Goal: Task Accomplishment & Management: Use online tool/utility

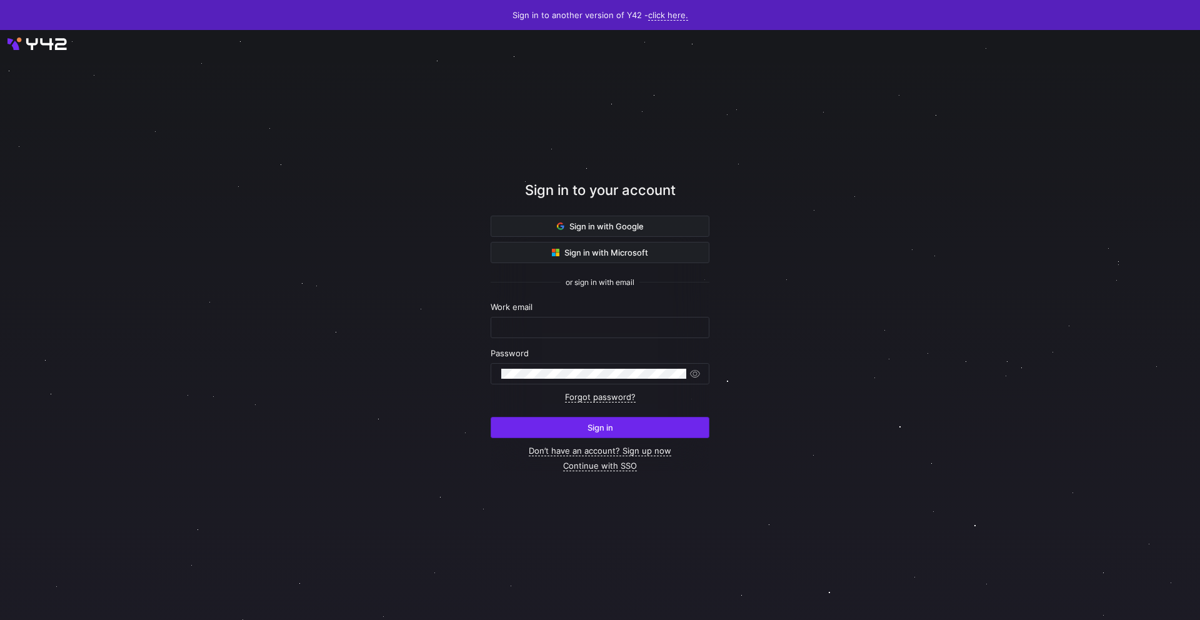
type input "[EMAIL_ADDRESS][PERSON_NAME][DOMAIN_NAME]"
click at [657, 419] on span "submit" at bounding box center [599, 427] width 217 height 20
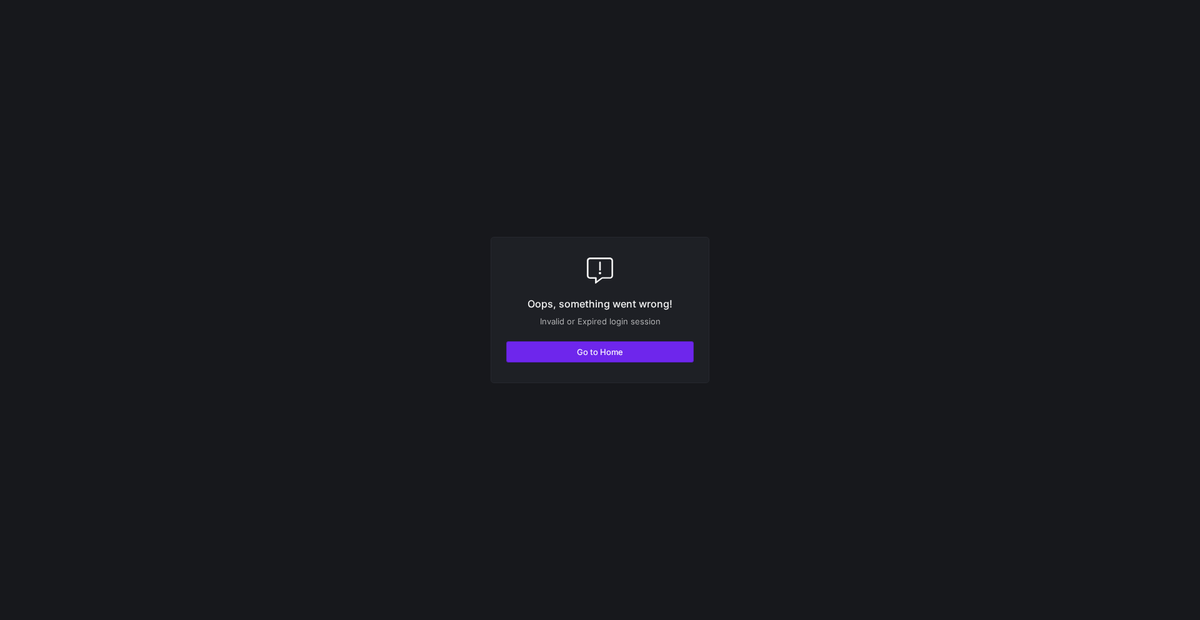
click at [637, 352] on span "button" at bounding box center [600, 352] width 186 height 20
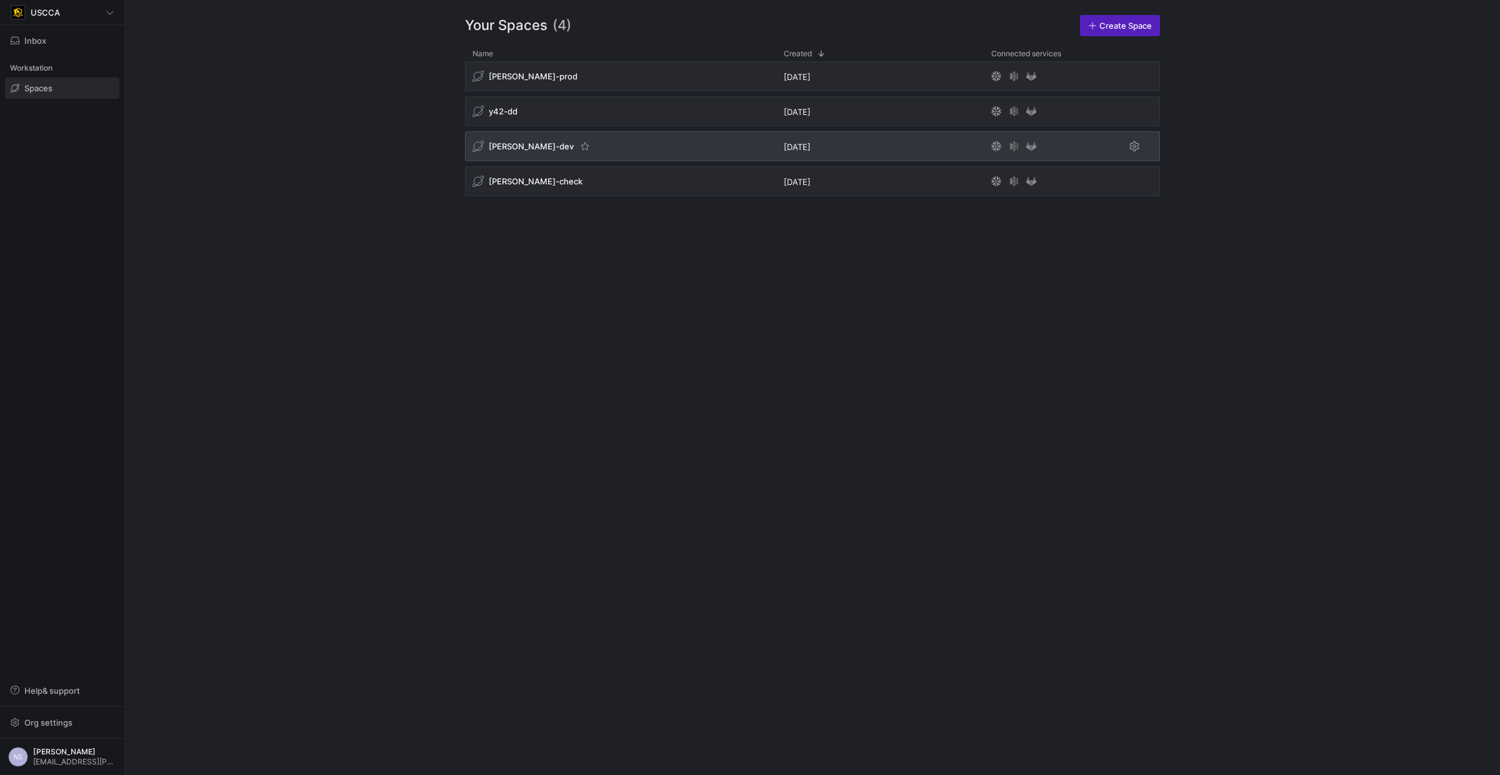
click at [604, 151] on div "edw-dv-dev" at bounding box center [620, 146] width 311 height 30
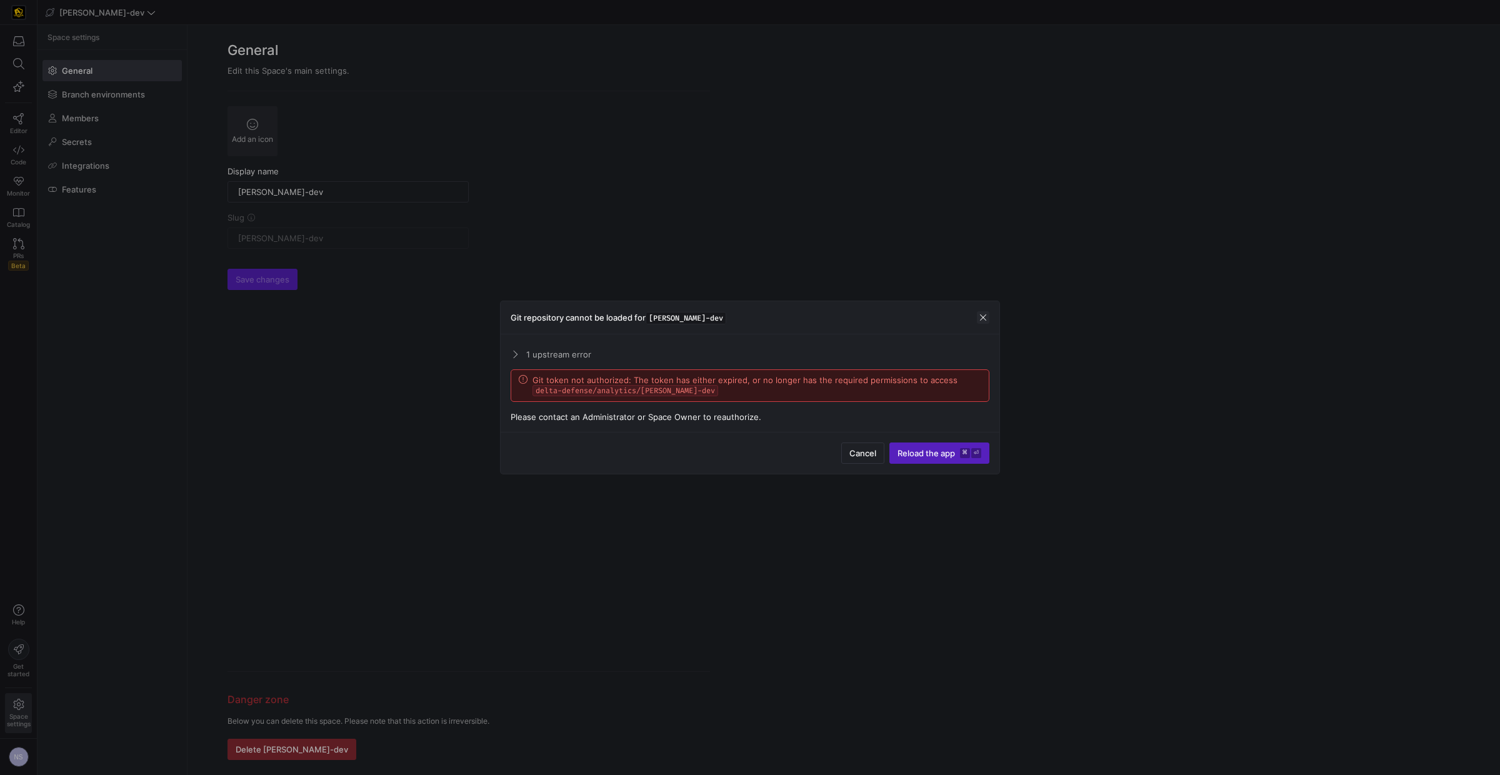
click at [982, 315] on span "button" at bounding box center [983, 317] width 12 height 12
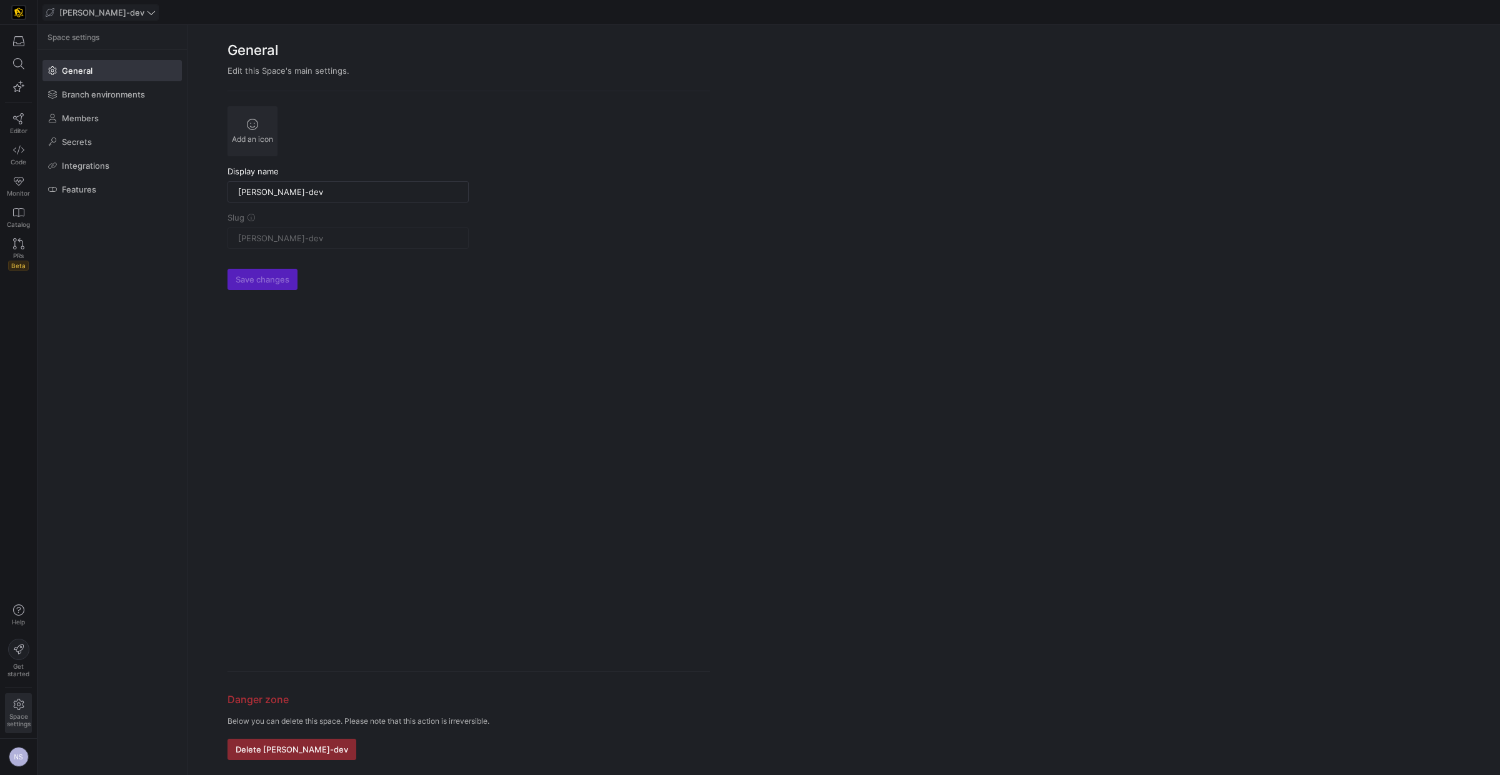
click at [102, 16] on span "edw-dv-dev" at bounding box center [101, 12] width 85 height 10
click at [111, 109] on span "[PERSON_NAME]-prod" at bounding box center [108, 107] width 89 height 10
type input "[PERSON_NAME]-prod"
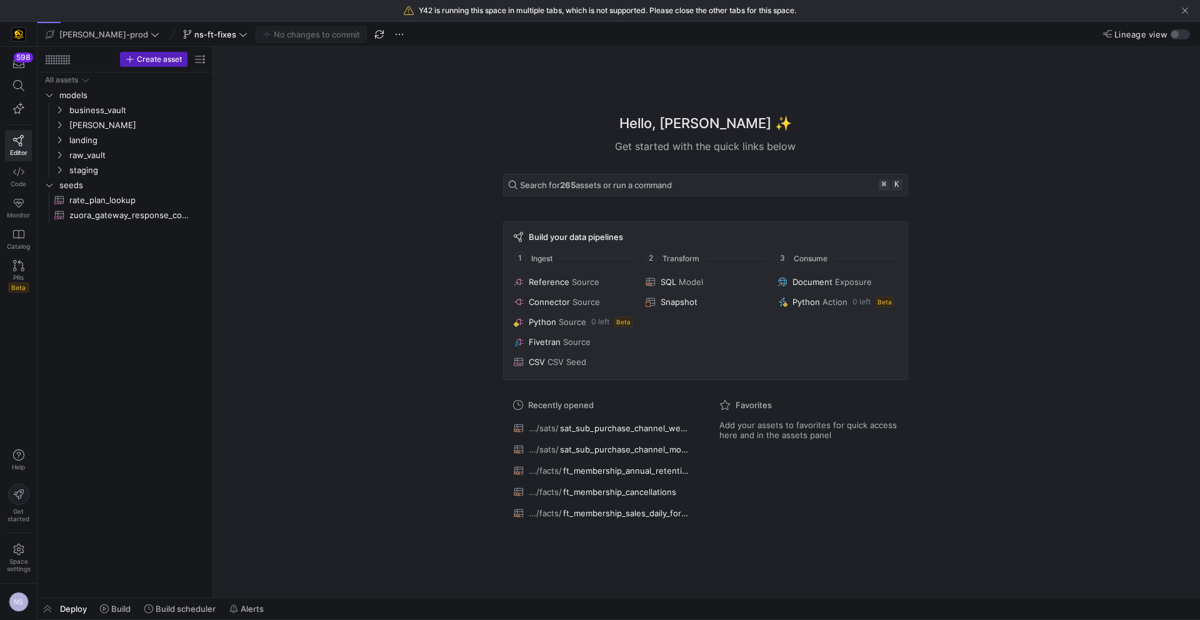
click at [466, 109] on div "Hello, Noah ✨ Get started with the quick links below Search for 265 assets or r…" at bounding box center [705, 322] width 974 height 551
click at [47, 606] on span "button" at bounding box center [47, 608] width 20 height 21
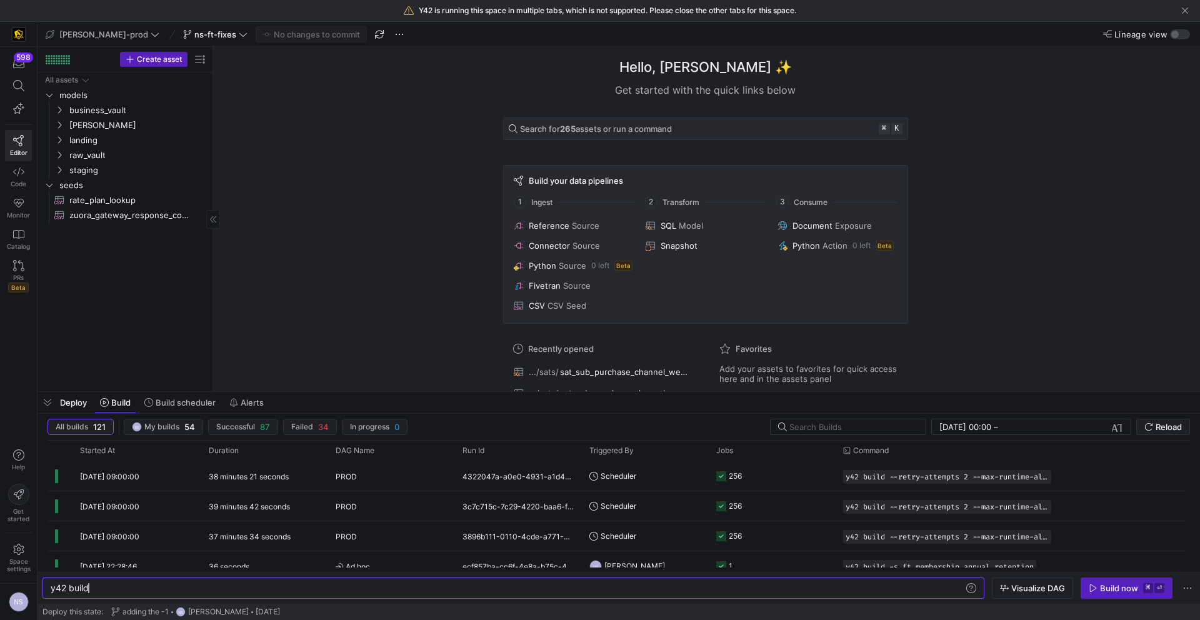
scroll to position [0, 37]
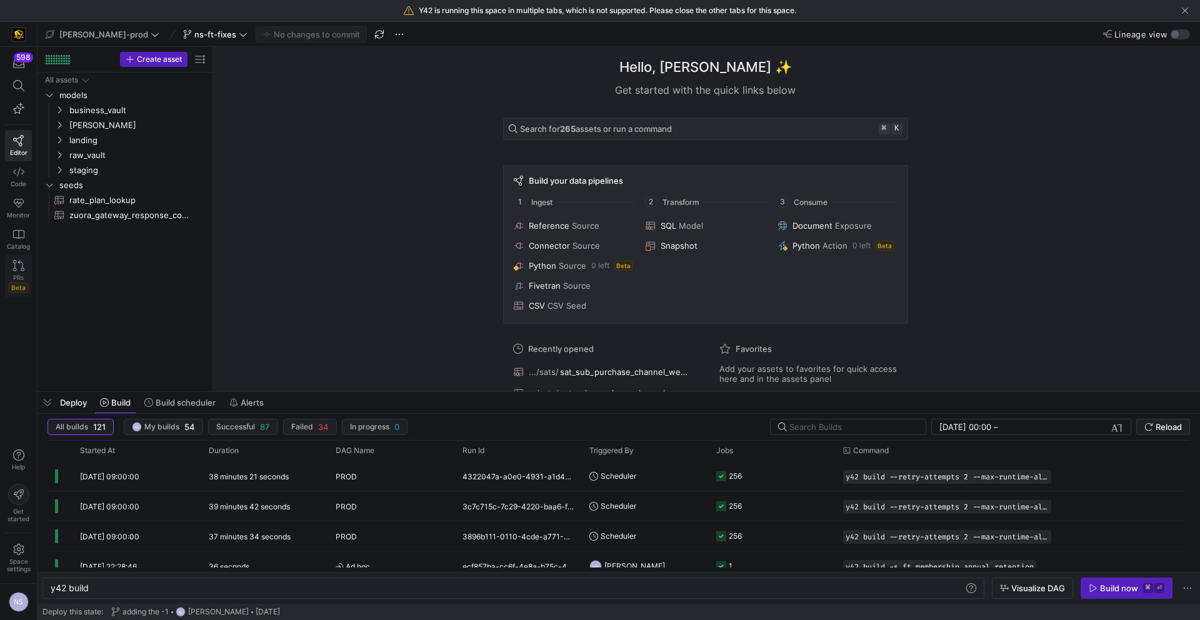
click at [9, 283] on span "Beta" at bounding box center [18, 287] width 21 height 10
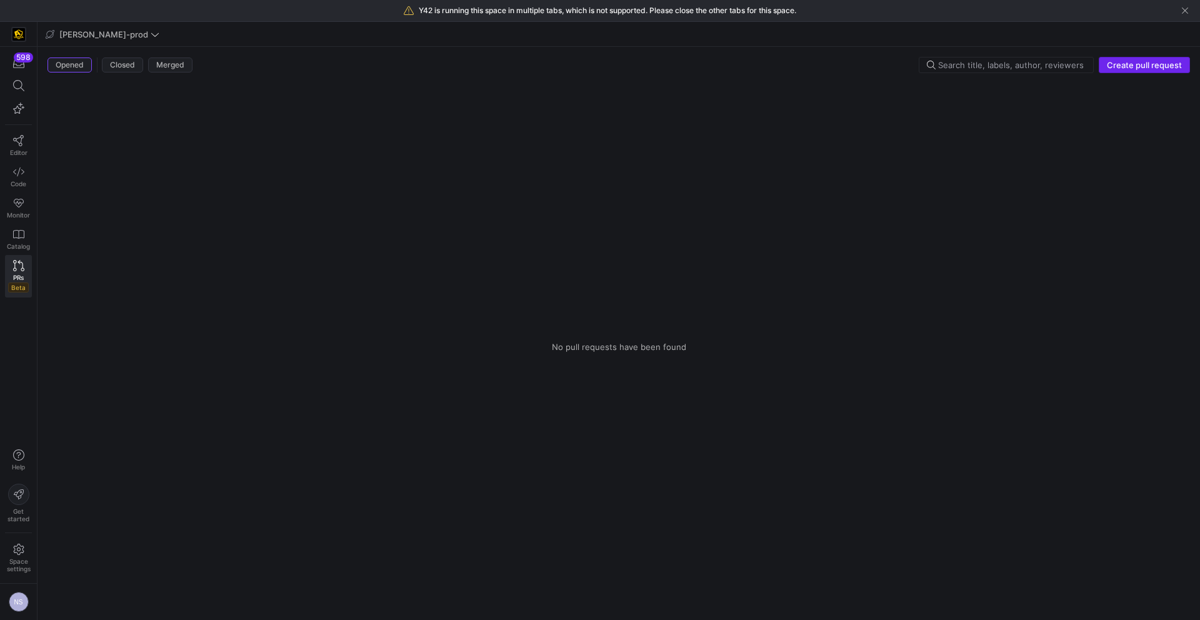
click at [1122, 61] on span "Create pull request" at bounding box center [1144, 65] width 75 height 10
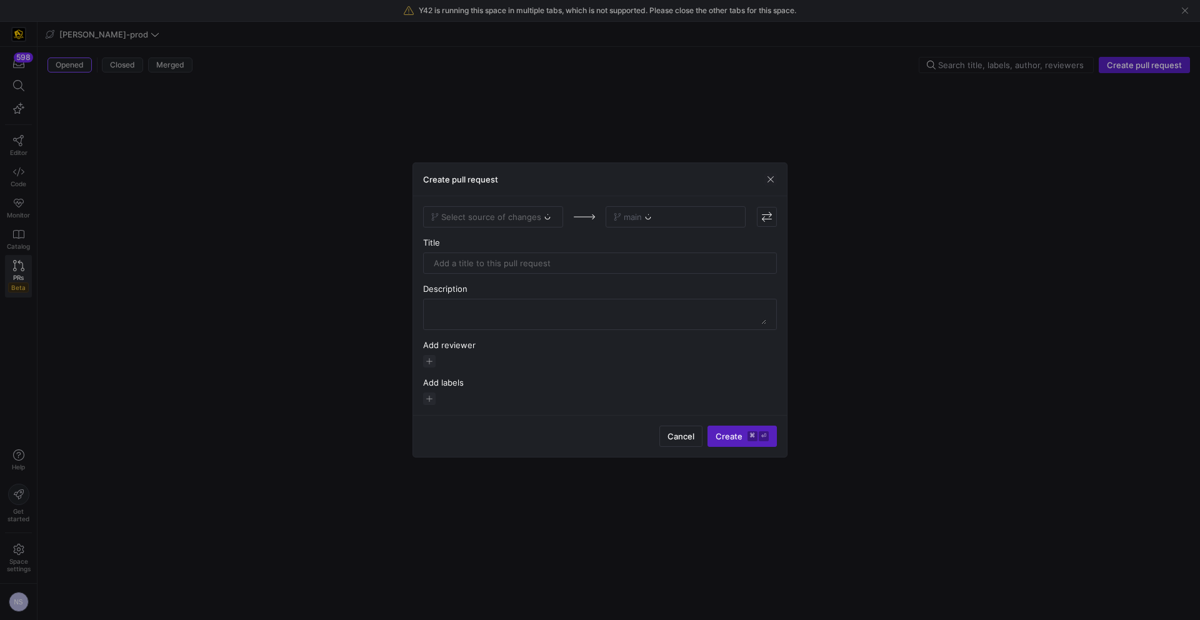
click at [489, 221] on div "Select source of changes" at bounding box center [493, 216] width 140 height 21
click at [537, 219] on div "Select source of changes" at bounding box center [493, 216] width 140 height 21
click at [556, 219] on span at bounding box center [493, 217] width 139 height 20
type input "ns"
click at [497, 282] on div "ns-ft-fixes" at bounding box center [494, 279] width 120 height 10
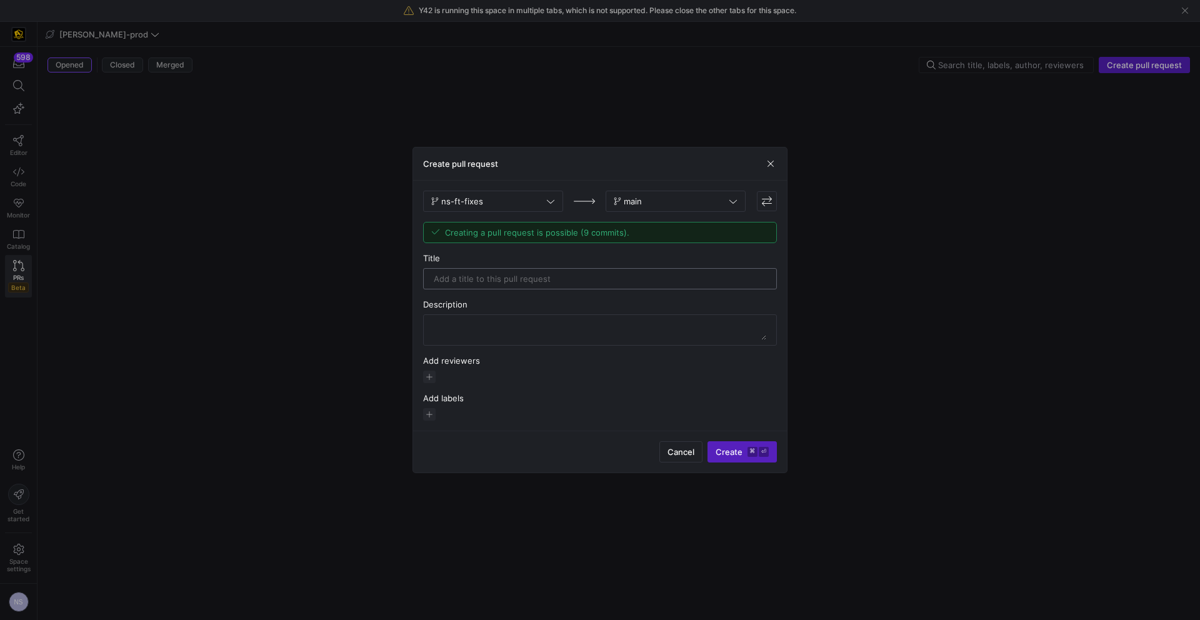
click at [542, 276] on input "text" at bounding box center [600, 279] width 332 height 10
type input "Fixing various issues"
click at [431, 380] on span "button" at bounding box center [429, 377] width 12 height 12
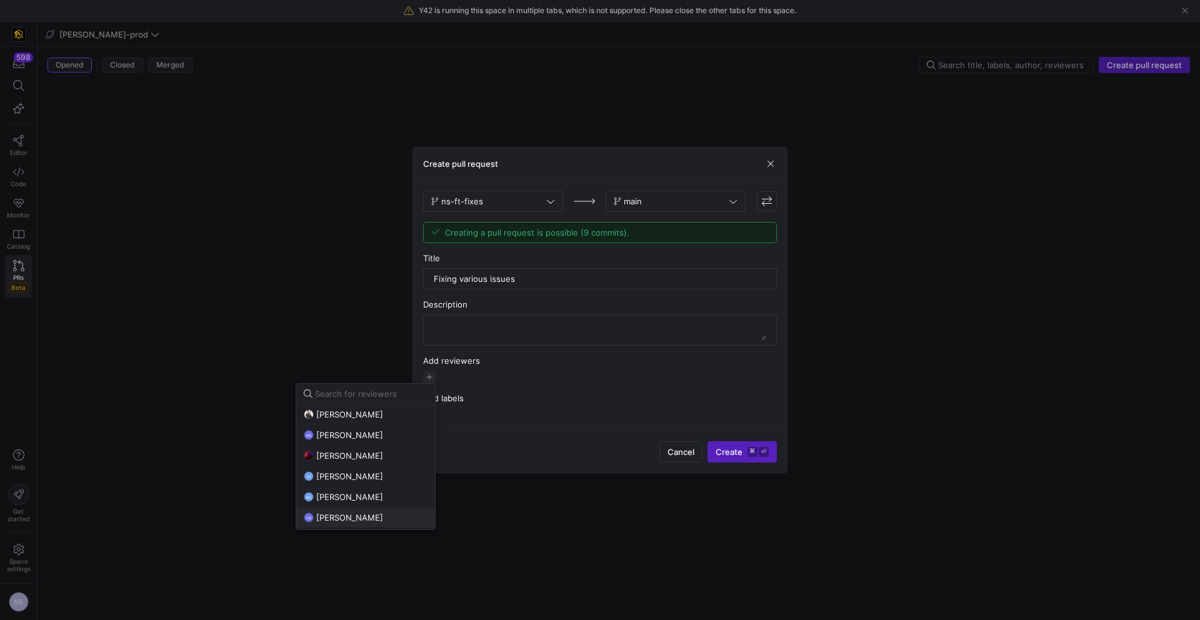
click at [354, 514] on span "[PERSON_NAME]" at bounding box center [349, 517] width 67 height 10
click at [351, 480] on span "Tommy Huelhorst" at bounding box center [349, 476] width 67 height 10
click at [772, 453] on div at bounding box center [600, 310] width 1200 height 620
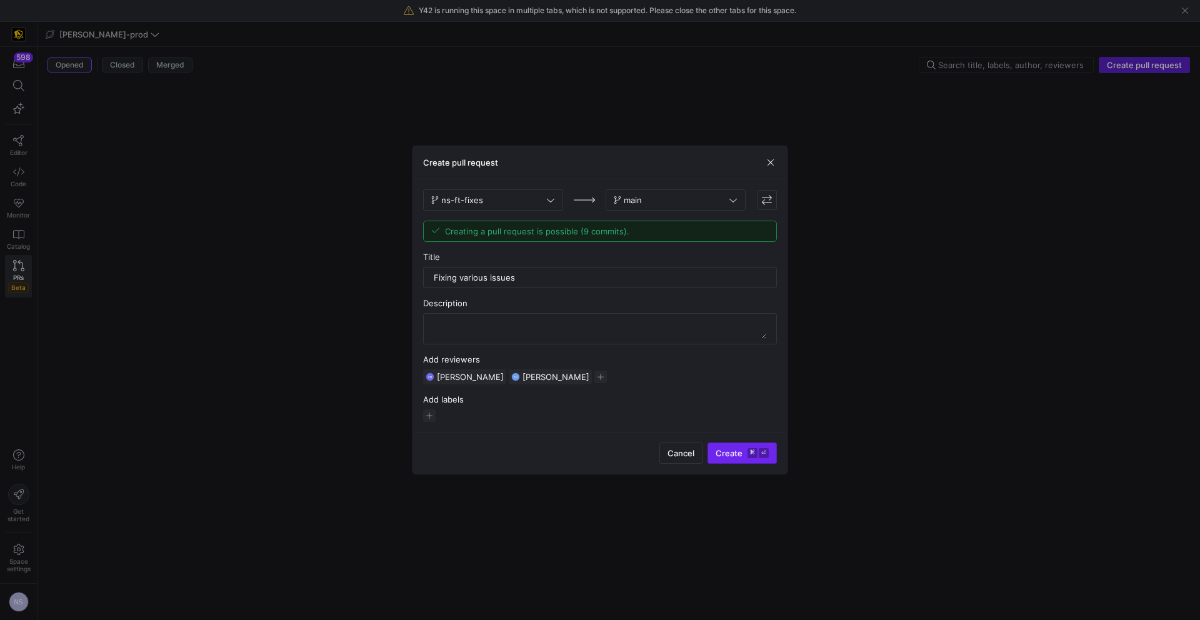
click at [747, 452] on kbd "⌘" at bounding box center [752, 453] width 10 height 10
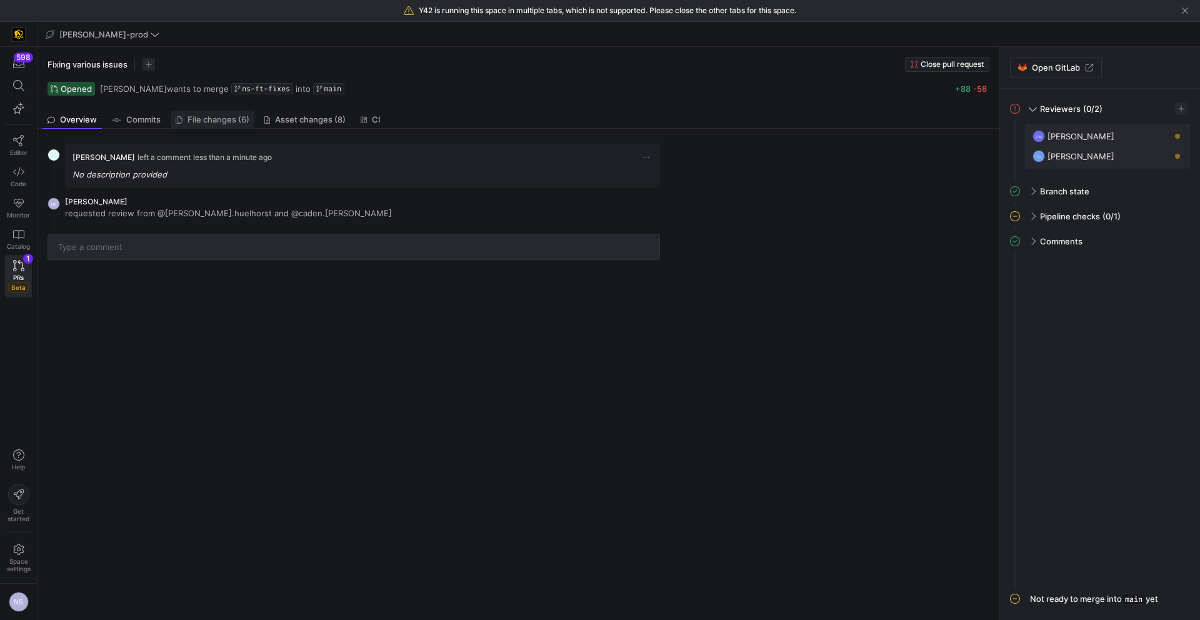
click at [224, 119] on span "File changes (6)" at bounding box center [218, 120] width 62 height 8
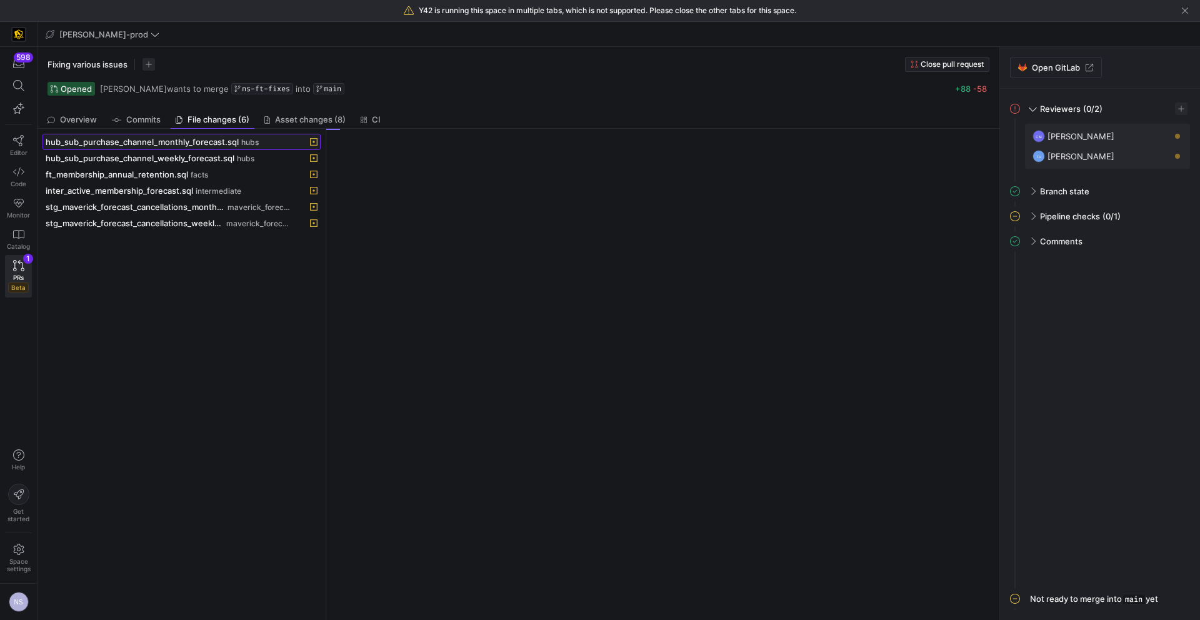
click at [219, 143] on span "hub_sub_purchase_channel_monthly_forecast.sql" at bounding box center [142, 142] width 193 height 10
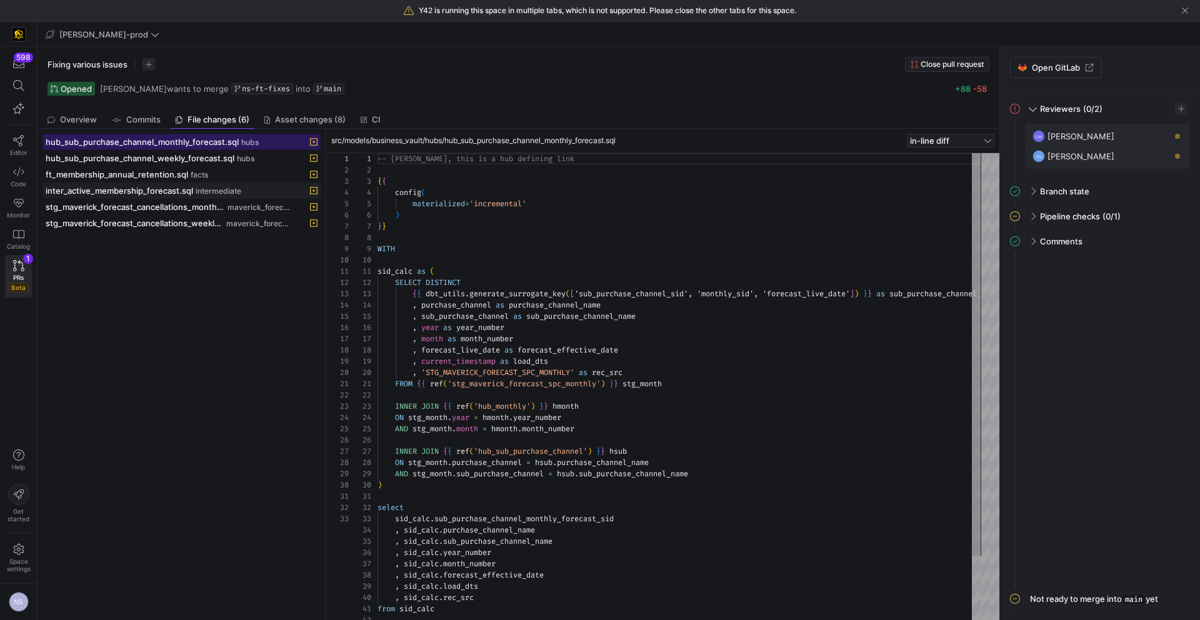
scroll to position [112, 0]
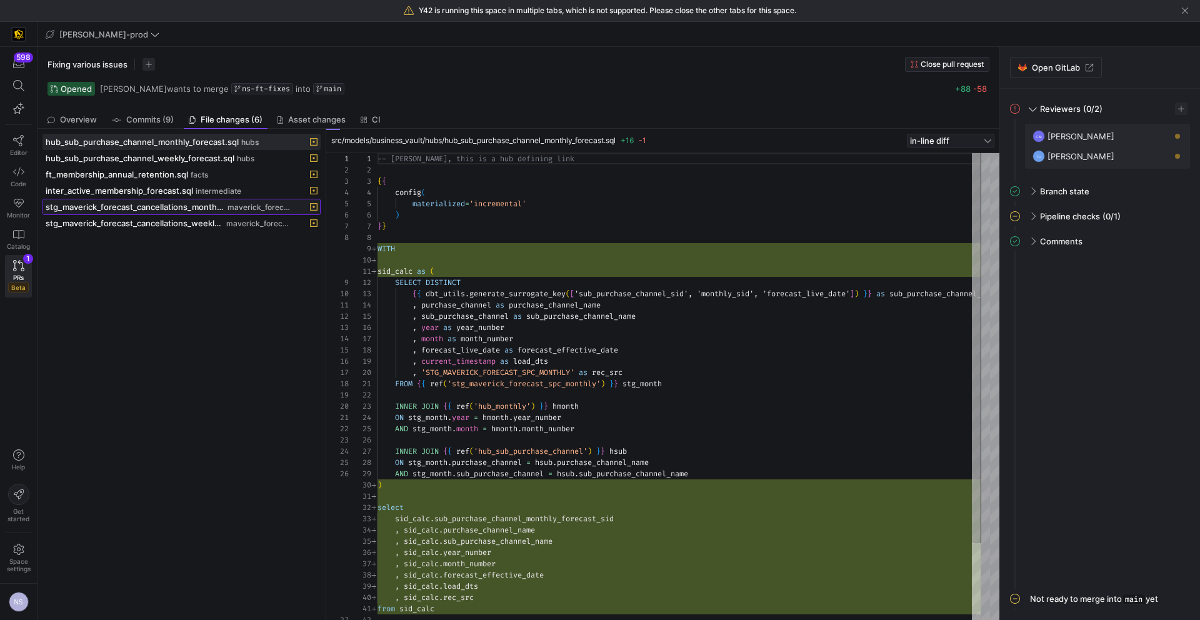
click at [216, 205] on span "stg_maverick_forecast_cancellations_monthly.sql" at bounding box center [135, 207] width 179 height 10
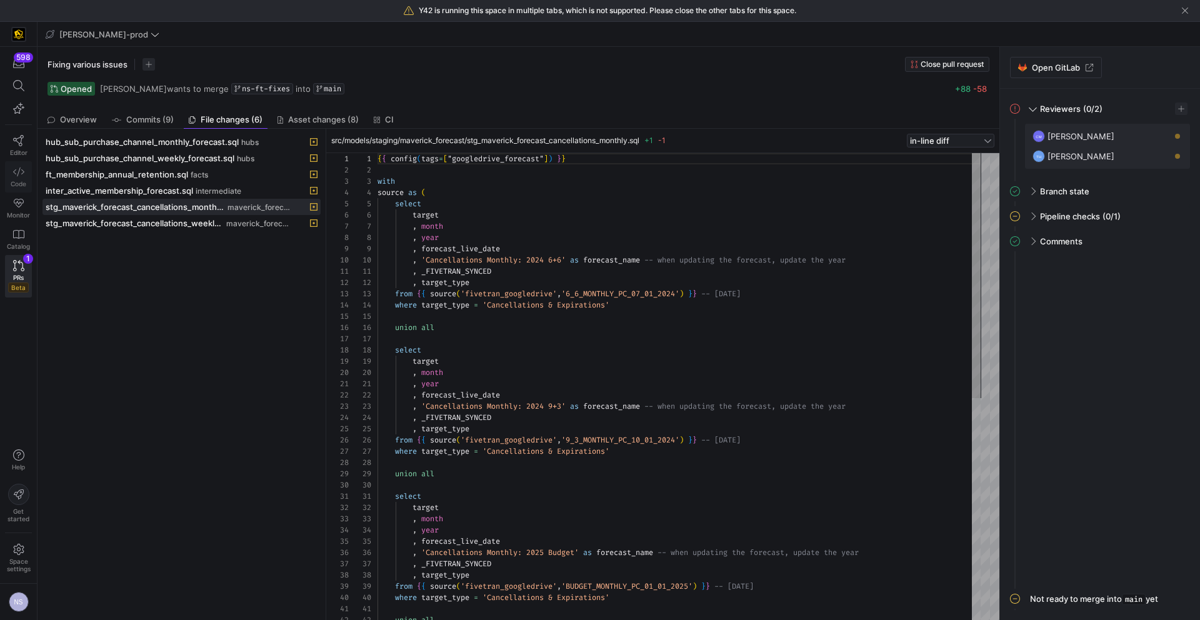
click at [7, 171] on link "Code" at bounding box center [18, 176] width 27 height 31
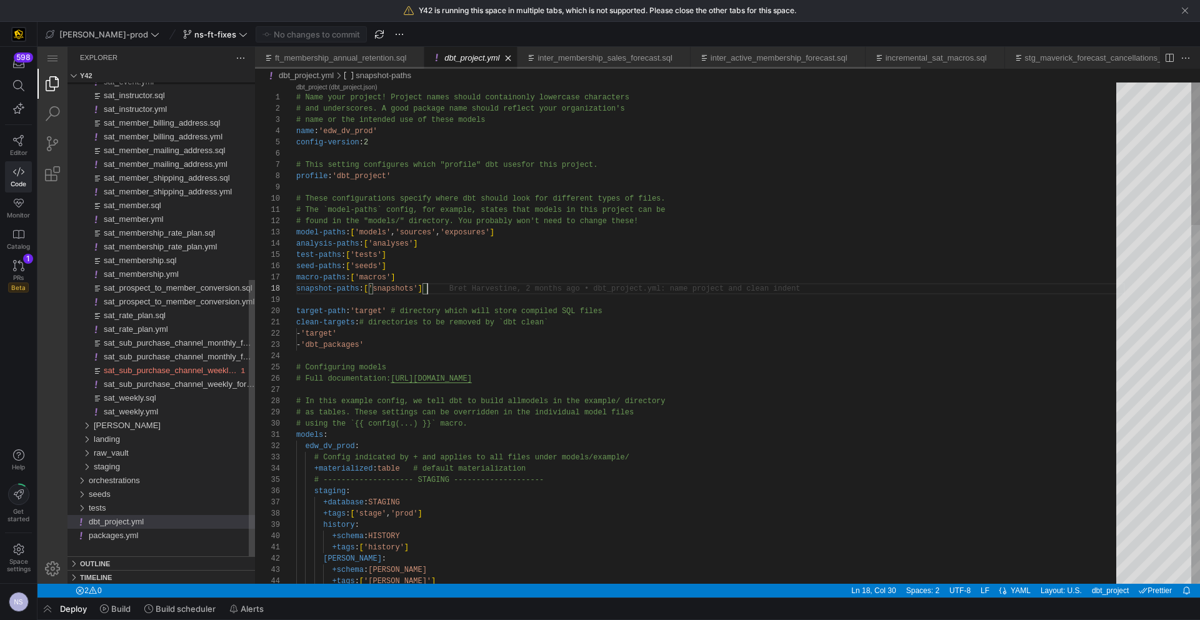
scroll to position [79, 131]
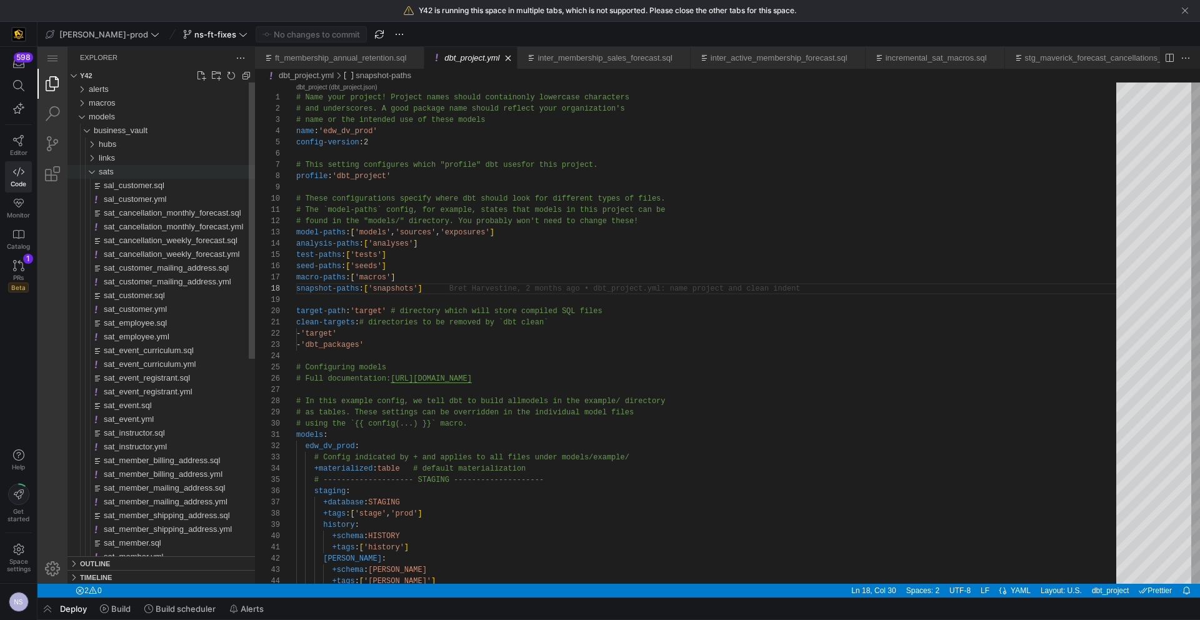
click at [129, 175] on div "sats" at bounding box center [177, 172] width 156 height 14
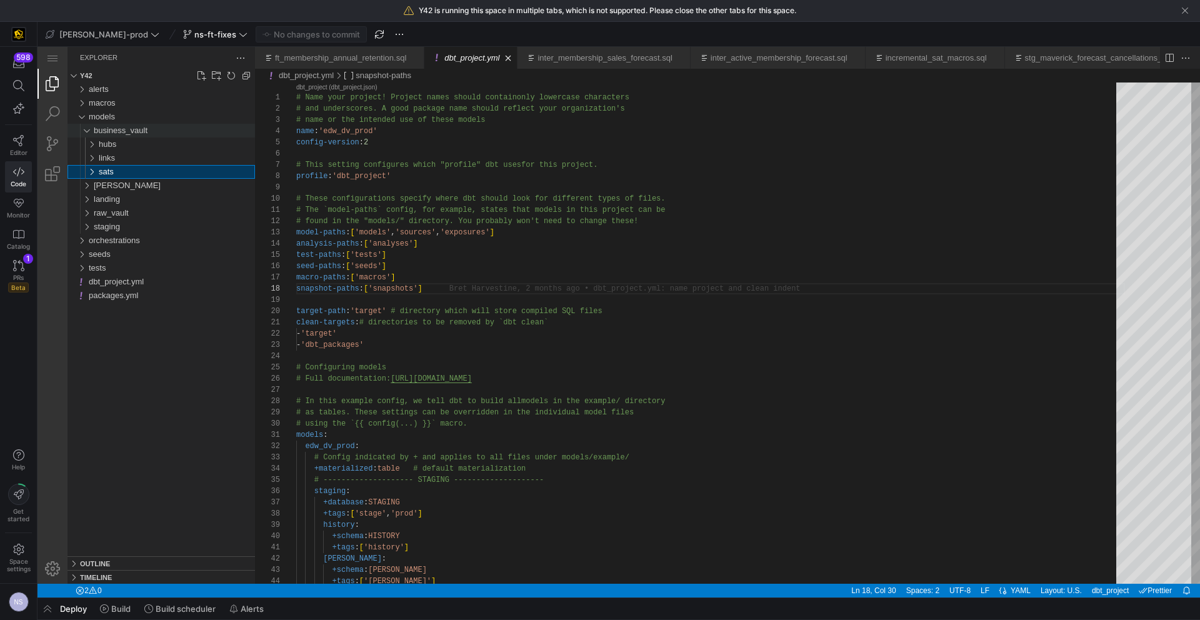
click at [131, 130] on span "business_vault" at bounding box center [121, 130] width 54 height 9
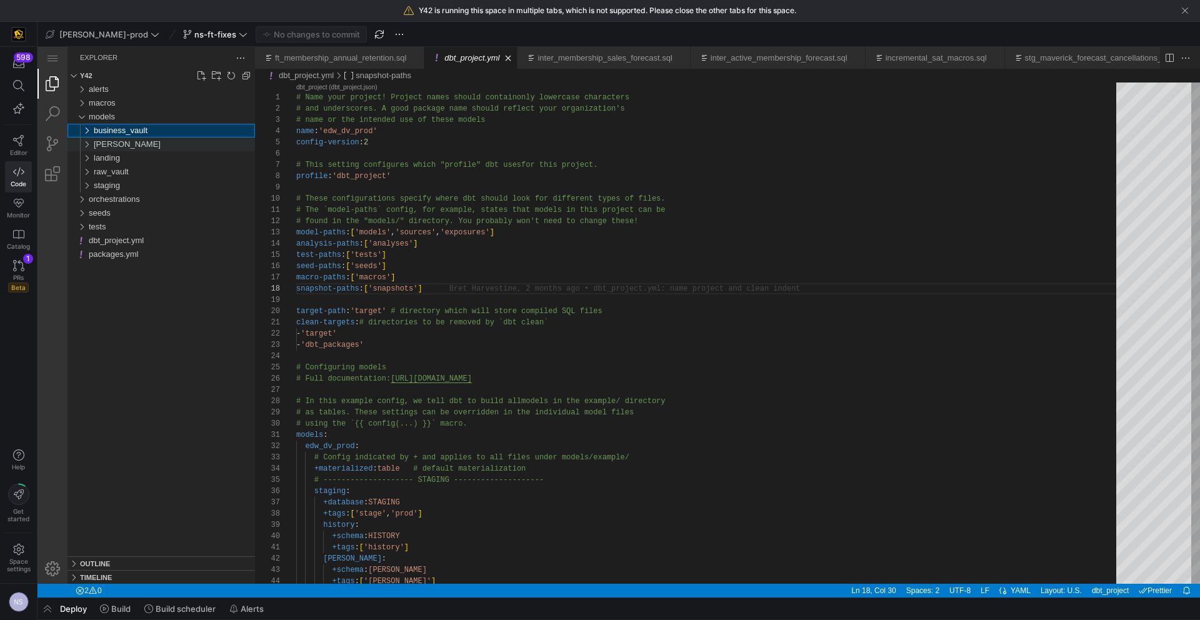
click at [125, 144] on div "[PERSON_NAME]" at bounding box center [174, 144] width 161 height 14
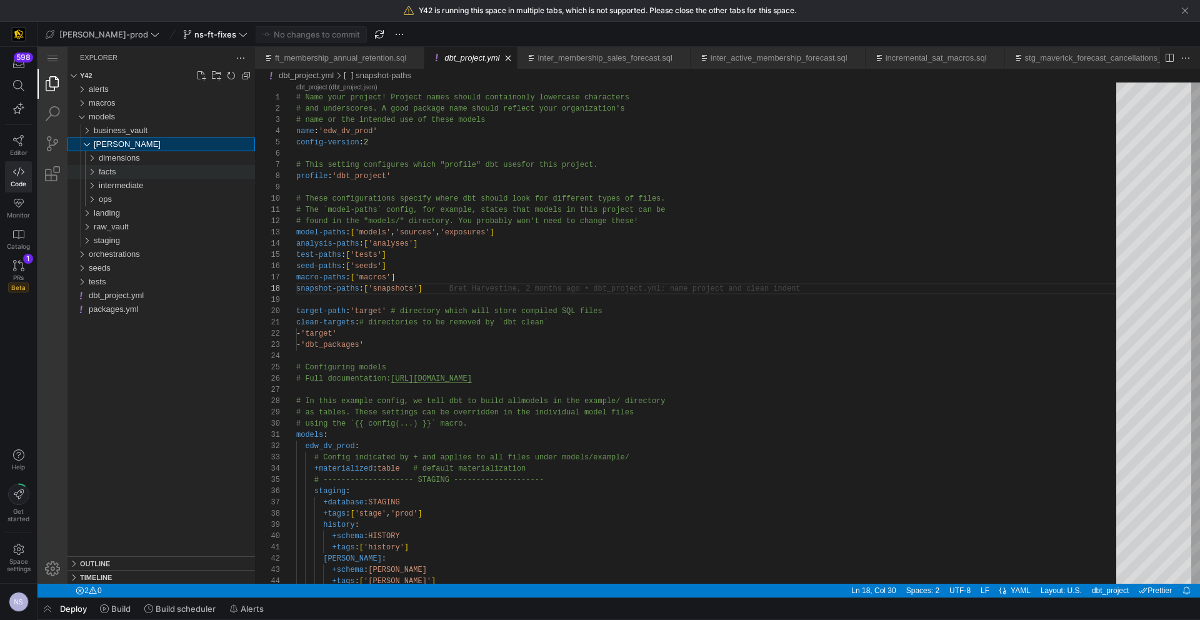
click at [134, 171] on div "facts" at bounding box center [177, 172] width 156 height 14
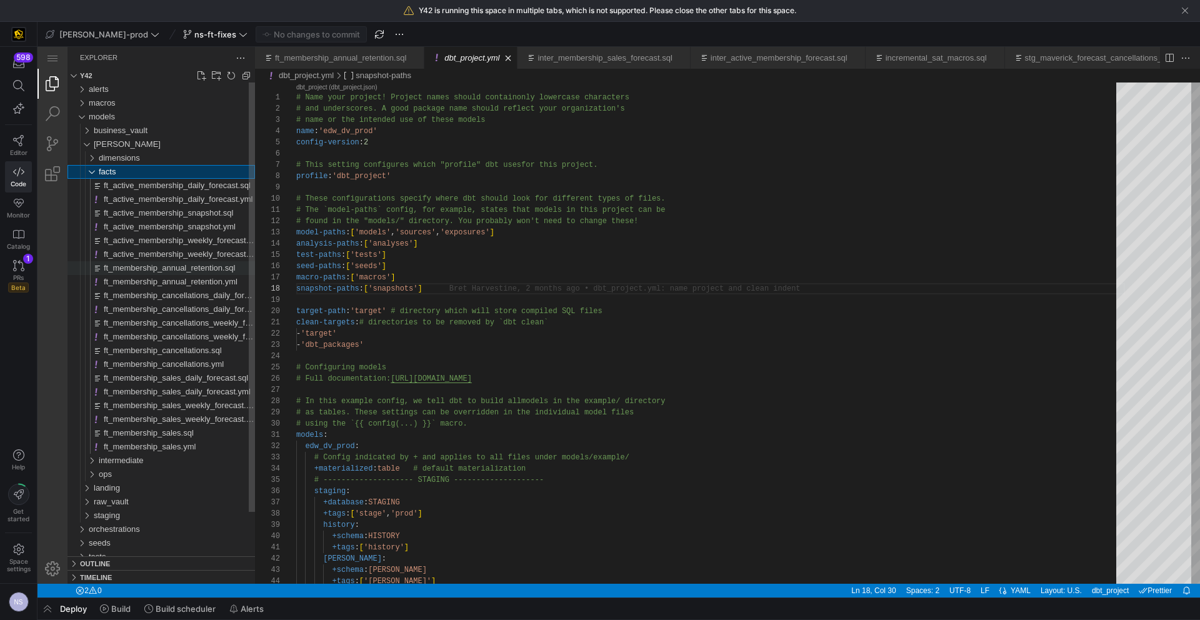
click at [195, 272] on span "ft_membership_annual_retention.sql" at bounding box center [169, 267] width 131 height 9
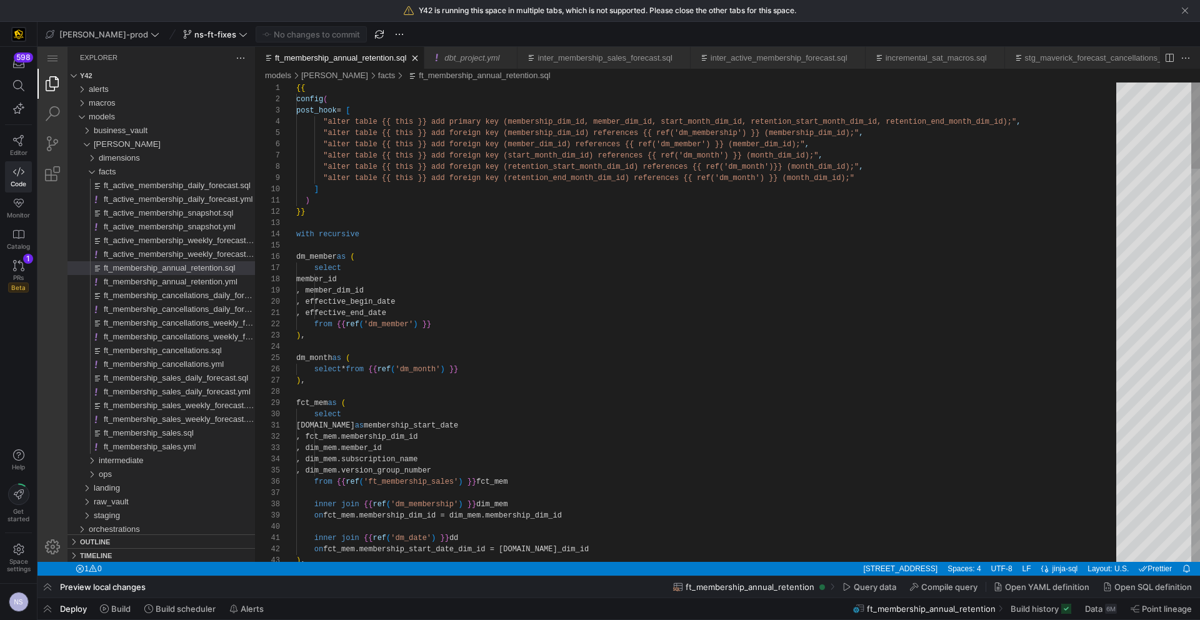
scroll to position [0, 18]
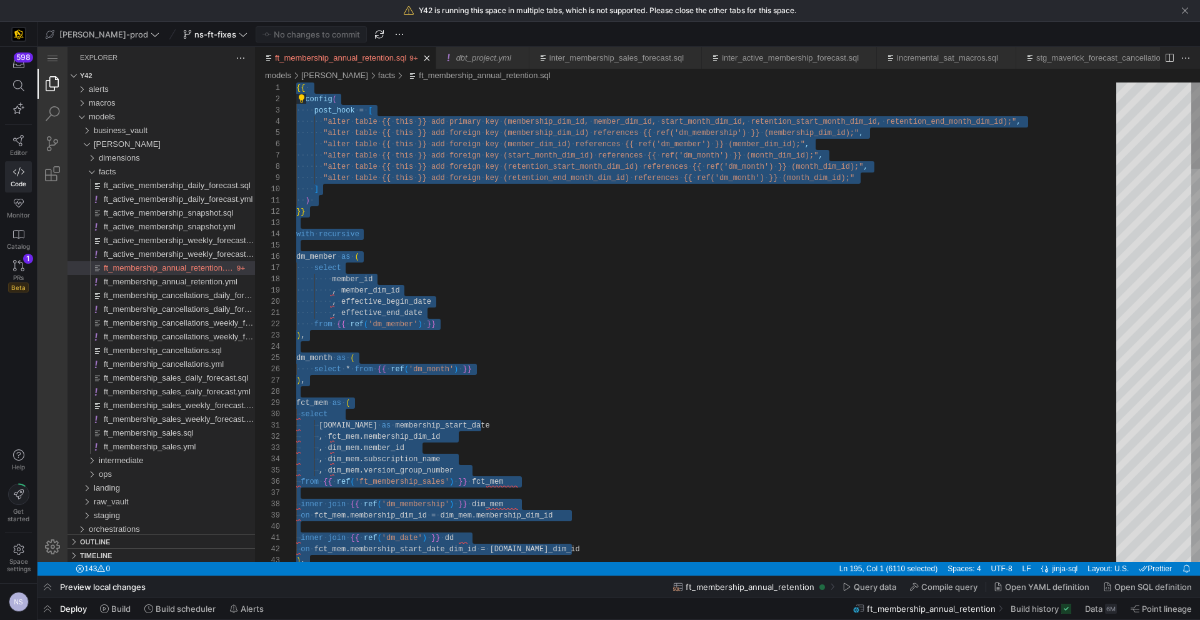
type textarea ") }} with recursive dm_member as ( select member_id , member_dim_id , effective…"
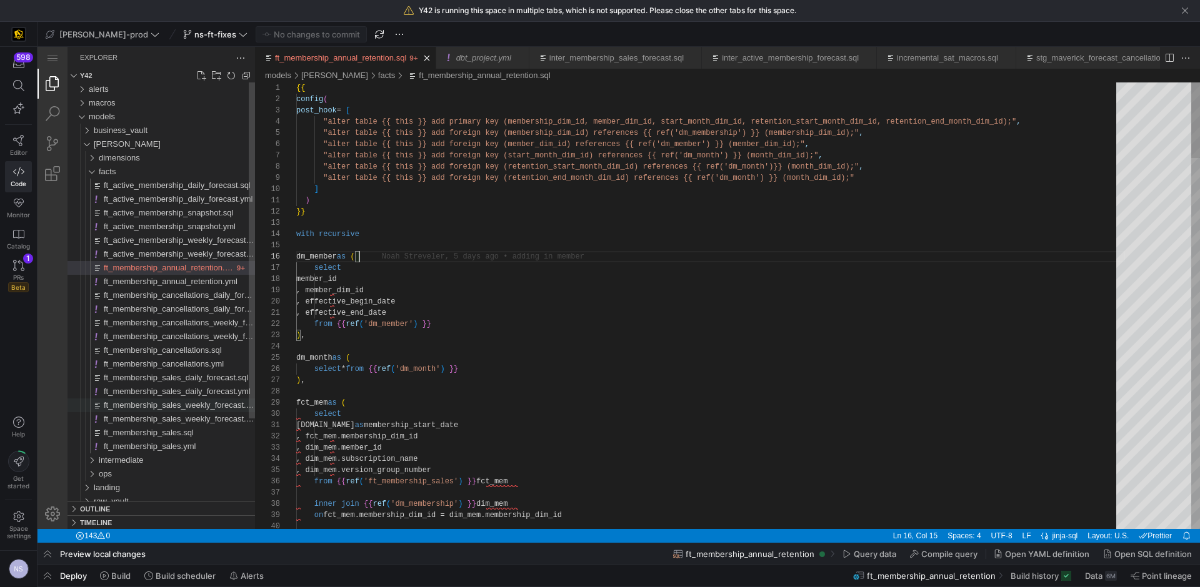
scroll to position [56, 63]
click at [108, 169] on span "facts" at bounding box center [107, 171] width 17 height 9
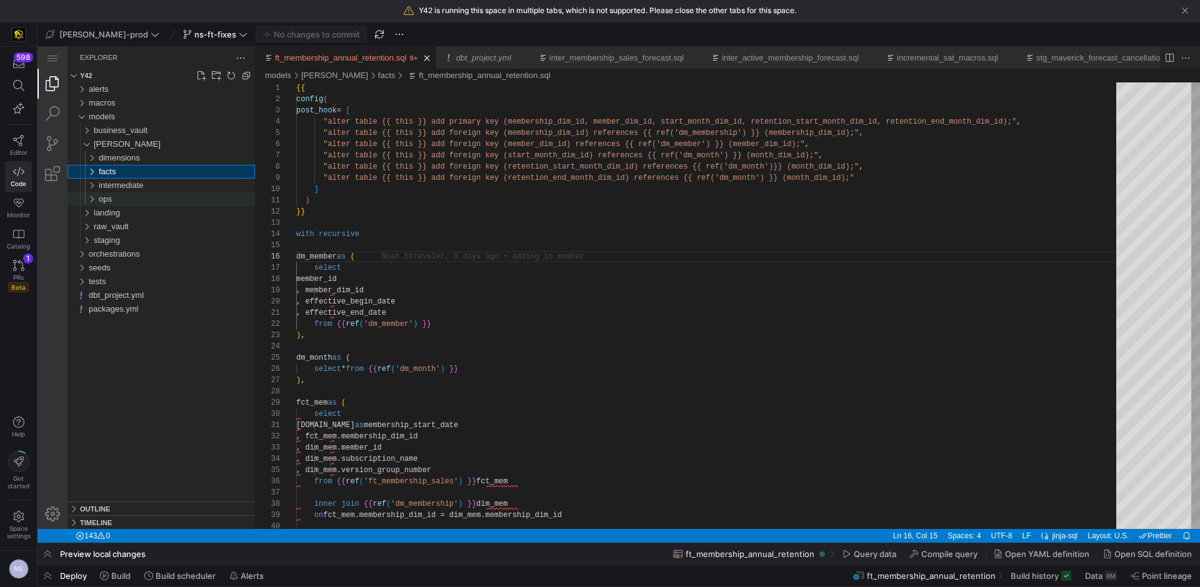
click at [131, 200] on div "ops" at bounding box center [177, 199] width 156 height 14
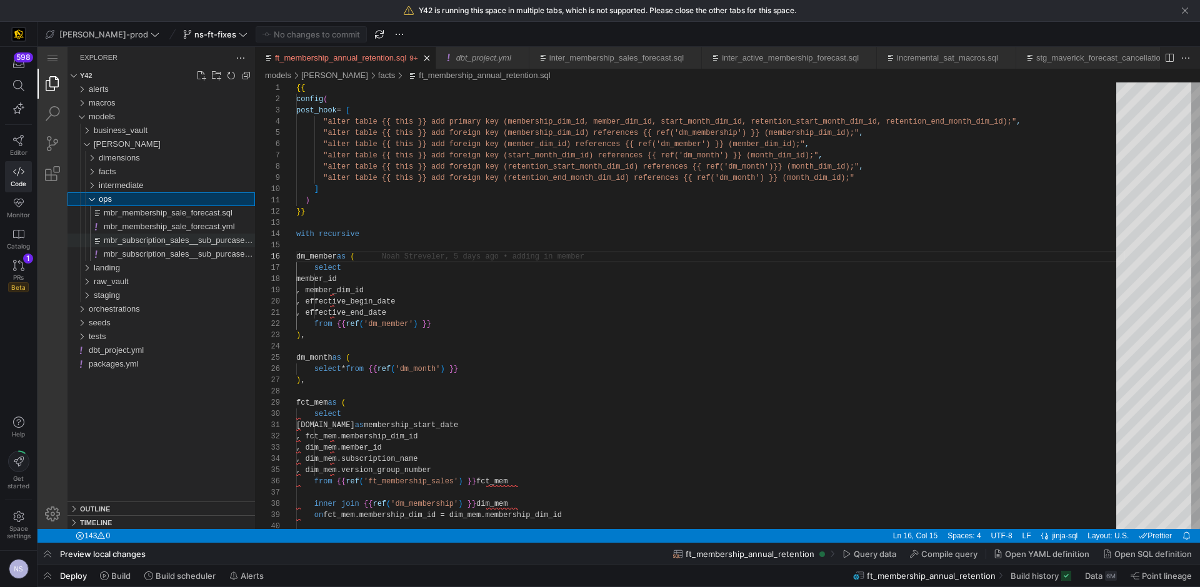
click at [202, 245] on span "mbr_subscription_sales__sub_purcase_channel_update_2024_forecast.sql" at bounding box center [240, 240] width 272 height 9
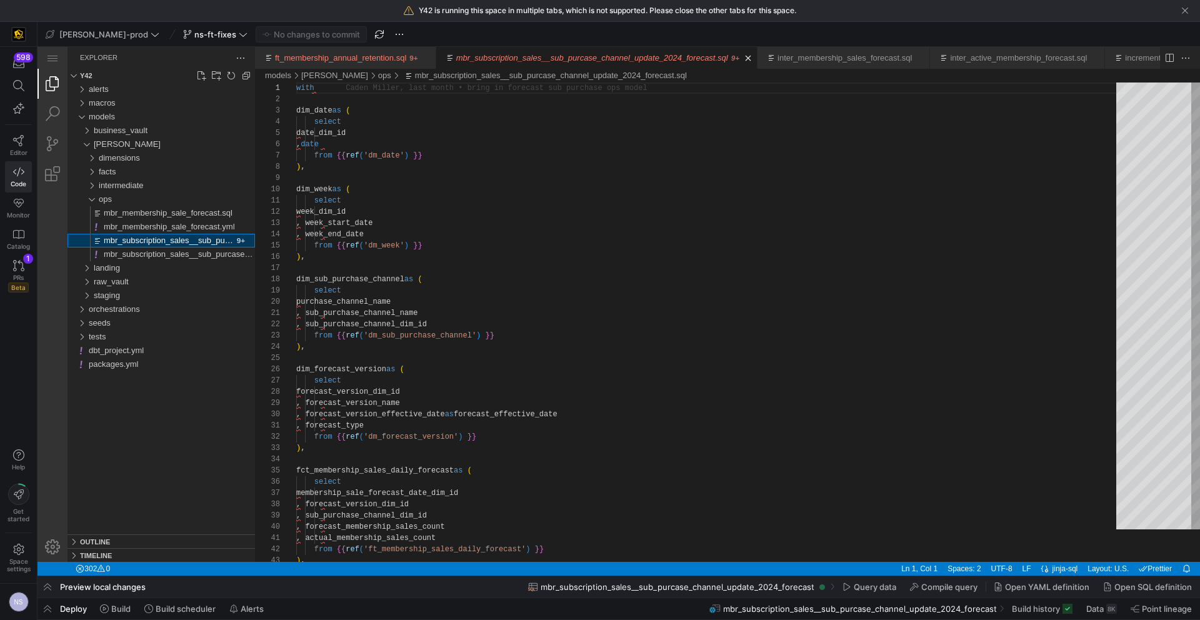
scroll to position [112, 0]
click at [239, 32] on icon at bounding box center [243, 34] width 9 height 9
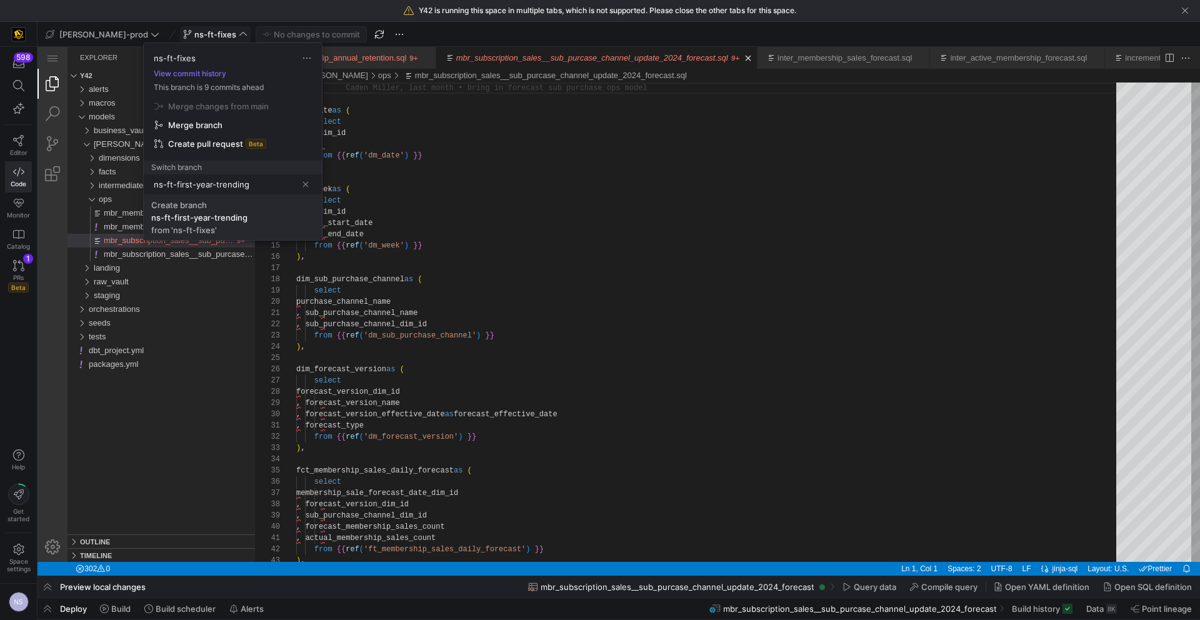
type input "ns-ft-first-year-trending"
drag, startPoint x: 259, startPoint y: 224, endPoint x: 222, endPoint y: 177, distance: 60.0
click at [259, 224] on span "Create branch ns-ft-first-year-trending from 'ns-ft-fixes'" at bounding box center [232, 217] width 163 height 35
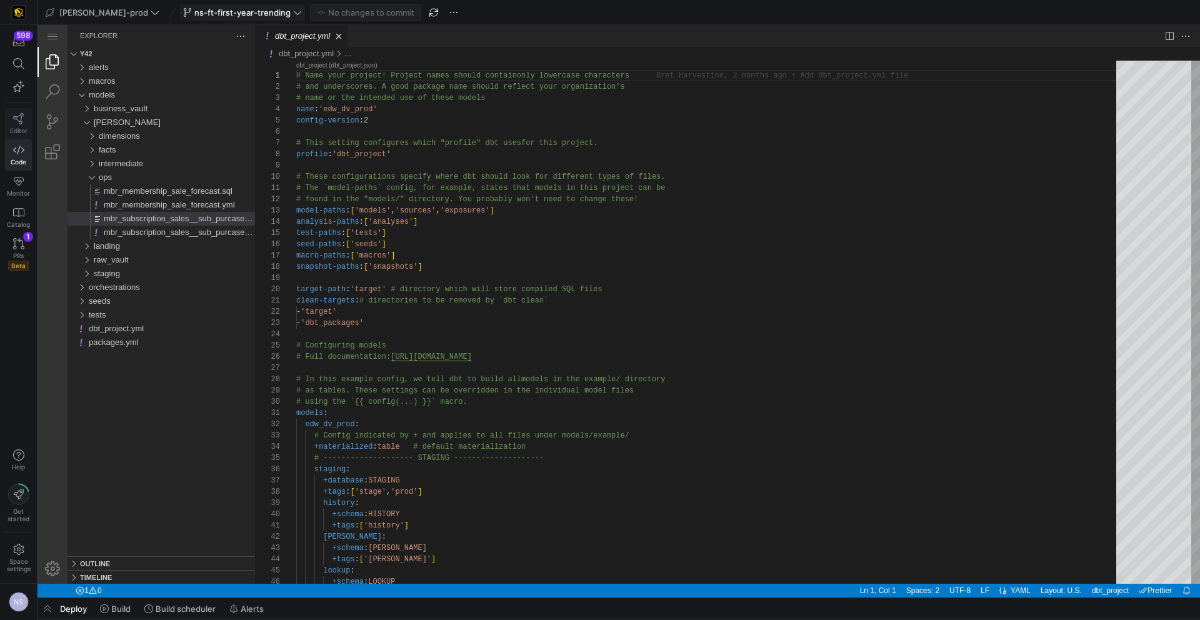
click at [24, 121] on icon at bounding box center [18, 118] width 11 height 11
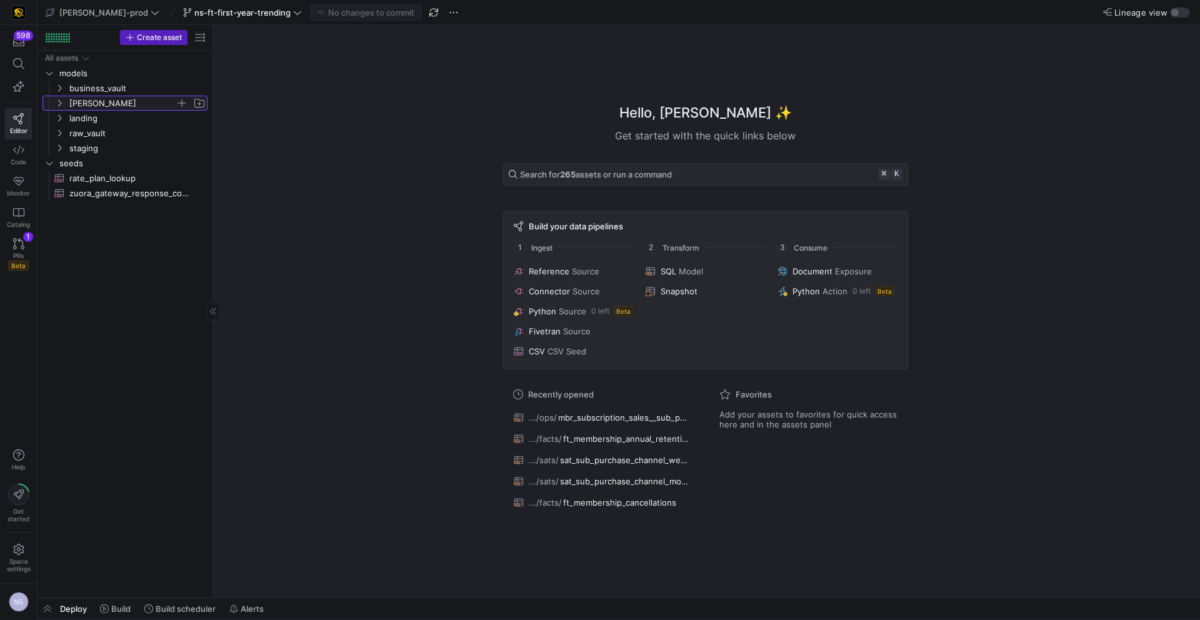
click at [105, 96] on span "[PERSON_NAME]" at bounding box center [122, 103] width 106 height 14
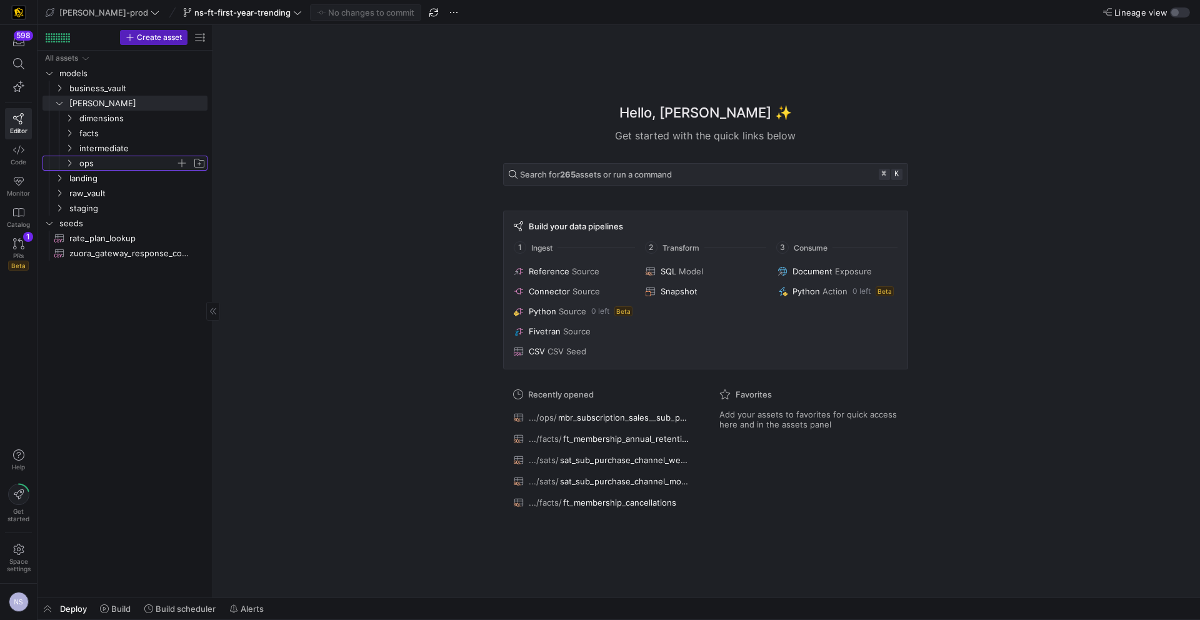
click at [98, 164] on span "ops" at bounding box center [127, 163] width 96 height 14
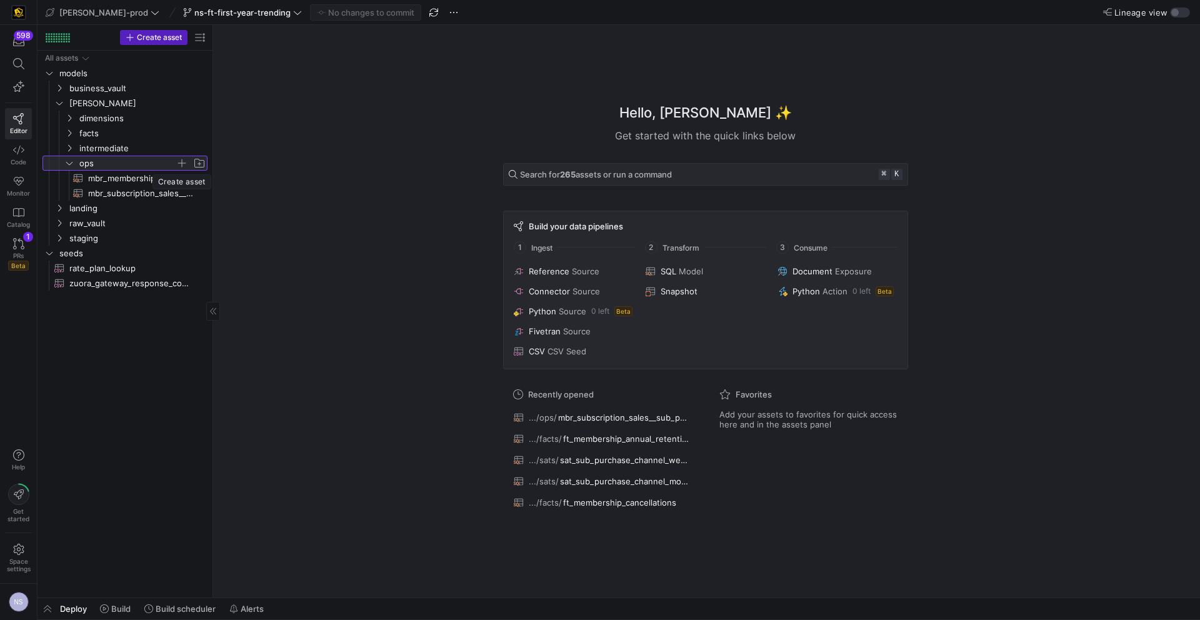
click at [181, 161] on span "button" at bounding box center [182, 163] width 12 height 12
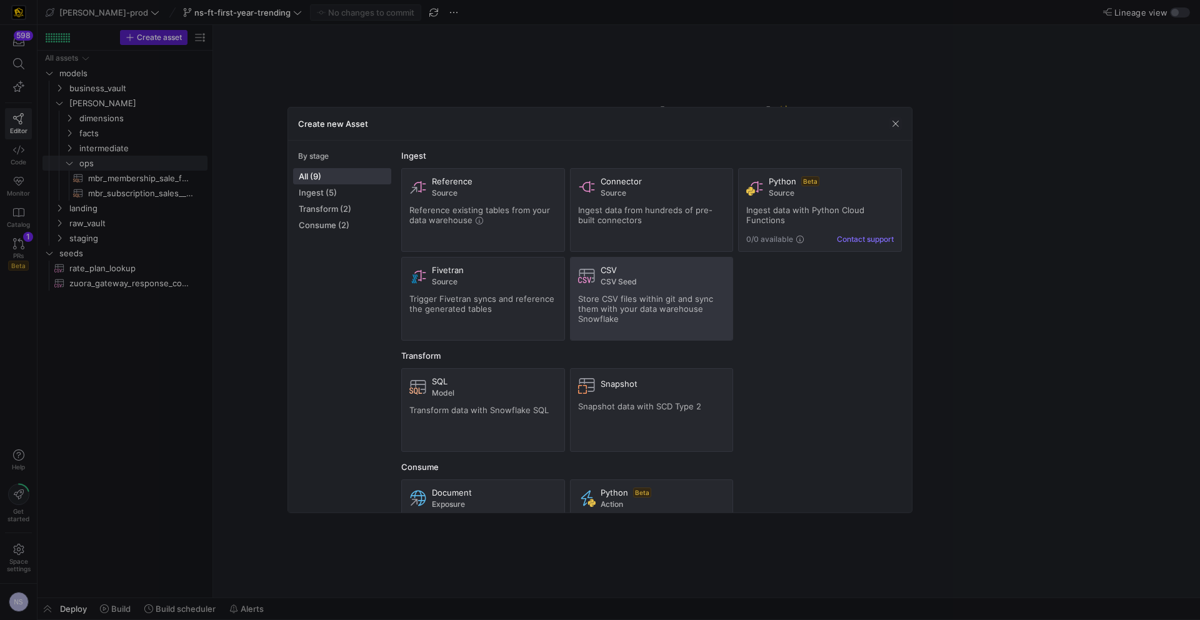
click at [607, 277] on button "CSV CSV Seed Store CSV files within git and sync them with your data warehouse …" at bounding box center [652, 299] width 164 height 84
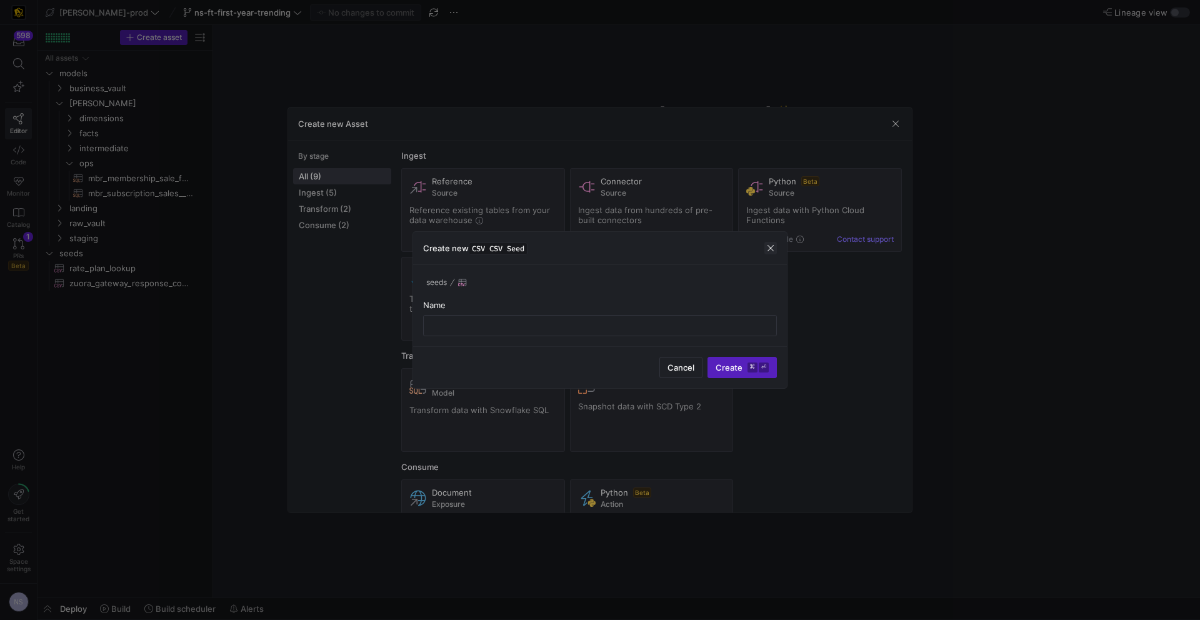
click at [771, 246] on span "button" at bounding box center [770, 248] width 12 height 12
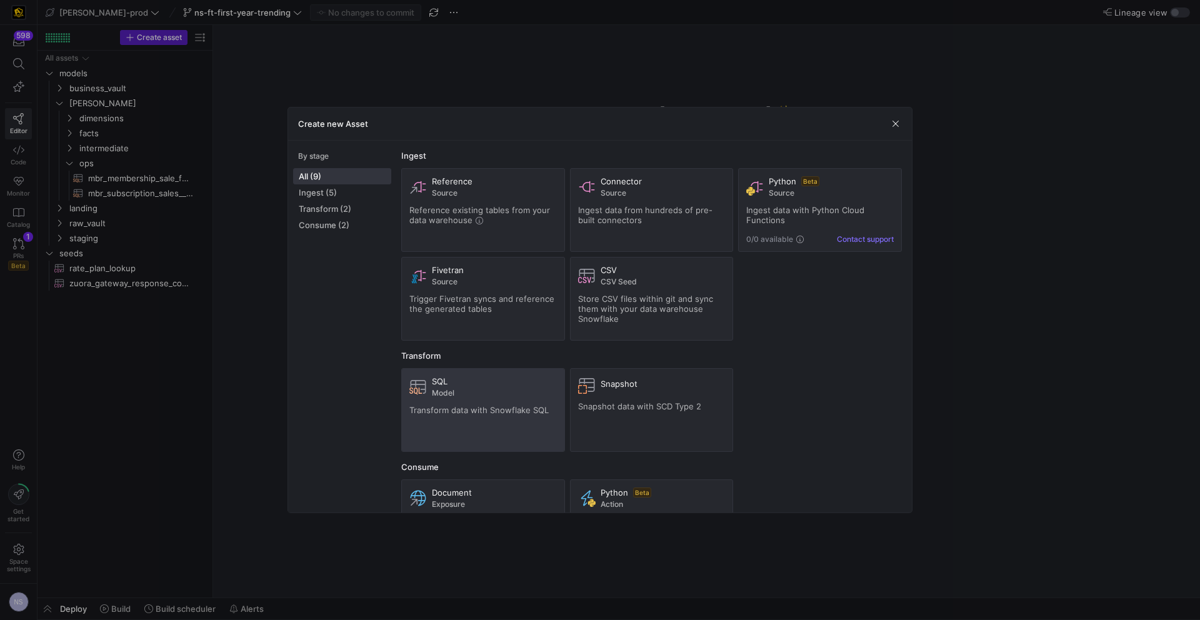
click at [485, 377] on div "SQL" at bounding box center [494, 381] width 125 height 10
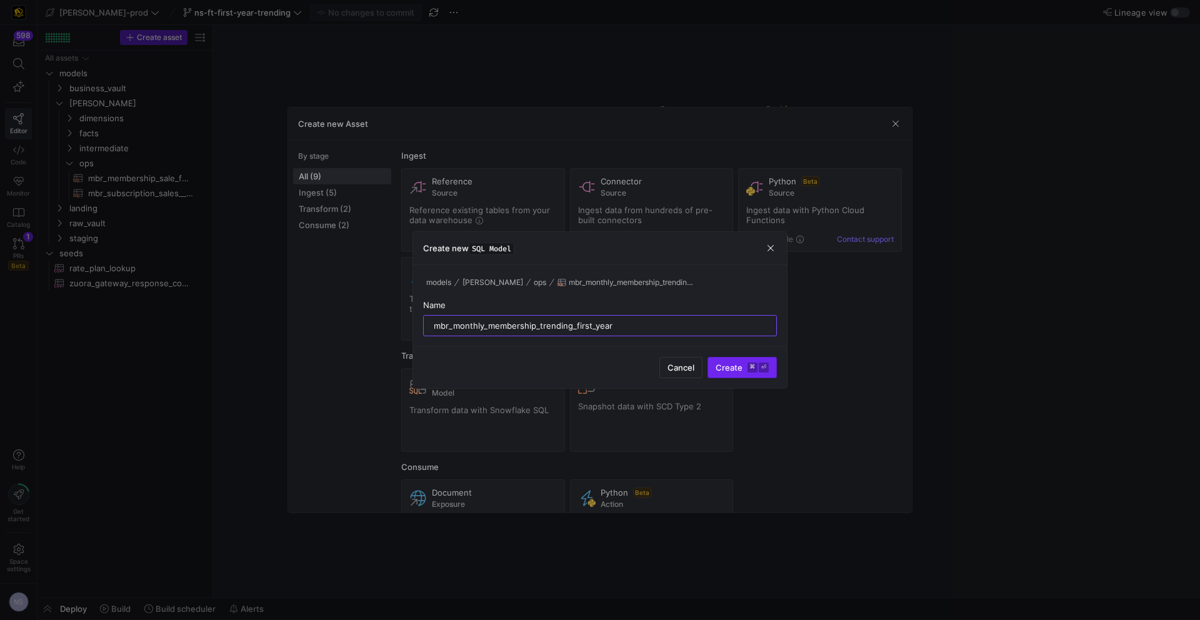
type input "mbr_monthly_membership_trending_first_year"
click at [734, 364] on span "Create ⌘ ⏎" at bounding box center [741, 367] width 53 height 10
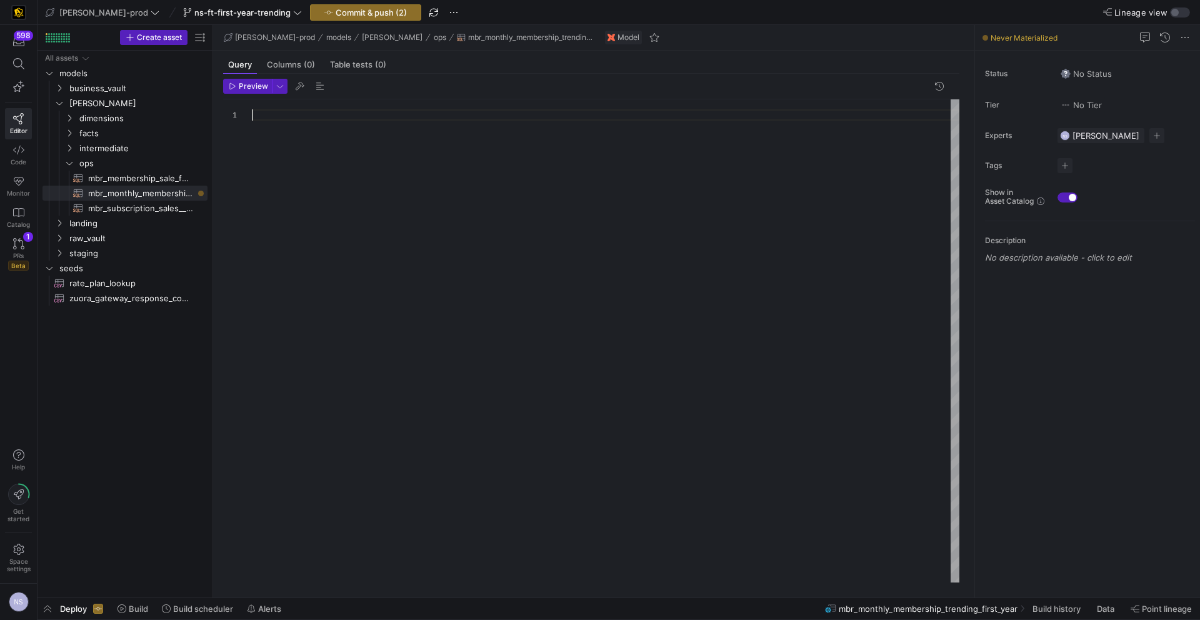
click at [591, 146] on div at bounding box center [605, 340] width 707 height 483
type textarea "s"
click at [170, 175] on span "mbr_membership_sale_forecast​​​​​​​​​​" at bounding box center [140, 178] width 105 height 14
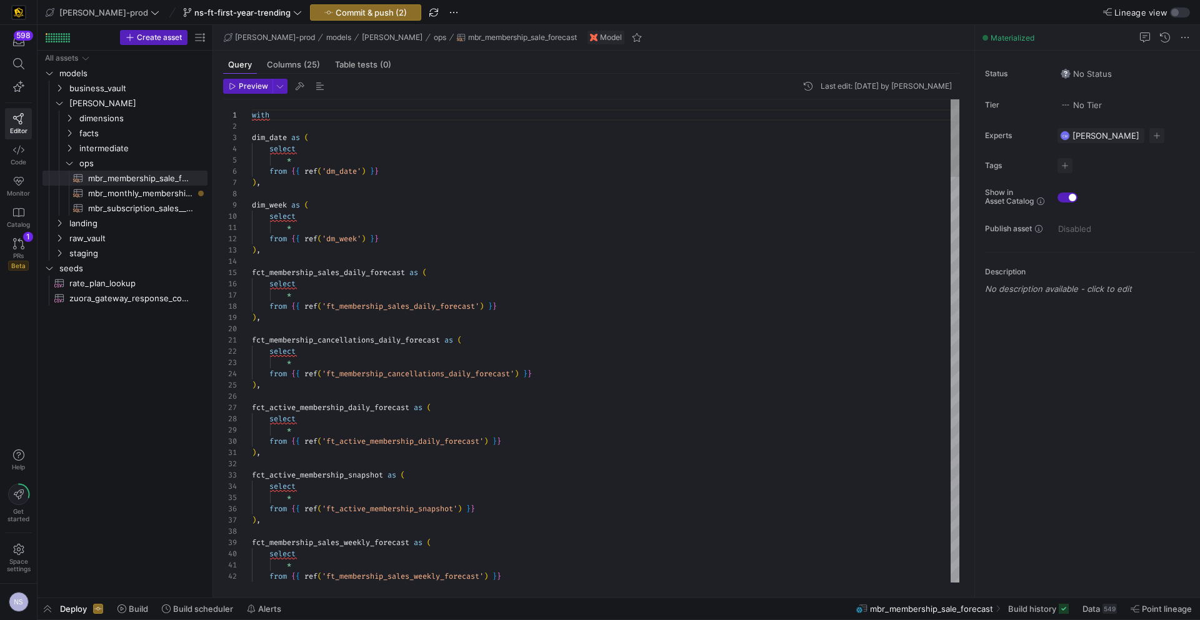
type textarea "* from {{ ref('dm_week') }} ), fct_membership_sales_daily_forecast as ( select …"
click at [155, 194] on span "mbr_monthly_membership_trending_first_year​​​​​​​​​​" at bounding box center [140, 193] width 105 height 14
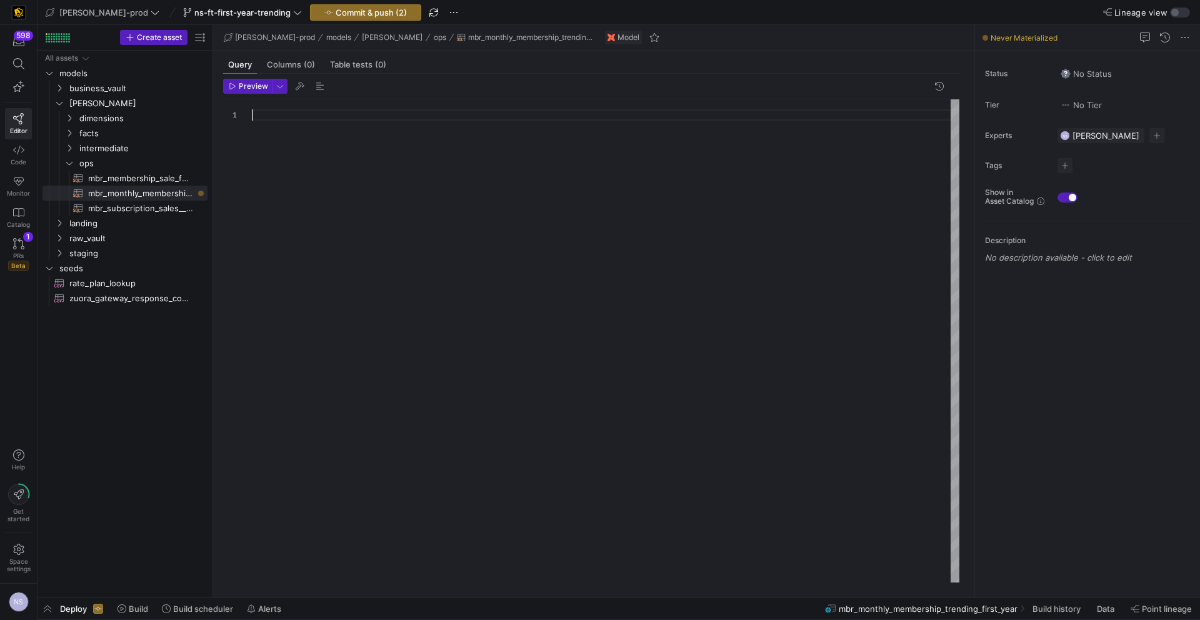
click at [396, 126] on div at bounding box center [605, 340] width 707 height 483
click at [123, 186] on link "mbr_monthly_membership_trending_first_year​​​​​​​​​​" at bounding box center [124, 193] width 165 height 15
click at [131, 179] on span "mbr_membership_sale_forecast​​​​​​​​​​" at bounding box center [140, 178] width 105 height 14
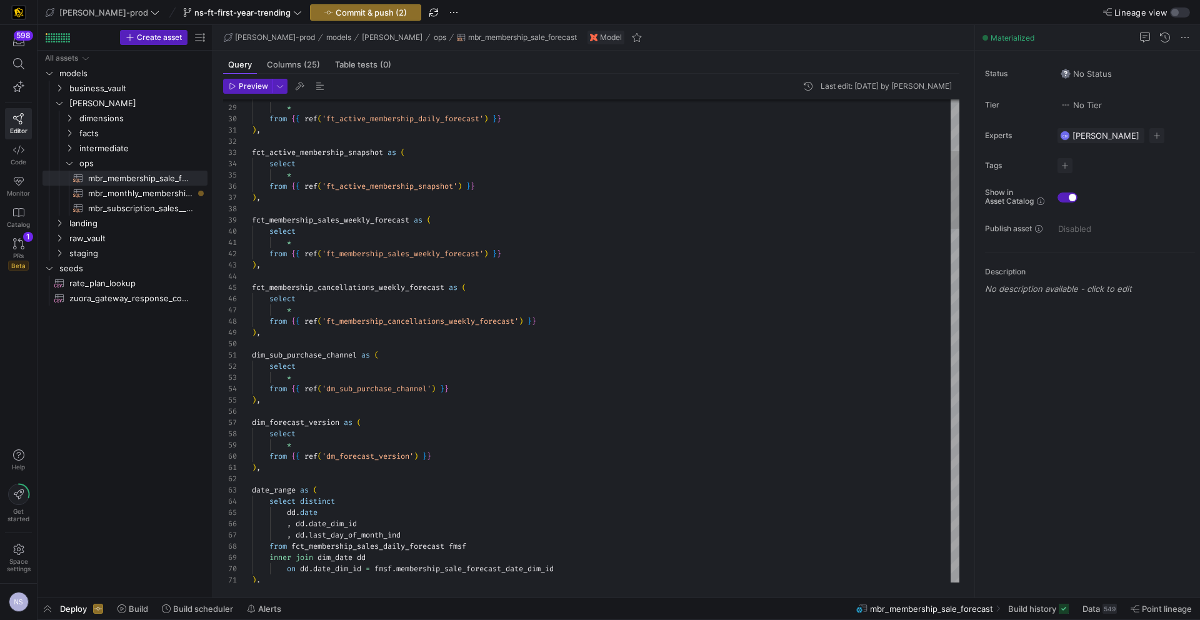
scroll to position [0, 9]
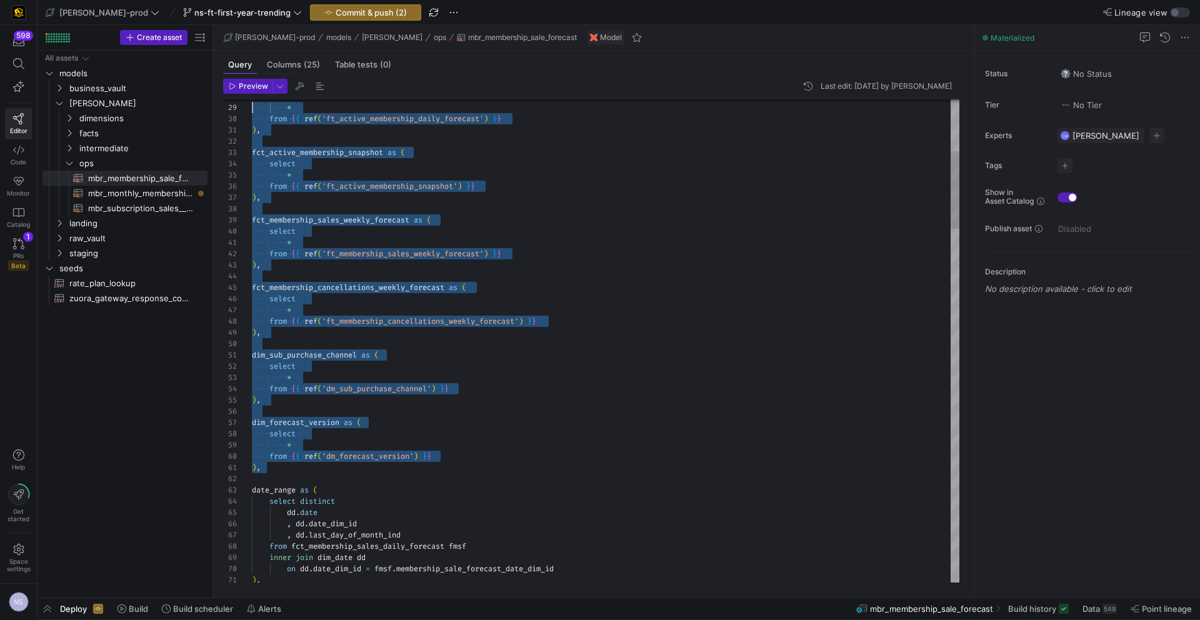
type textarea "with dim_date as ( select * from {{ ref('dm_date') }} ), dim_week as ( select ……"
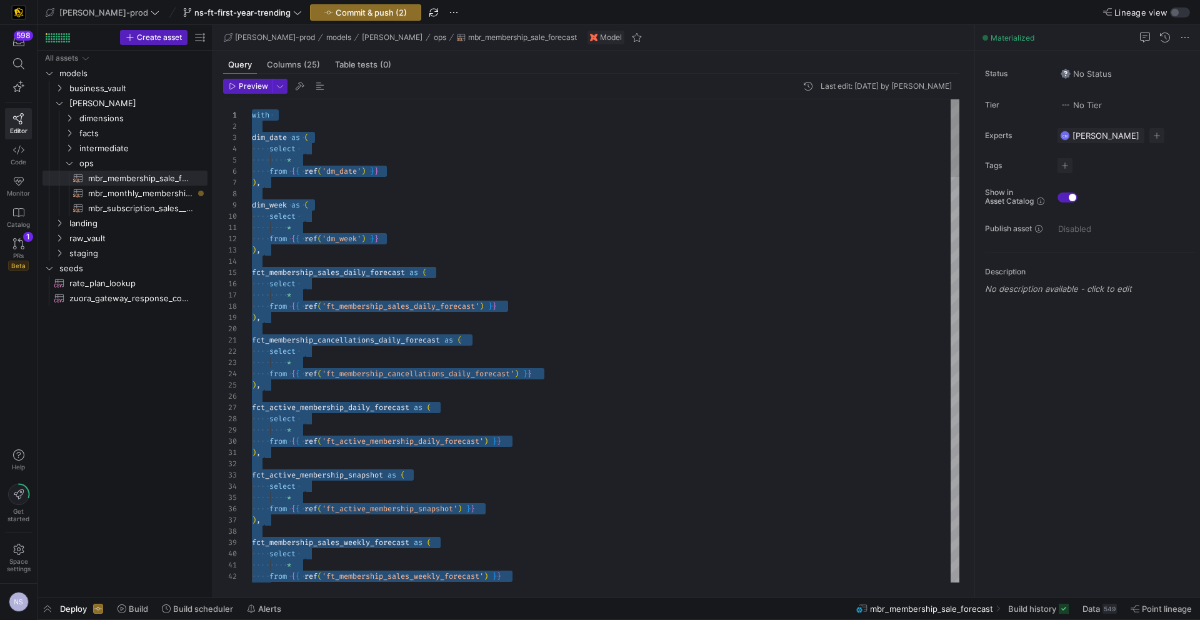
drag, startPoint x: 294, startPoint y: 466, endPoint x: 217, endPoint y: 106, distance: 368.0
click at [145, 193] on span "mbr_monthly_membership_trending_first_year​​​​​​​​​​" at bounding box center [140, 193] width 105 height 14
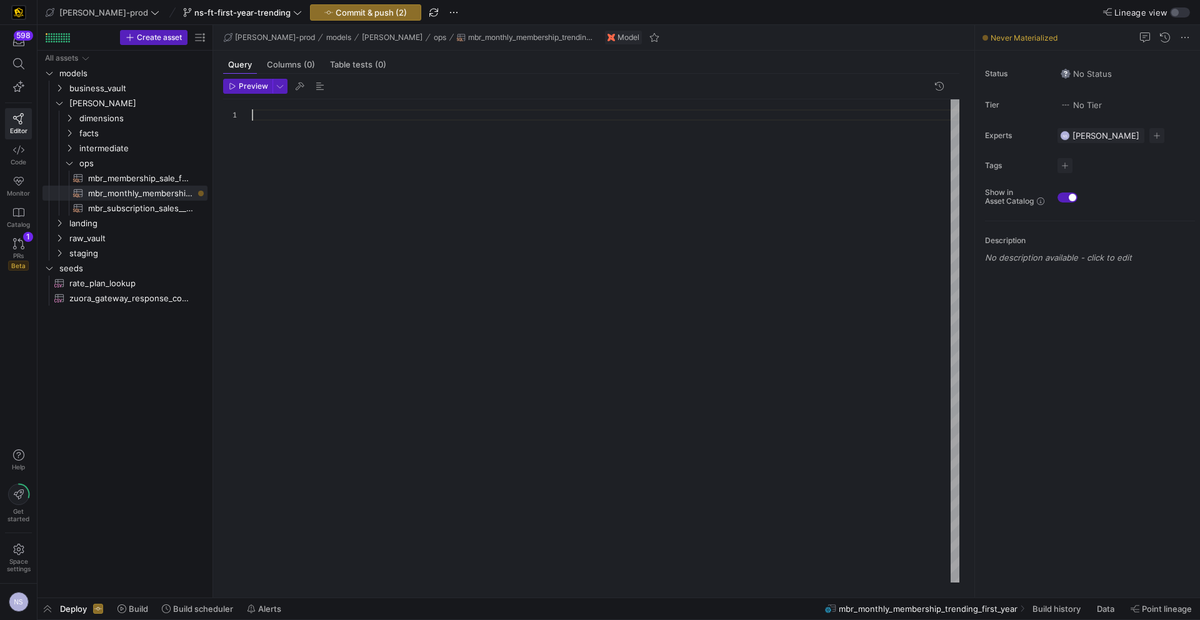
click at [353, 132] on div at bounding box center [605, 340] width 707 height 483
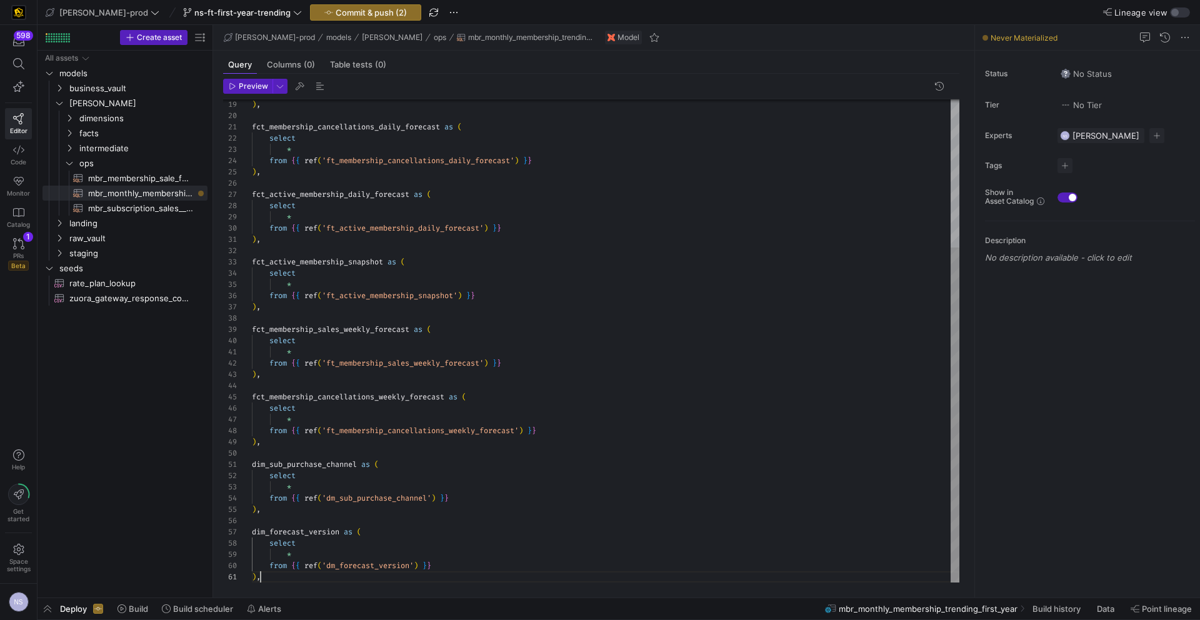
scroll to position [0, 8]
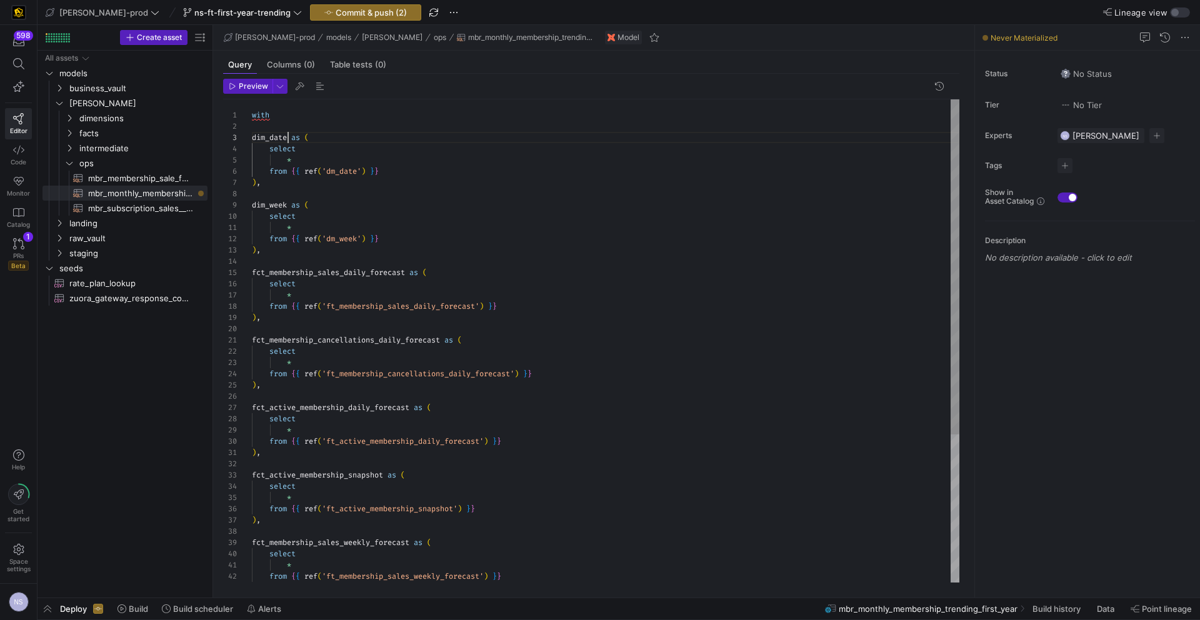
click at [288, 134] on div ") , fct_membership_cancellations_daily_forecast as ( select * from { { ref ( 'f…" at bounding box center [605, 447] width 707 height 696
click at [342, 174] on div ") , fct_membership_cancellations_daily_forecast as ( select * from { { ref ( 'f…" at bounding box center [605, 447] width 707 height 696
click at [341, 174] on div ") , fct_membership_cancellations_daily_forecast as ( select * from { { ref ( 'f…" at bounding box center [605, 447] width 707 height 696
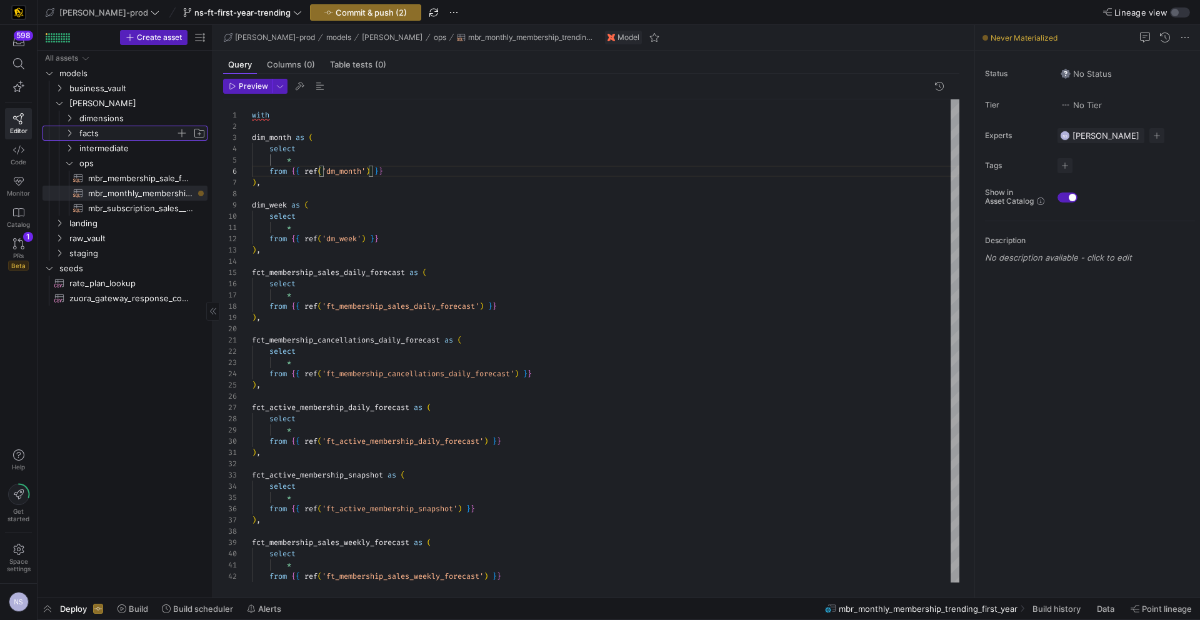
click at [114, 132] on span "facts" at bounding box center [127, 133] width 96 height 14
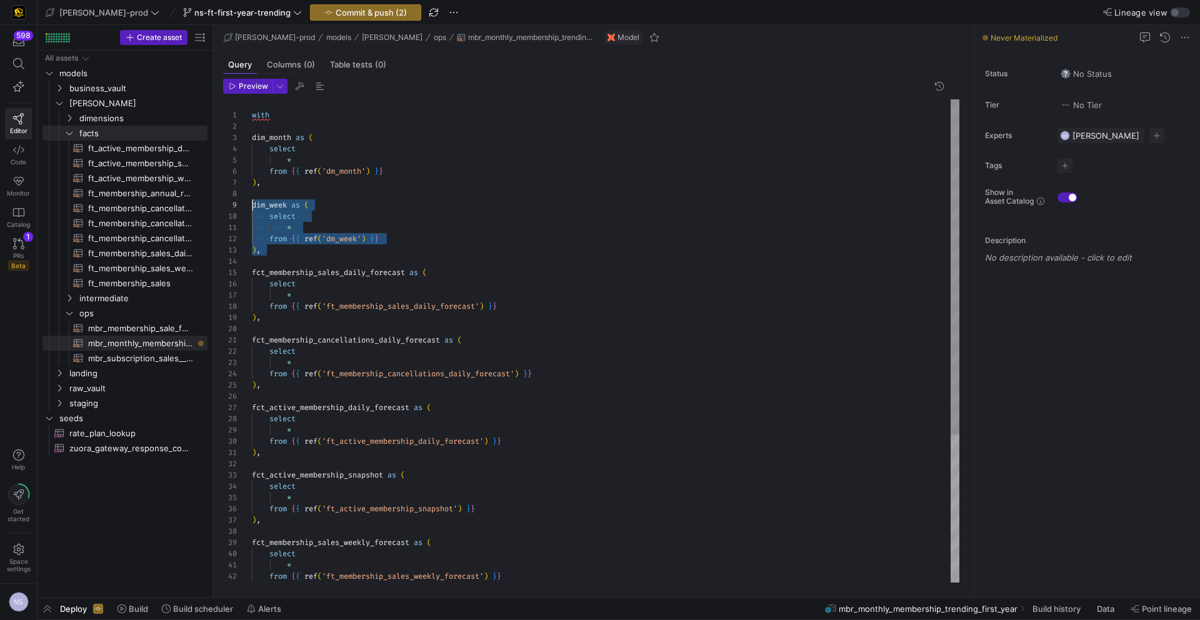
scroll to position [79, 0]
drag, startPoint x: 272, startPoint y: 253, endPoint x: 241, endPoint y: 197, distance: 63.8
click at [252, 197] on div ") , fct_membership_cancellations_daily_forecast as ( select * from { { ref ( 'f…" at bounding box center [605, 447] width 707 height 696
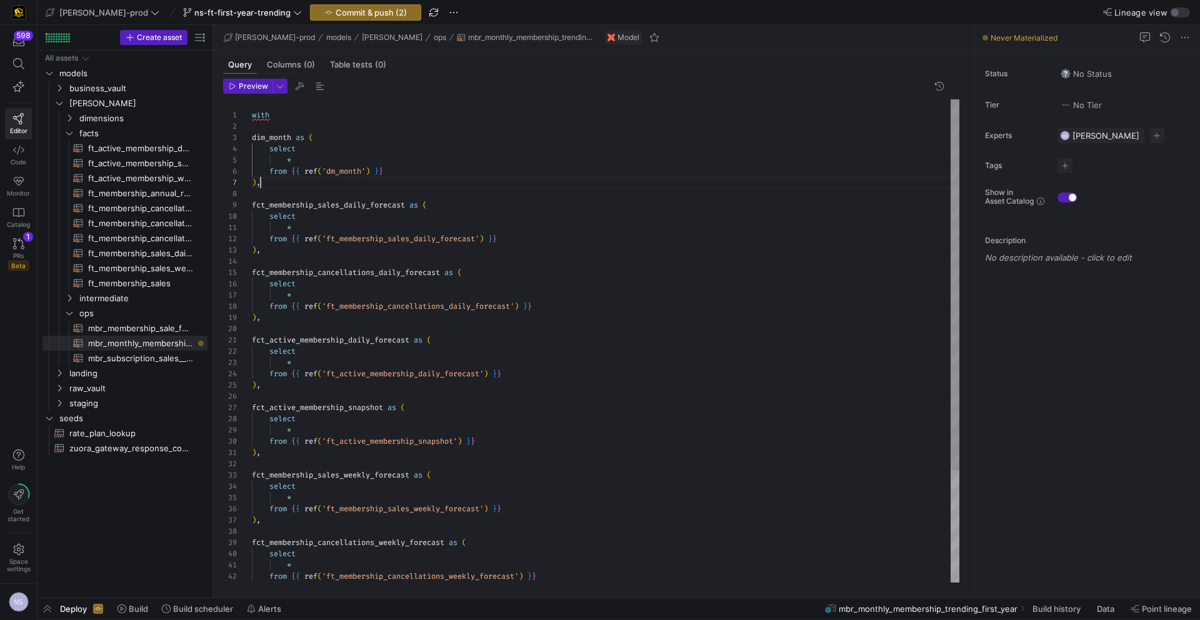
scroll to position [67, 9]
click at [414, 237] on div ") , fct_membership_cancellations_daily_forecast as ( select * from { { ref ( 'f…" at bounding box center [605, 413] width 707 height 629
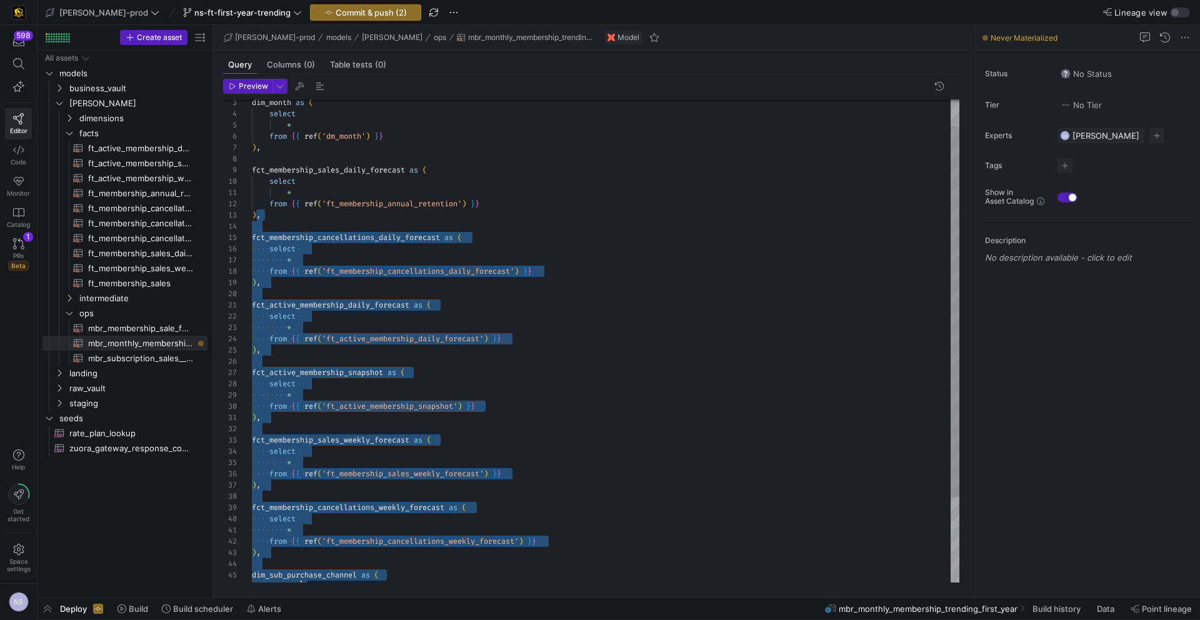
scroll to position [22, 9]
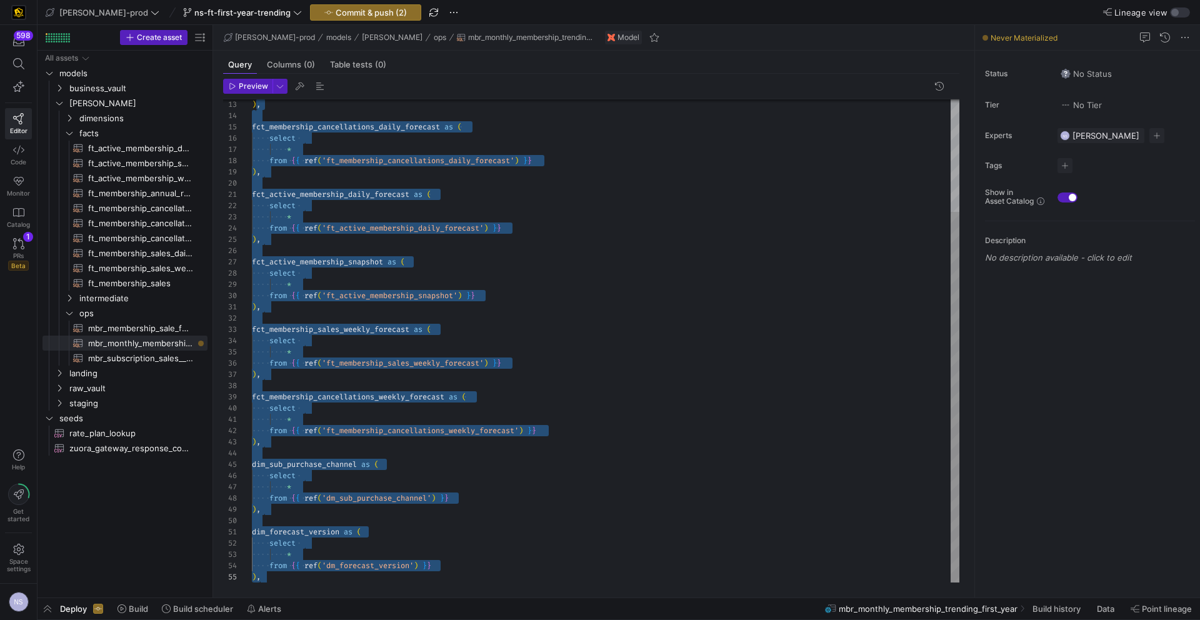
drag, startPoint x: 257, startPoint y: 252, endPoint x: 350, endPoint y: 597, distance: 357.1
click at [350, 582] on div ") , fct_membership_cancellations_daily_forecast as ( select * from { { ref ( 'f…" at bounding box center [605, 268] width 707 height 629
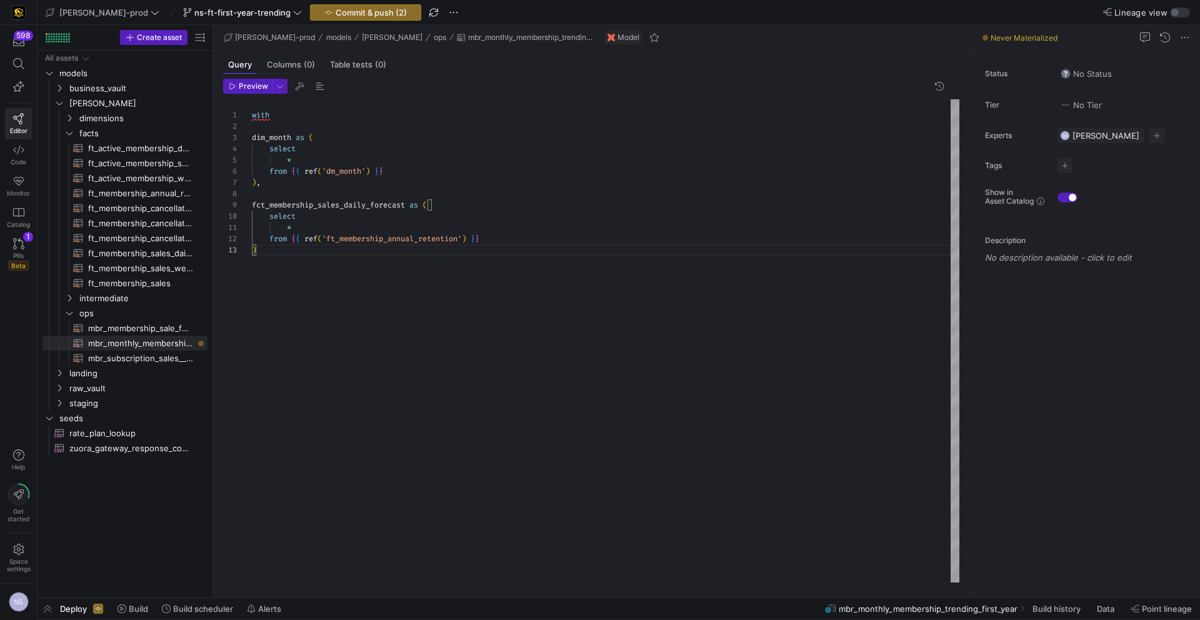
type textarea "* from {{ ref('ft_membership_annual_retention') }} )"
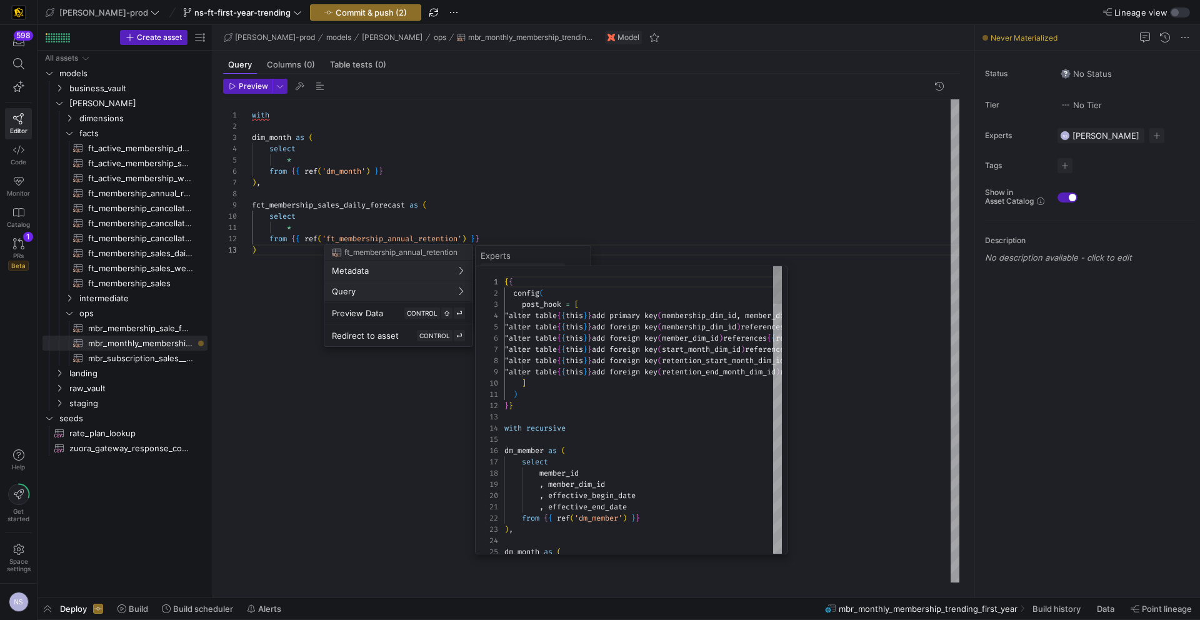
scroll to position [67, 0]
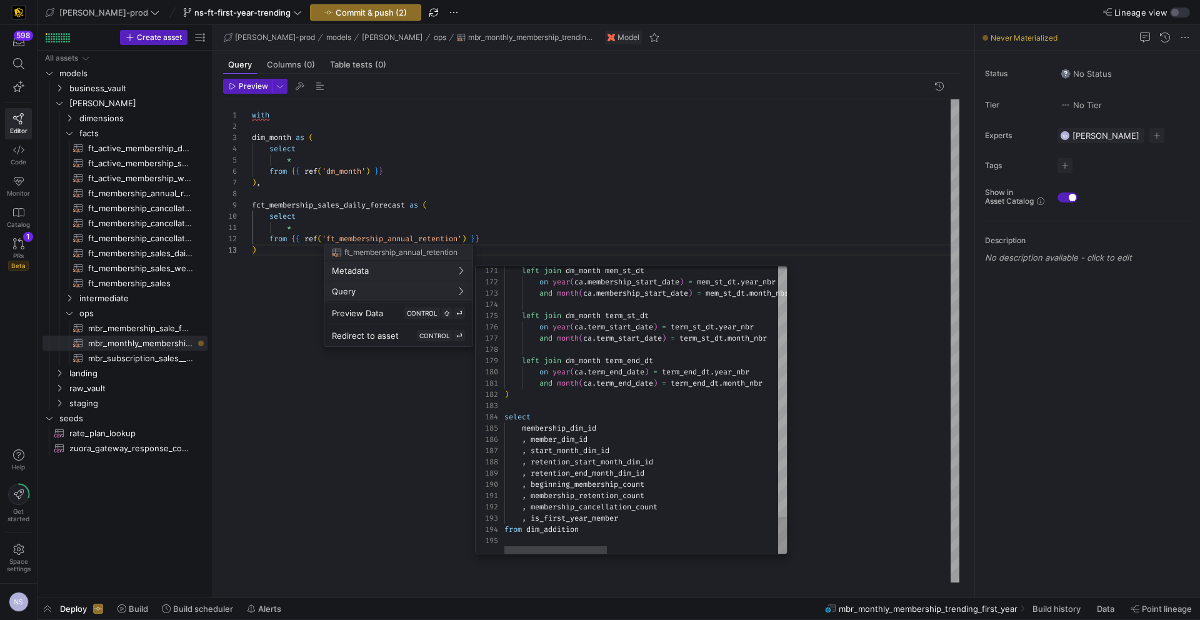
type textarea ", membership_retention_count , membership_cancellation_count , is_first_year_me…"
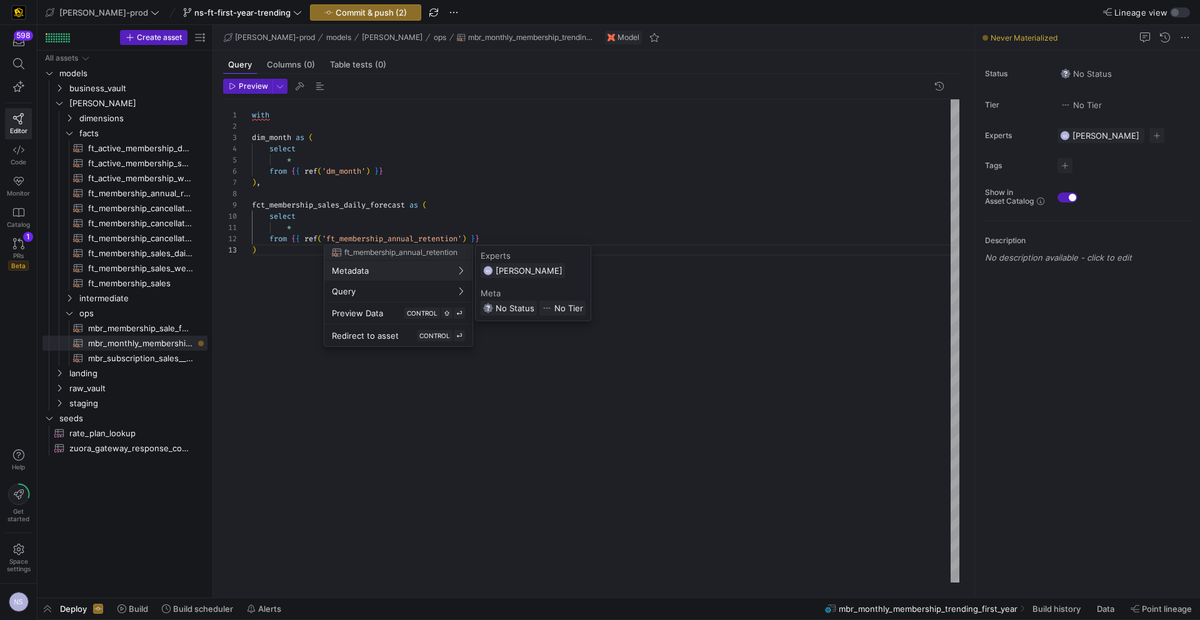
click at [486, 229] on div at bounding box center [600, 310] width 1200 height 620
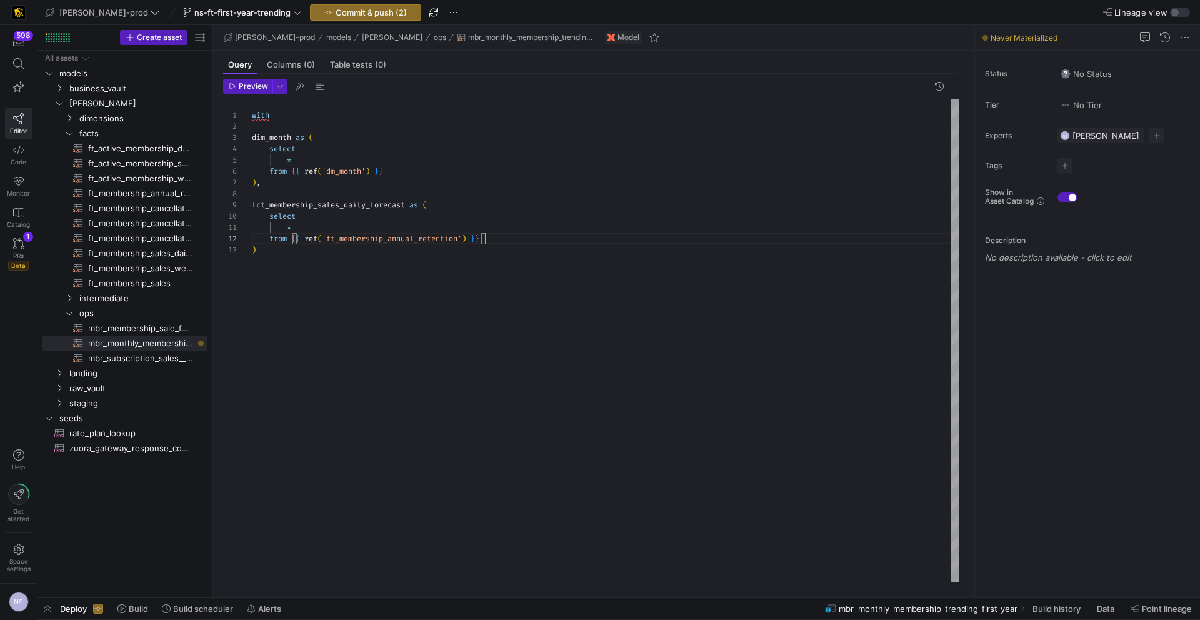
scroll to position [11, 233]
click at [524, 236] on div ") with dim_month as ( select * from { { ref ( 'dm_month' ) } } ) , fct_membersh…" at bounding box center [605, 340] width 707 height 483
click at [382, 285] on div "with dim_month as ( select * from { { ref ( 'dm_month' ) } } ) , fct_membership…" at bounding box center [605, 340] width 707 height 483
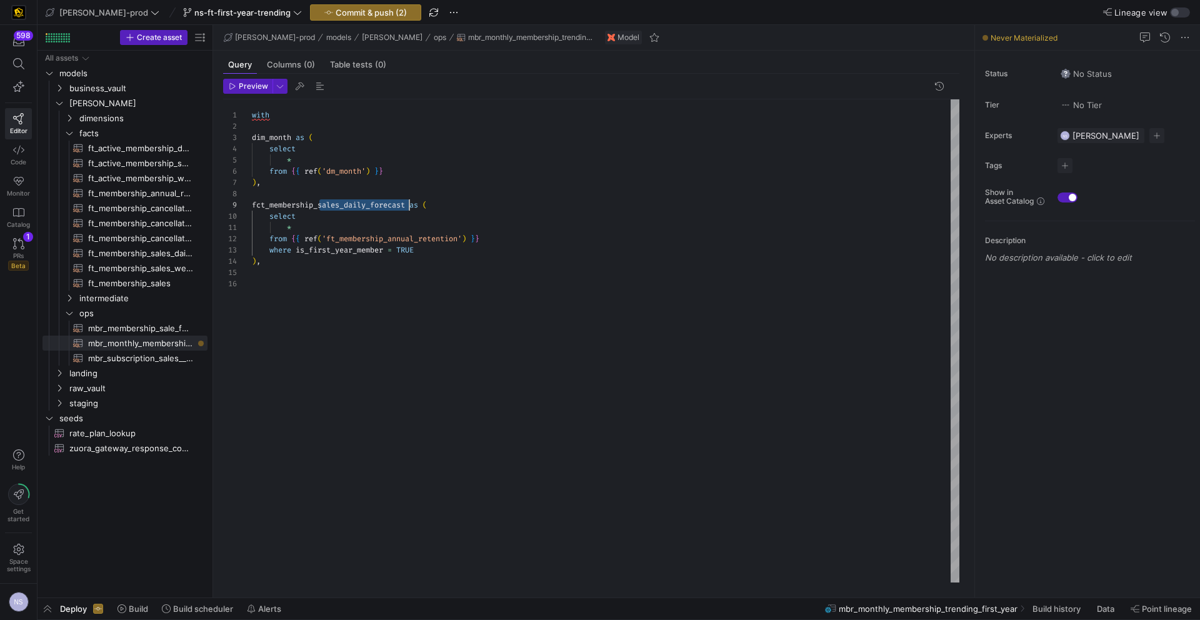
drag, startPoint x: 320, startPoint y: 205, endPoint x: 409, endPoint y: 206, distance: 88.7
click at [409, 206] on div "with dim_month as ( select * from { { ref ( 'dm_month' ) } } ) , fct_membership…" at bounding box center [605, 340] width 707 height 483
click at [307, 315] on div "with dim_month as ( select * from { { ref ( 'dm_month' ) } } ) , fct_membership…" at bounding box center [605, 340] width 707 height 483
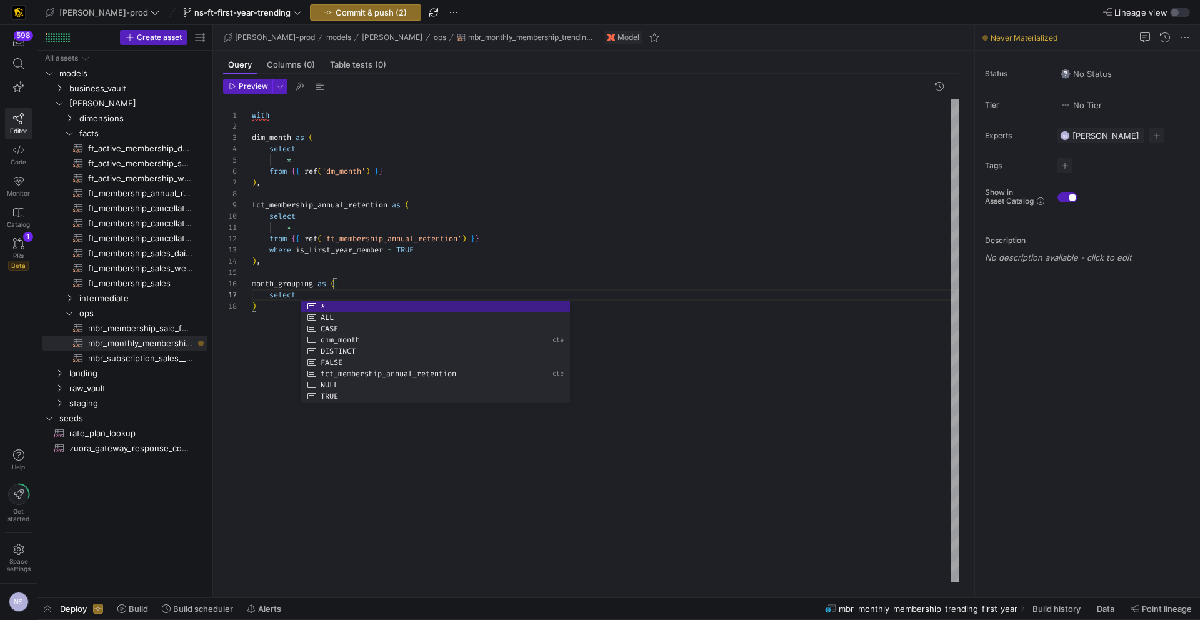
scroll to position [67, 45]
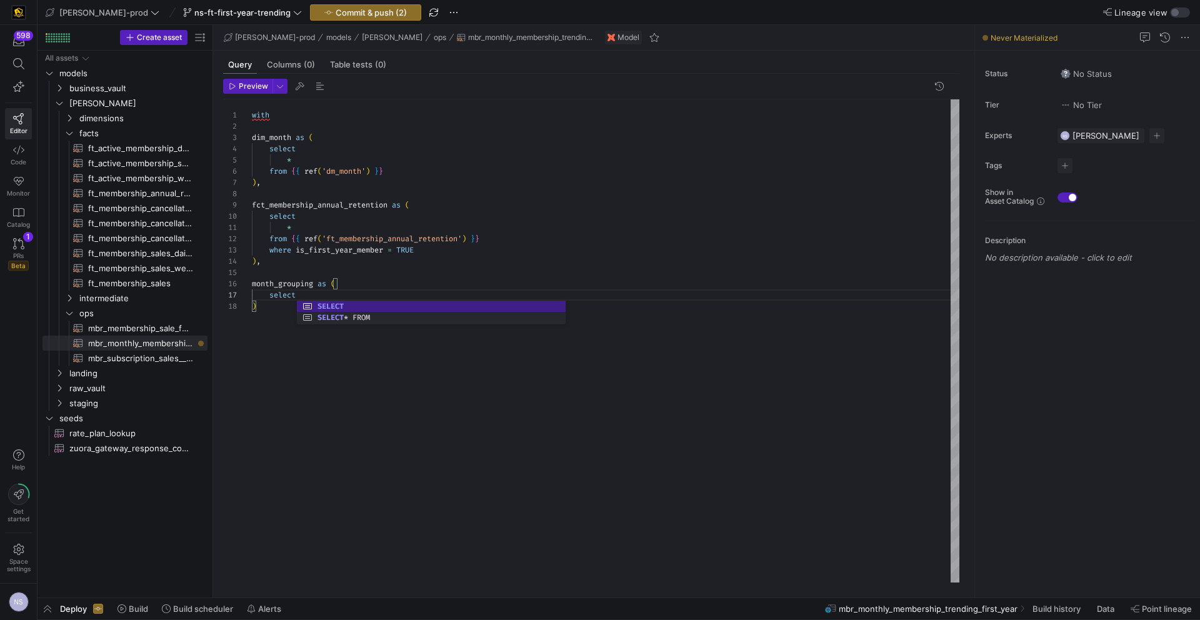
type textarea "* from {{ ref('ft_membership_annual_retention') }} where is_first_year_member =…"
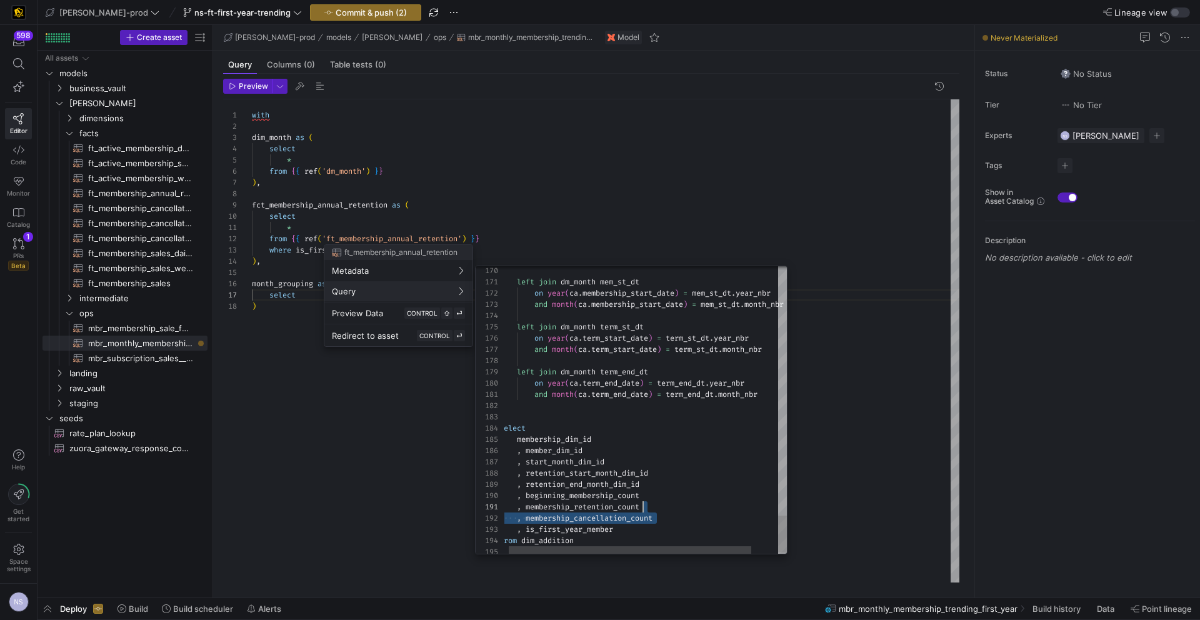
type textarea "and month(ca.term_end_date) = term_end_dt.month_nbr ) select membership_dim_id …"
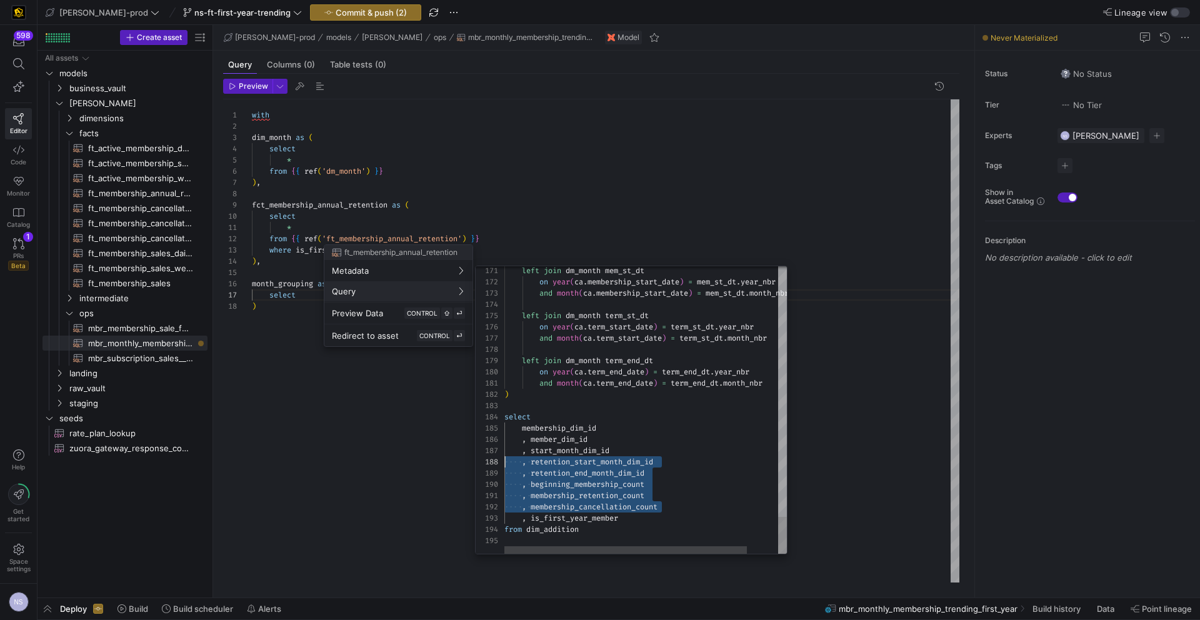
scroll to position [67, 0]
drag, startPoint x: 672, startPoint y: 516, endPoint x: 497, endPoint y: 450, distance: 187.4
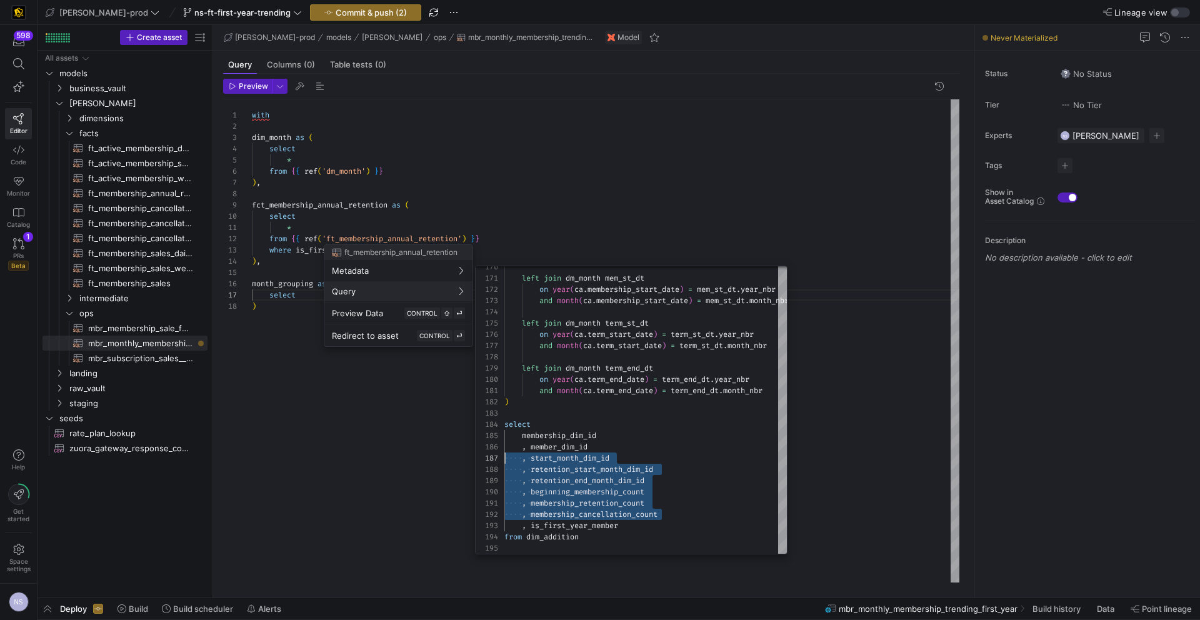
click at [287, 373] on div at bounding box center [600, 310] width 1200 height 620
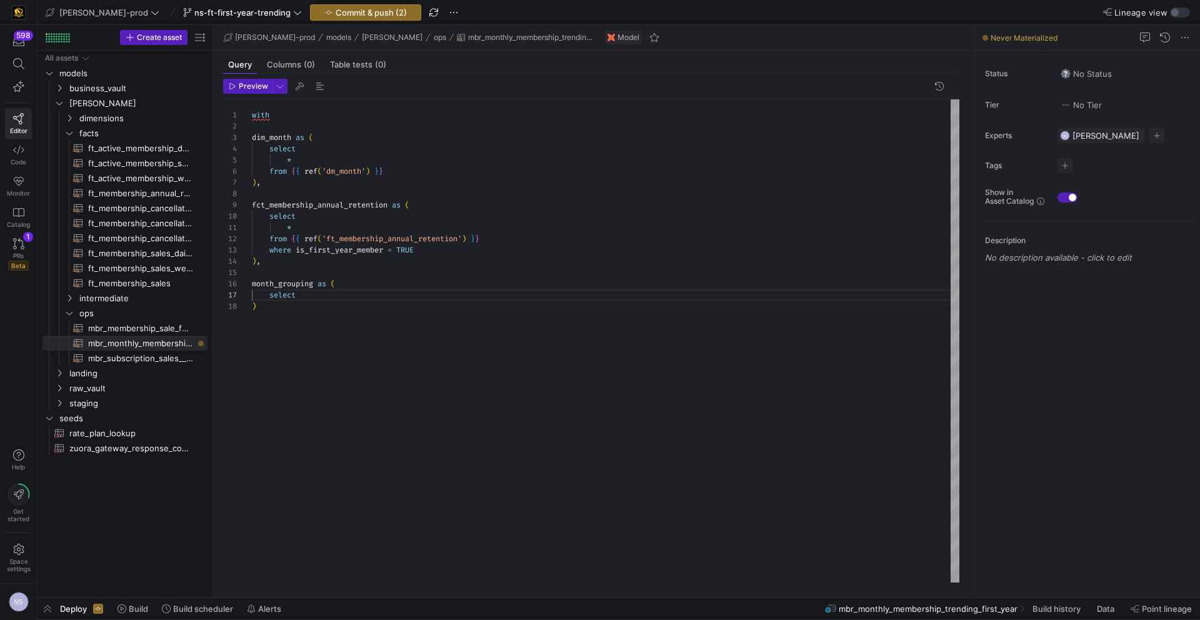
click at [319, 297] on div "with dim_month as ( select * from { { ref ( 'dm_month' ) } } ) , fct_membership…" at bounding box center [605, 340] width 707 height 483
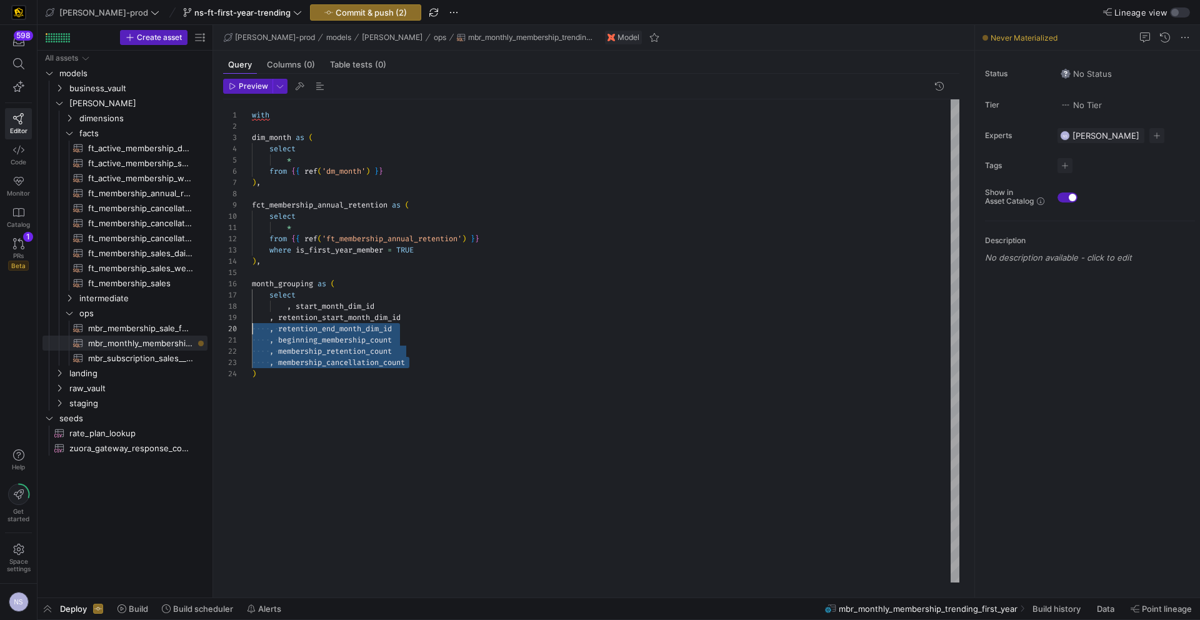
scroll to position [90, 0]
drag, startPoint x: 421, startPoint y: 364, endPoint x: 217, endPoint y: 315, distance: 209.5
click at [252, 315] on div "with dim_month as ( select * from { { ref ( 'dm_month' ) } } ) , fct_membership…" at bounding box center [605, 340] width 707 height 483
click at [298, 308] on div "with dim_month as ( select * from { { ref ( 'dm_month' ) } } ) , fct_membership…" at bounding box center [605, 340] width 707 height 483
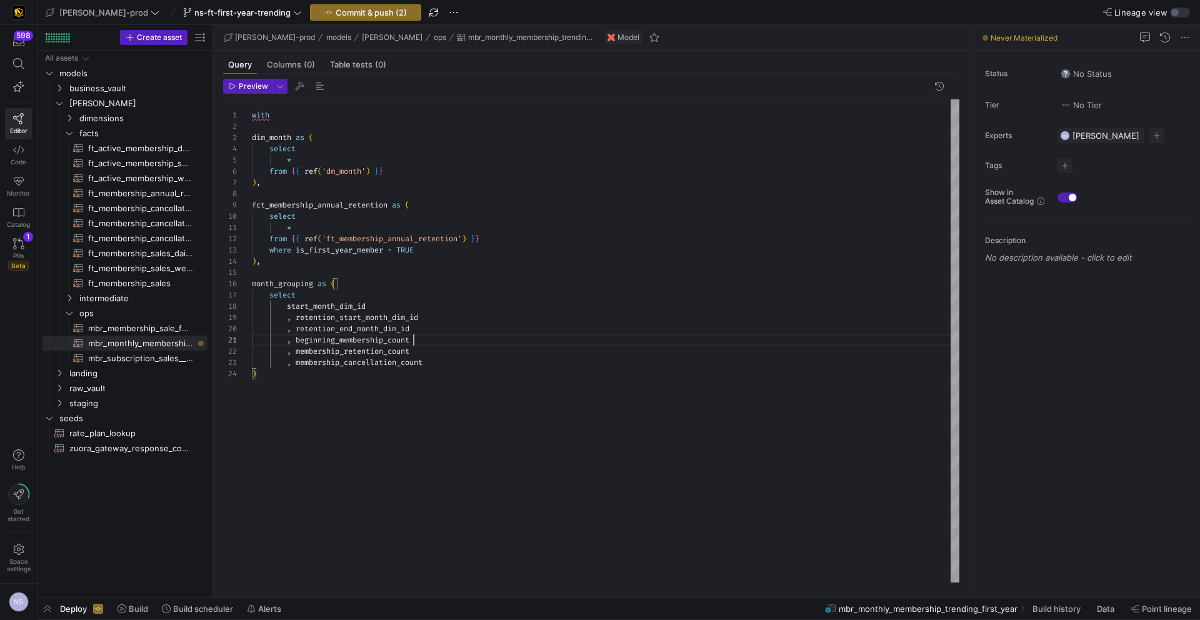
click at [417, 338] on div "with dim_month as ( select * from { { ref ( 'dm_month' ) } } ) , fct_membership…" at bounding box center [605, 340] width 707 height 483
drag, startPoint x: 297, startPoint y: 327, endPoint x: 289, endPoint y: 309, distance: 19.9
click at [289, 309] on div "with dim_month as ( select * from { { ref ( 'dm_month' ) } } ) , fct_membership…" at bounding box center [605, 340] width 707 height 483
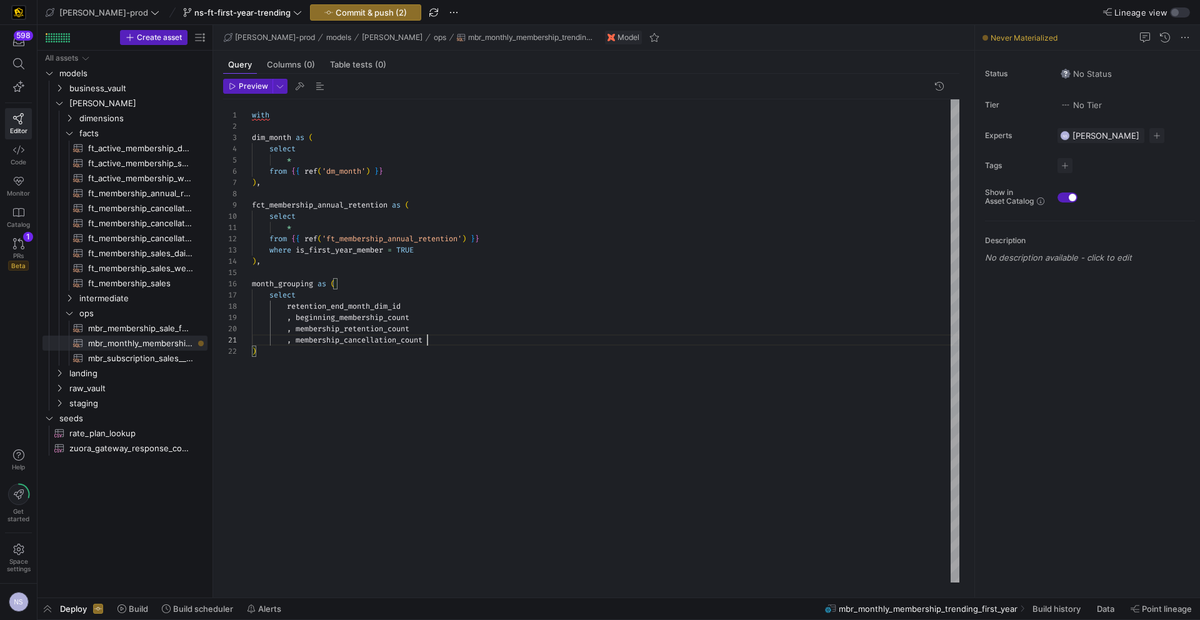
click at [444, 338] on div "with dim_month as ( select * from { { ref ( 'dm_month' ) } } ) , fct_membership…" at bounding box center [605, 340] width 707 height 483
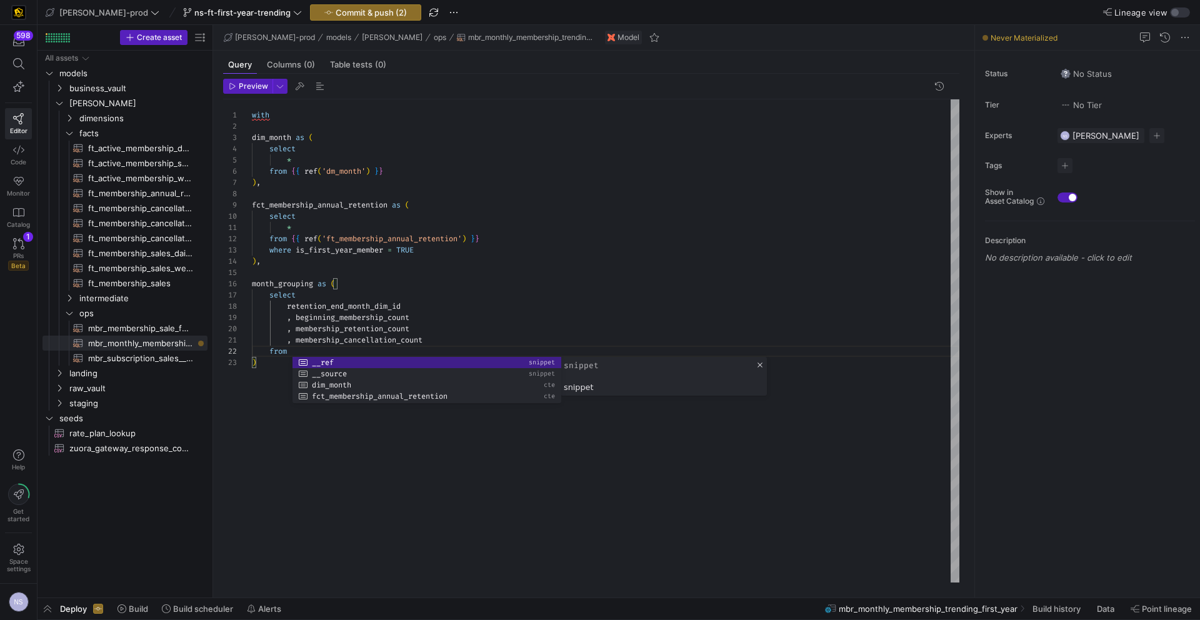
click at [316, 209] on div "with dim_month as ( select * from { { ref ( 'dm_month' ) } } ) , fct_membership…" at bounding box center [605, 340] width 707 height 483
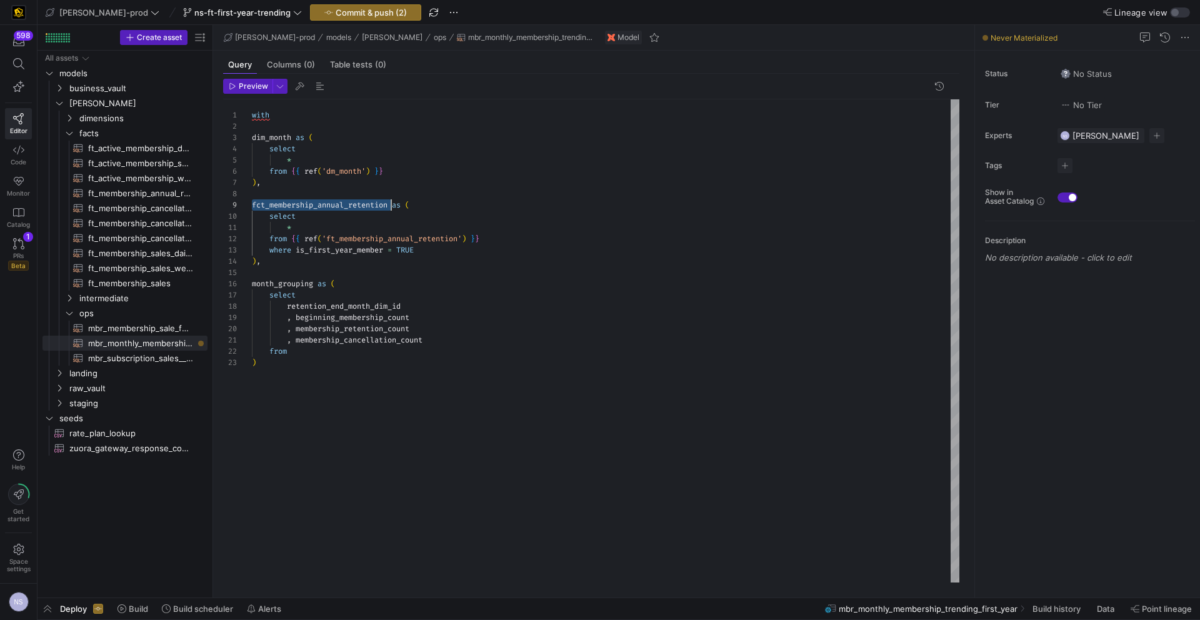
click at [316, 209] on div "with dim_month as ( select * from { { ref ( 'dm_month' ) } } ) , fct_membership…" at bounding box center [605, 340] width 707 height 483
click at [339, 349] on div "with dim_month as ( select * from { { ref ( 'dm_month' ) } } ) , fct_membership…" at bounding box center [605, 340] width 707 height 483
click at [296, 315] on div "with dim_month as ( select * from { { ref ( 'dm_month' ) } } ) , fct_membership…" at bounding box center [605, 340] width 707 height 483
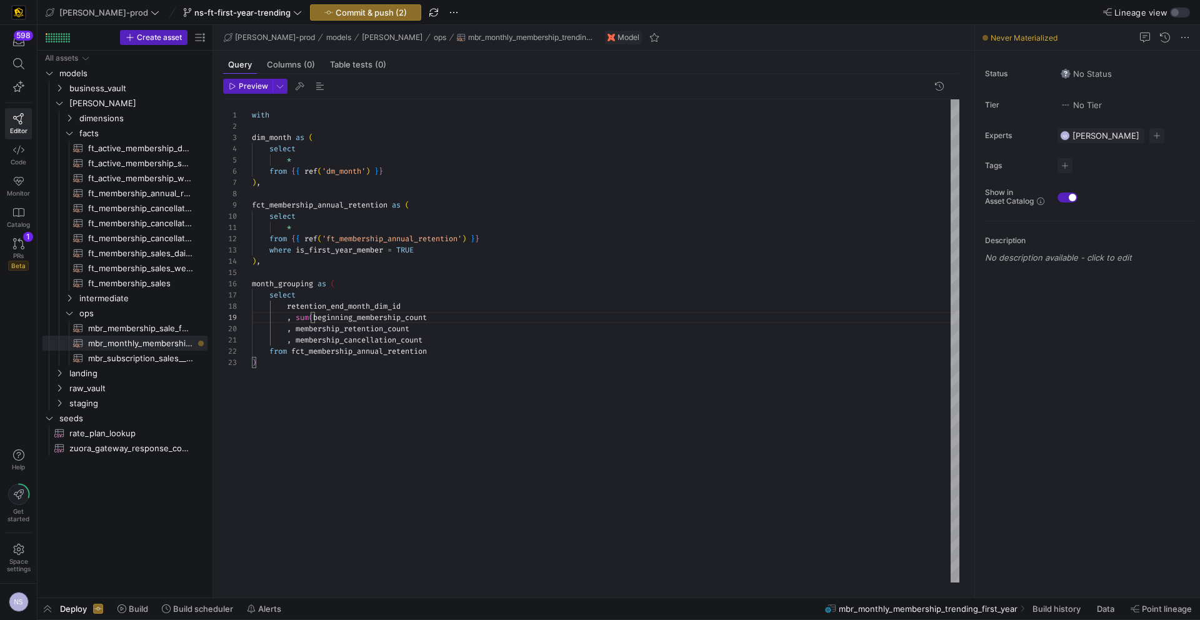
click at [451, 320] on div "with dim_month as ( select * from { { ref ( 'dm_month' ) } } ) , fct_membership…" at bounding box center [605, 340] width 707 height 483
drag, startPoint x: 314, startPoint y: 316, endPoint x: 297, endPoint y: 318, distance: 17.7
click at [297, 318] on div "with dim_month as ( select * from { { ref ( 'dm_month' ) } } ) , fct_membership…" at bounding box center [605, 340] width 707 height 483
click at [297, 328] on div "with dim_month as ( select * from { { ref ( 'dm_month' ) } } ) , fct_membership…" at bounding box center [605, 340] width 707 height 483
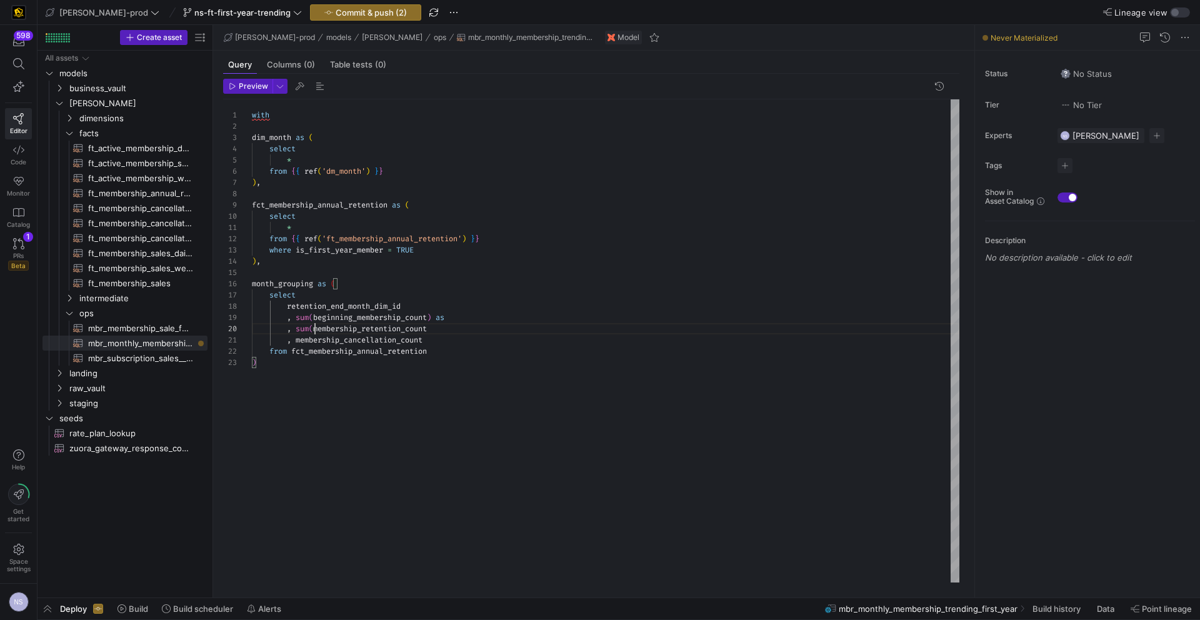
scroll to position [101, 63]
click at [296, 339] on div "with dim_month as ( select * from { { ref ( 'dm_month' ) } } ) , fct_membership…" at bounding box center [605, 340] width 707 height 483
click at [451, 339] on div "with dim_month as ( select * from { { ref ( 'dm_month' ) } } ) , fct_membership…" at bounding box center [605, 340] width 707 height 483
click at [446, 331] on div "with dim_month as ( select * from { { ref ( 'dm_month' ) } } ) , fct_membership…" at bounding box center [605, 340] width 707 height 483
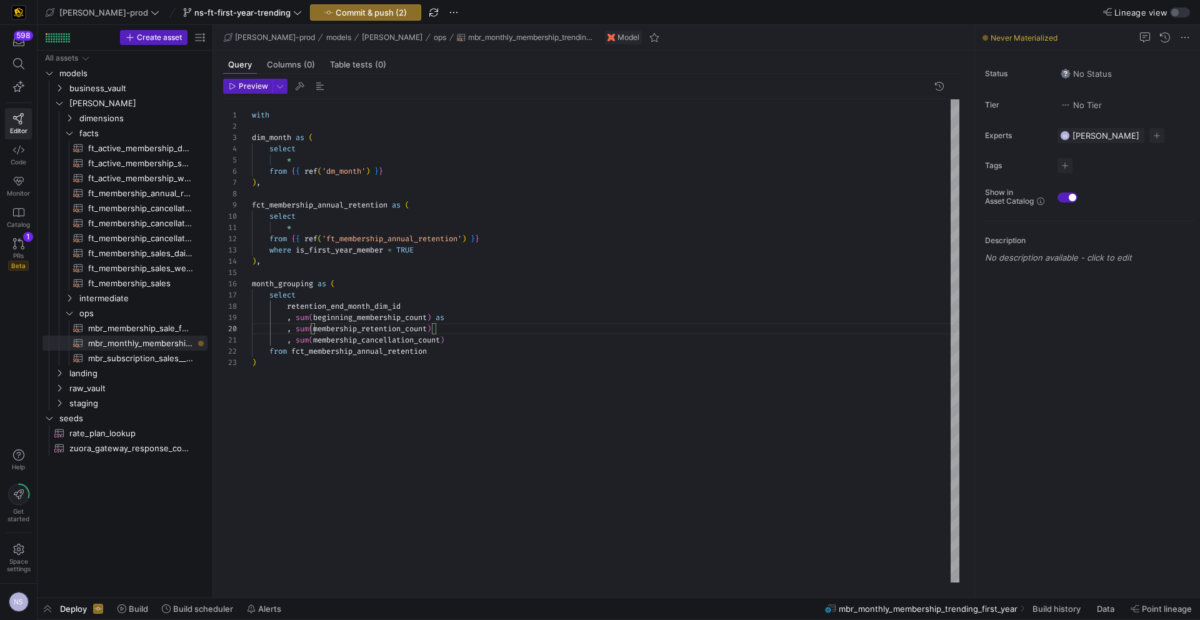
scroll to position [11, 180]
click at [498, 353] on div "with dim_month as ( select * from { { ref ( 'dm_month' ) } } ) , fct_membership…" at bounding box center [605, 340] width 707 height 483
click at [492, 347] on div "with dim_month as ( select * from { { ref ( 'dm_month' ) } } ) , fct_membership…" at bounding box center [605, 340] width 707 height 483
click at [477, 330] on div "with dim_month as ( select * from { { ref ( 'dm_month' ) } } ) , fct_membership…" at bounding box center [605, 340] width 707 height 483
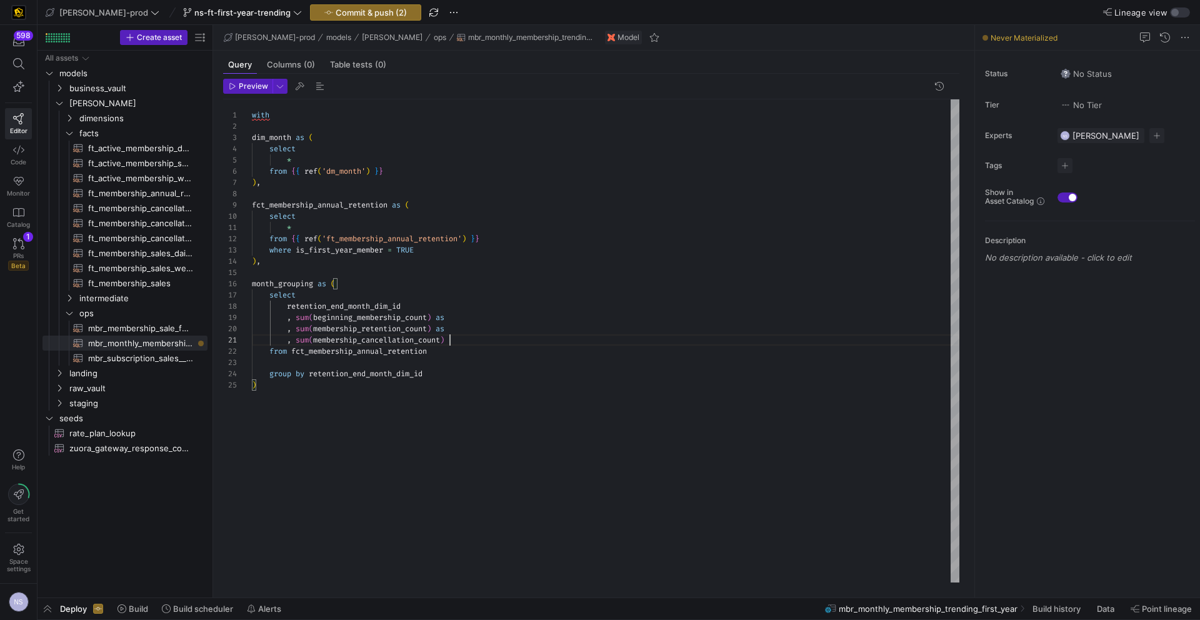
click at [478, 340] on div "with dim_month as ( select * from { { ref ( 'dm_month' ) } } ) , fct_membership…" at bounding box center [605, 340] width 707 height 483
click at [491, 372] on div "with dim_month as ( select * from { { ref ( 'dm_month' ) } } ) , fct_membership…" at bounding box center [605, 340] width 707 height 483
click at [439, 376] on div "with dim_month as ( select * from { { ref ( 'dm_month' ) } } ) , fct_membership…" at bounding box center [605, 340] width 707 height 483
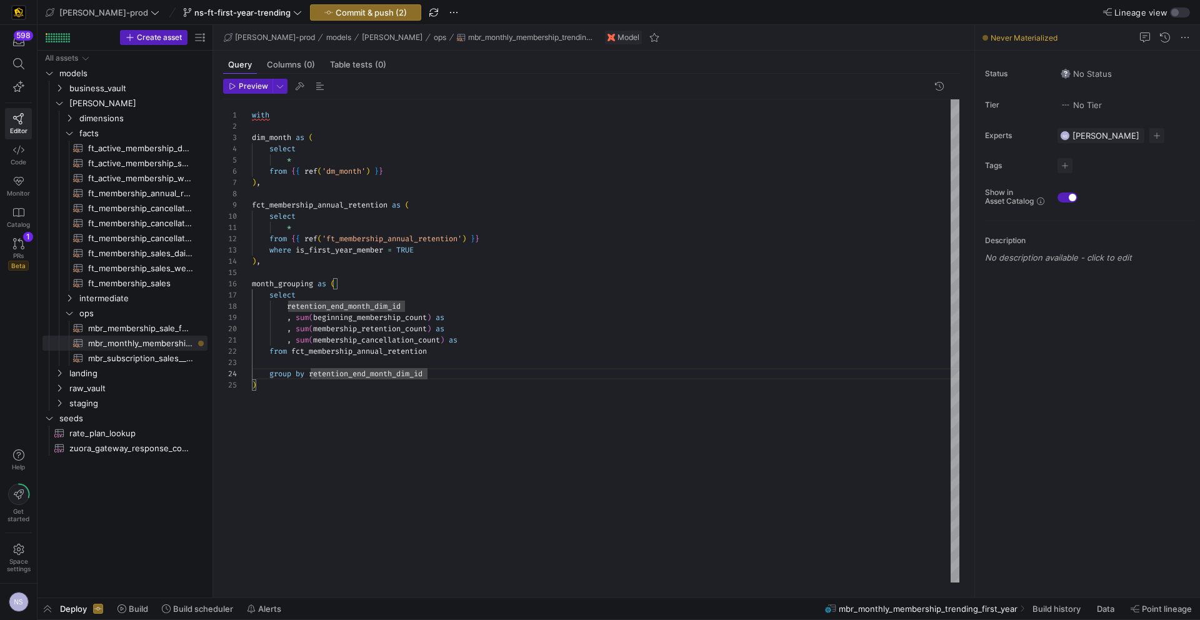
click at [437, 385] on div "with dim_month as ( select * from { { ref ( 'dm_month' ) } } ) , fct_membership…" at bounding box center [605, 340] width 707 height 483
click at [476, 319] on div "with dim_month as ( select * from { { ref ( 'dm_month' ) } } ) , fct_membership…" at bounding box center [605, 340] width 707 height 483
click at [501, 327] on div "with dim_month as ( select * from { { ref ( 'dm_month' ) } } ) , fct_membership…" at bounding box center [605, 340] width 707 height 483
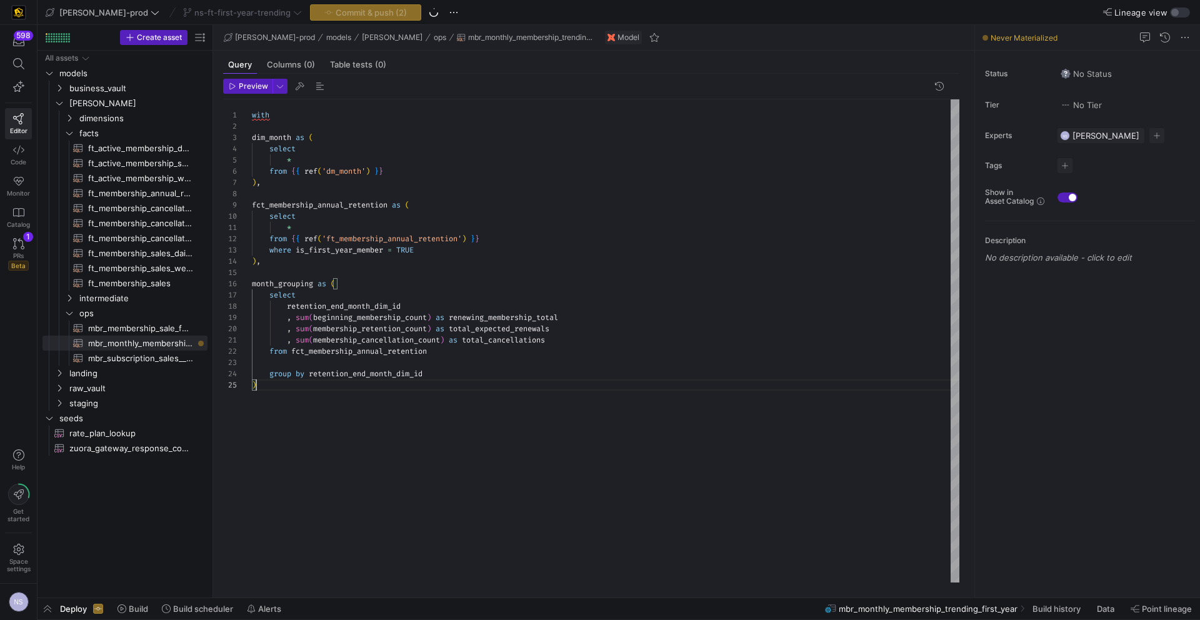
scroll to position [45, 4]
click at [397, 493] on div "with dim_month as ( select * from { { ref ( 'dm_month' ) } } ) , fct_membership…" at bounding box center [605, 340] width 707 height 483
click at [442, 350] on div "with dim_month as ( select * from { { ref ( 'dm_month' ) } } ) , fct_membership…" at bounding box center [605, 340] width 707 height 483
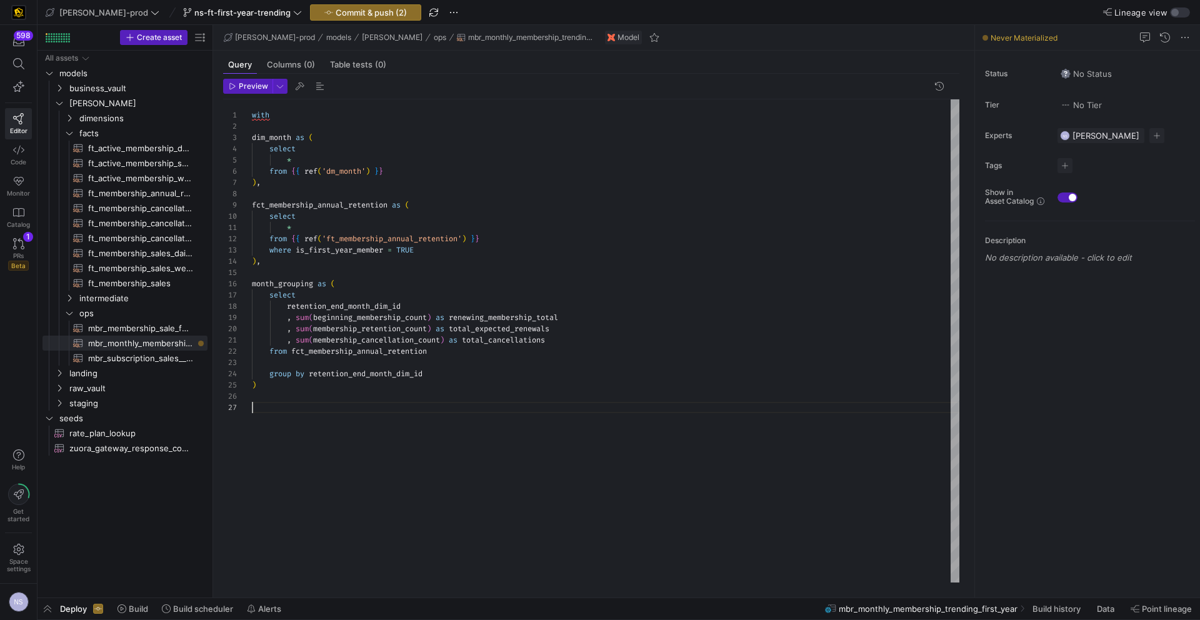
click at [357, 402] on div "with dim_month as ( select * from { { ref ( 'dm_month' ) } } ) , fct_membership…" at bounding box center [605, 340] width 707 height 483
click at [287, 388] on div "with dim_month as ( select * from { { ref ( 'dm_month' ) } } ) , fct_membership…" at bounding box center [605, 340] width 707 height 483
click at [355, 403] on div "with dim_month as ( select * from { { ref ( 'dm_month' ) } } ) , fct_membership…" at bounding box center [605, 340] width 707 height 483
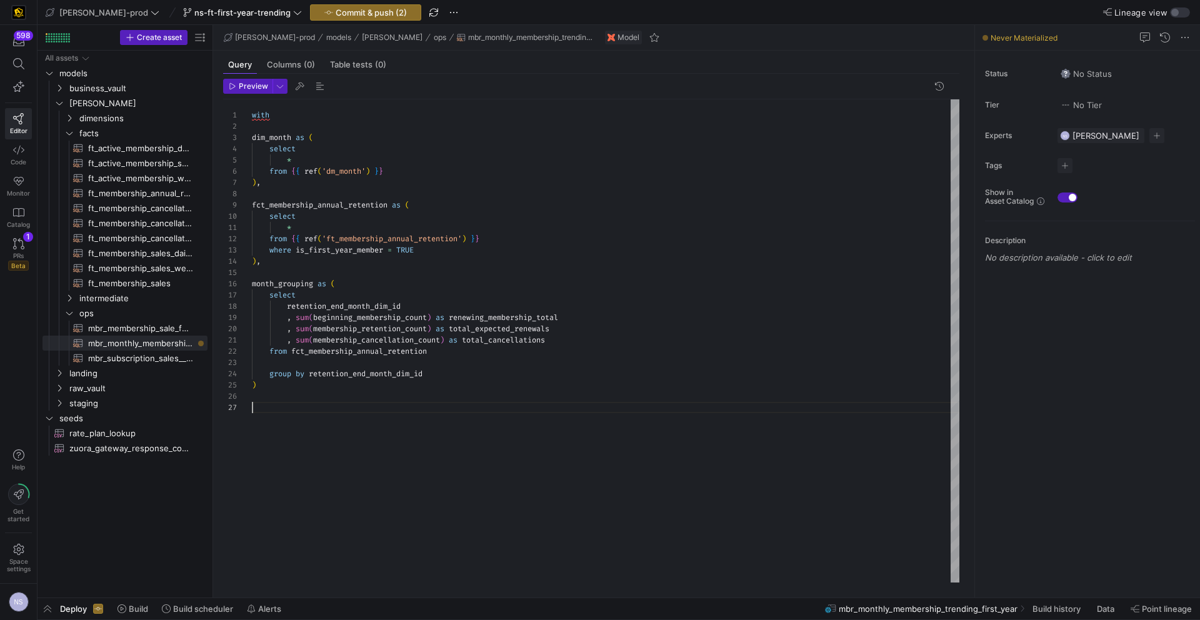
click at [282, 384] on div "with dim_month as ( select * from { { ref ( 'dm_month' ) } } ) , fct_membership…" at bounding box center [605, 340] width 707 height 483
click at [277, 404] on div "with dim_month as ( select * from { { ref ( 'dm_month' ) } } ) , fct_membership…" at bounding box center [605, 340] width 707 height 483
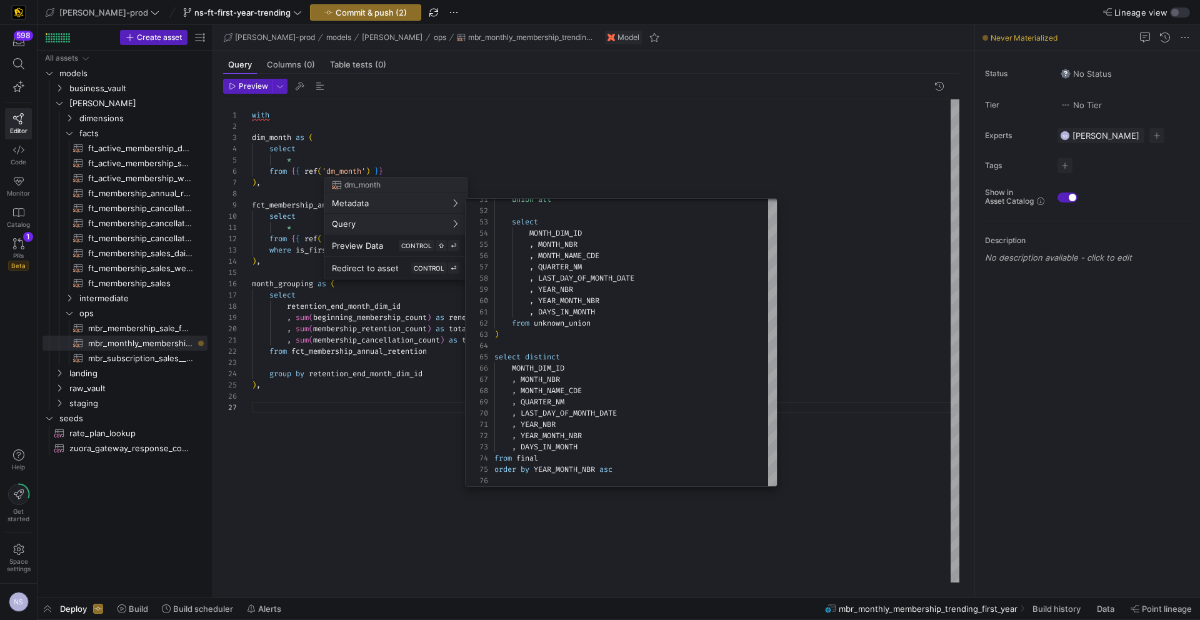
drag, startPoint x: 278, startPoint y: 398, endPoint x: 288, endPoint y: 407, distance: 13.3
click at [278, 398] on div at bounding box center [600, 310] width 1200 height 620
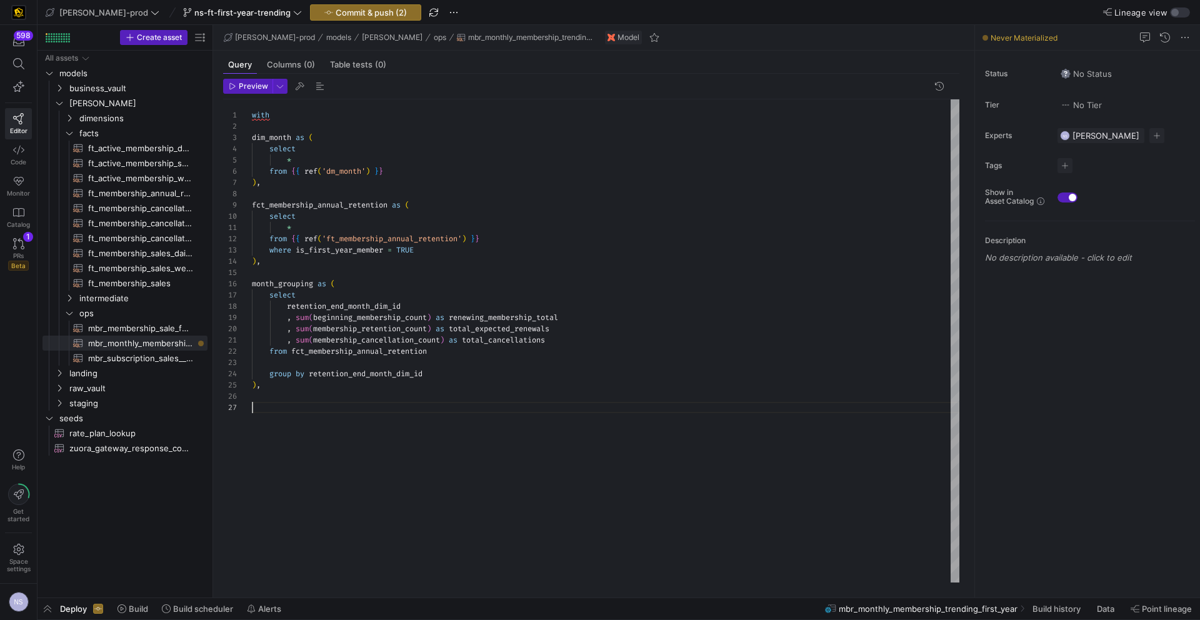
click at [290, 408] on div "with dim_month as ( select * from { { ref ( 'dm_month' ) } } ) , fct_membership…" at bounding box center [605, 340] width 707 height 483
click at [416, 422] on div "with dim_month as ( select * from { { ref ( 'dm_month' ) } } ) , fct_membership…" at bounding box center [605, 340] width 707 height 483
type textarea ", sum(membership_cancellation_count) as total_cancellations from fct_membership…"
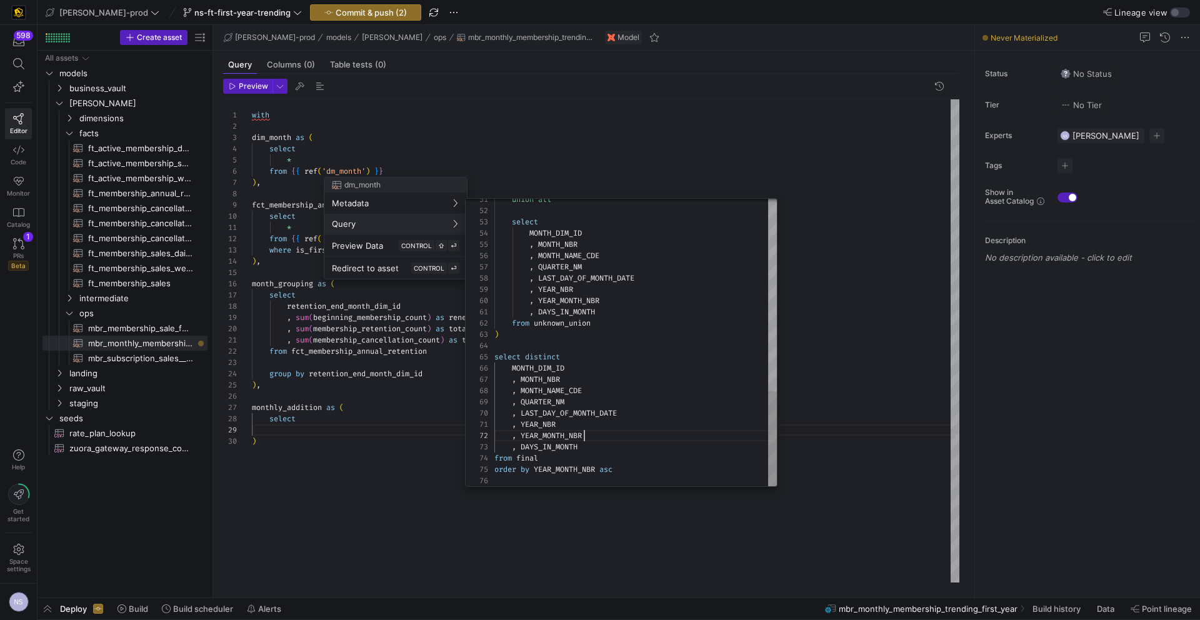
type textarea ", DAYS_IN_MONTH from unknown_union ) select distinct MONTH_DIM_ID , MONTH_NBR ,…"
drag, startPoint x: 595, startPoint y: 435, endPoint x: 511, endPoint y: 373, distance: 104.6
click at [511, 373] on div "union all select MONTH_DIM_ID , MONTH_NBR , MONTH_NAME_CDE , QUARTER_NM , LAST_…" at bounding box center [635, 53] width 282 height 865
click at [337, 424] on div at bounding box center [600, 310] width 1200 height 620
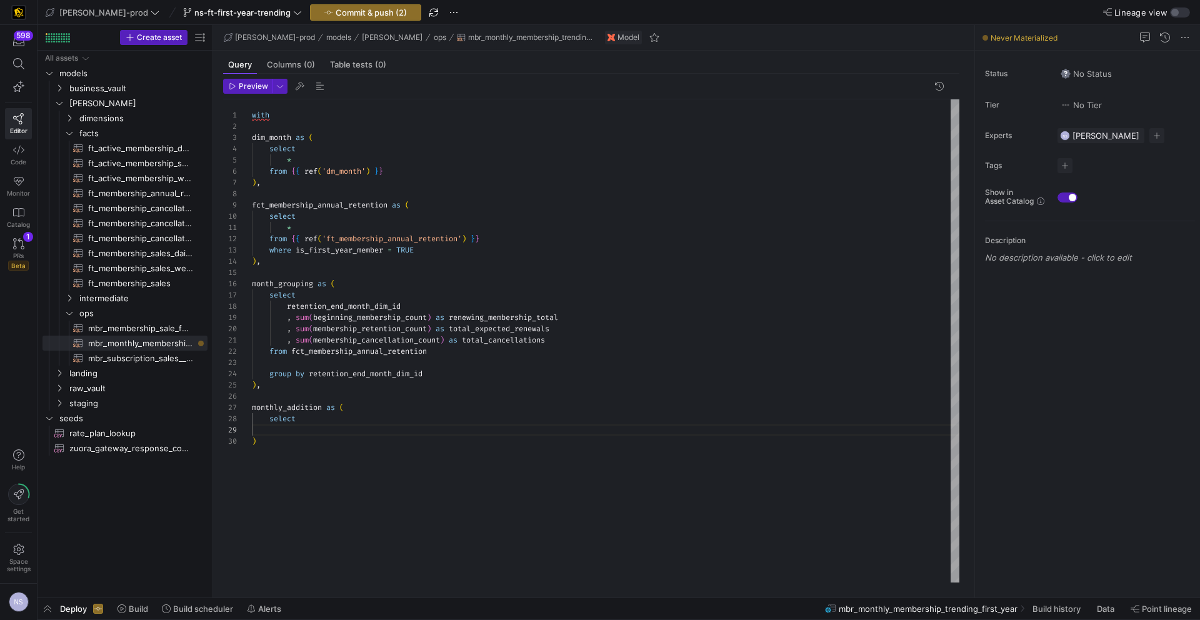
click at [346, 426] on div "with dim_month as ( select * from { { ref ( 'dm_month' ) } } ) , fct_membership…" at bounding box center [605, 340] width 707 height 483
drag, startPoint x: 369, startPoint y: 497, endPoint x: 246, endPoint y: 440, distance: 135.6
click at [252, 440] on div "with dim_month as ( select * from { { ref ( 'dm_month' ) } } ) , fct_membership…" at bounding box center [605, 340] width 707 height 483
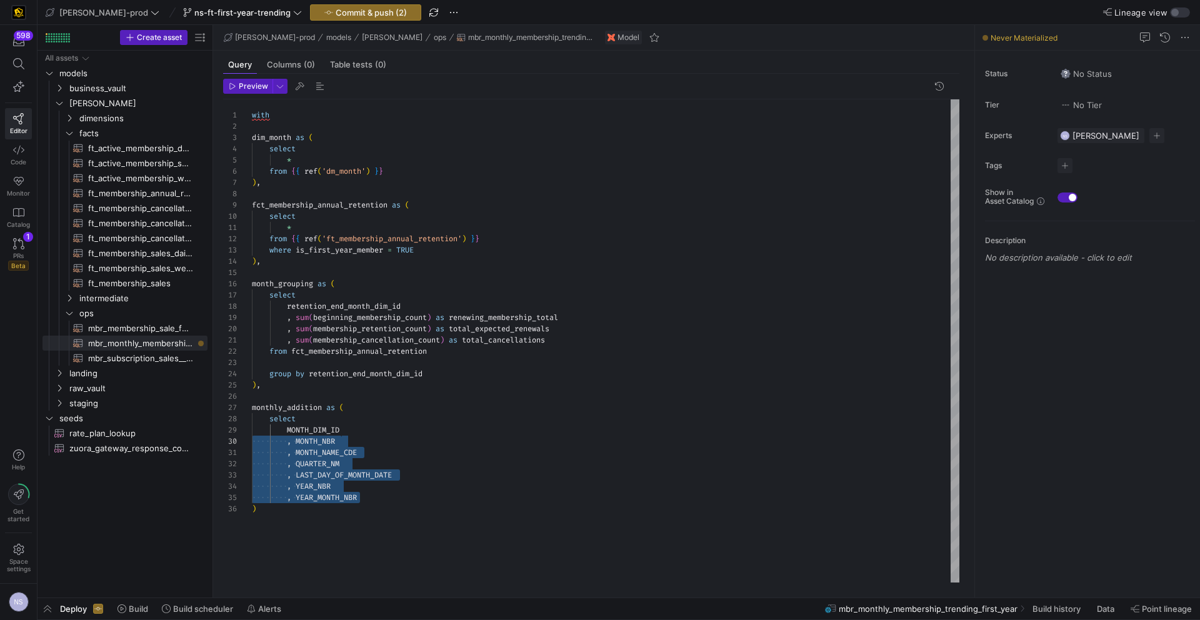
click at [410, 498] on div "with dim_month as ( select * from { { ref ( 'dm_month' ) } } ) , fct_membership…" at bounding box center [605, 340] width 707 height 483
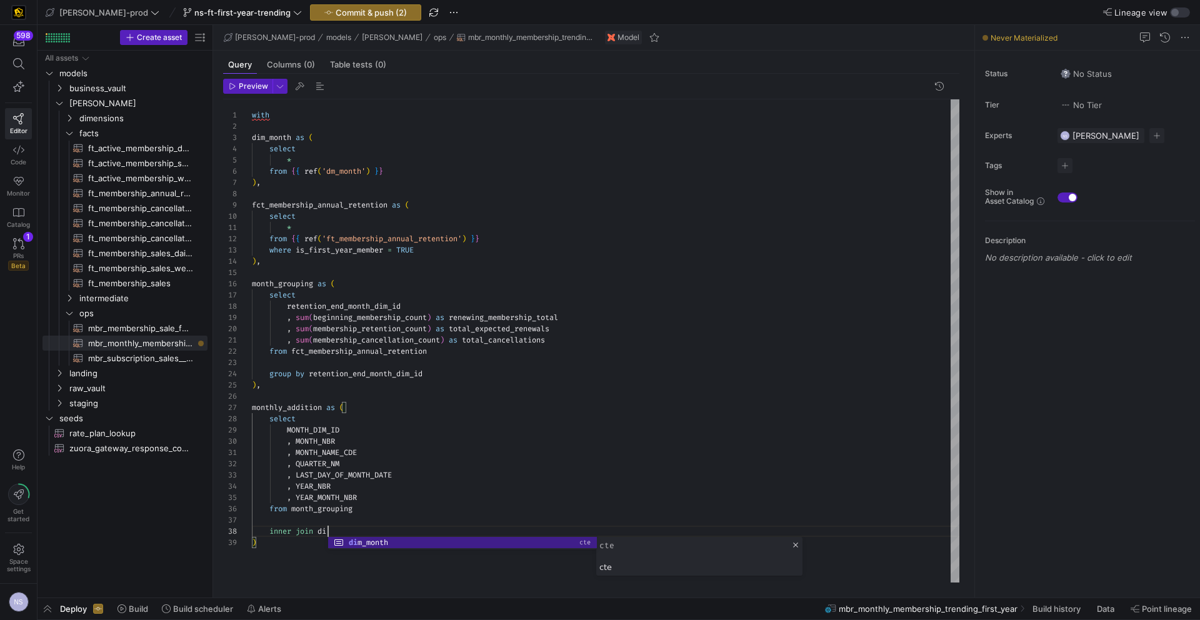
scroll to position [79, 72]
click at [262, 136] on div "with dim_month as ( select * from { { ref ( 'dm_month' ) } } ) , fct_membership…" at bounding box center [605, 340] width 707 height 483
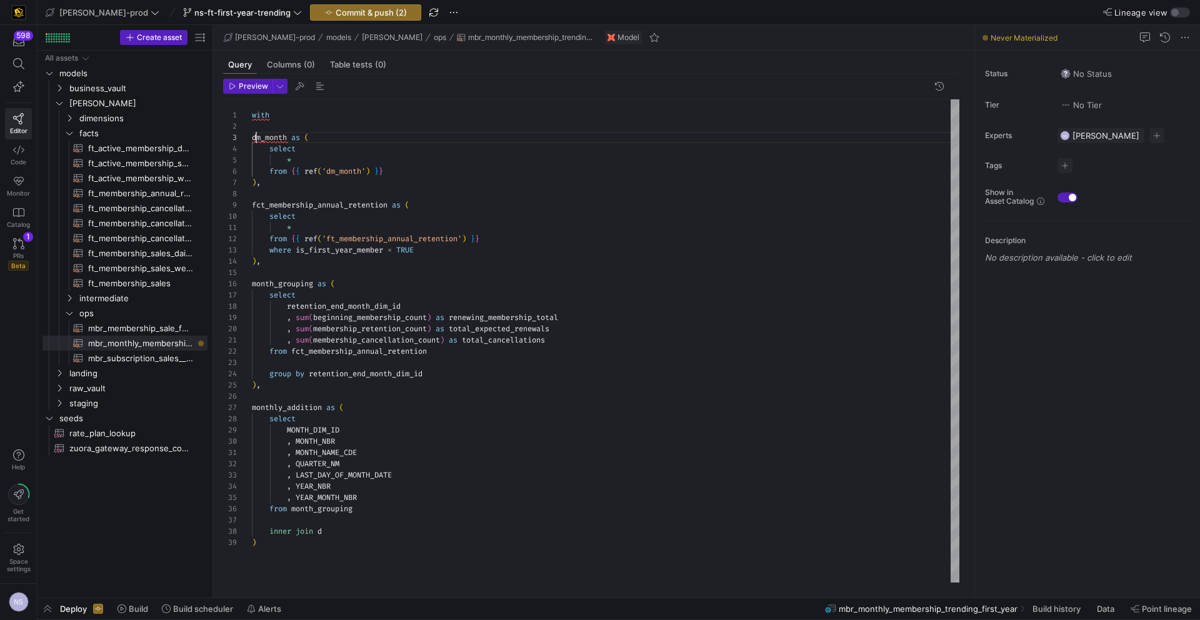
click at [274, 137] on div "with dm_month as ( select * from { { ref ( 'dm_month' ) } } ) , fct_membership_…" at bounding box center [605, 340] width 707 height 483
click at [341, 526] on div "with dm_month as ( select * from { { ref ( 'dm_month' ) } } ) , fct_membership_…" at bounding box center [605, 340] width 707 height 483
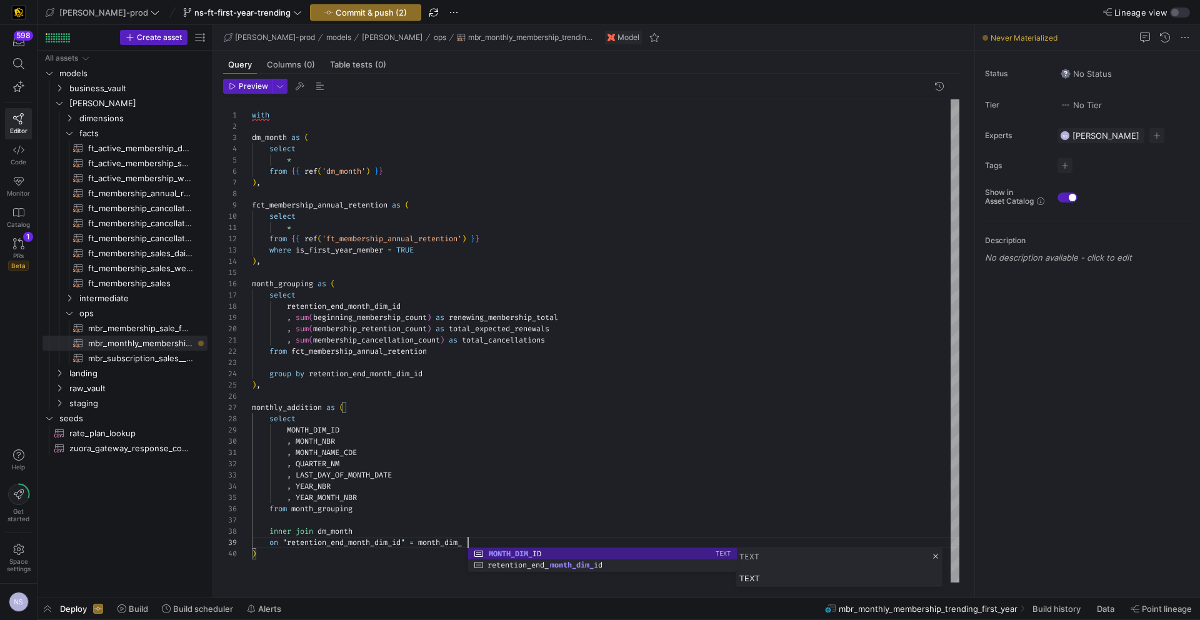
scroll to position [90, 224]
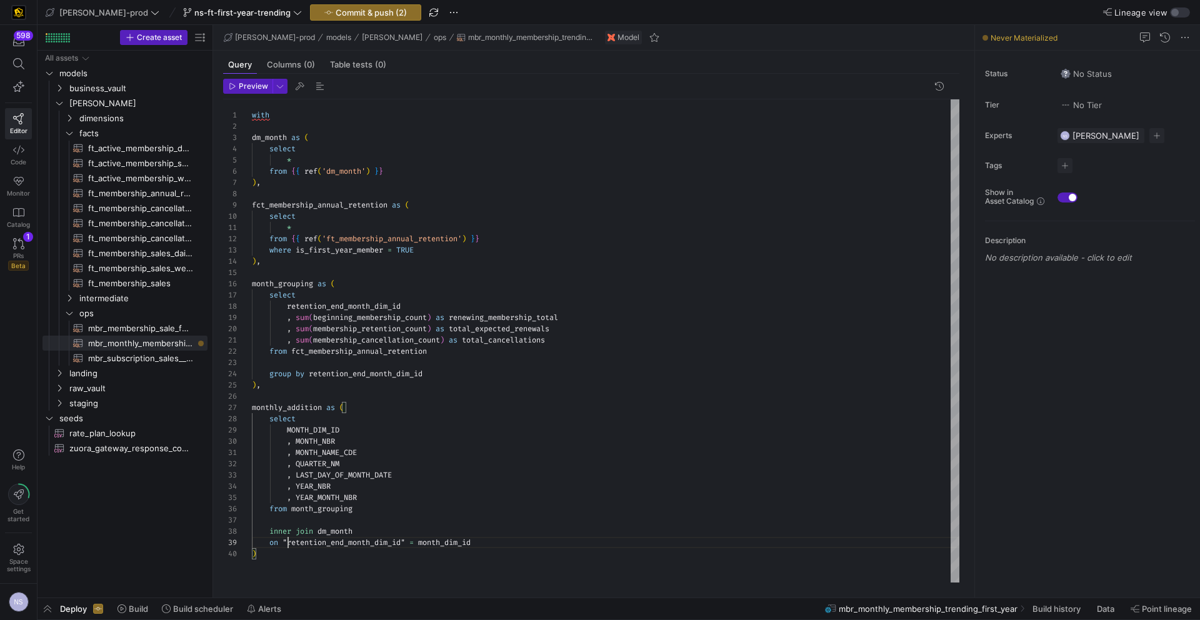
click at [289, 541] on div "with dm_month as ( select * from { { ref ( 'dm_month' ) } } ) , fct_membership_…" at bounding box center [605, 340] width 707 height 483
click at [406, 542] on div "with dm_month as ( select * from { { ref ( 'dm_month' ) } } ) , fct_membership_…" at bounding box center [605, 340] width 707 height 483
drag, startPoint x: 297, startPoint y: 441, endPoint x: 288, endPoint y: 433, distance: 12.4
click at [288, 433] on div "with dm_month as ( select * from { { ref ( 'dm_month' ) } } ) , fct_membership_…" at bounding box center [605, 340] width 707 height 483
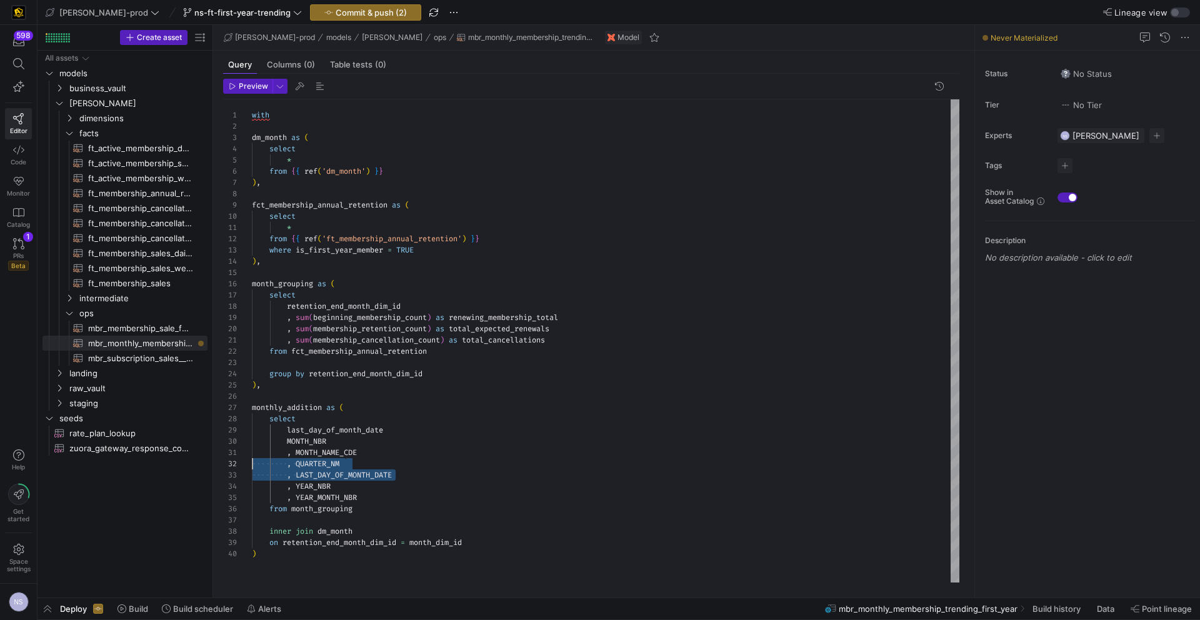
scroll to position [22, 0]
drag, startPoint x: 414, startPoint y: 476, endPoint x: 161, endPoint y: 474, distance: 253.1
click at [252, 474] on div "with dm_month as ( select * from { { ref ( 'dm_month' ) } } ) , fct_membership_…" at bounding box center [605, 340] width 707 height 483
click at [412, 432] on div "with dm_month as ( select * from { { ref ( 'dm_month' ) } } ) , fct_membership_…" at bounding box center [605, 340] width 707 height 483
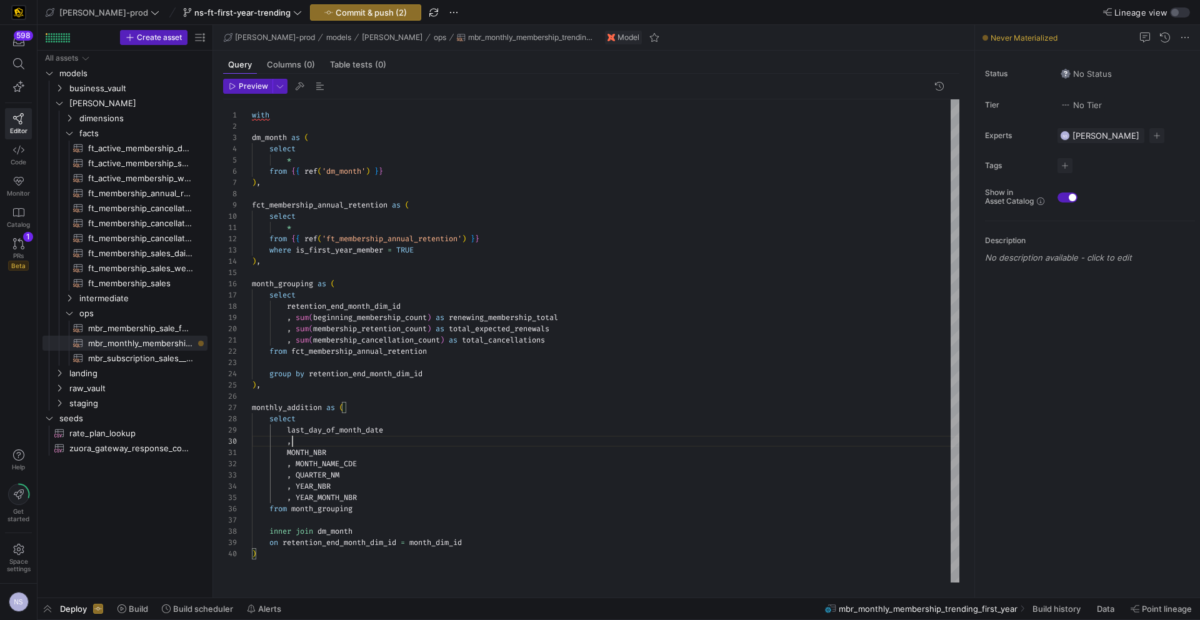
scroll to position [101, 45]
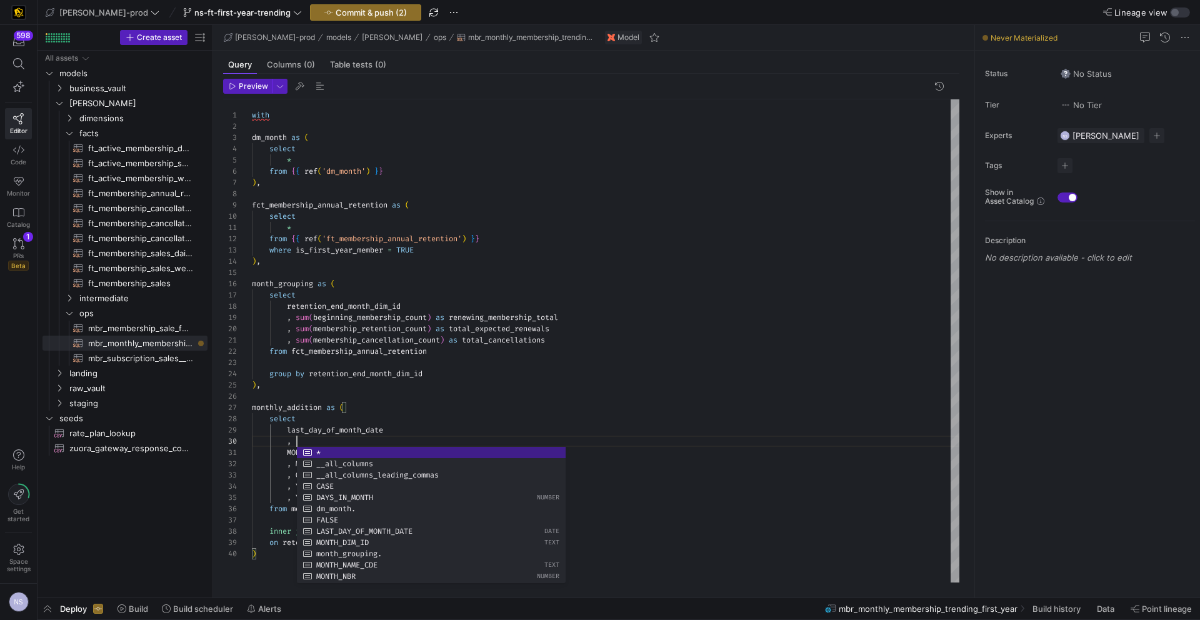
click at [513, 312] on div "with dm_month as ( select * from { { ref ( 'dm_month' ) } } ) , fct_membership_…" at bounding box center [605, 340] width 707 height 483
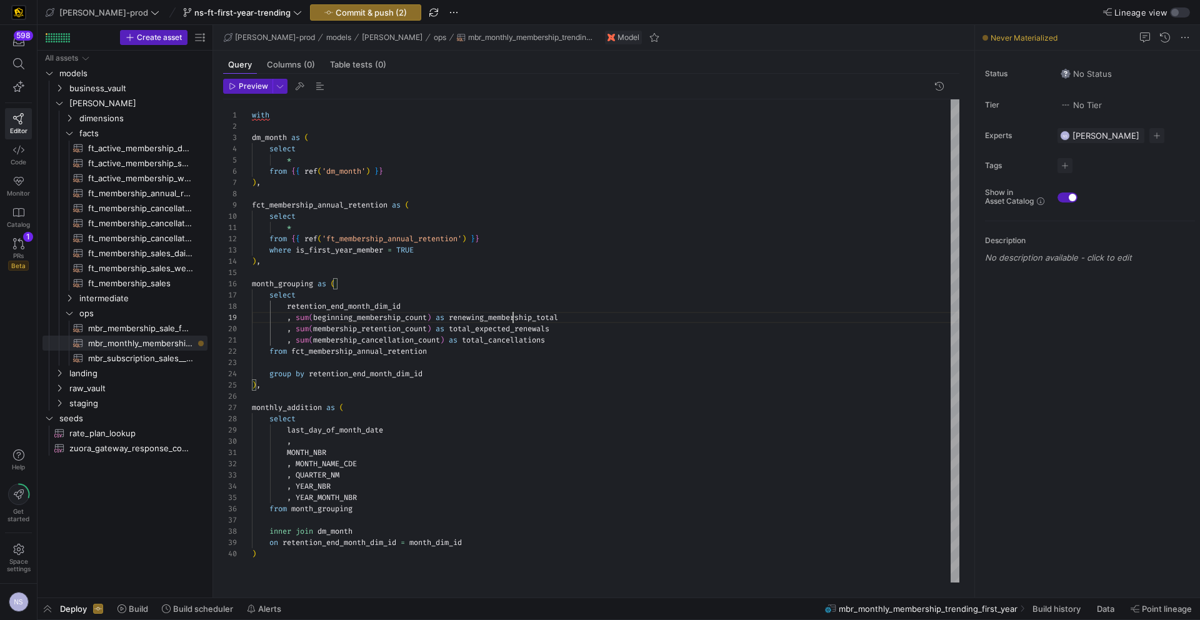
scroll to position [90, 314]
click at [513, 312] on div "with dm_month as ( select * from { { ref ( 'dm_month' ) } } ) , fct_membership_…" at bounding box center [605, 340] width 707 height 483
click at [337, 439] on div "with dm_month as ( select * from { { ref ( 'dm_month' ) } } ) , fct_membership_…" at bounding box center [605, 340] width 707 height 483
click at [498, 327] on div "with dm_month as ( select * from { { ref ( 'dm_month' ) } } ) , fct_membership_…" at bounding box center [605, 340] width 707 height 483
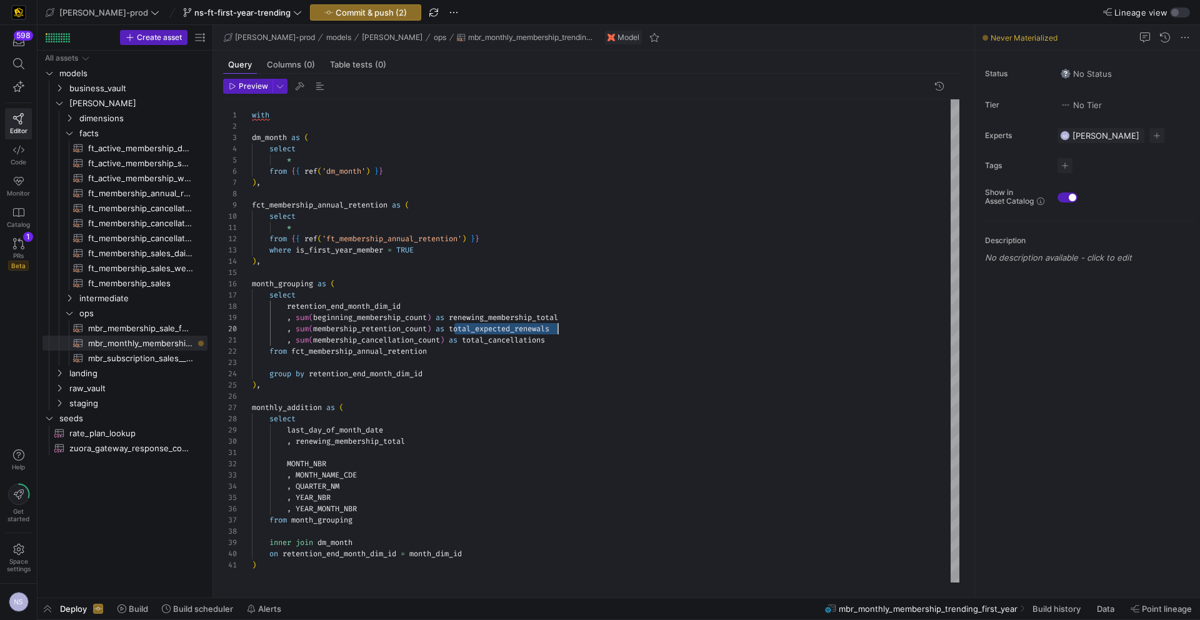
scroll to position [101, 306]
click at [498, 327] on div "with dm_month as ( select * from { { ref ( 'dm_month' ) } } ) , fct_membership_…" at bounding box center [605, 340] width 707 height 483
click at [329, 452] on div "with dm_month as ( select * from { { ref ( 'dm_month' ) } } ) , fct_membership_…" at bounding box center [605, 340] width 707 height 483
click at [494, 339] on div "with dm_month as ( select * from { { ref ( 'dm_month' ) } } ) , fct_membership_…" at bounding box center [605, 340] width 707 height 483
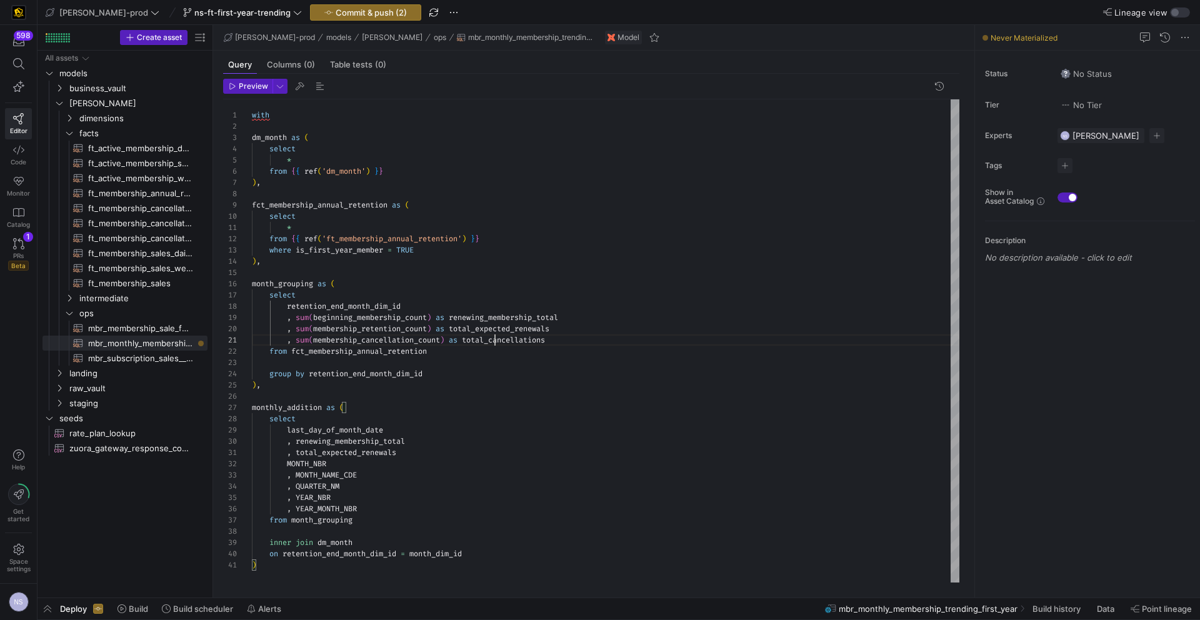
scroll to position [0, 301]
click at [494, 339] on div "with dm_month as ( select * from { { ref ( 'dm_month' ) } } ) , fct_membership_…" at bounding box center [605, 340] width 707 height 483
click at [416, 452] on div "with dm_month as ( select * from { { ref ( 'dm_month' ) } } ) , fct_membership_…" at bounding box center [605, 340] width 707 height 483
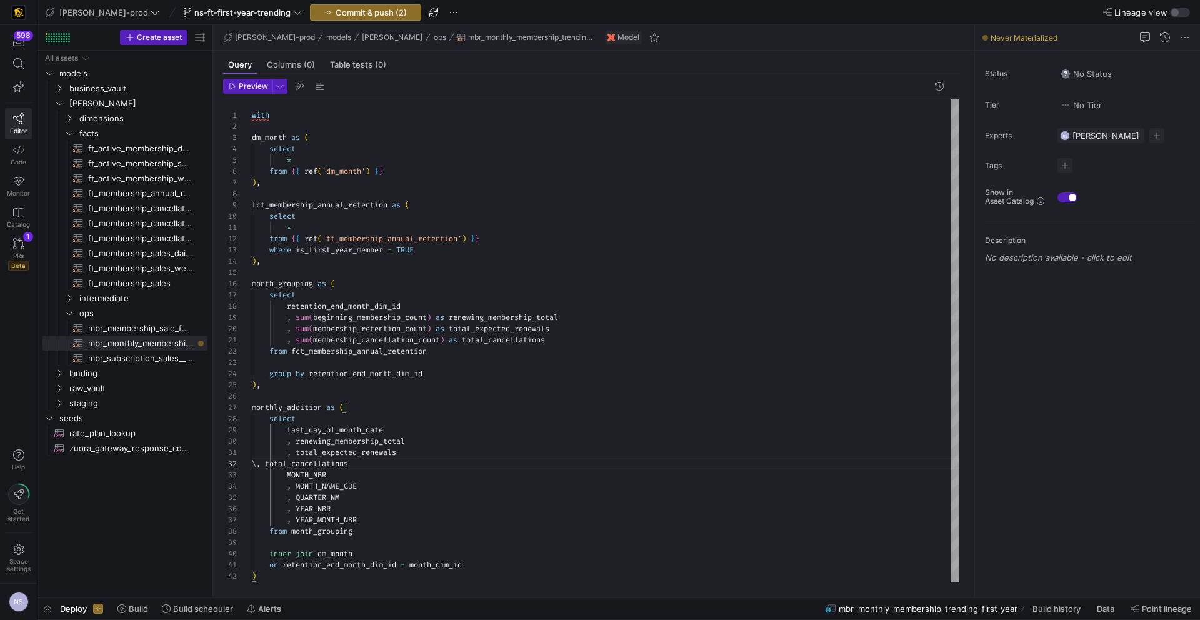
click at [292, 462] on div "with dm_month as ( select * from { { ref ( 'dm_month' ) } } ) , fct_membership_…" at bounding box center [605, 340] width 707 height 483
click at [398, 466] on div "with dm_month as ( select * from { { ref ( 'dm_month' ) } } ) , fct_membership_…" at bounding box center [605, 340] width 707 height 483
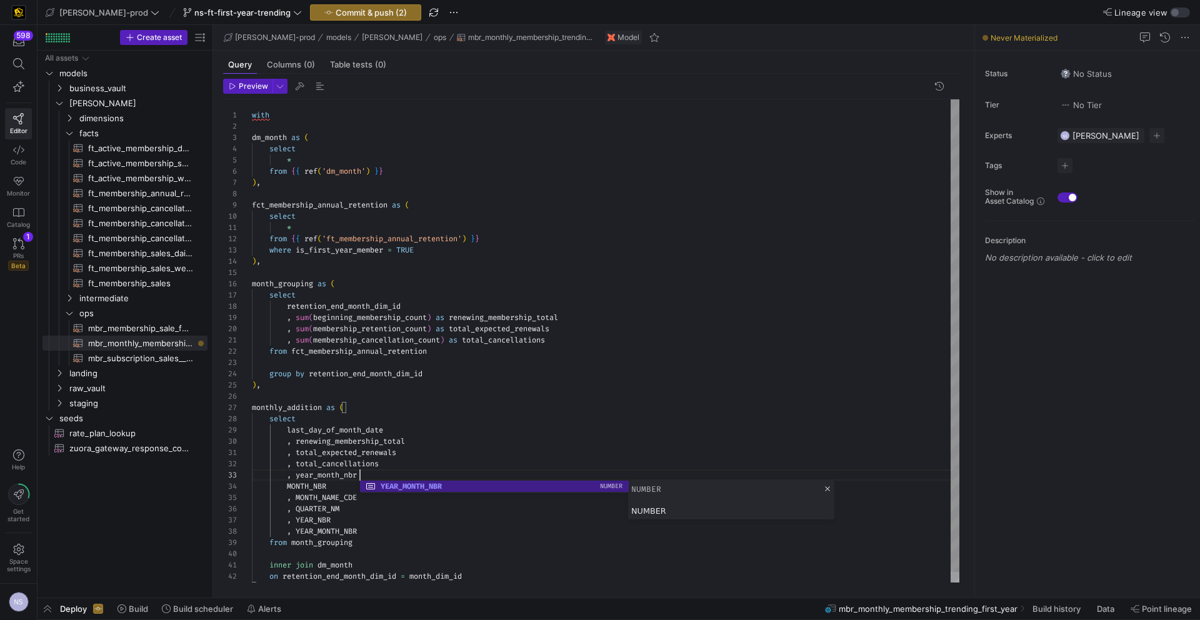
scroll to position [22, 108]
click at [445, 469] on div "with dm_month as ( select * from { { ref ( 'dm_month' ) } } ) , fct_membership_…" at bounding box center [605, 346] width 707 height 494
click at [427, 476] on div "with dm_month as ( select * from { { ref ( 'dm_month' ) } } ) , fct_membership_…" at bounding box center [605, 346] width 707 height 494
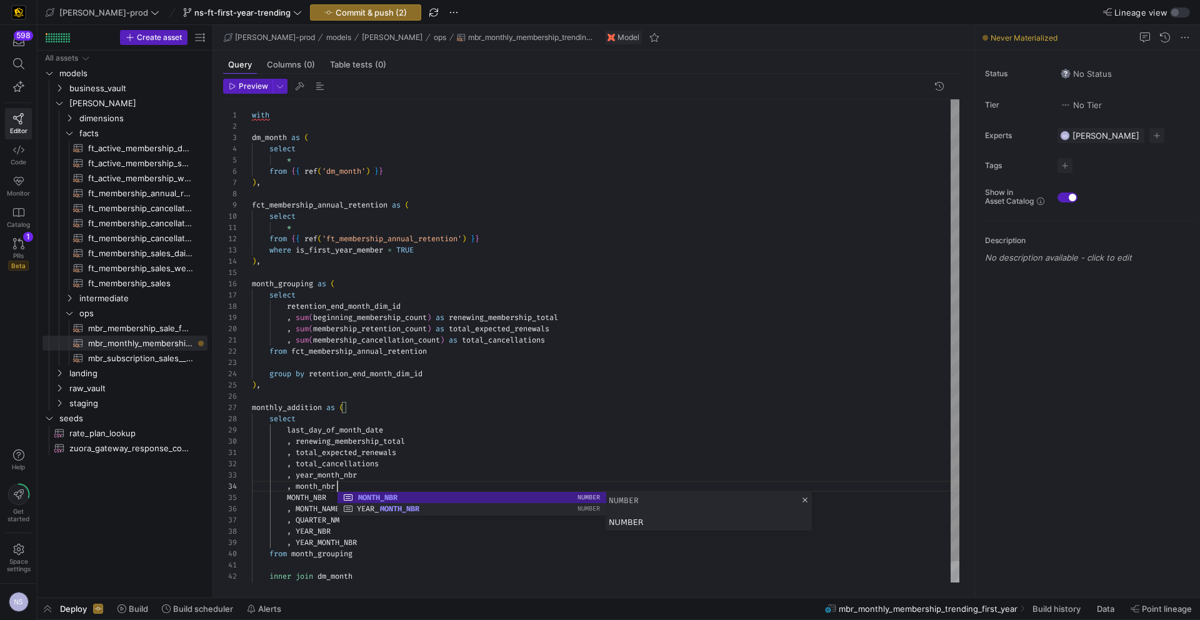
scroll to position [34, 86]
click at [378, 461] on div "with dm_month as ( select * from { { ref ( 'dm_month' ) } } ) , fct_membership_…" at bounding box center [605, 351] width 707 height 505
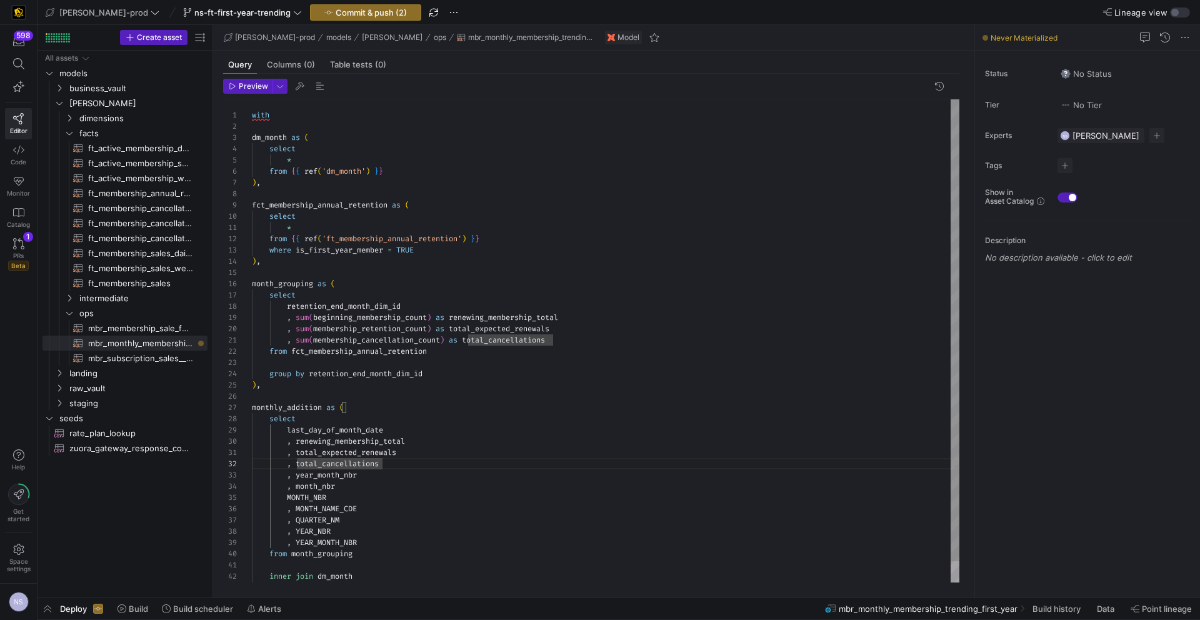
click at [323, 497] on div "with dm_month as ( select * from { { ref ( 'dm_month' ) } } ) , fct_membership_…" at bounding box center [605, 351] width 707 height 505
click at [386, 488] on div "with dm_month as ( select * from { { ref ( 'dm_month' ) } } ) , fct_membership_…" at bounding box center [605, 351] width 707 height 505
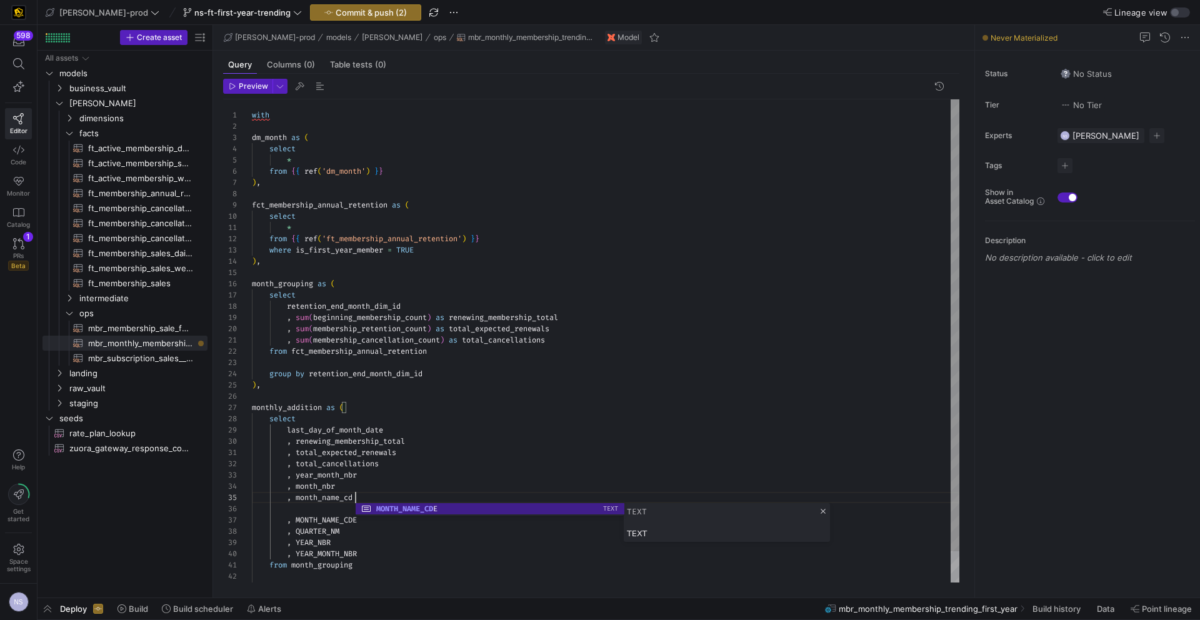
scroll to position [45, 108]
click at [453, 480] on div "with dm_month as ( select * from { { ref ( 'dm_month' ) } } ) , fct_membership_…" at bounding box center [605, 357] width 707 height 516
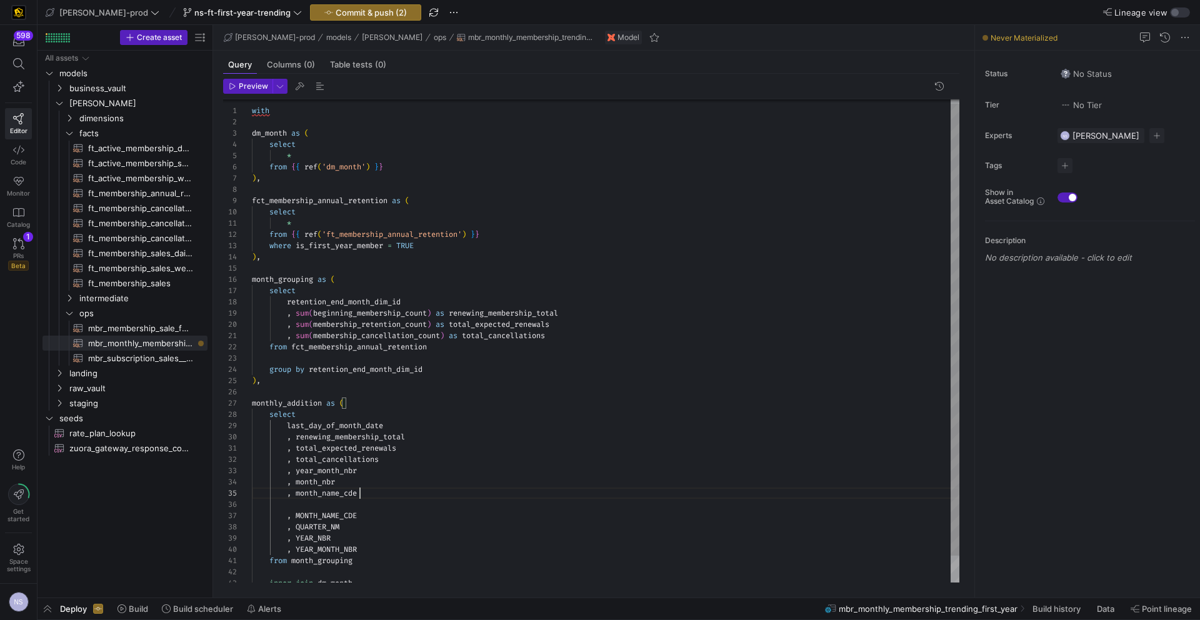
click at [382, 496] on div "with dm_month as ( select * from { { ref ( 'dm_month' ) } } ) , fct_membership_…" at bounding box center [605, 353] width 707 height 516
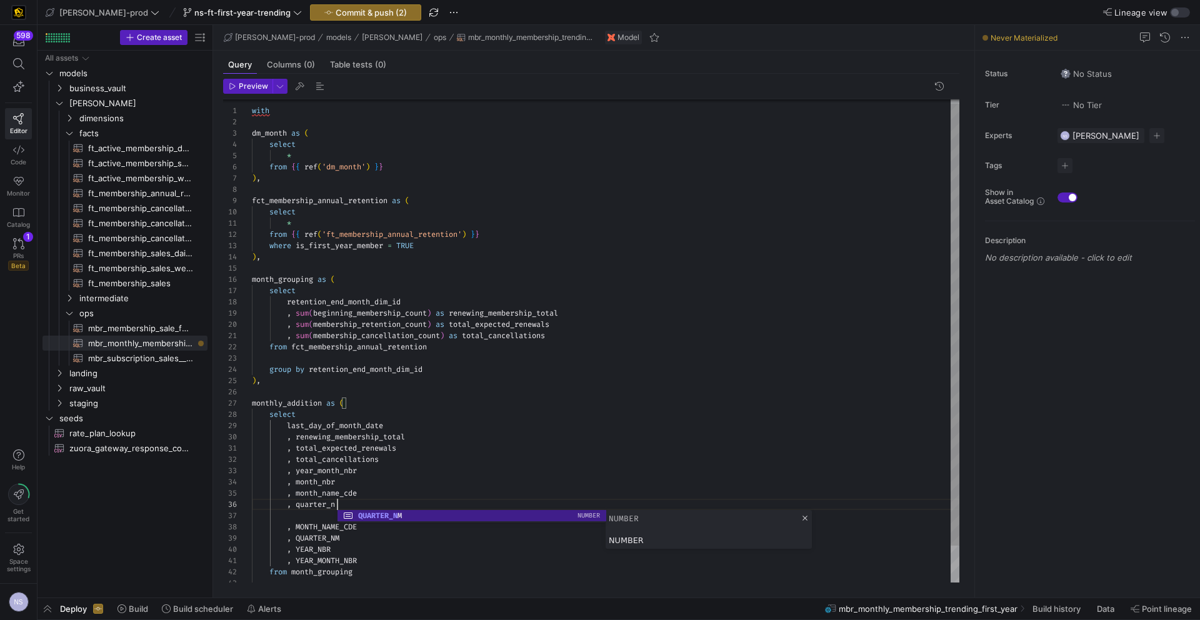
scroll to position [56, 90]
click at [416, 476] on div "with dm_month as ( select * from { { ref ( 'dm_month' ) } } ) , fct_membership_…" at bounding box center [605, 358] width 707 height 527
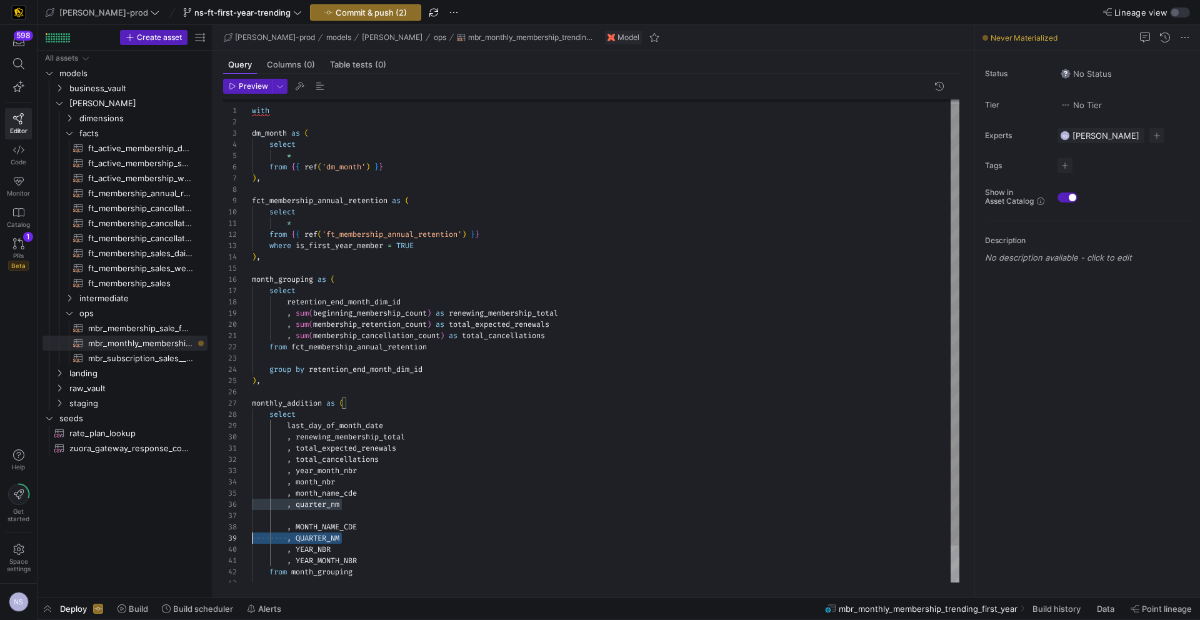
scroll to position [90, 0]
drag, startPoint x: 300, startPoint y: 537, endPoint x: 172, endPoint y: 536, distance: 127.5
click at [252, 536] on div "with dm_month as ( select * from { { ref ( 'dm_month' ) } } ) , fct_membership_…" at bounding box center [605, 358] width 707 height 527
drag, startPoint x: 373, startPoint y: 527, endPoint x: 241, endPoint y: 526, distance: 132.5
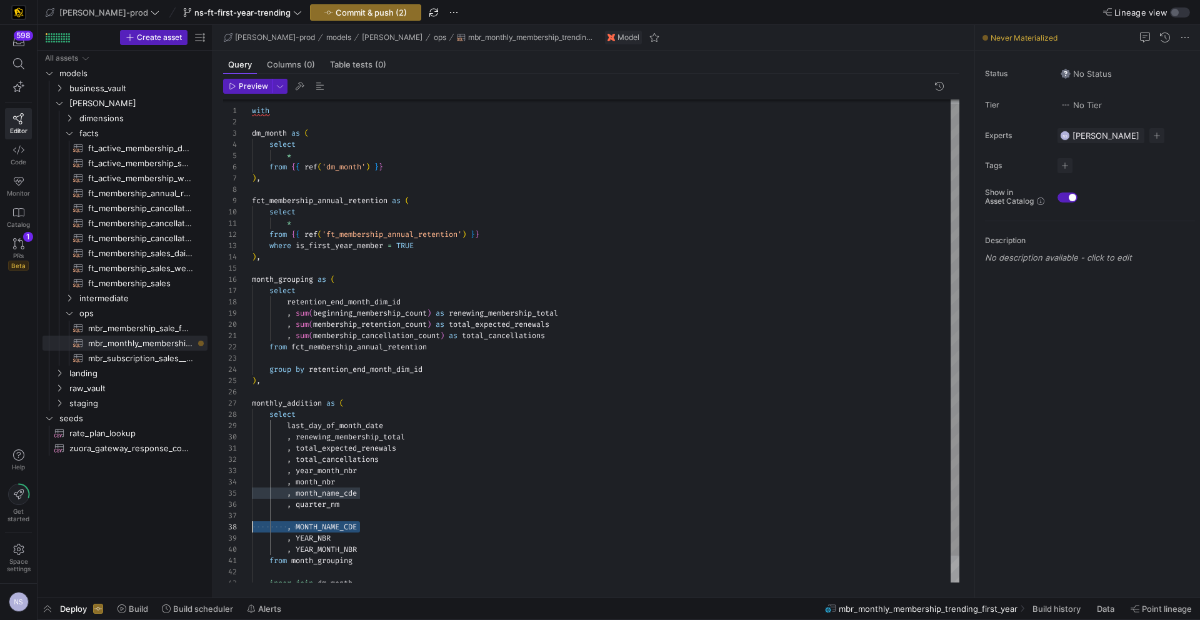
click at [252, 526] on div "with dm_month as ( select * from { { ref ( 'dm_month' ) } } ) , fct_membership_…" at bounding box center [605, 353] width 707 height 516
click at [342, 536] on div "with dm_month as ( select * from { { ref ( 'dm_month' ) } } ) , fct_membership_…" at bounding box center [605, 347] width 707 height 505
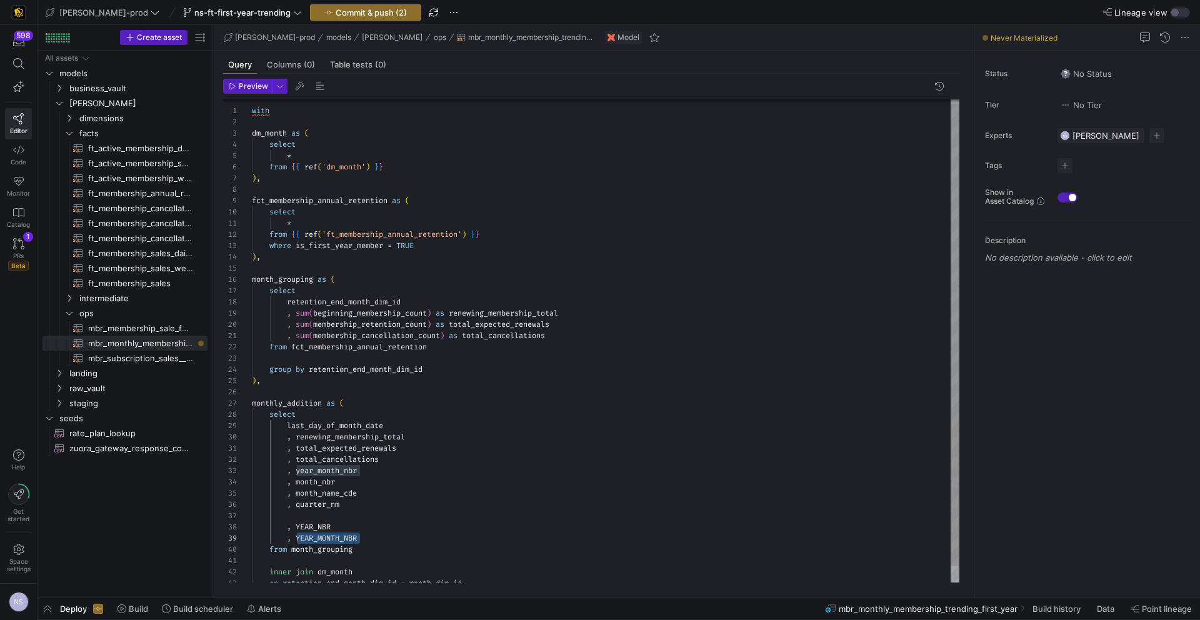
click at [368, 537] on div "with dm_month as ( select * from { { ref ( 'dm_month' ) } } ) , fct_membership_…" at bounding box center [605, 347] width 707 height 505
drag, startPoint x: 376, startPoint y: 538, endPoint x: 154, endPoint y: 535, distance: 221.9
click at [145, 536] on as-split "Create asset Drag here to set row groups Drag here to set column labels Group 1…" at bounding box center [618, 311] width 1162 height 572
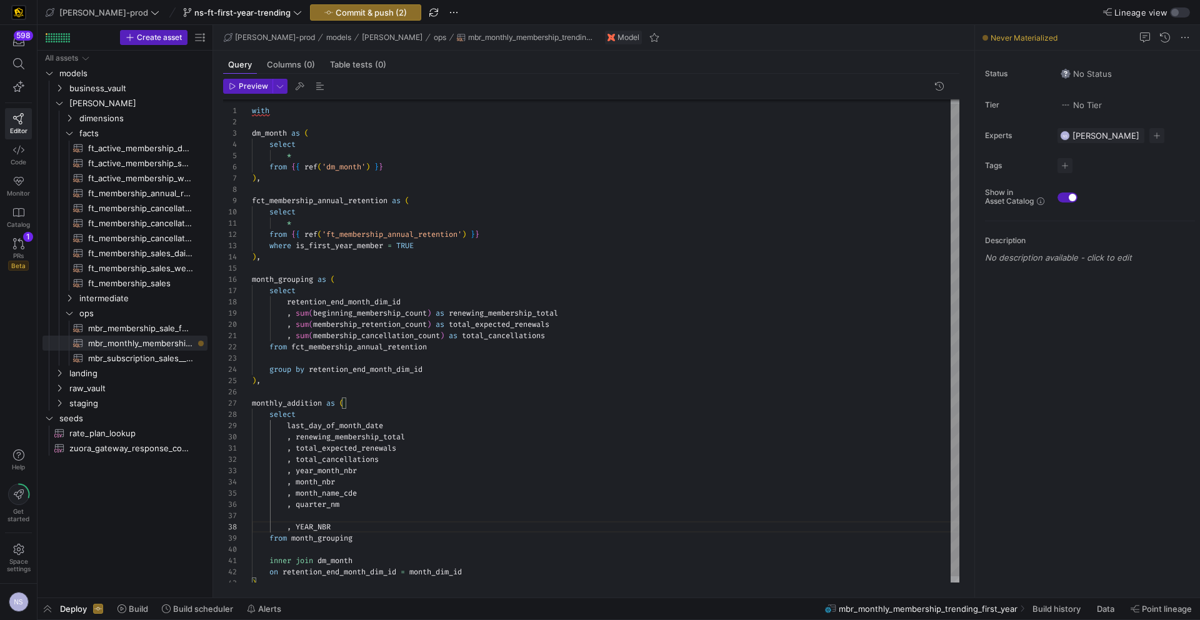
click at [322, 514] on div "with dm_month as ( select * from { { ref ( 'dm_month' ) } } ) , fct_membership_…" at bounding box center [605, 342] width 707 height 494
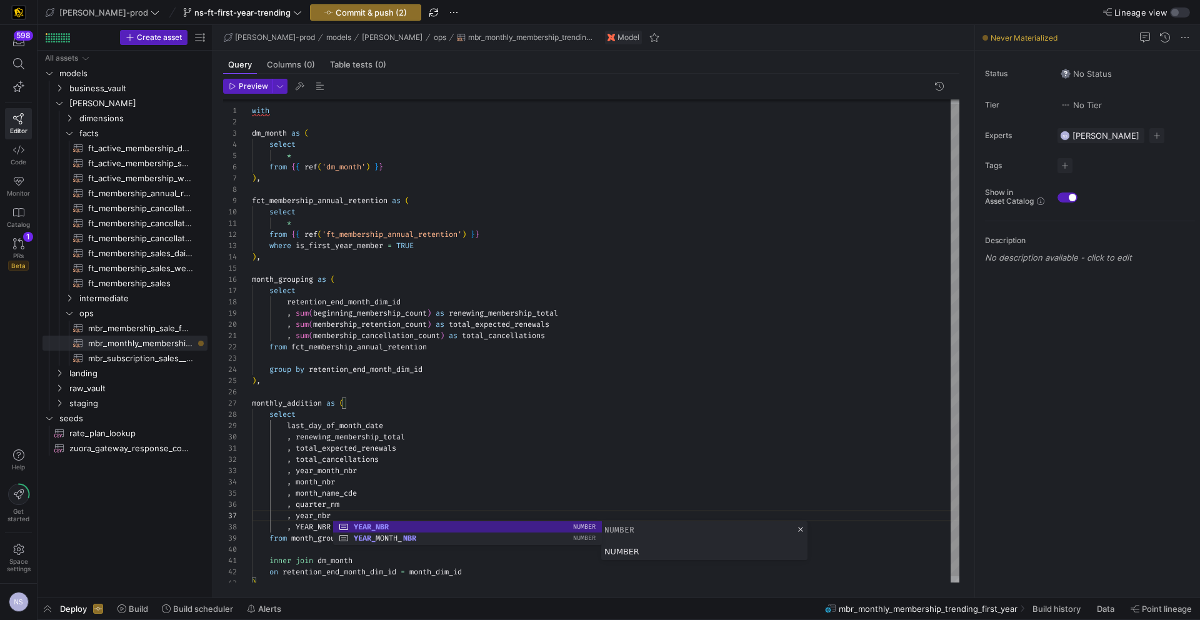
scroll to position [56, 90]
click at [347, 506] on div "with dm_month as ( select * from { { ref ( 'dm_month' ) } } ) , fct_membership_…" at bounding box center [605, 342] width 707 height 494
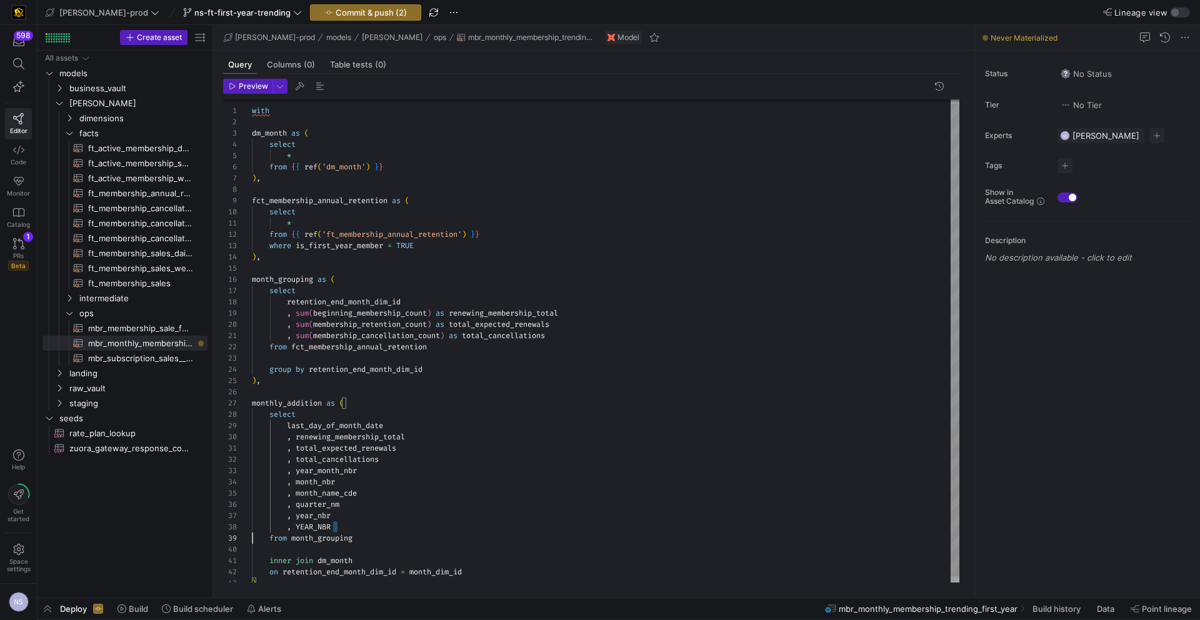
scroll to position [79, 0]
drag, startPoint x: 348, startPoint y: 527, endPoint x: 154, endPoint y: 532, distance: 193.8
click at [252, 532] on div "with dm_month as ( select * from { { ref ( 'dm_month' ) } } ) , fct_membership_…" at bounding box center [605, 342] width 707 height 494
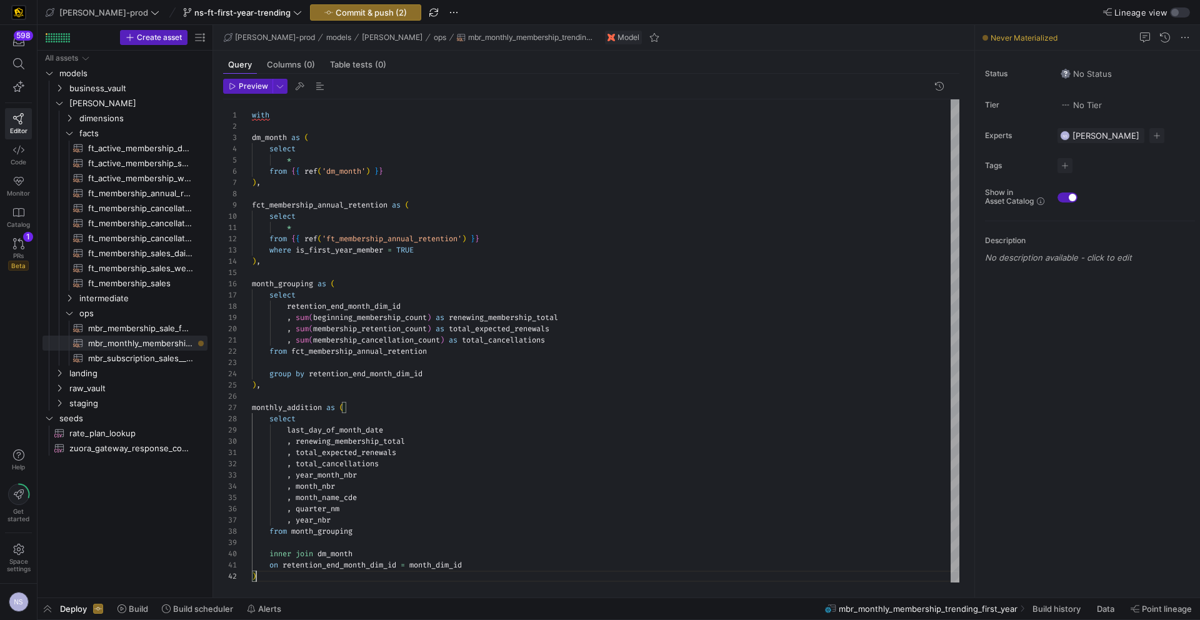
scroll to position [11, 4]
click at [295, 579] on div "with dm_month as ( select * from { { ref ( 'dm_month' ) } } ) , fct_membership_…" at bounding box center [605, 340] width 707 height 483
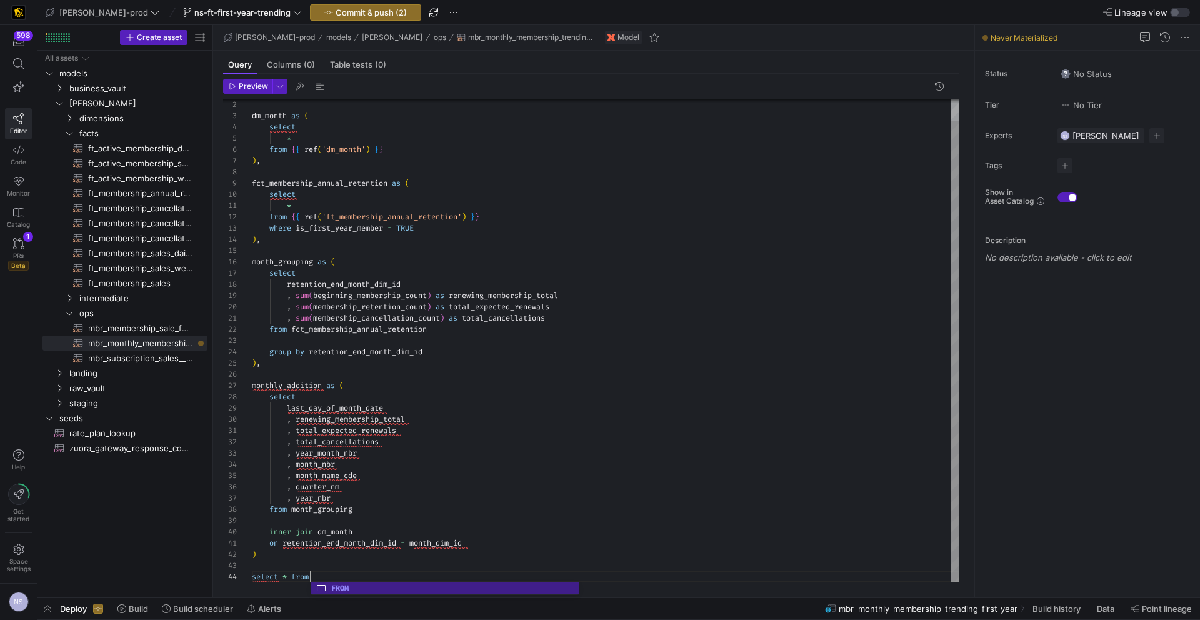
scroll to position [34, 63]
click at [279, 379] on div "dm_month as ( select * from { { ref ( 'dm_month' ) } } ) , fct_membership_annua…" at bounding box center [605, 329] width 707 height 505
click at [289, 387] on div "dm_month as ( select * from { { ref ( 'dm_month' ) } } ) , fct_membership_annua…" at bounding box center [605, 329] width 707 height 505
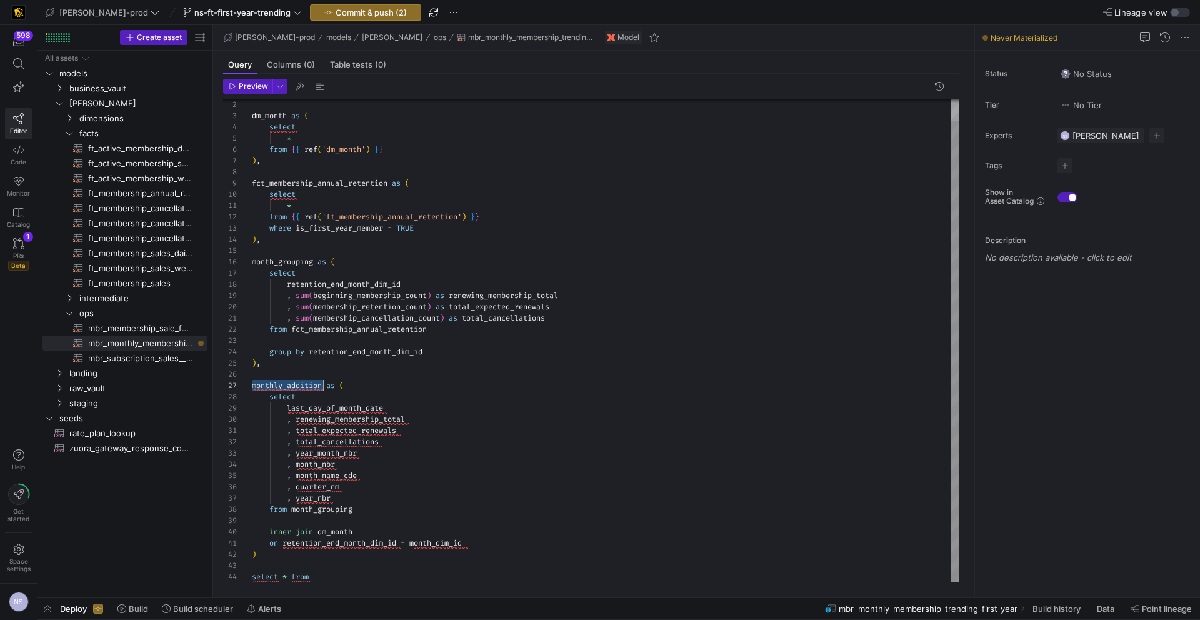
click at [289, 387] on div "dm_month as ( select * from { { ref ( 'dm_month' ) } } ) , fct_membership_annua…" at bounding box center [605, 329] width 707 height 505
click at [372, 579] on div "dm_month as ( select * from { { ref ( 'dm_month' ) } } ) , fct_membership_annua…" at bounding box center [605, 329] width 707 height 505
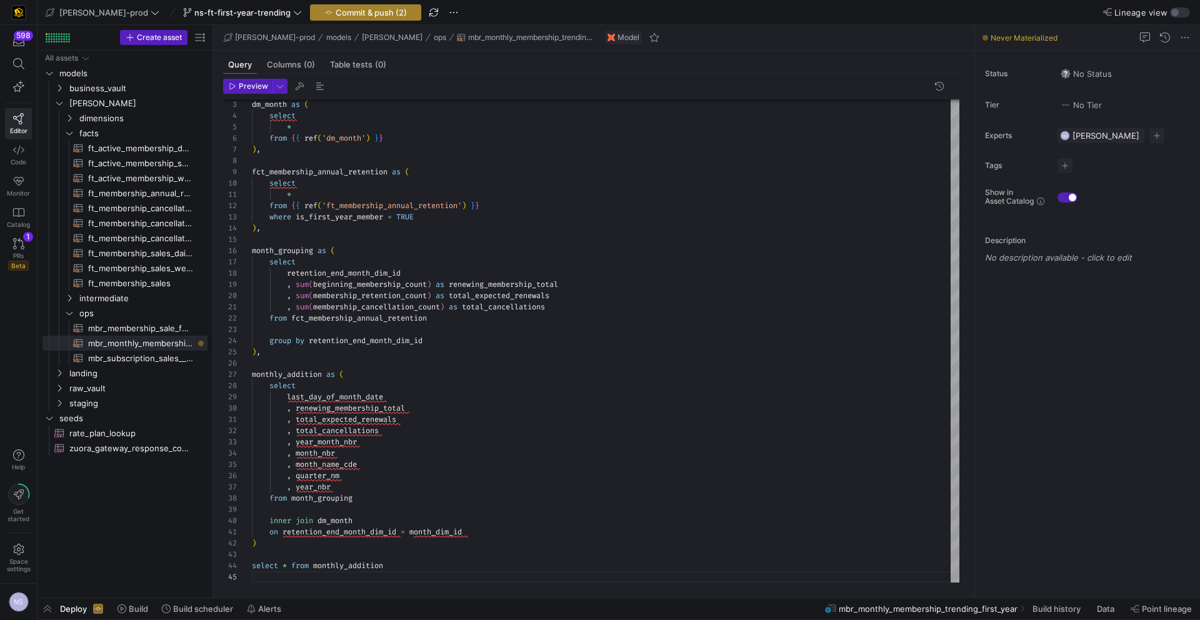
type textarea "on retention_end_month_dim_id = month_dim_id ) select * from monthly_addition"
click at [346, 11] on span "Commit & push (2)" at bounding box center [371, 12] width 71 height 10
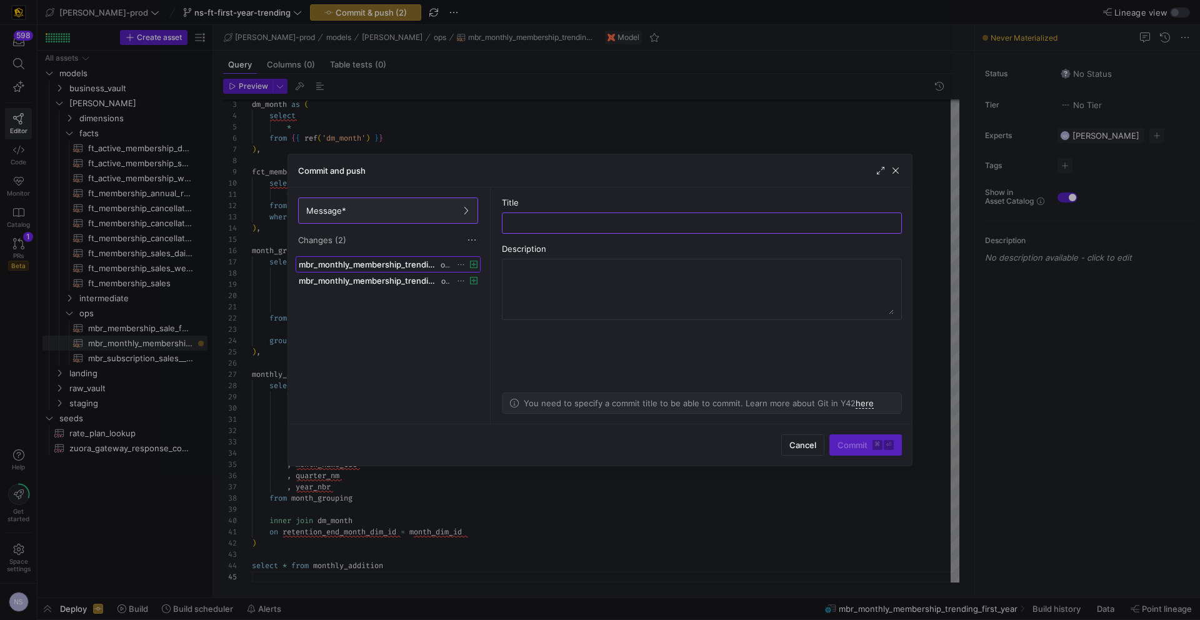
click at [411, 260] on span "mbr_monthly_membership_trending_first_year.sql" at bounding box center [368, 264] width 139 height 10
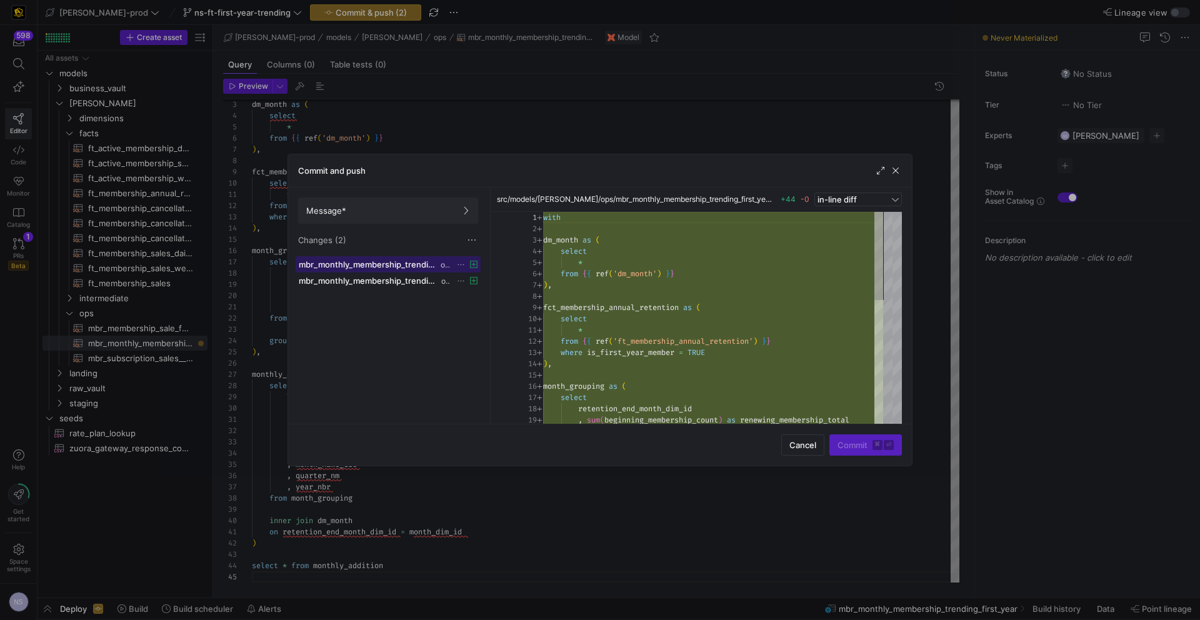
scroll to position [112, 0]
click at [397, 219] on span at bounding box center [388, 210] width 179 height 25
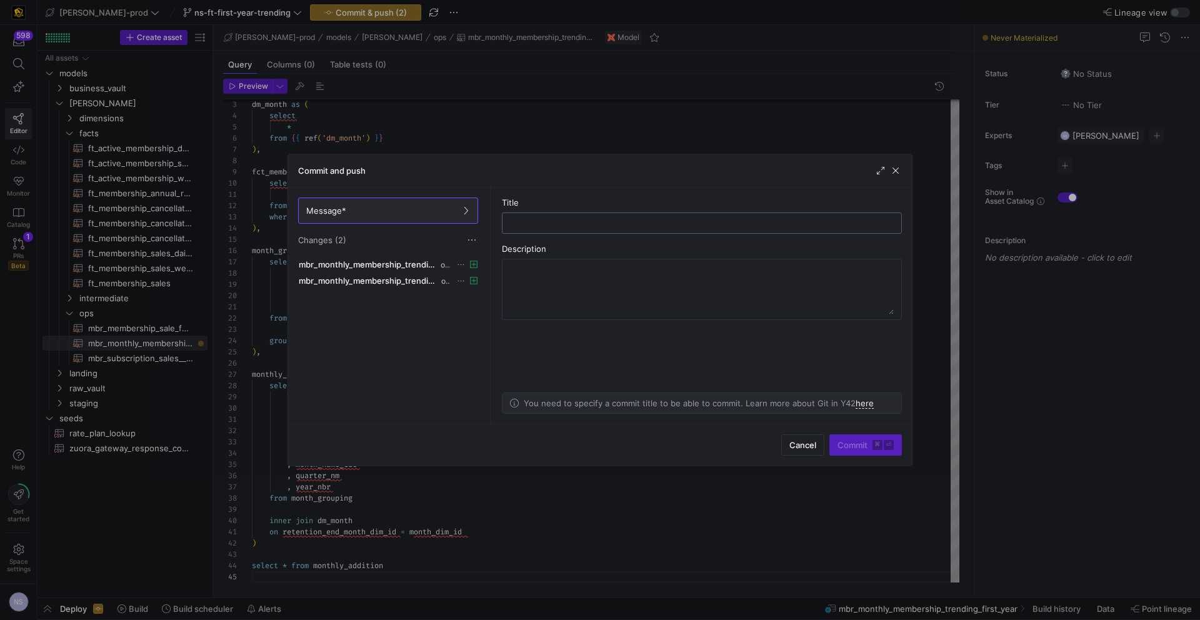
click at [619, 229] on div at bounding box center [701, 223] width 379 height 20
type input "adding first year ops"
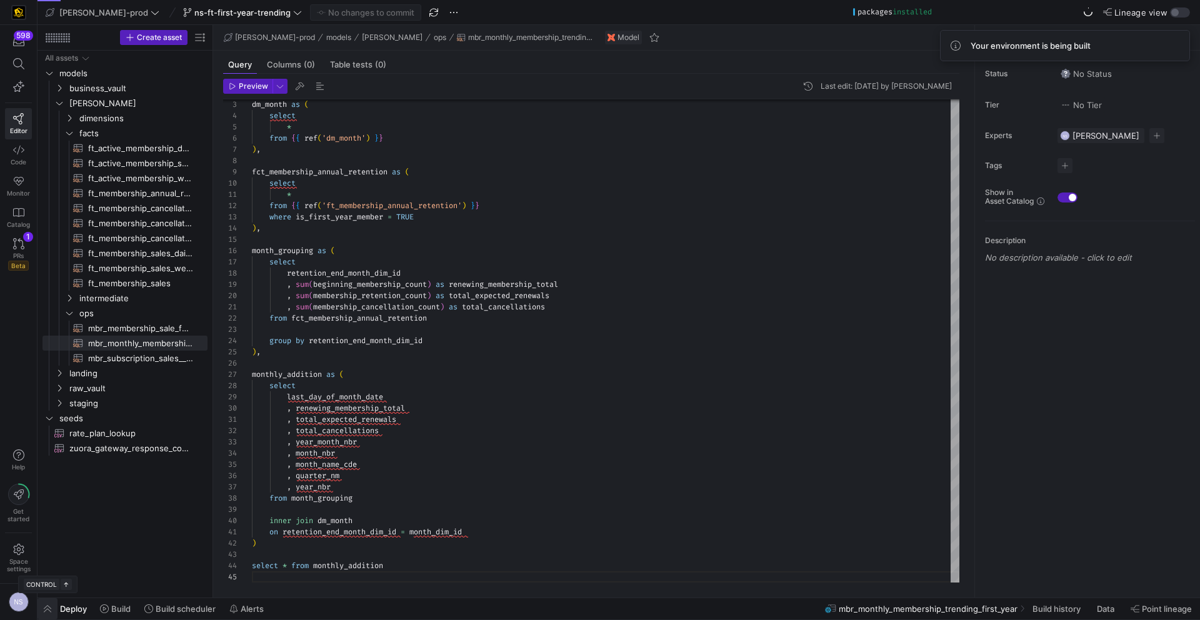
click at [54, 605] on span "button" at bounding box center [47, 608] width 20 height 21
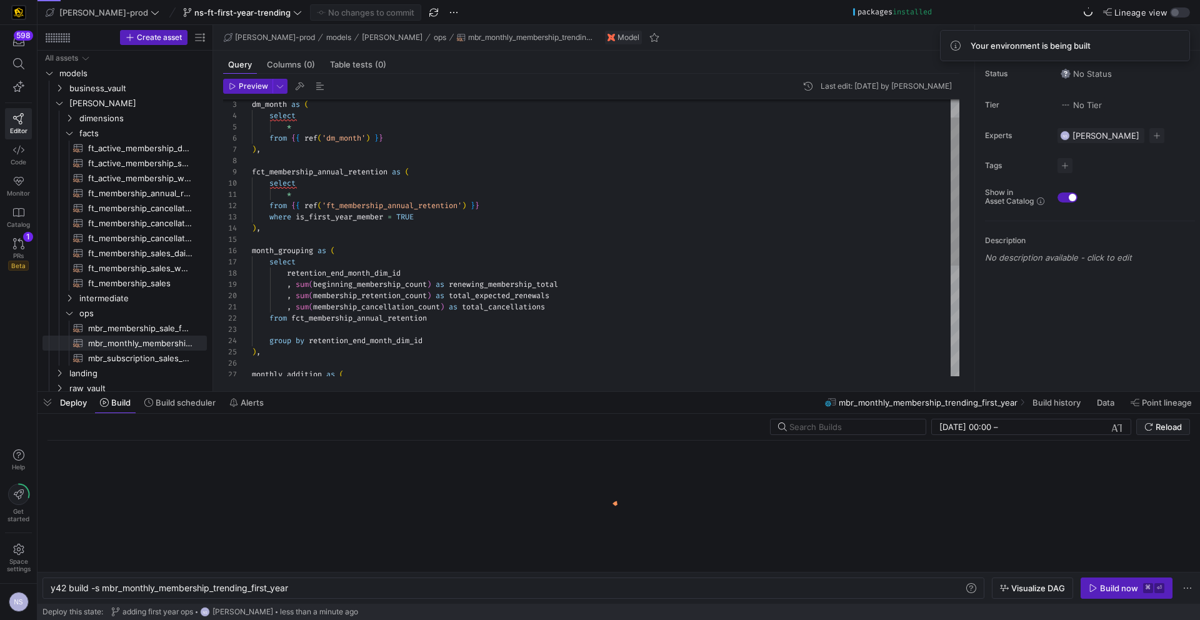
scroll to position [0, 240]
drag, startPoint x: 1123, startPoint y: 591, endPoint x: 1114, endPoint y: 591, distance: 8.7
click at [1123, 591] on div "Build now" at bounding box center [1119, 588] width 38 height 10
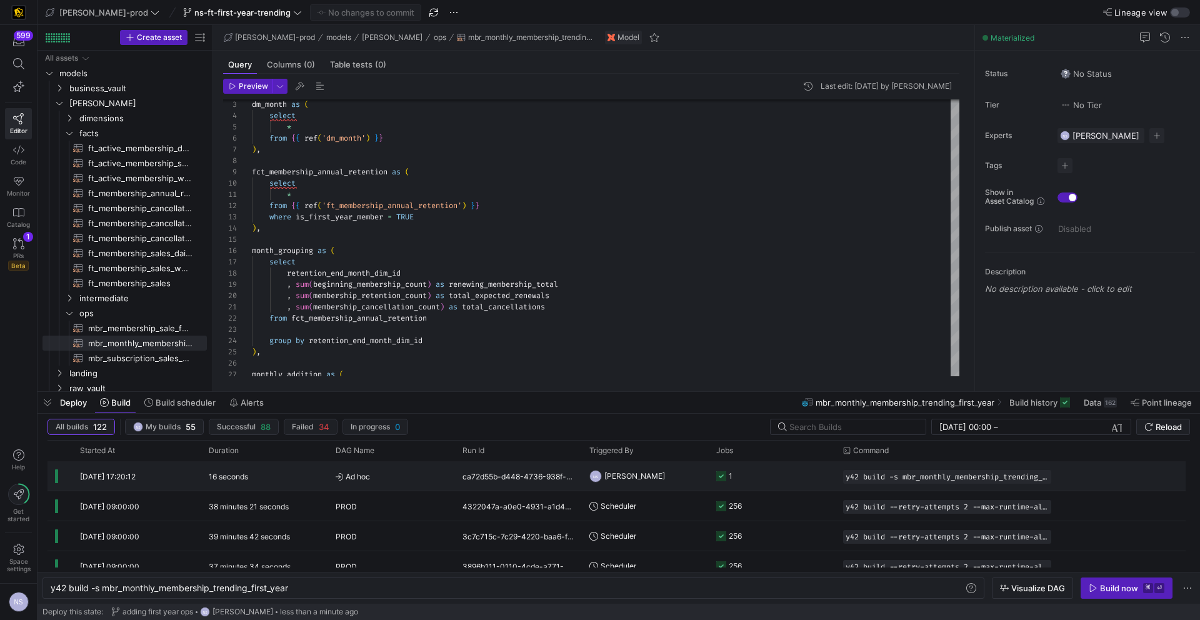
click at [758, 472] on y42-job-status-cell-renderer "1" at bounding box center [772, 476] width 112 height 28
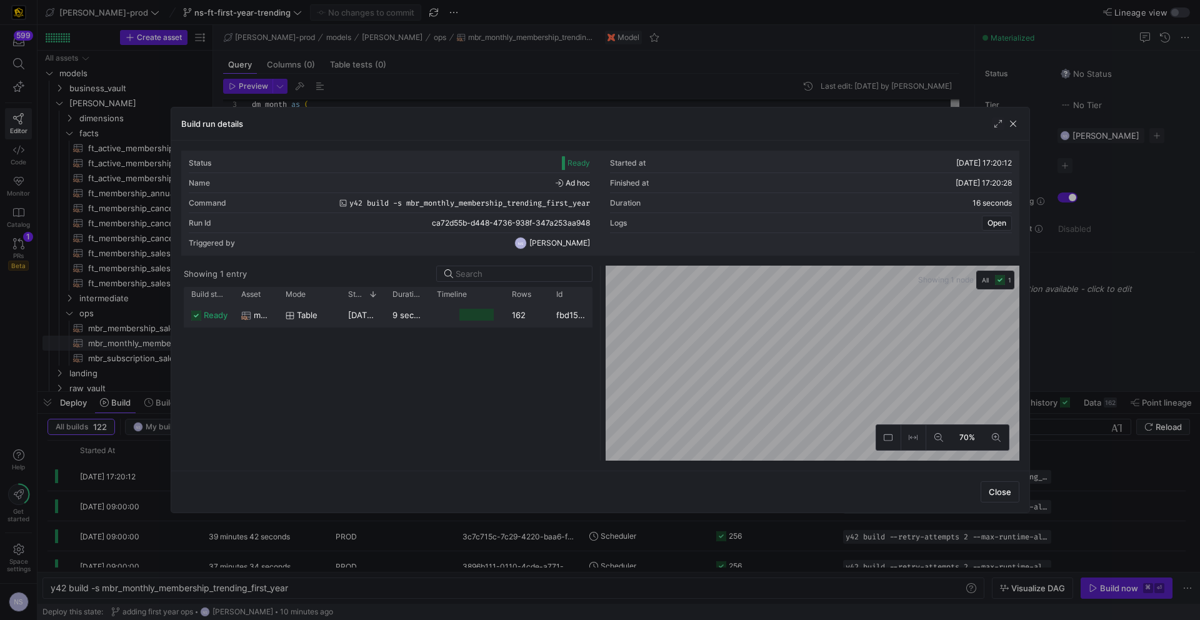
click at [519, 316] on div "162" at bounding box center [526, 314] width 44 height 24
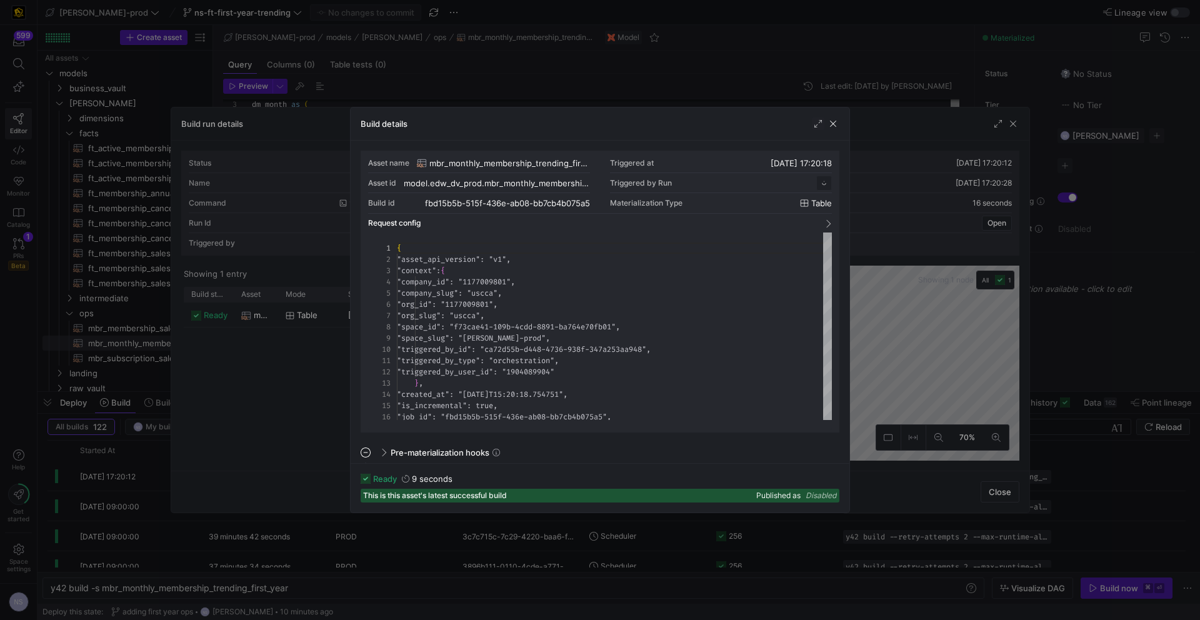
scroll to position [112, 0]
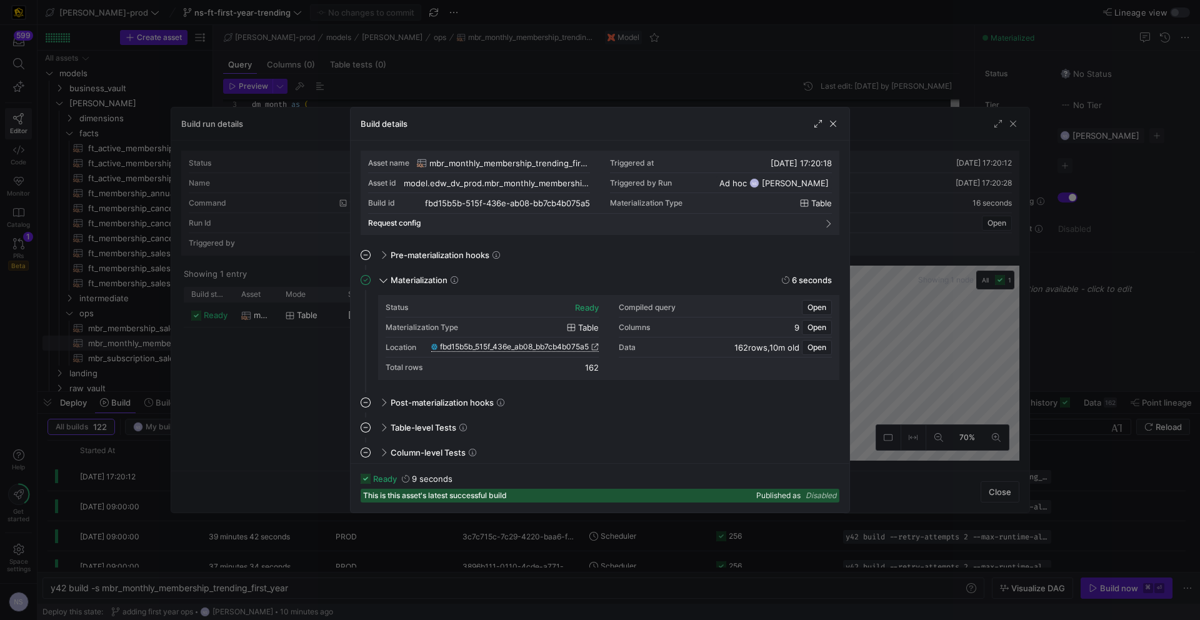
click at [584, 347] on span "fbd15b5b_515f_436e_ab08_bb7cb4b075a5" at bounding box center [514, 346] width 149 height 9
click at [977, 284] on div at bounding box center [600, 310] width 1200 height 620
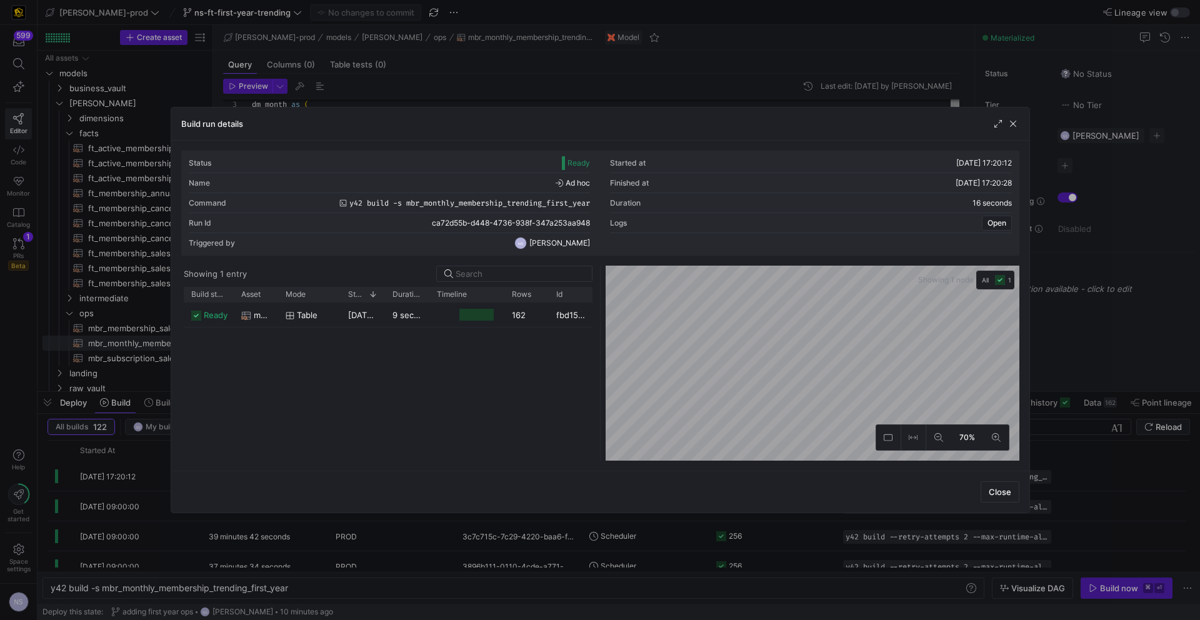
click at [1142, 271] on div at bounding box center [600, 310] width 1200 height 620
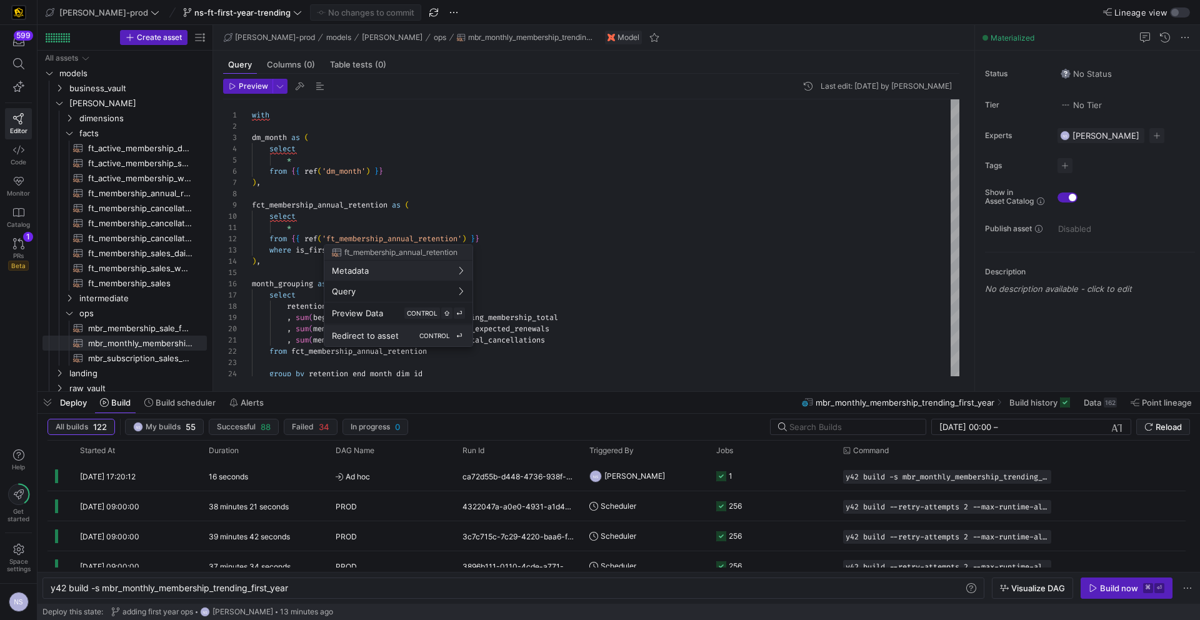
click at [404, 336] on div "Redirect to asset CONTROL ⏎" at bounding box center [398, 335] width 133 height 11
type textarea "{{ config( post_hook = [ "alter table {{ this }} add primary key (membership_di…"
type textarea "y42 build -s ft_membership_annual_retention"
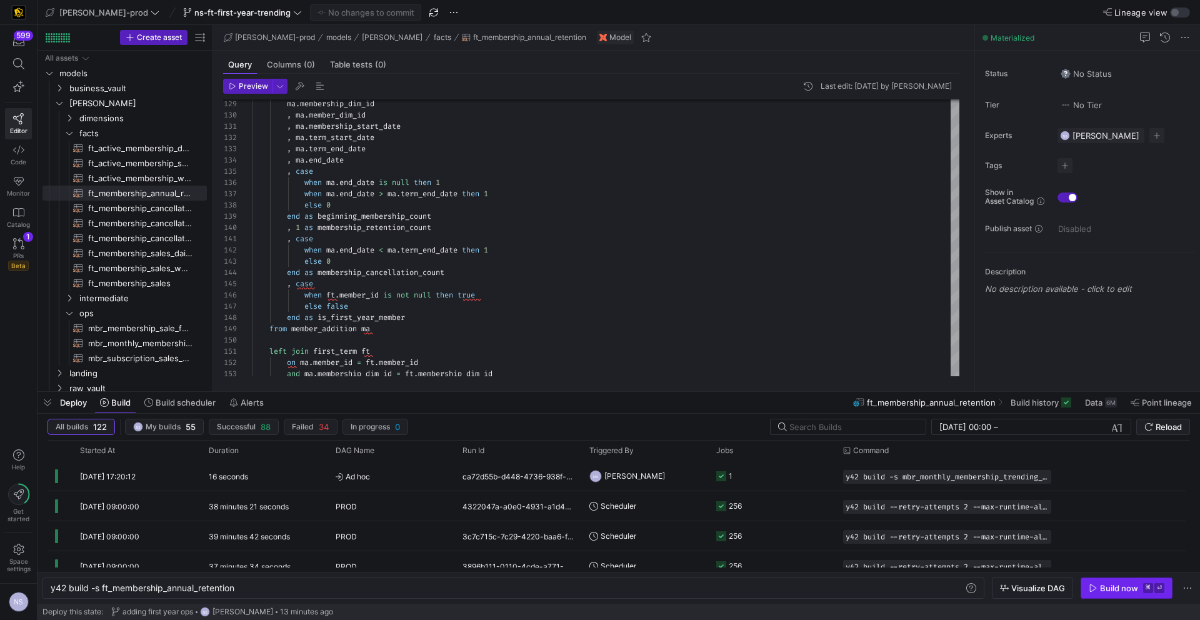
click at [1094, 586] on icon "button" at bounding box center [1093, 588] width 9 height 9
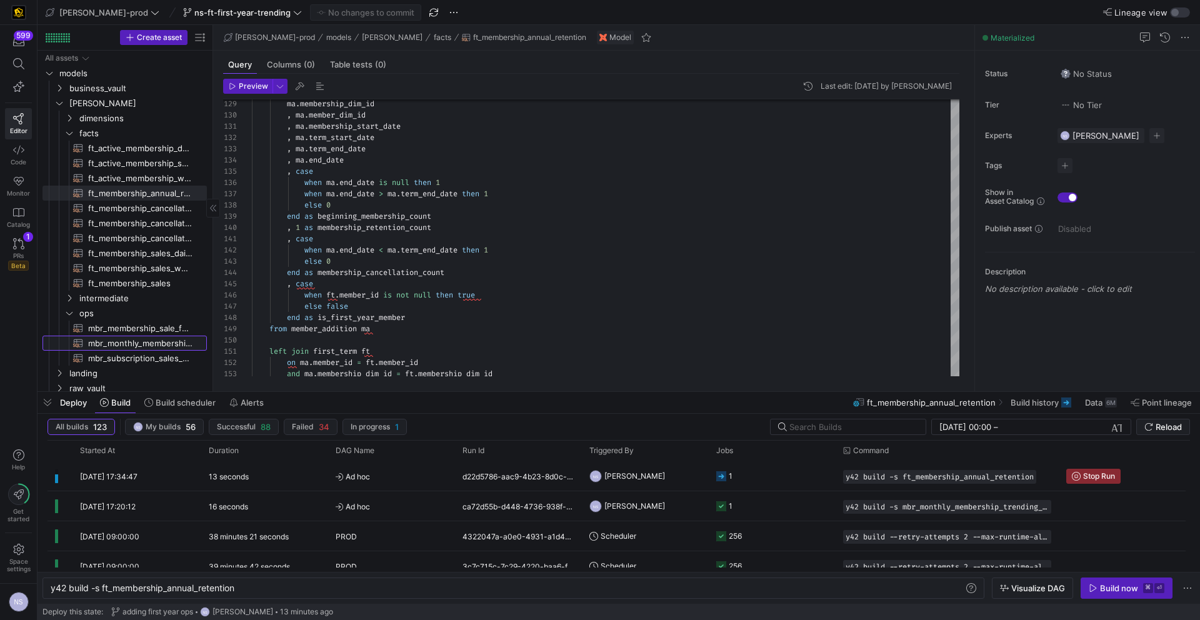
click at [143, 343] on span "mbr_monthly_membership_trending_first_year​​​​​​​​​​" at bounding box center [140, 343] width 104 height 14
type textarea "with dm_month as ( select * from {{ ref('dm_month') }} ), fct_membership_annual…"
type textarea "y42 build -s mbr_monthly_membership_trending_first_year"
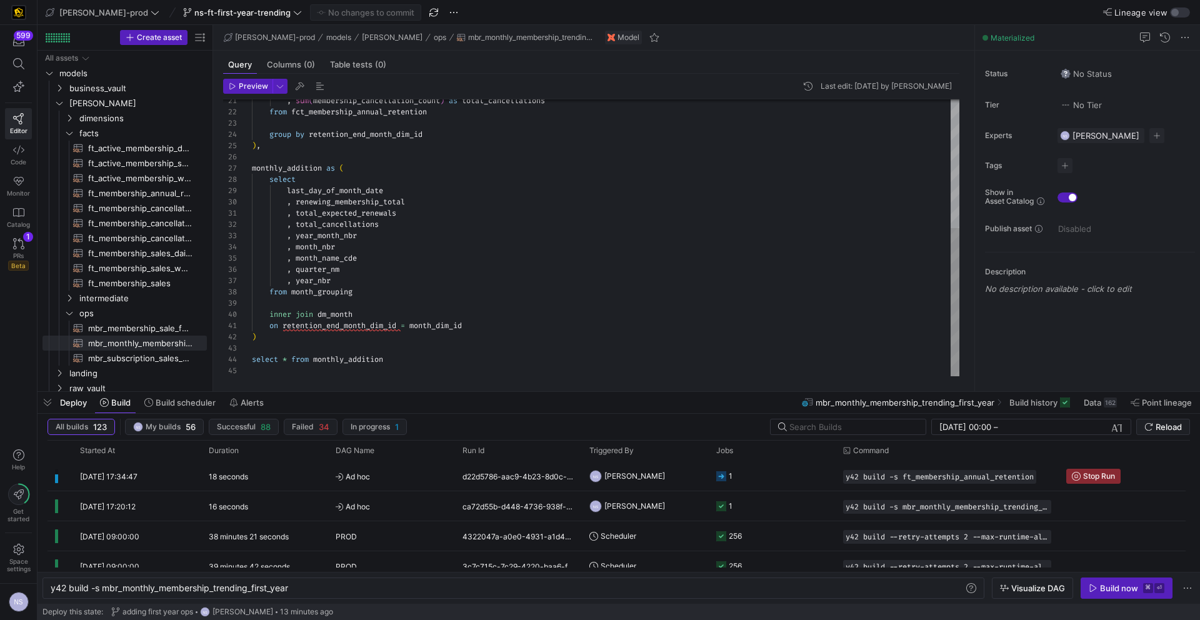
scroll to position [0, 81]
type textarea ", total_expected_renewals , total_cancellations , year_month_nbr , month_nbr , …"
drag, startPoint x: 480, startPoint y: 329, endPoint x: 214, endPoint y: 313, distance: 266.7
click at [252, 313] on div "from fct_membership_annual_retention group by retention_end_month_dim_id , sum …" at bounding box center [605, 118] width 707 height 516
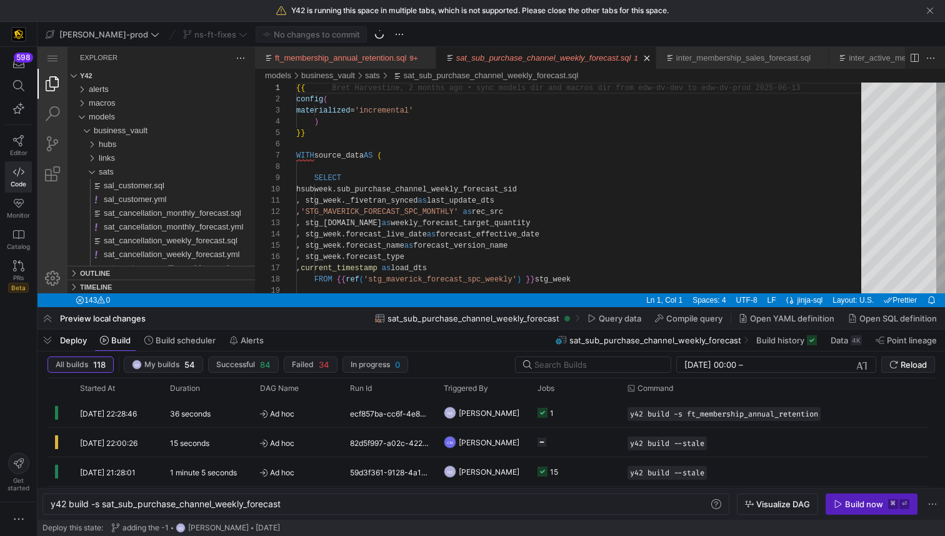
scroll to position [112, 0]
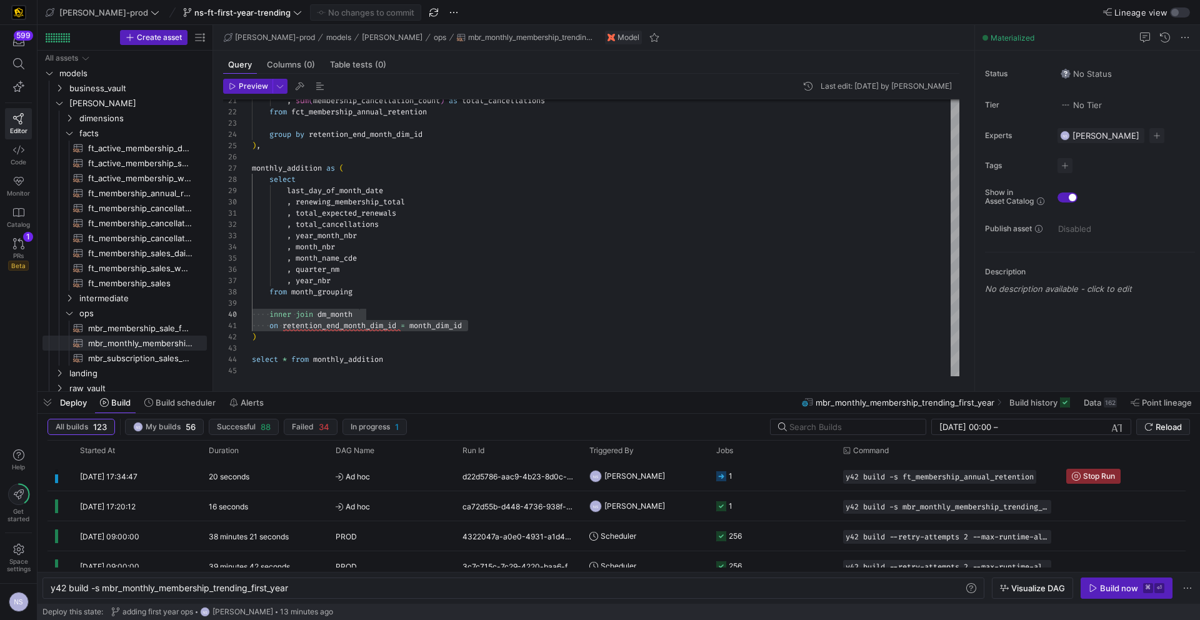
scroll to position [101, 0]
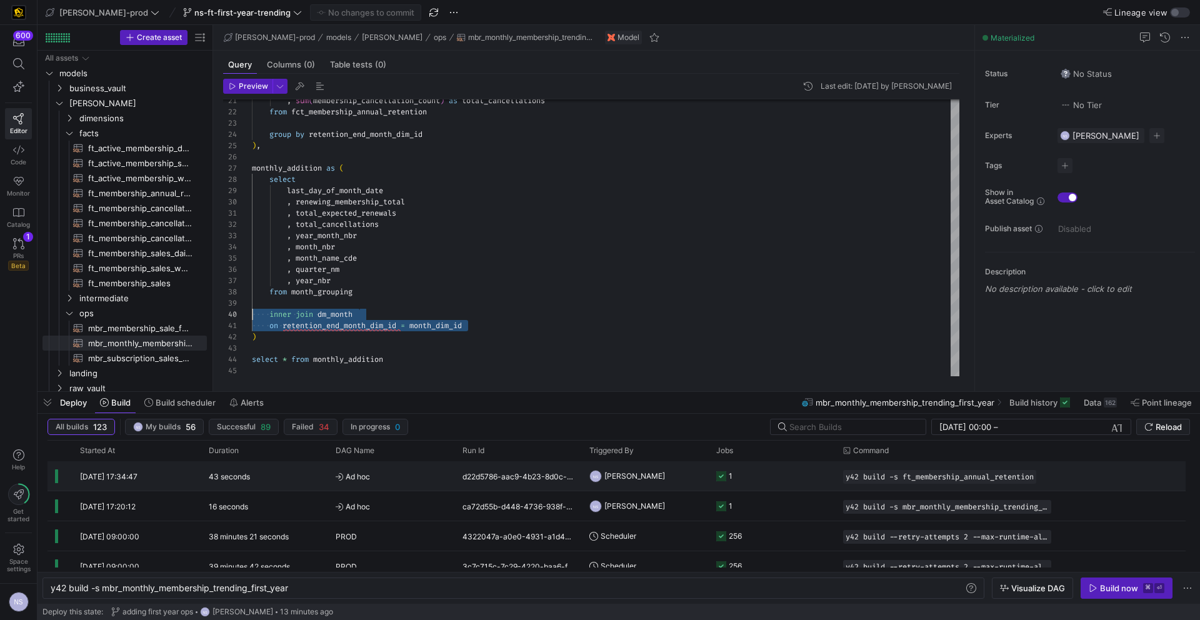
click at [662, 484] on y42-orchestration-triggered-by "NS [PERSON_NAME]" at bounding box center [645, 476] width 112 height 28
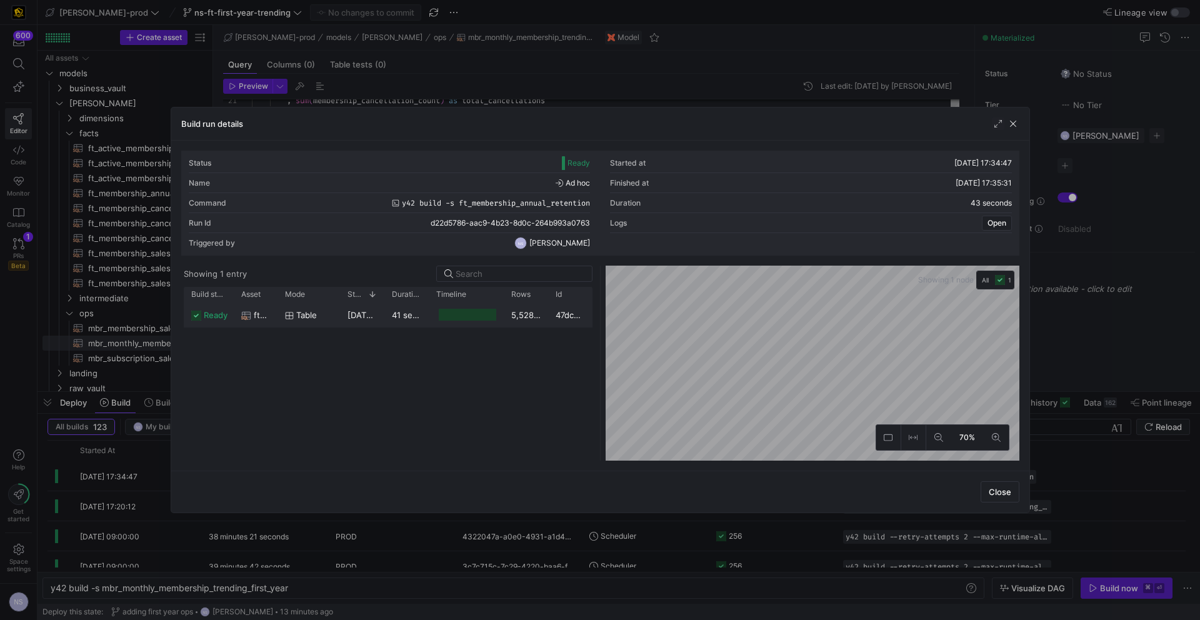
click at [454, 309] on div at bounding box center [467, 315] width 57 height 12
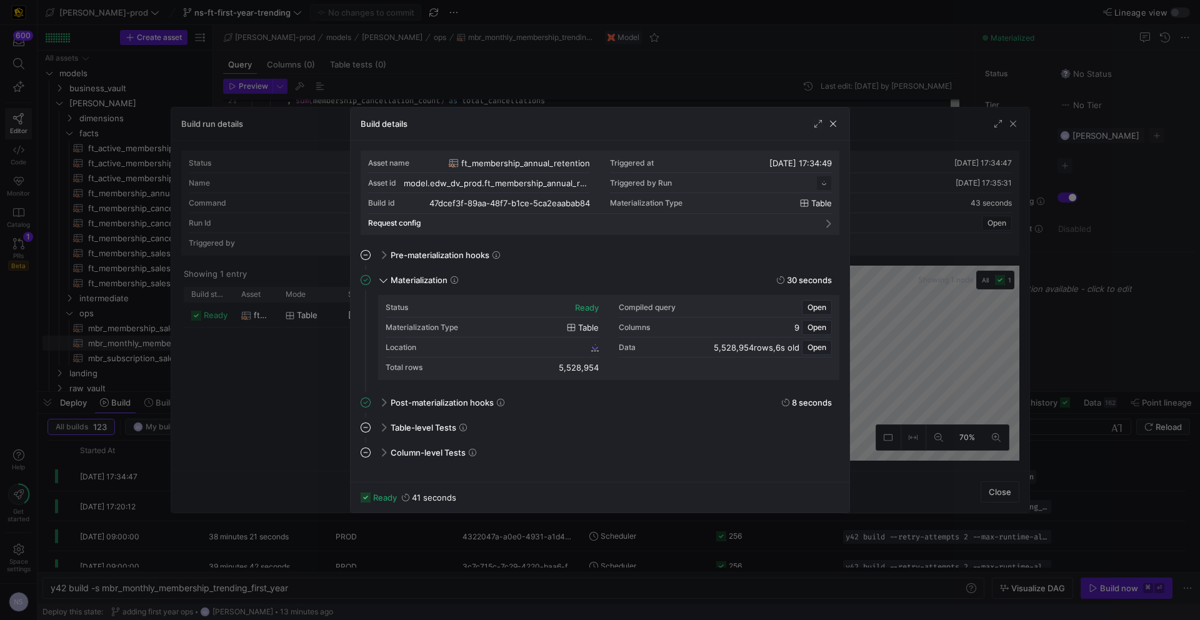
scroll to position [112, 0]
click at [585, 348] on span "47dcef3f_89aa_48f7_b1ce_5ca2eaabab84" at bounding box center [516, 346] width 145 height 9
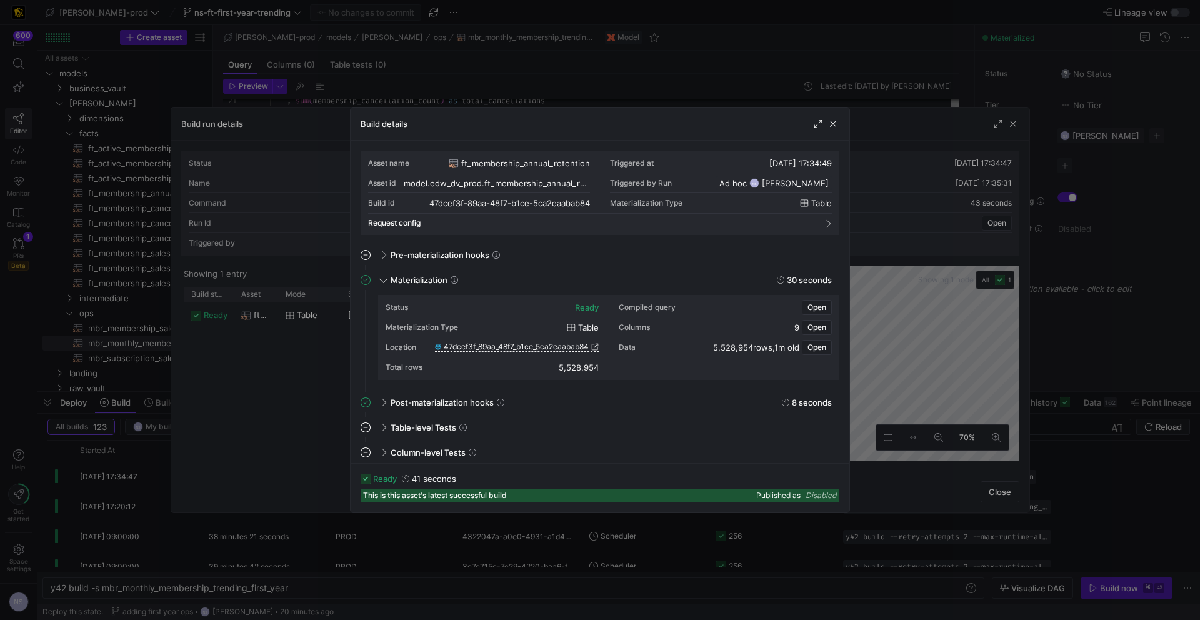
drag, startPoint x: 904, startPoint y: 221, endPoint x: 1180, endPoint y: 234, distance: 275.9
click at [905, 221] on div at bounding box center [600, 310] width 1200 height 620
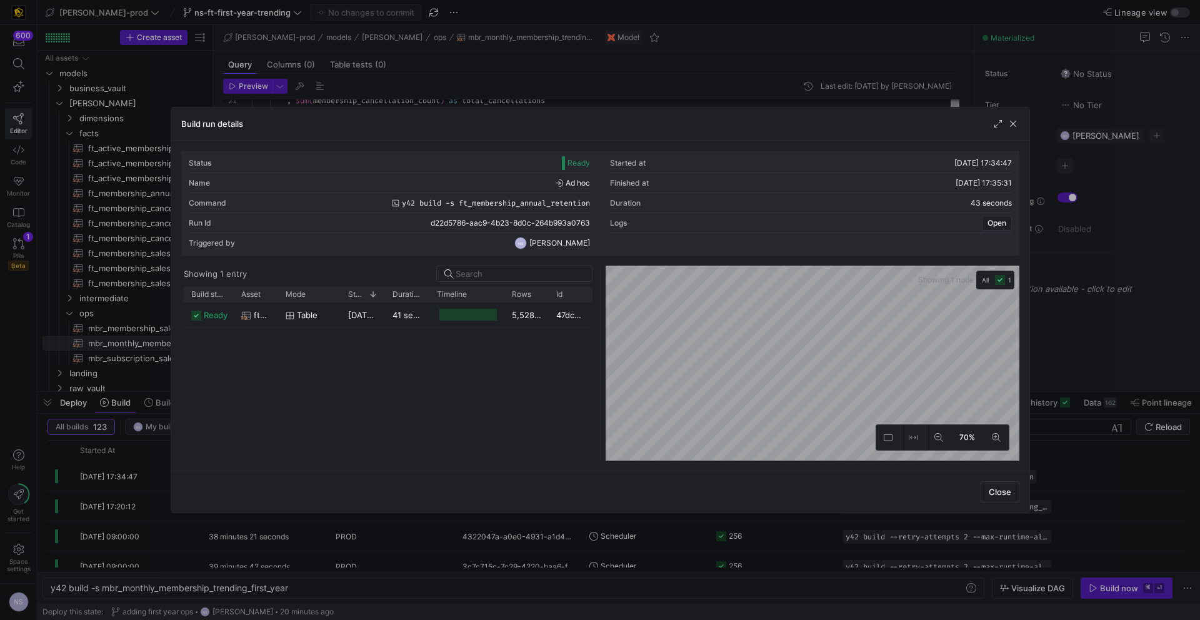
click at [1147, 233] on div at bounding box center [600, 310] width 1200 height 620
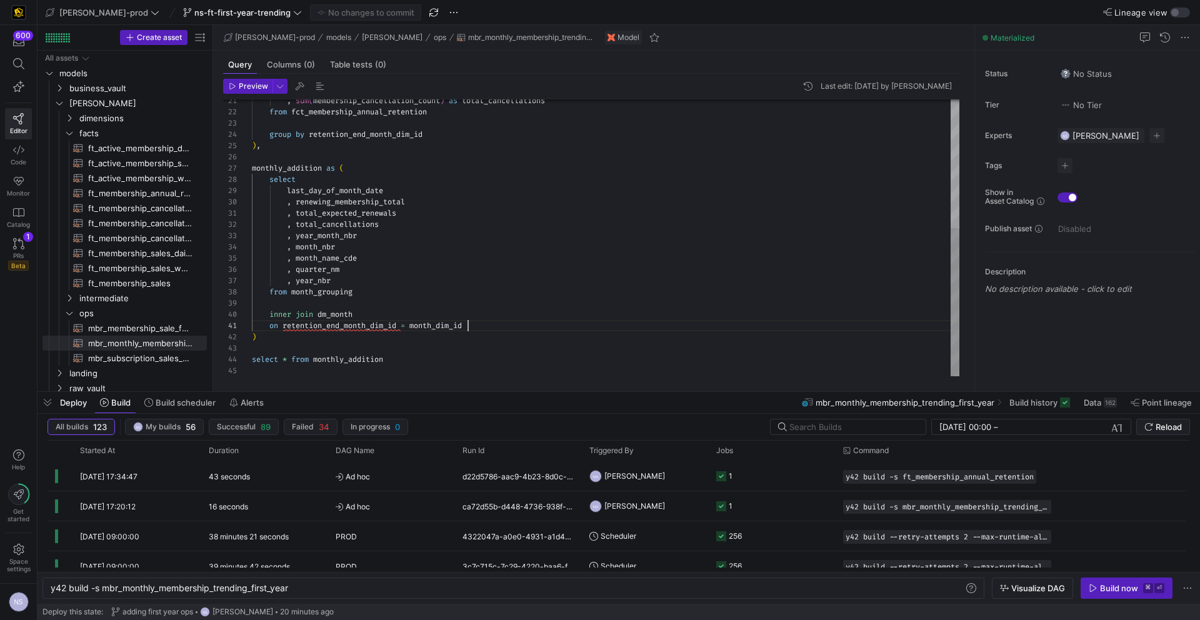
click at [517, 323] on div "from fct_membership_annual_retention group by retention_end_month_dim_id , sum …" at bounding box center [605, 118] width 707 height 516
click at [146, 194] on span "ft_membership_annual_retention​​​​​​​​​​" at bounding box center [140, 193] width 104 height 14
type textarea "{{ config( post_hook = [ "alter table {{ this }} add primary key (membership_di…"
type textarea "y42 build -s ft_membership_annual_retention"
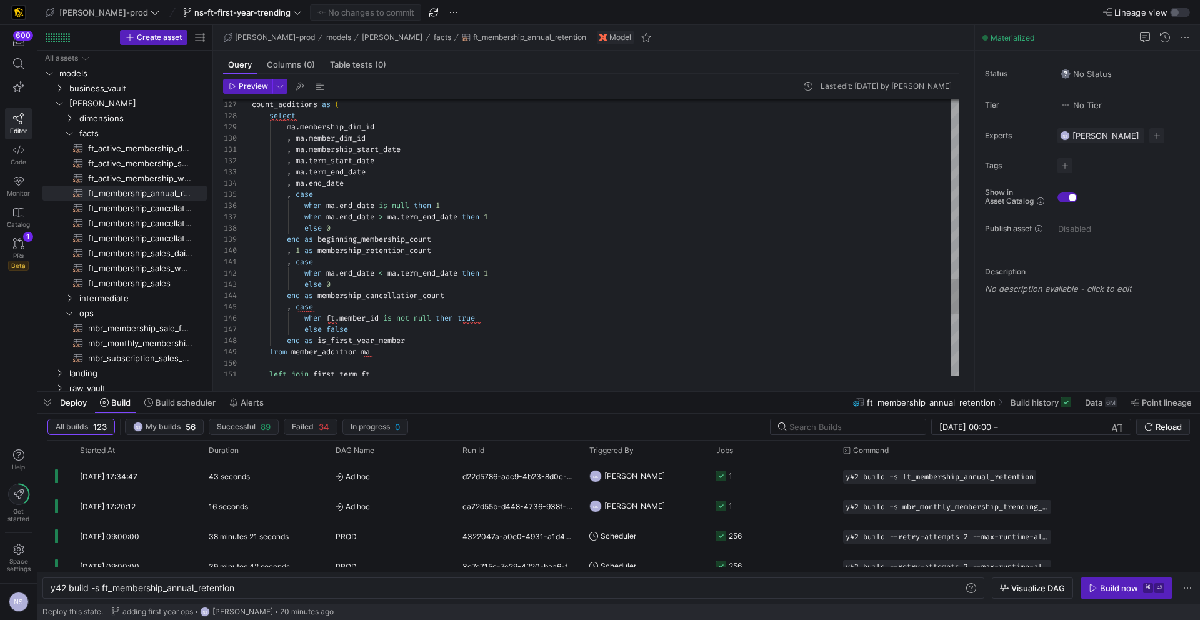
type textarea ", case when ma.end_date < ma.term_end_date then 1 else 0 end as membership_canc…"
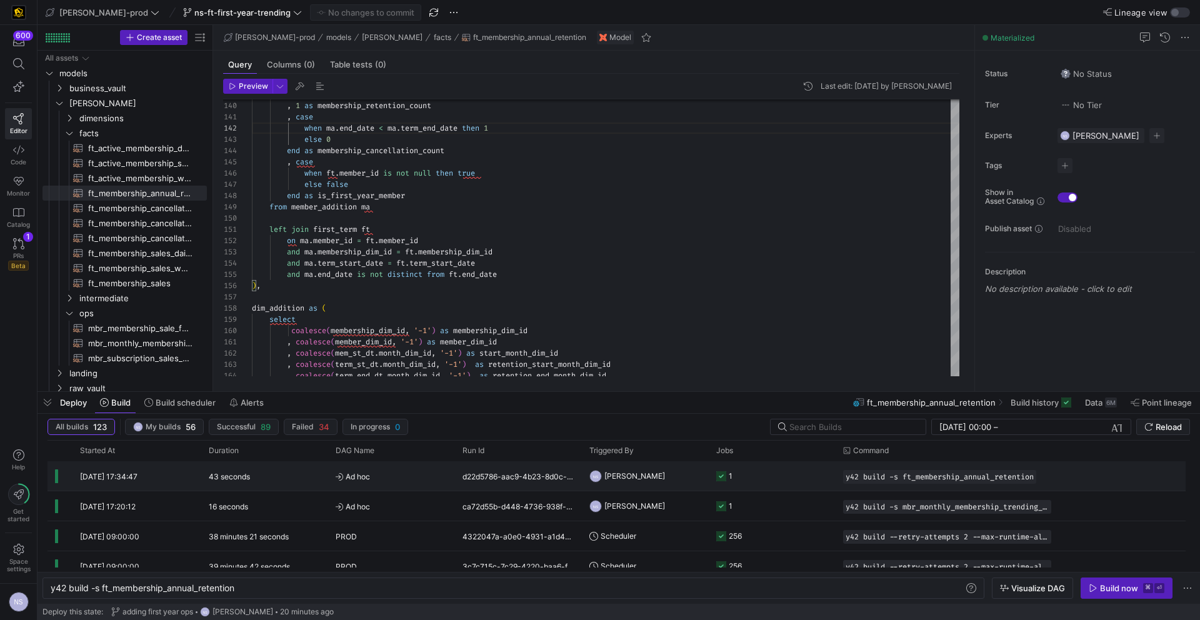
click at [658, 481] on y42-orchestration-triggered-by "NS [PERSON_NAME]" at bounding box center [645, 476] width 112 height 28
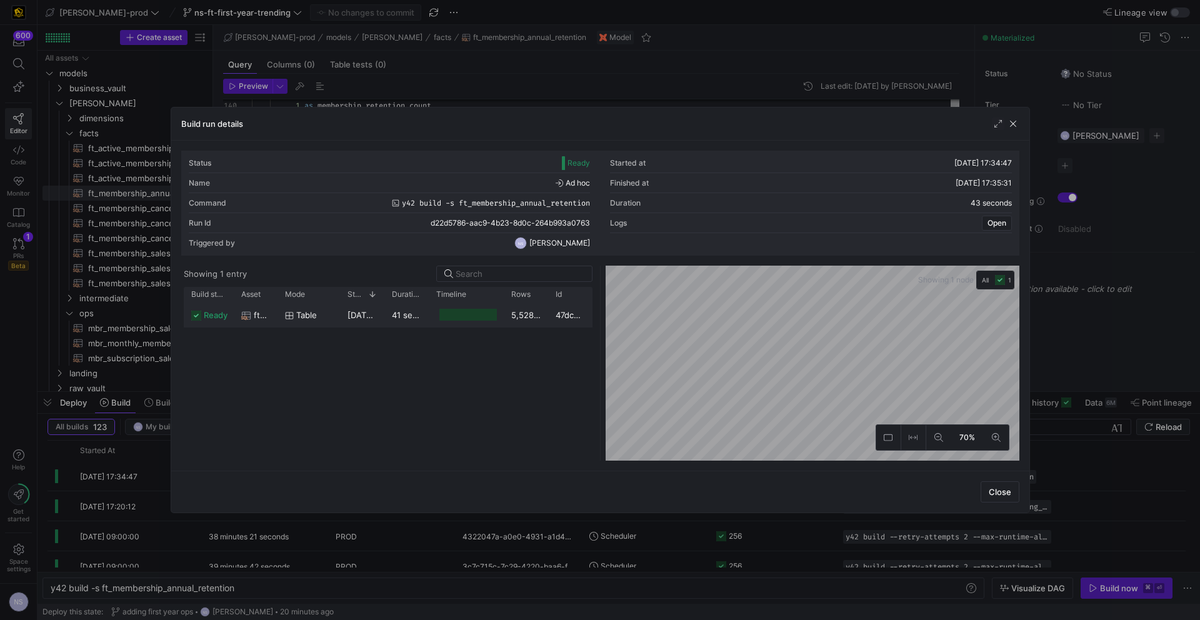
click at [485, 310] on div at bounding box center [467, 315] width 57 height 12
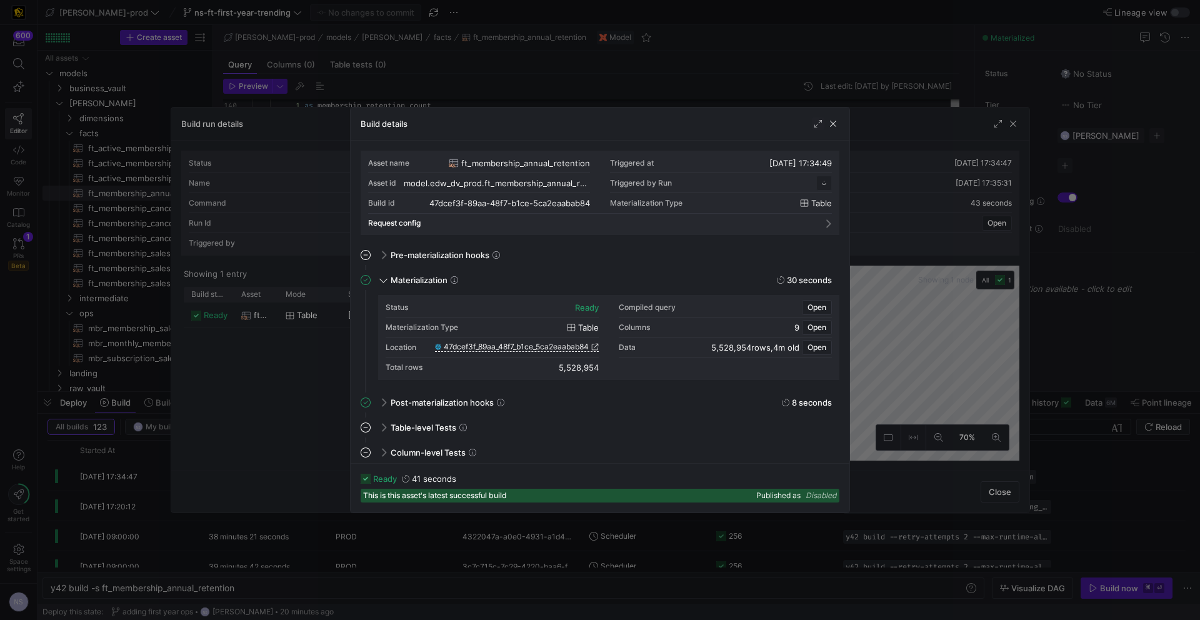
scroll to position [112, 0]
click at [889, 348] on div at bounding box center [600, 310] width 1200 height 620
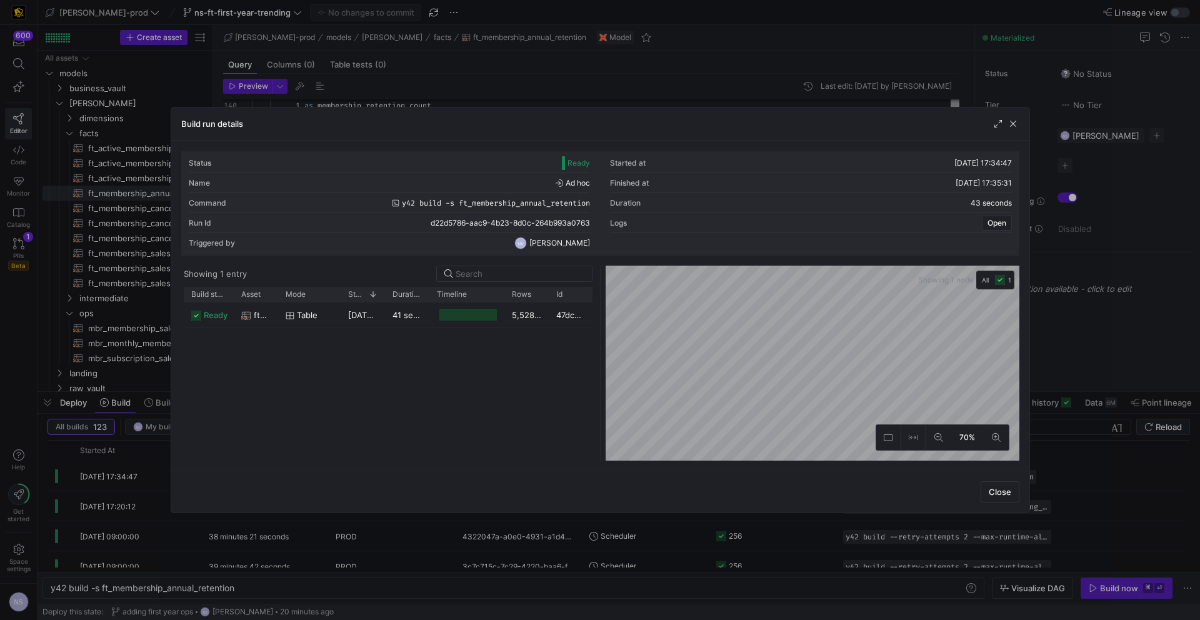
click at [1108, 370] on div at bounding box center [600, 310] width 1200 height 620
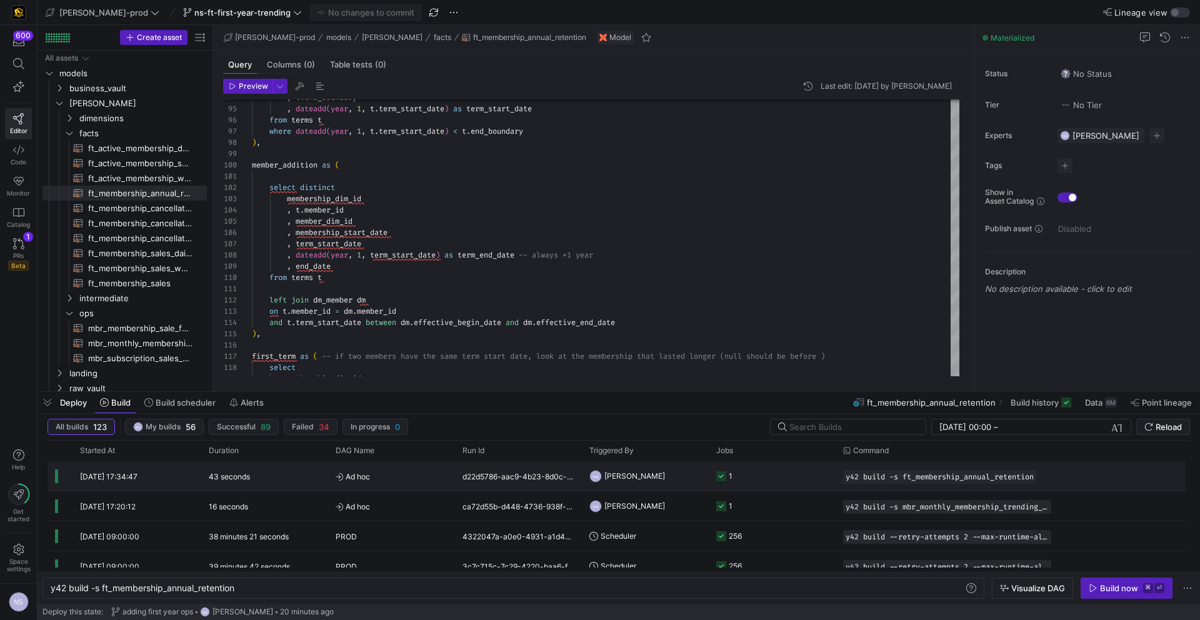
click at [641, 484] on span "[PERSON_NAME]" at bounding box center [634, 475] width 61 height 29
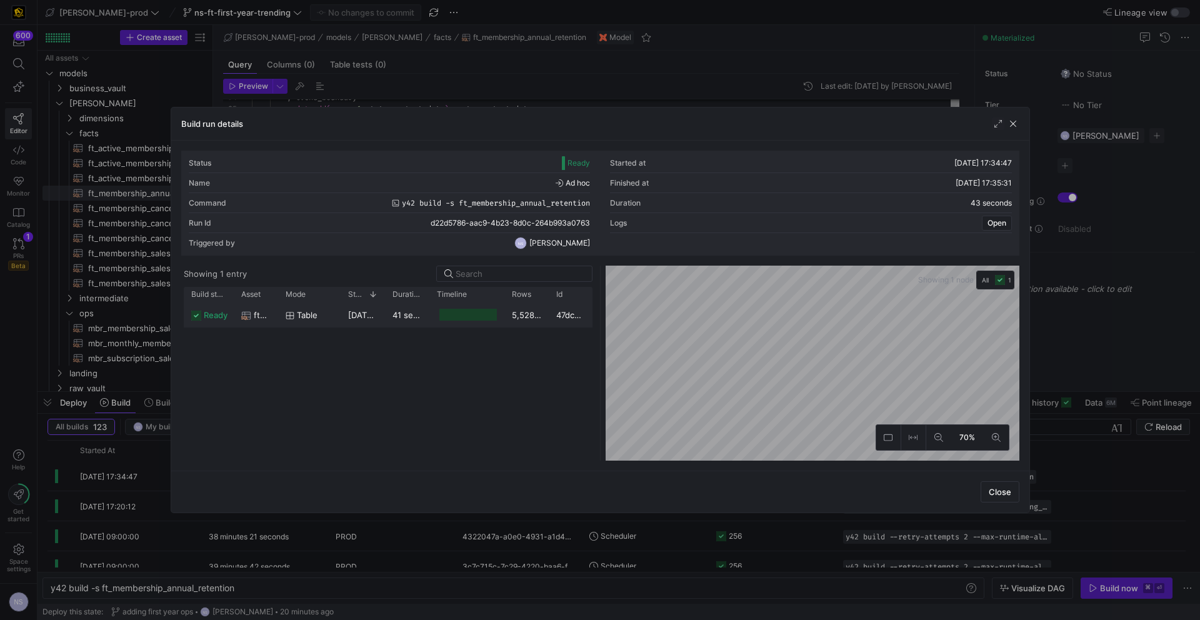
click at [449, 317] on div at bounding box center [467, 315] width 57 height 12
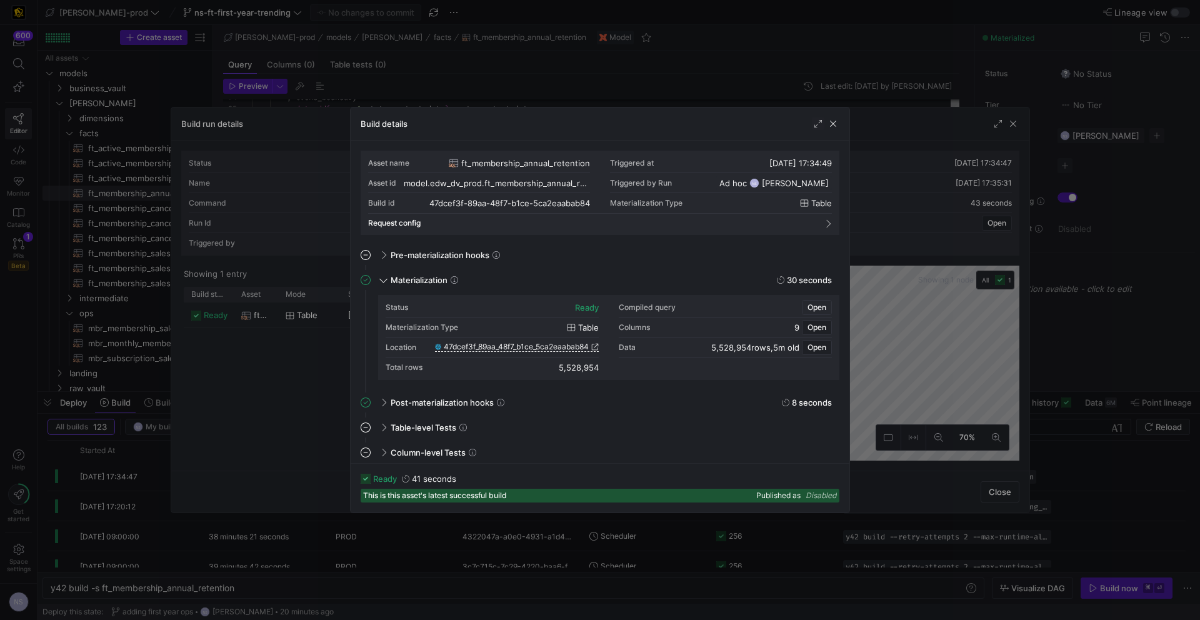
click at [824, 303] on span "Open" at bounding box center [816, 307] width 19 height 9
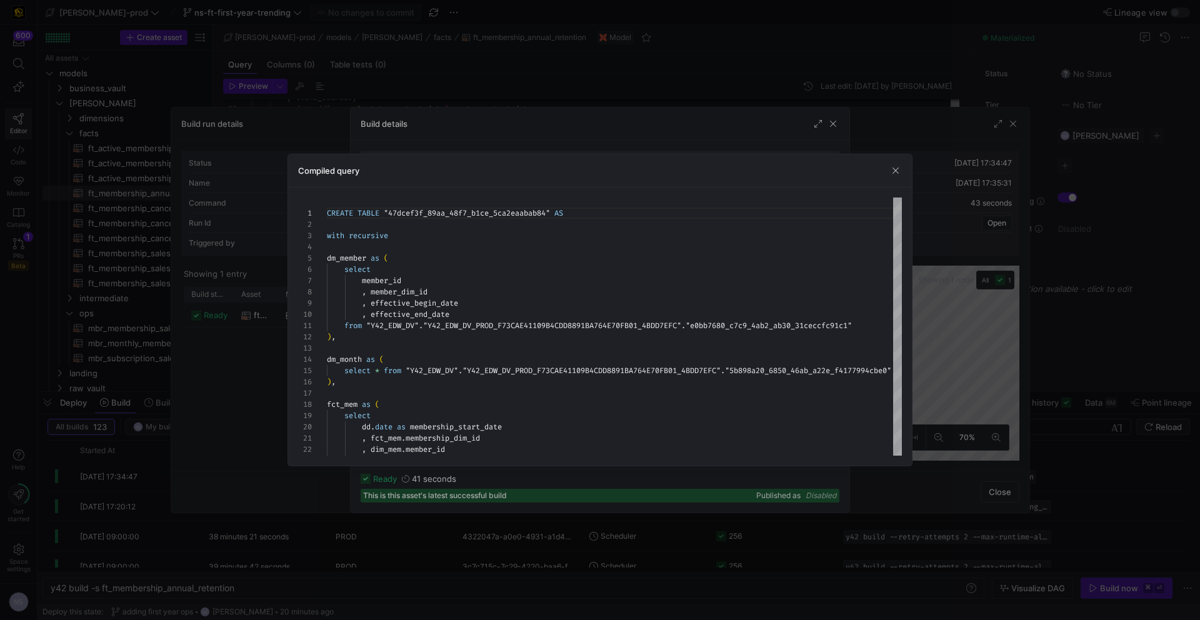
drag, startPoint x: 326, startPoint y: 235, endPoint x: 497, endPoint y: 542, distance: 351.0
click at [532, 597] on div "Build run details Status Ready Started at [DATE] 17:34:47 Name Ad hoc Finished …" at bounding box center [600, 310] width 1200 height 620
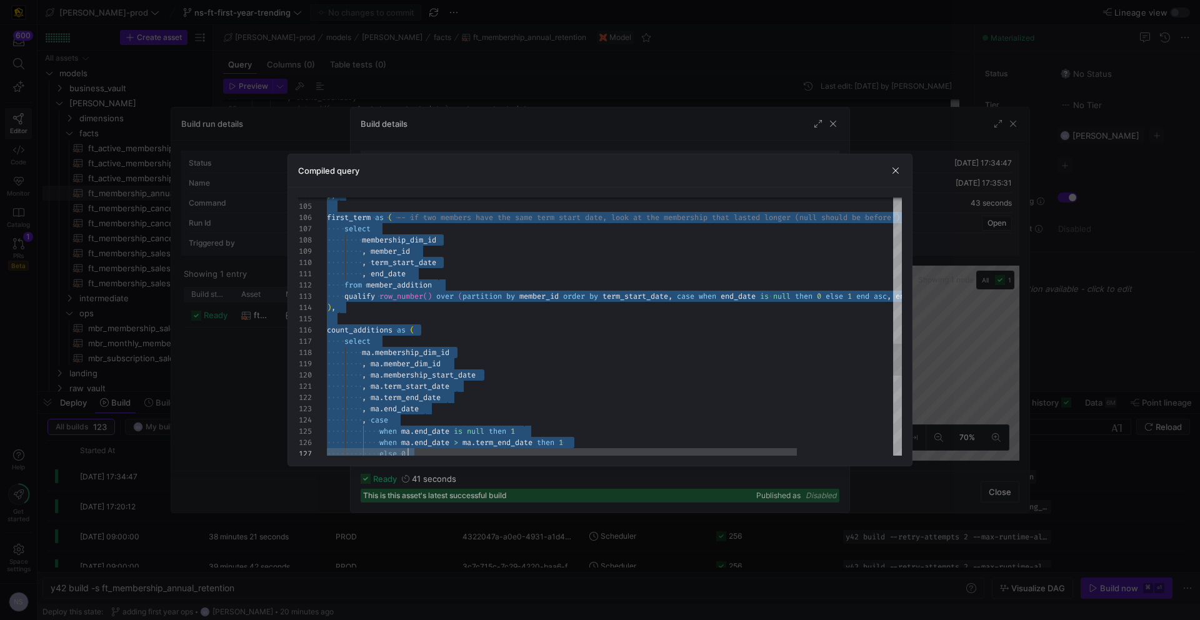
scroll to position [22, 81]
type textarea "CREATE TABLE "47dcef3f_89aa_48f7_b1ce_5ca2eaabab84" AS with recursive dm_member…"
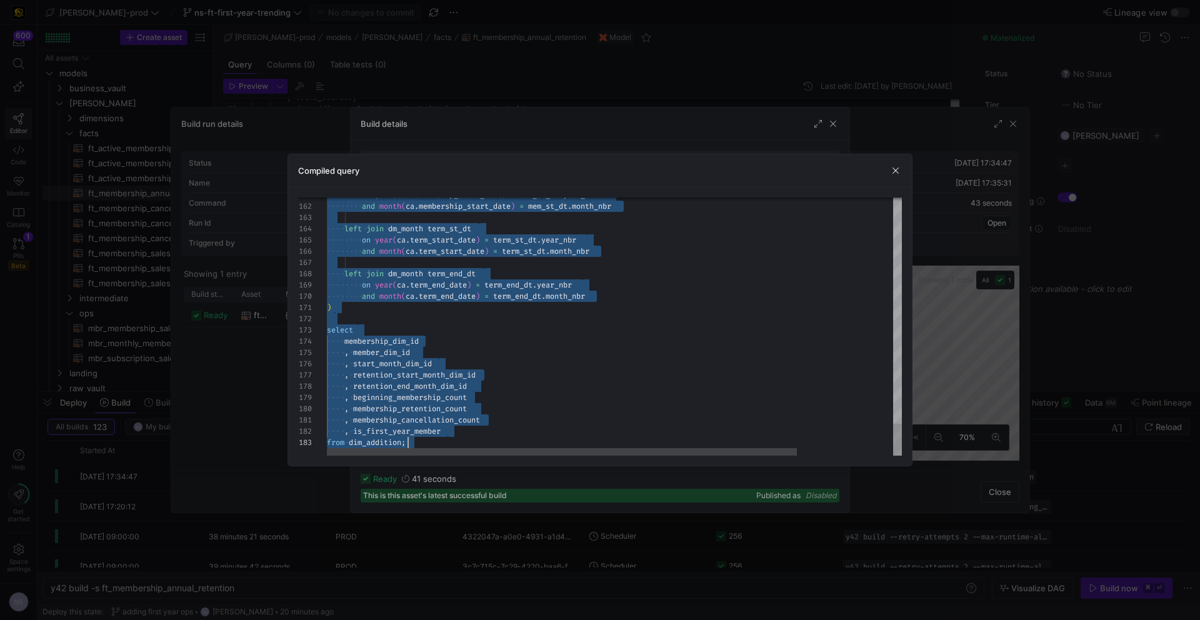
drag, startPoint x: 327, startPoint y: 236, endPoint x: 557, endPoint y: 618, distance: 445.9
click at [959, 369] on div at bounding box center [600, 310] width 1200 height 620
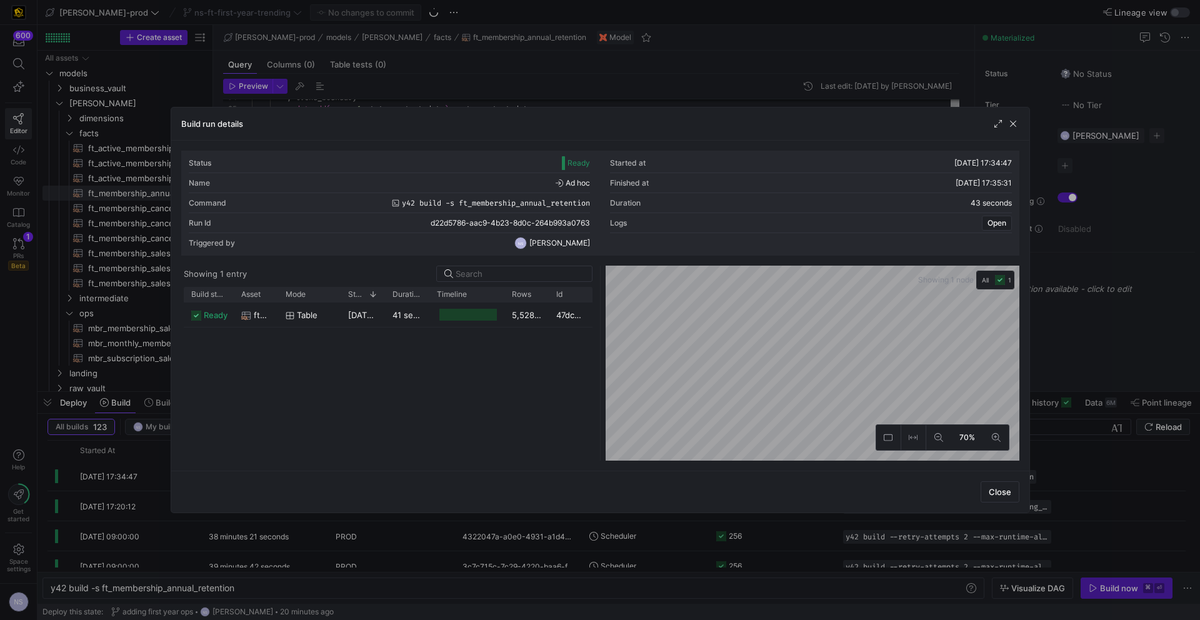
click at [1113, 342] on div at bounding box center [600, 310] width 1200 height 620
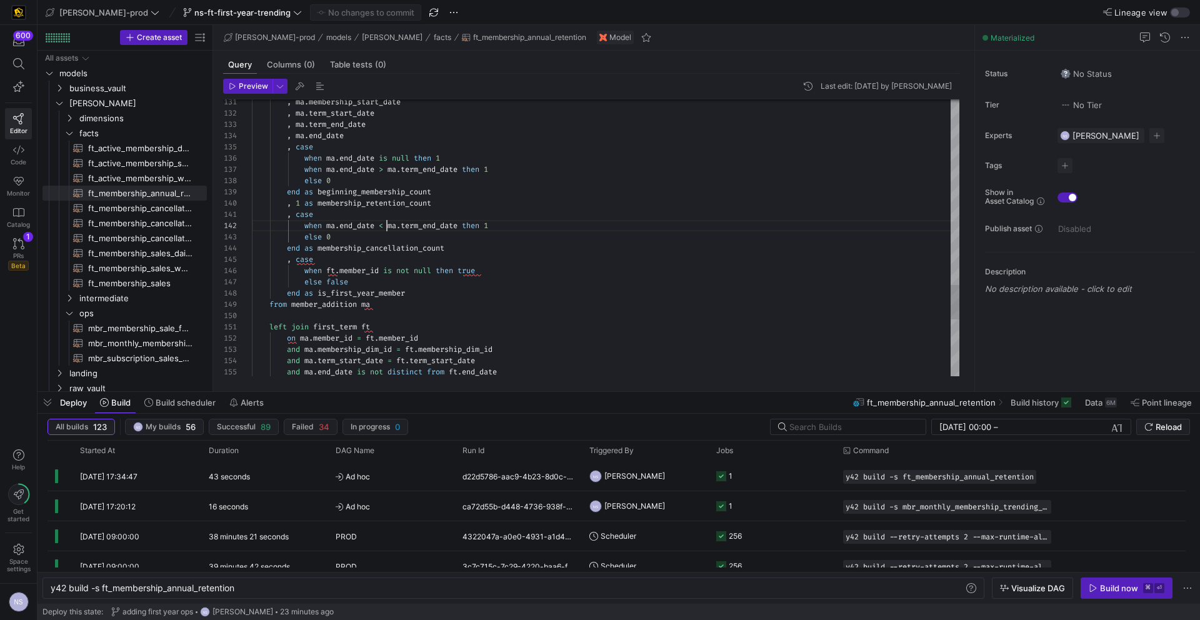
type textarea ", case when ma.end_date <= ma.term_end_date then 1 else 0 end as membership_can…"
click at [356, 11] on span "Commit & push (1)" at bounding box center [371, 12] width 70 height 10
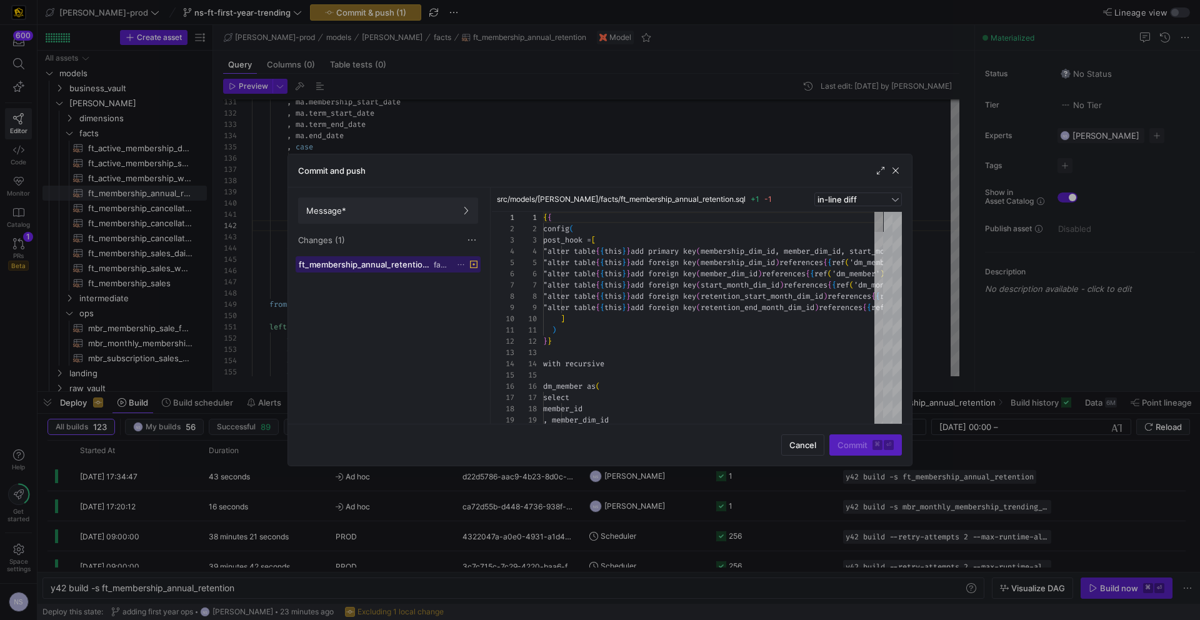
click at [427, 257] on span at bounding box center [388, 264] width 184 height 15
click at [936, 205] on div at bounding box center [600, 310] width 1200 height 620
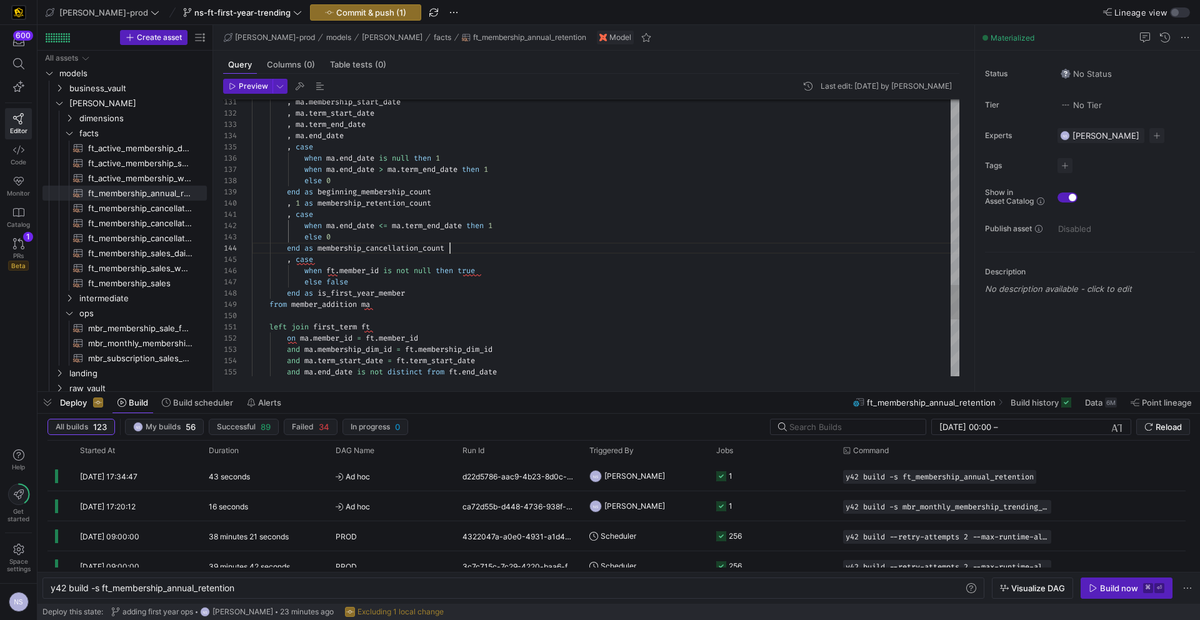
click at [337, 5] on span "button" at bounding box center [366, 12] width 110 height 15
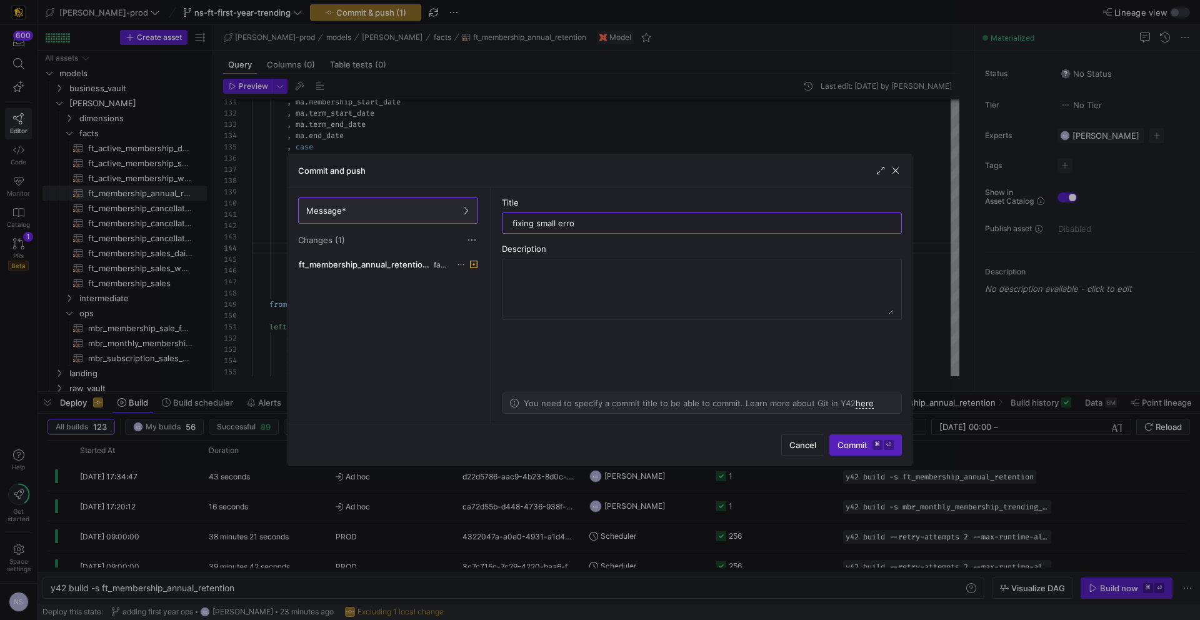
type input "fixing small error"
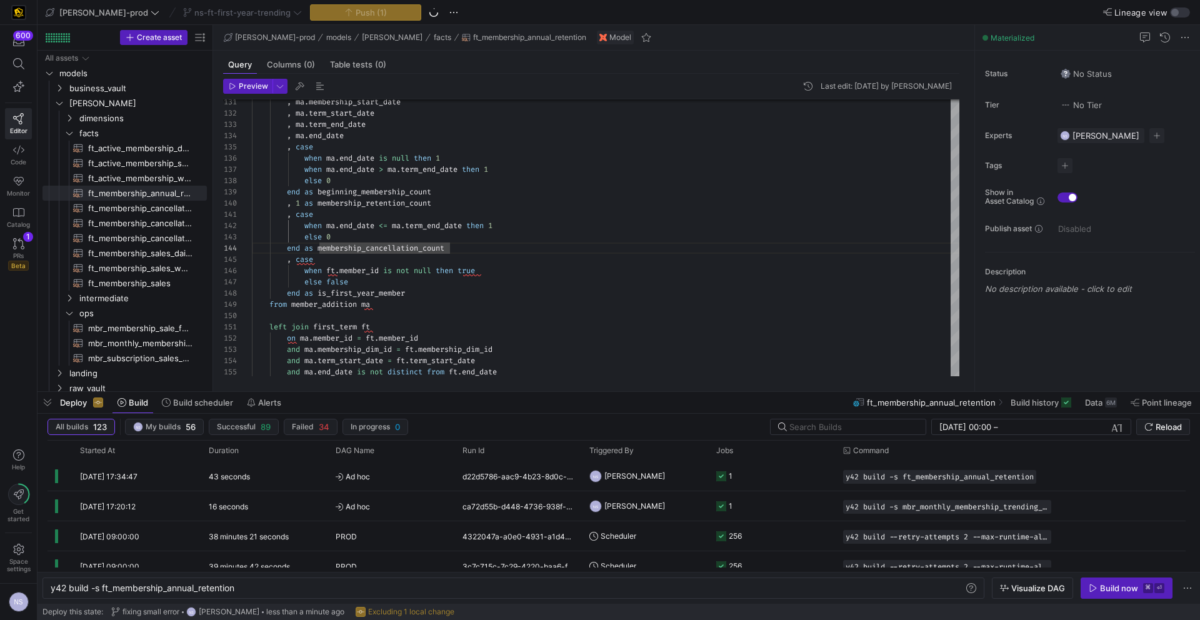
click at [217, 16] on div "ns-ft-first-year-trending" at bounding box center [242, 12] width 125 height 16
click at [240, 12] on div "ns-ft-first-year-trending" at bounding box center [242, 12] width 125 height 16
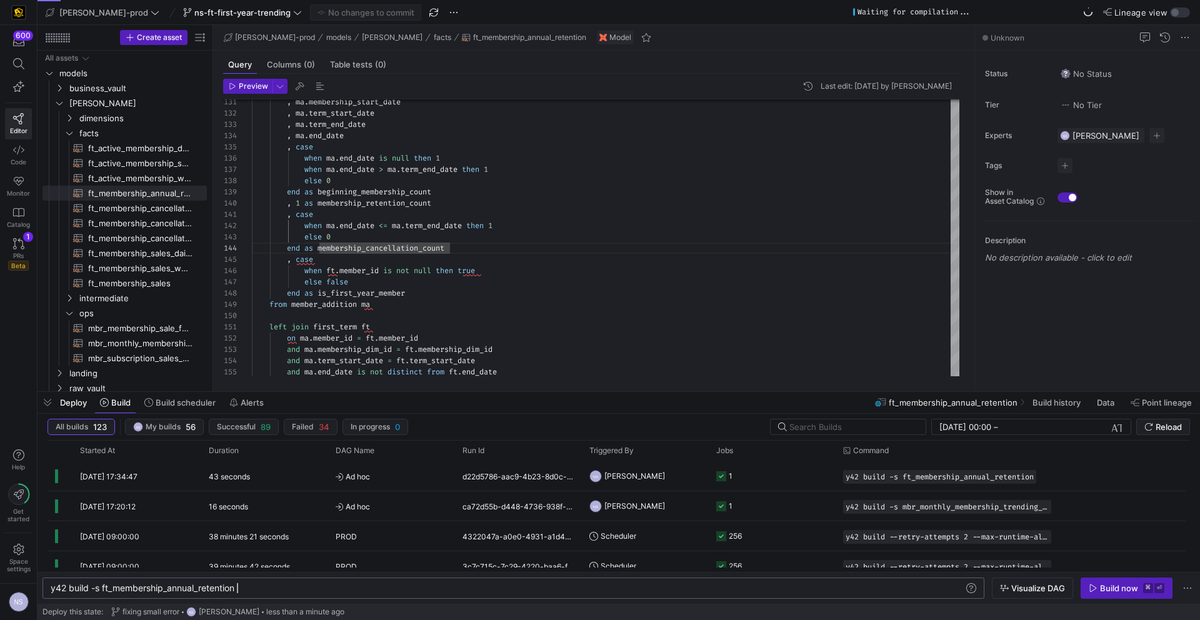
scroll to position [0, 186]
click at [268, 589] on div "y42 build -s ft_membership_annual_retention" at bounding box center [507, 588] width 913 height 10
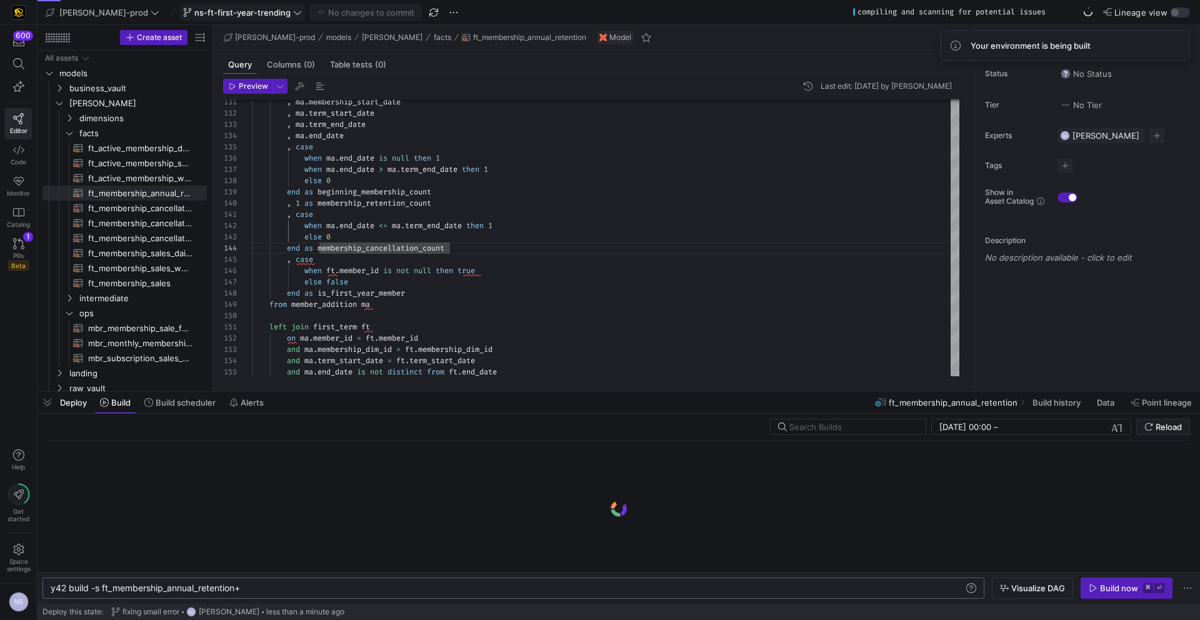
type textarea "y42 build -s ft_membership_annual_retention+"
click at [232, 5] on span at bounding box center [243, 12] width 124 height 15
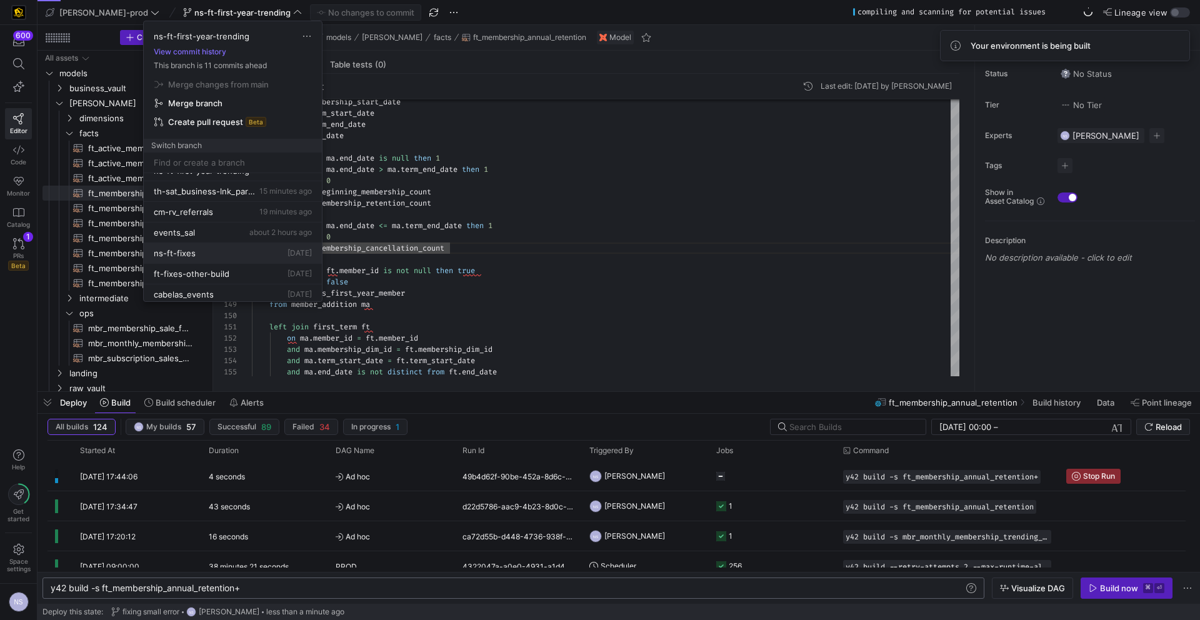
click at [225, 247] on button "ns-ft-fixes [DATE]" at bounding box center [233, 253] width 178 height 21
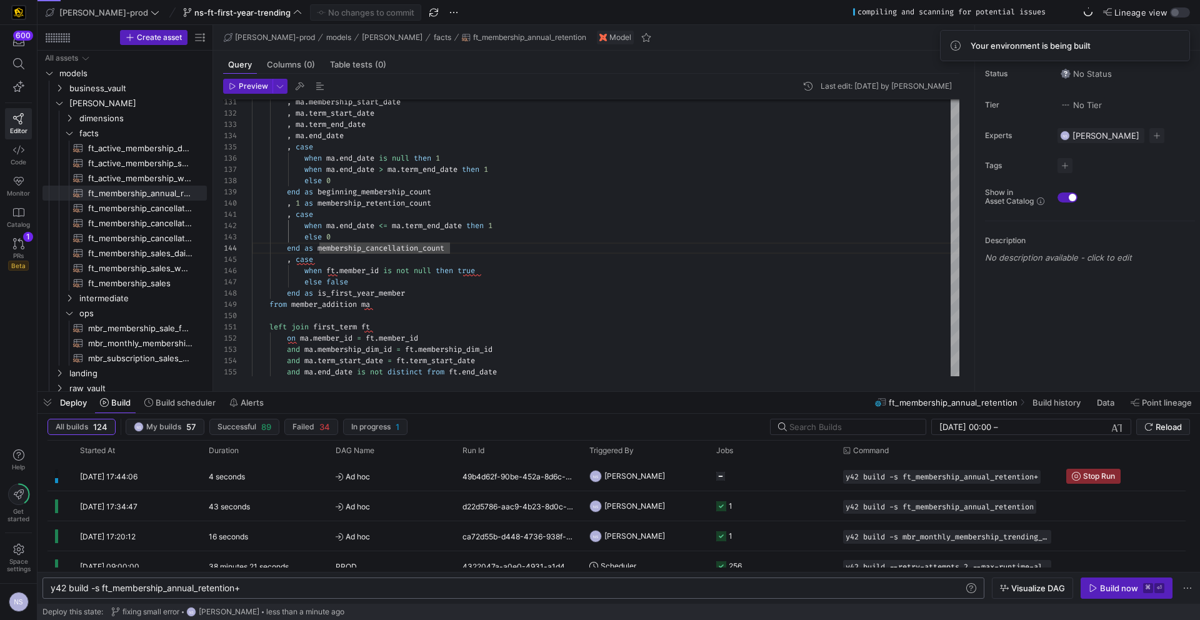
scroll to position [31, 0]
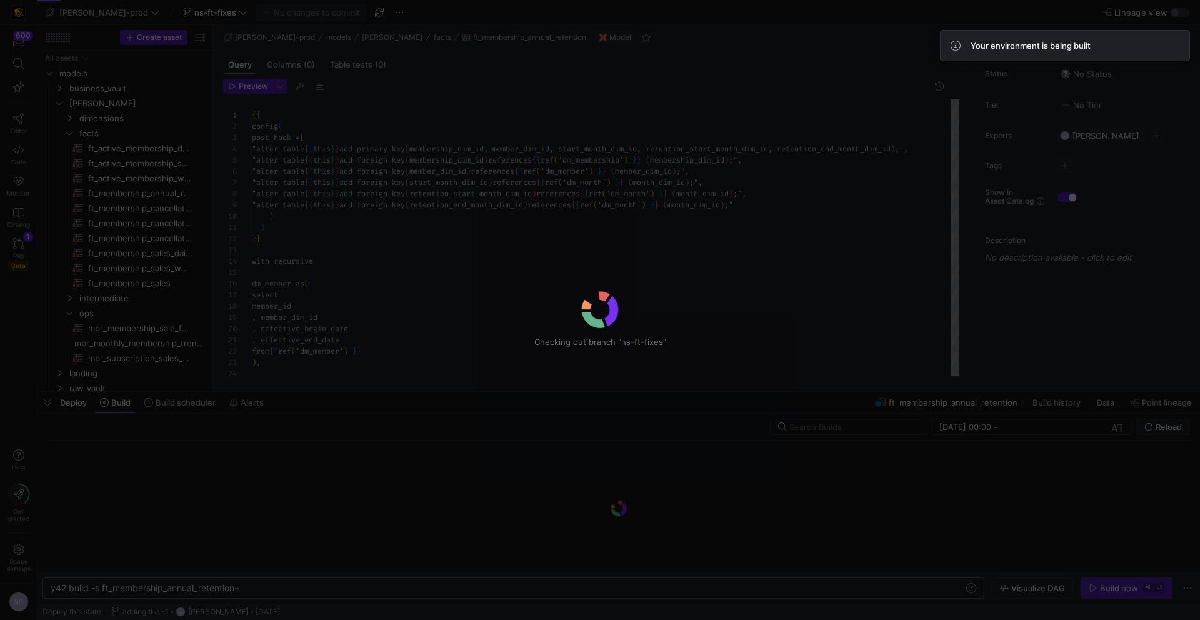
scroll to position [67, 0]
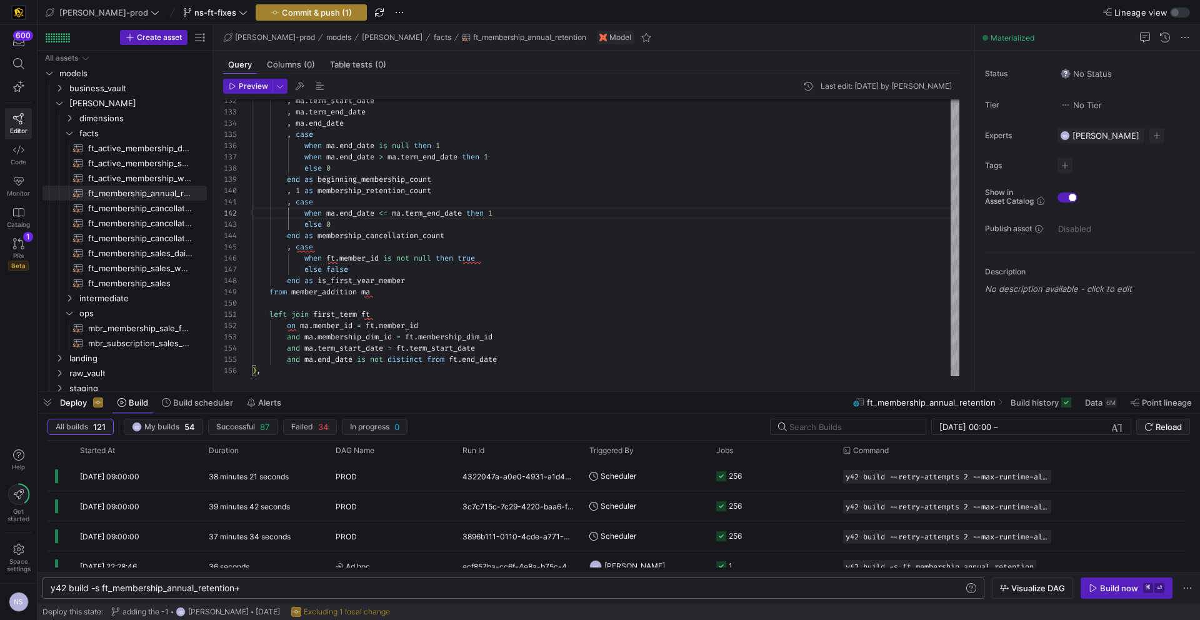
type textarea ", case when ma.end_date <= ma.term_end_date then 1 else 0 end as membership_can…"
click at [282, 9] on span "Commit & push (1)" at bounding box center [317, 12] width 70 height 10
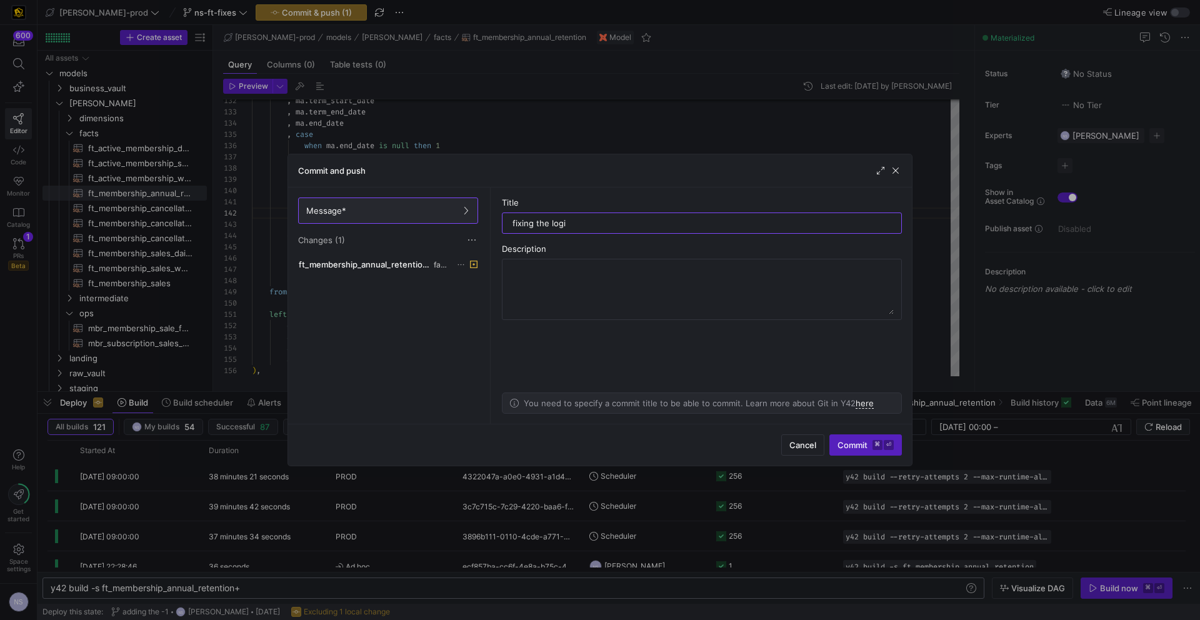
type input "fixing the logic"
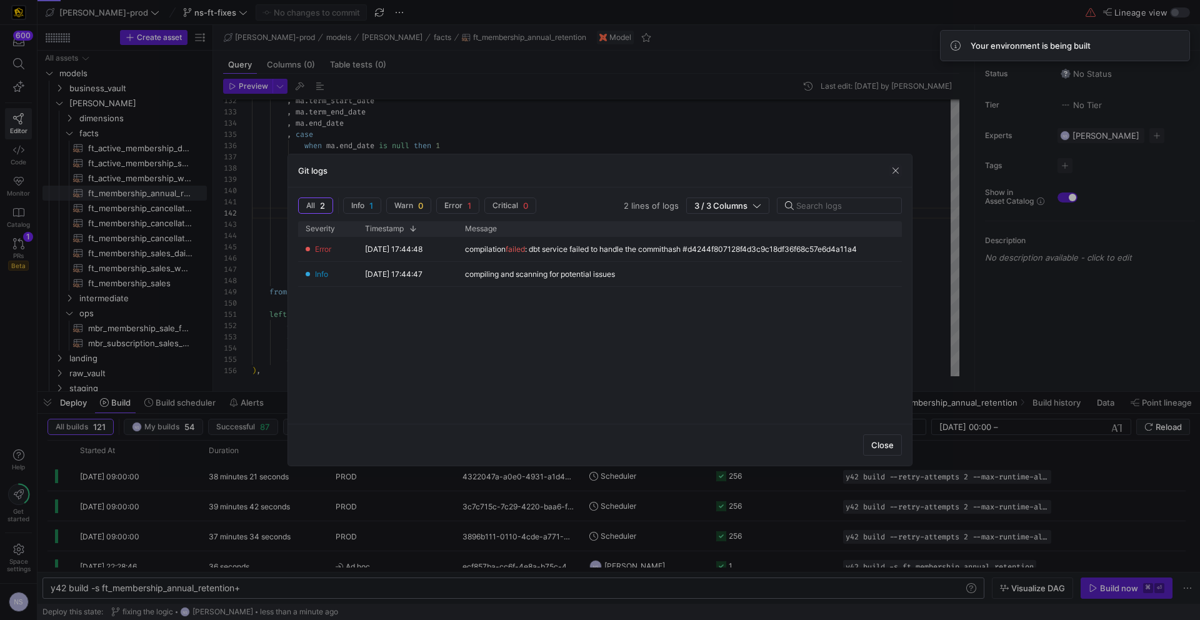
click at [954, 382] on div at bounding box center [600, 310] width 1200 height 620
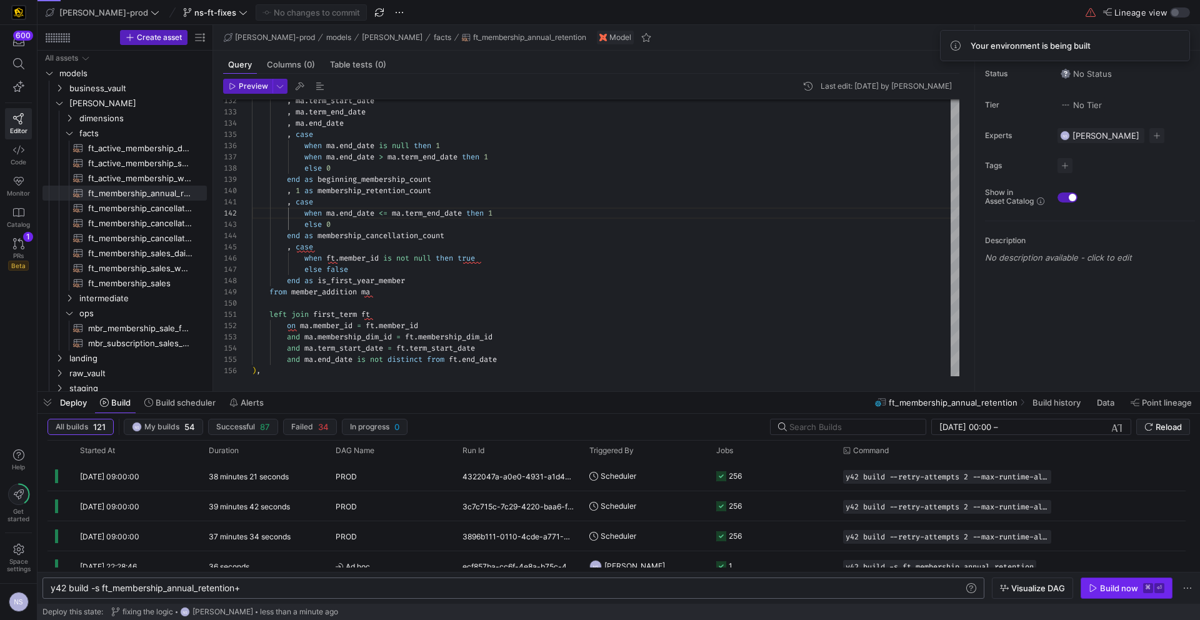
click at [1125, 591] on div "Build now" at bounding box center [1119, 588] width 38 height 10
click at [194, 16] on span "ns-ft-fixes" at bounding box center [215, 12] width 42 height 10
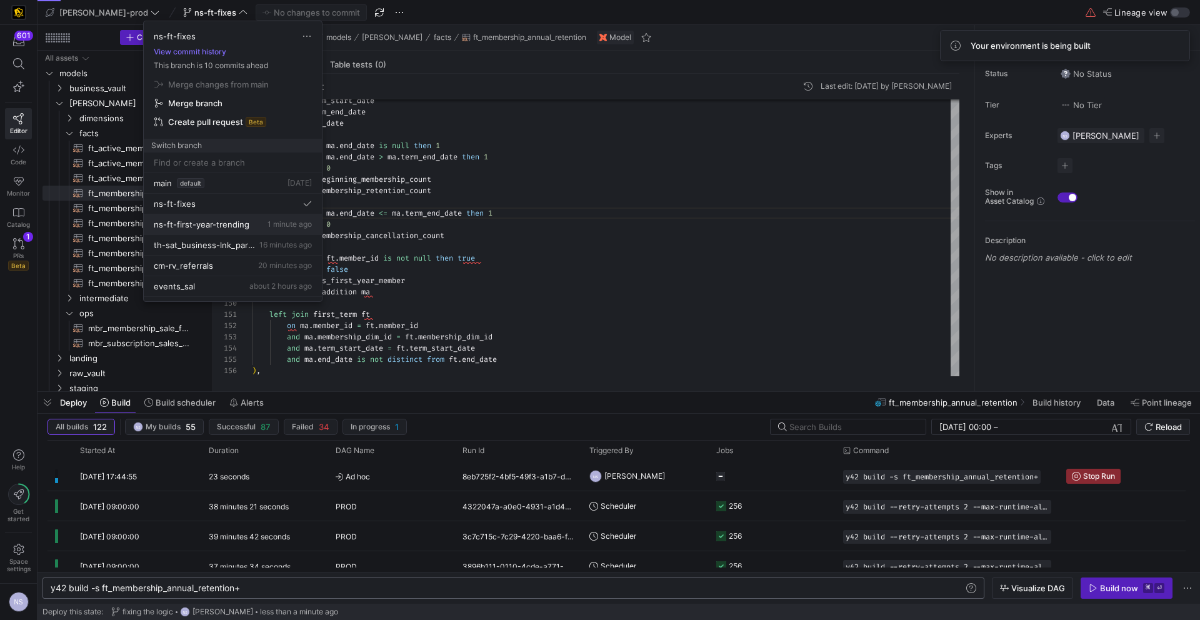
click at [246, 222] on span "ns-ft-first-year-trending" at bounding box center [202, 224] width 96 height 10
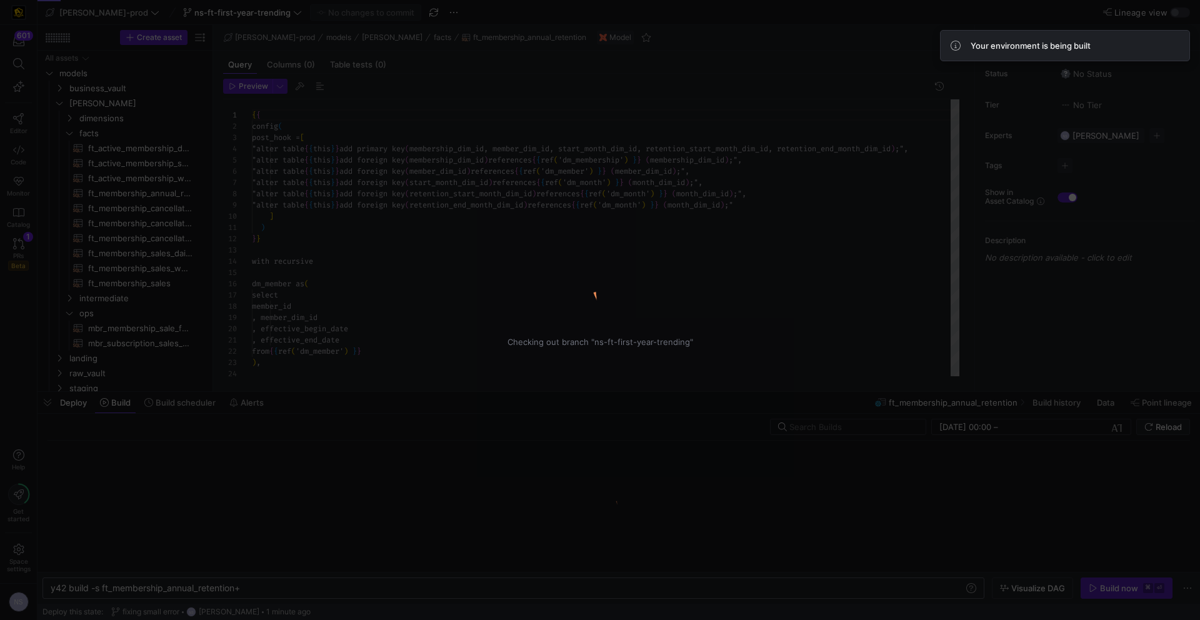
scroll to position [67, 0]
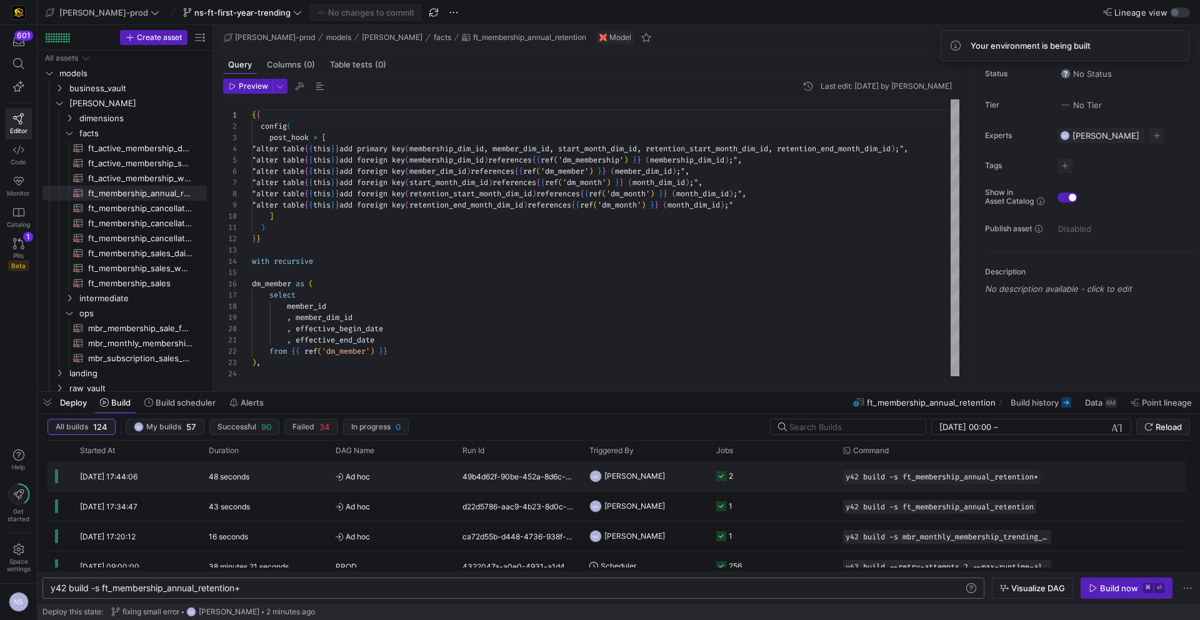
click at [652, 478] on span "[PERSON_NAME]" at bounding box center [634, 475] width 61 height 29
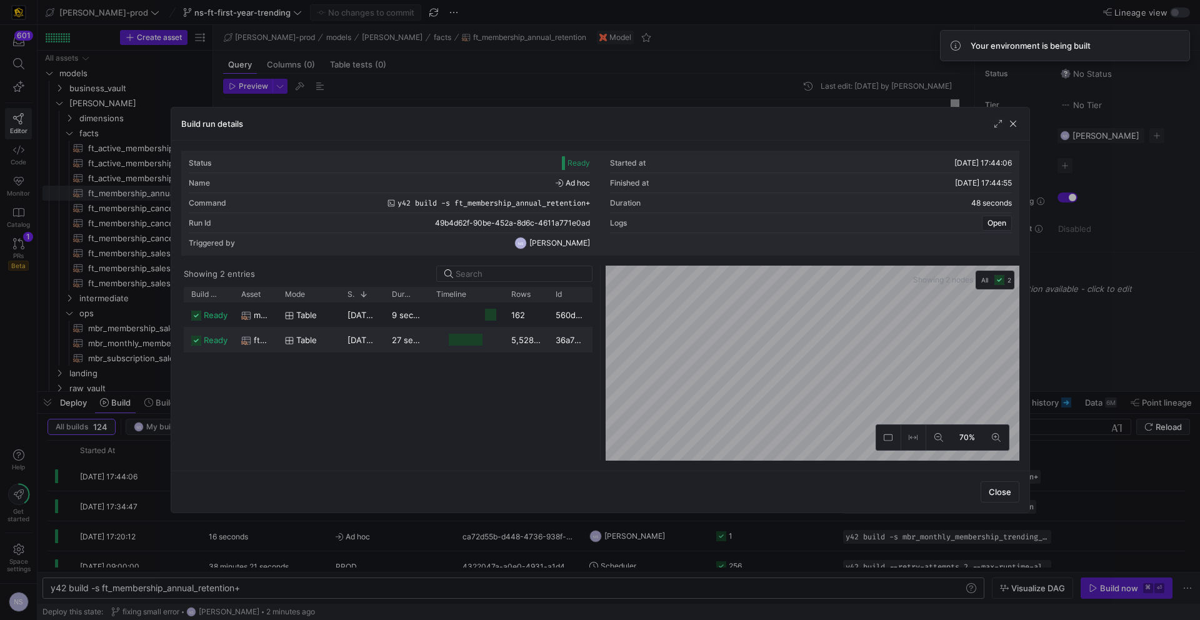
click at [419, 336] on y42-duration "27 seconds" at bounding box center [414, 340] width 45 height 10
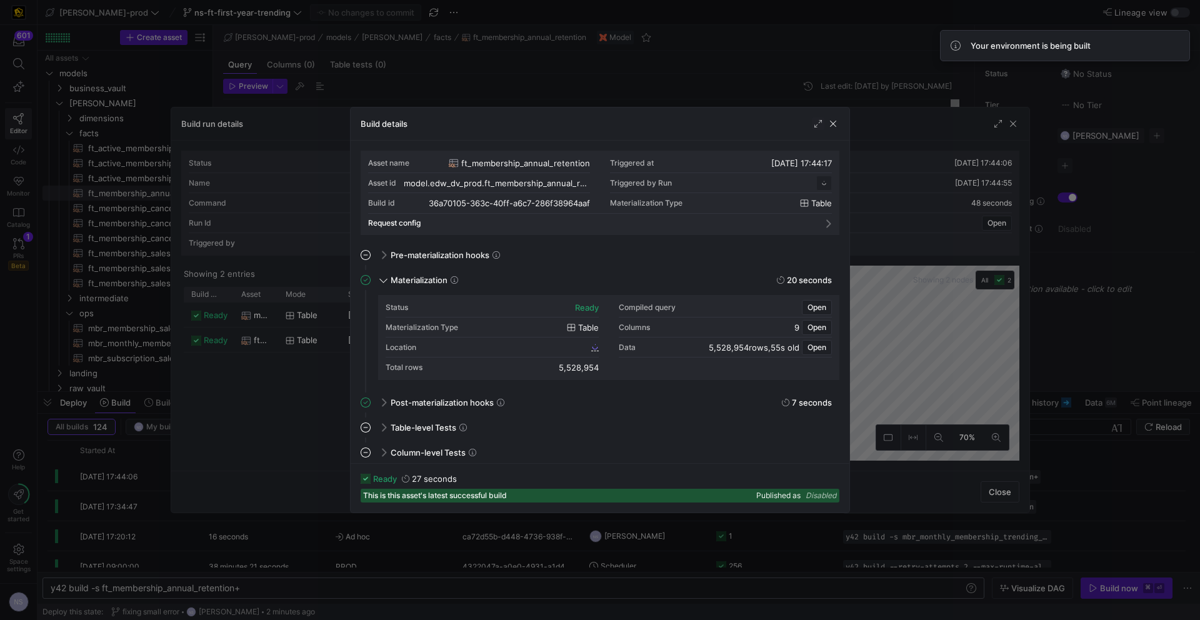
scroll to position [112, 0]
click at [965, 326] on div at bounding box center [600, 310] width 1200 height 620
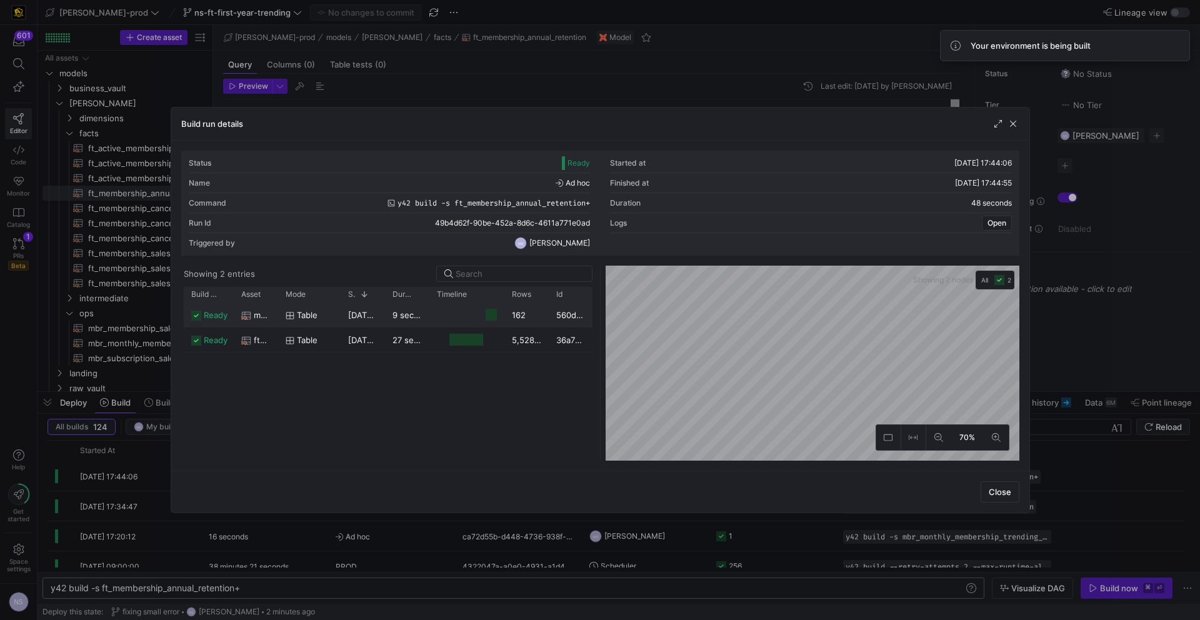
click at [394, 317] on y42-duration "9 seconds" at bounding box center [412, 315] width 41 height 10
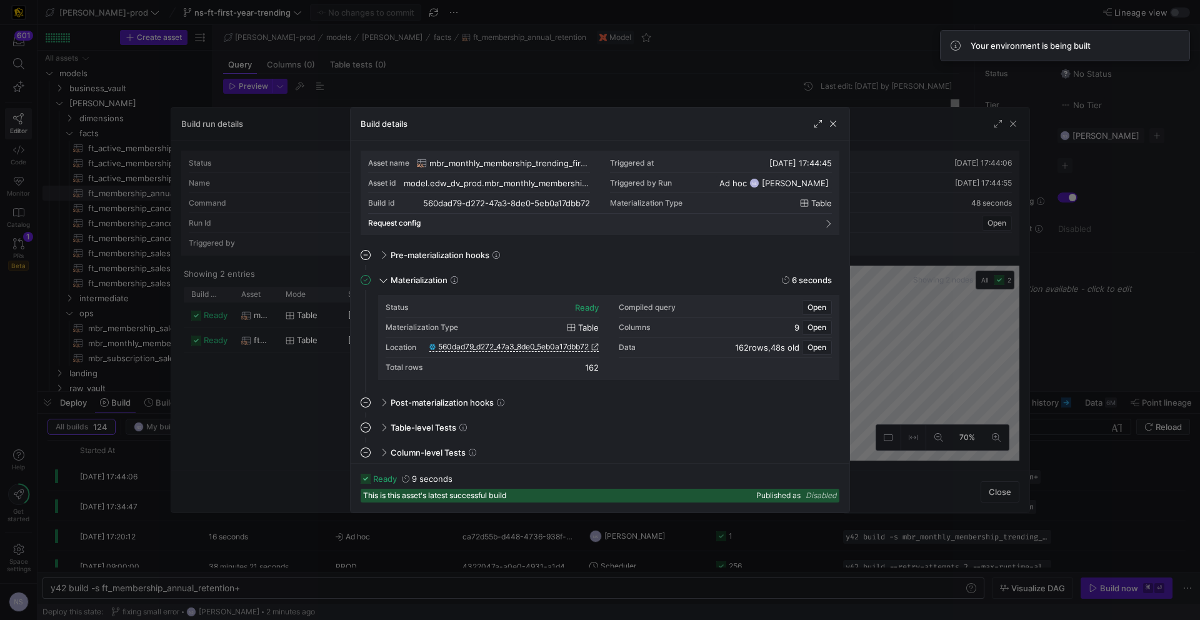
click at [575, 346] on span "560dad79_d272_47a3_8de0_5eb0a17dbb72" at bounding box center [513, 346] width 151 height 9
click at [922, 246] on div at bounding box center [600, 310] width 1200 height 620
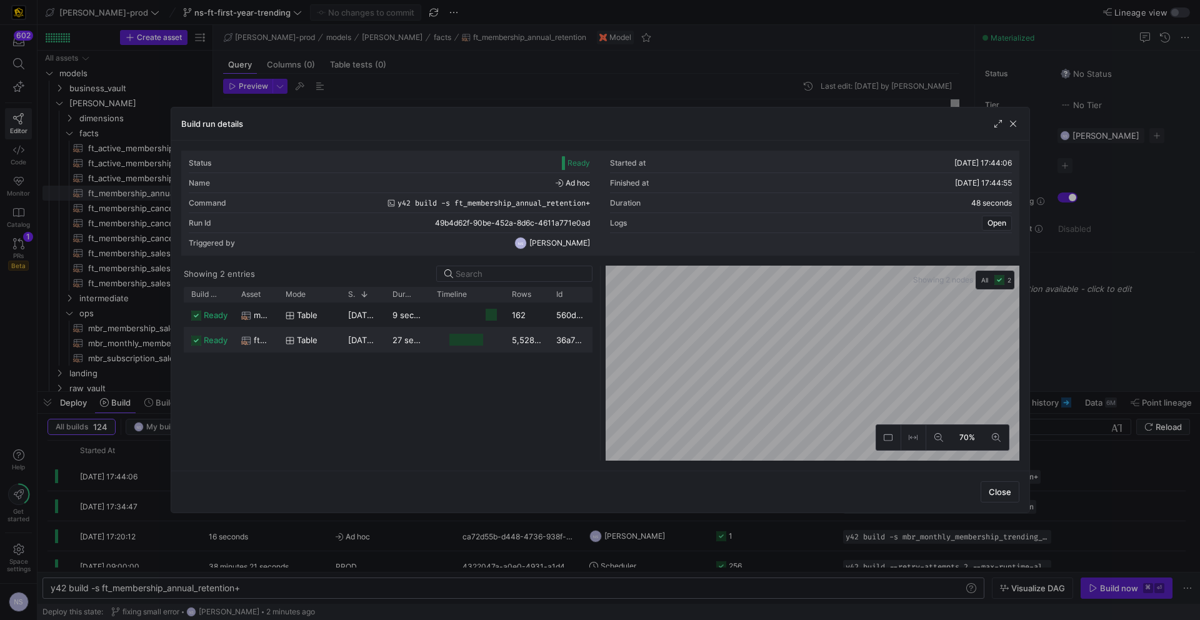
click at [489, 343] on y42-job-duration-timeline-cell-renderer "Press SPACE to select this row." at bounding box center [467, 339] width 60 height 23
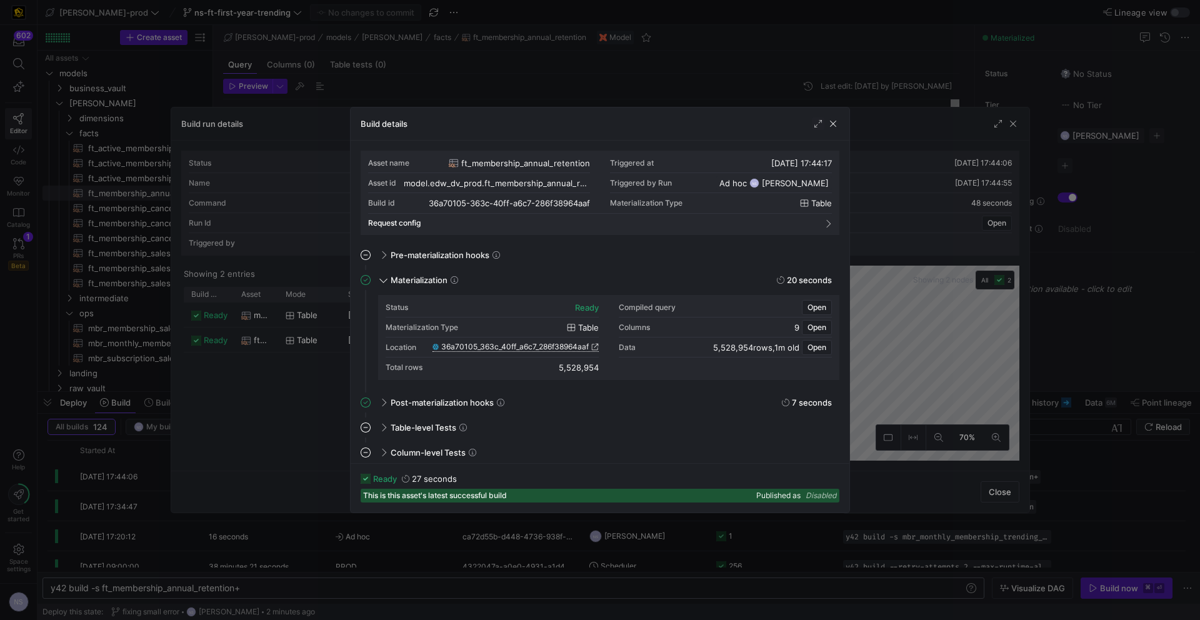
click at [577, 346] on span "36a70105_363c_40ff_a6c7_286f38964aaf" at bounding box center [514, 346] width 147 height 9
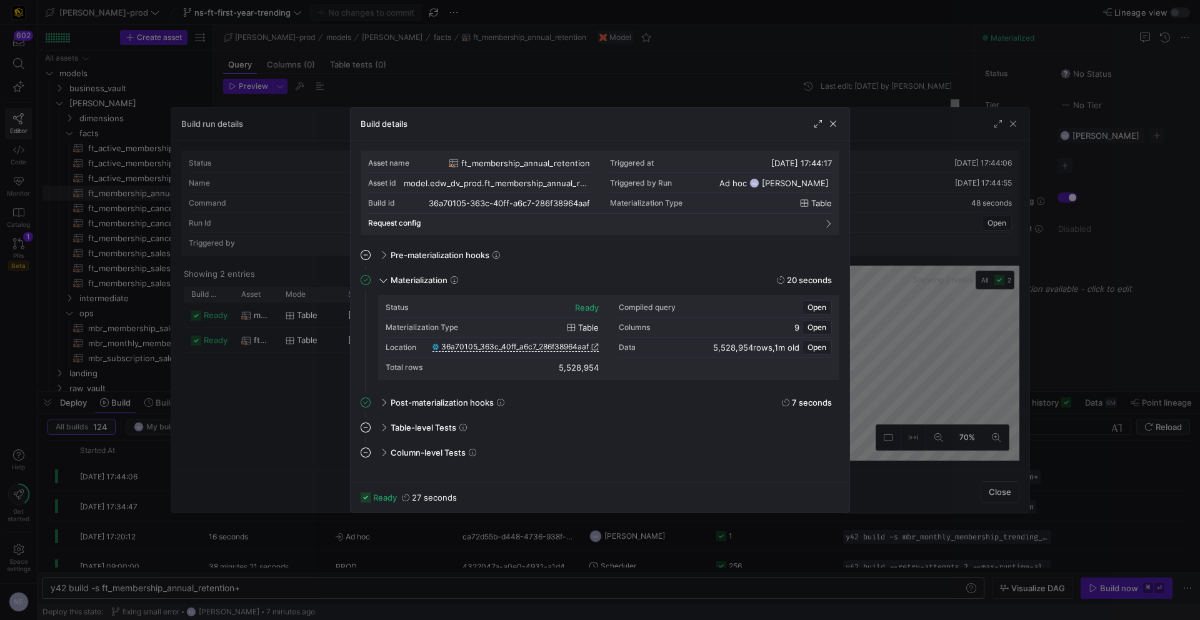
click at [1049, 239] on div at bounding box center [600, 310] width 1200 height 620
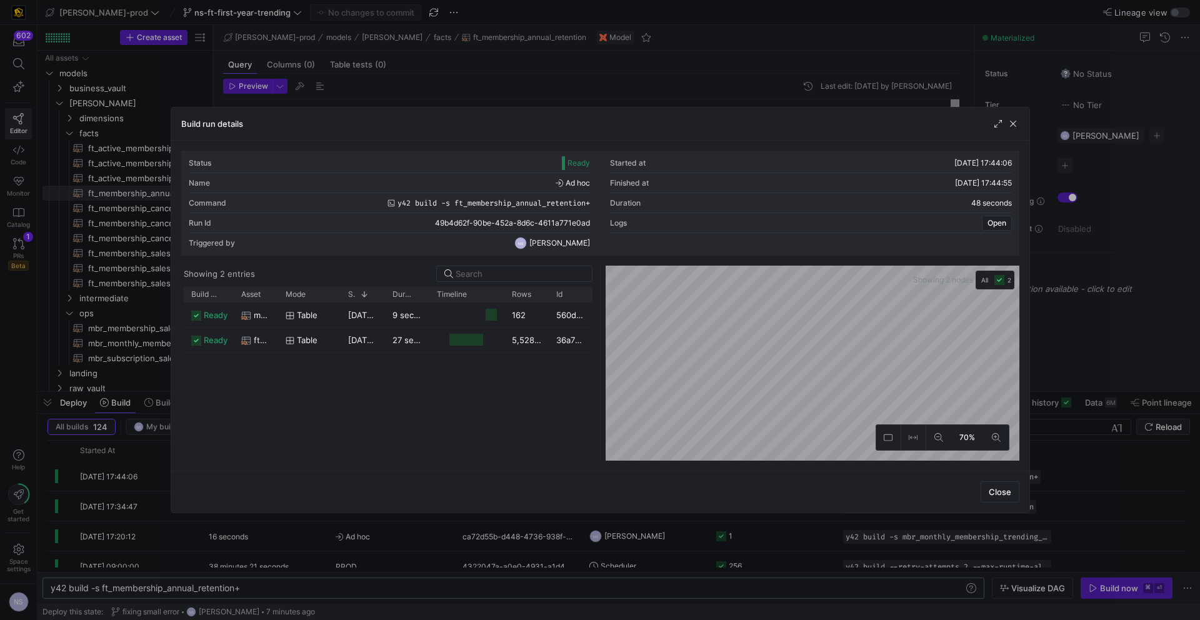
click at [1049, 240] on div at bounding box center [600, 310] width 1200 height 620
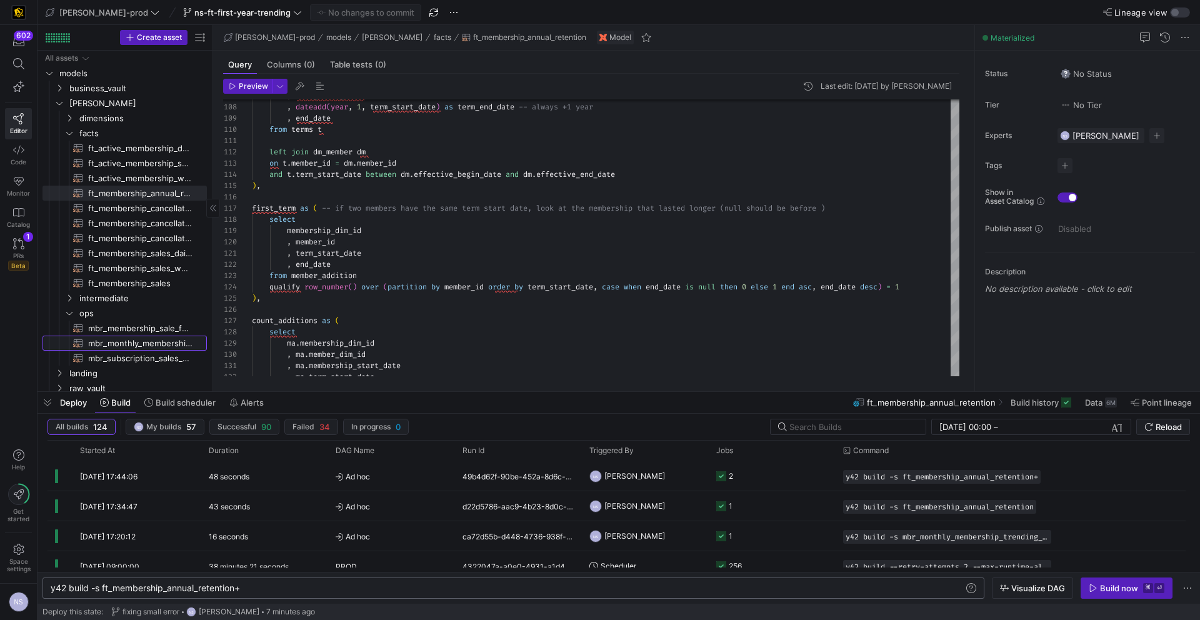
click at [149, 341] on span "mbr_monthly_membership_trending_first_year​​​​​​​​​​" at bounding box center [140, 343] width 104 height 14
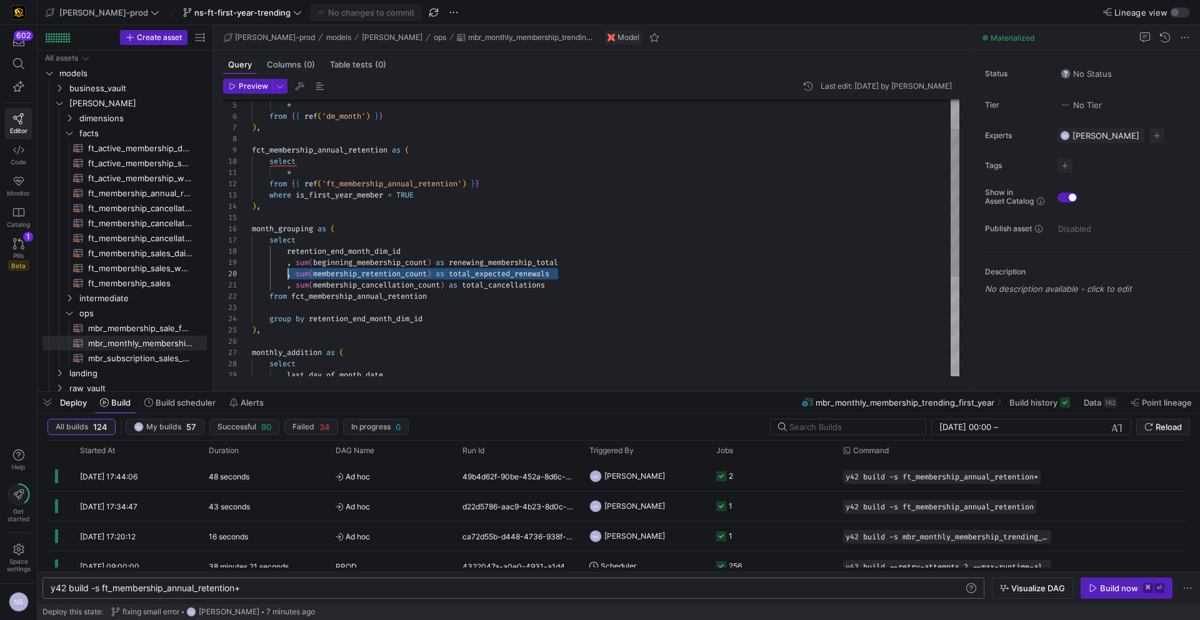
scroll to position [101, 36]
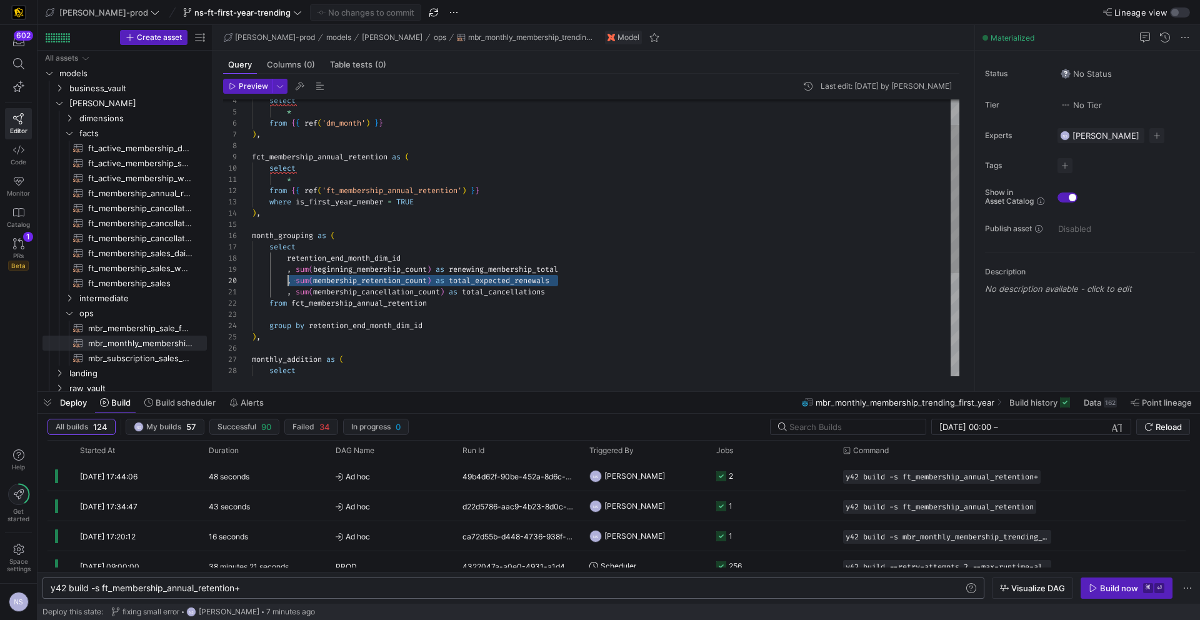
drag, startPoint x: 570, startPoint y: 270, endPoint x: 289, endPoint y: 274, distance: 280.6
click at [289, 274] on div "from fct_membership_annual_retention group by retention_end_month_dim_id ) , mo…" at bounding box center [605, 309] width 707 height 516
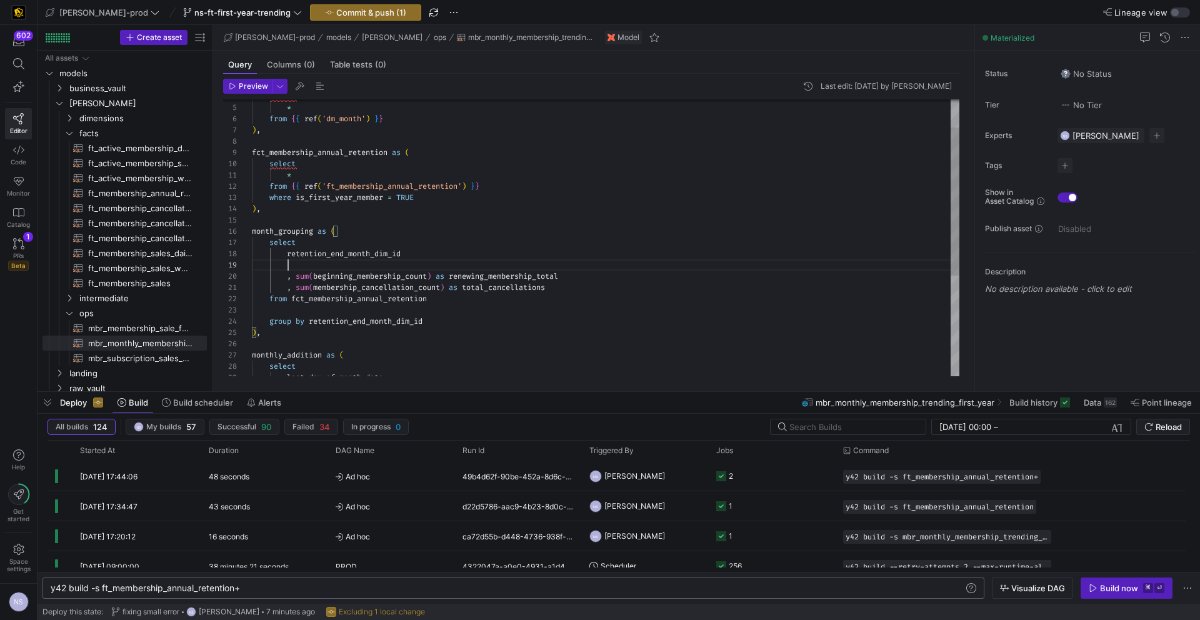
scroll to position [90, 306]
click at [516, 266] on div "from fct_membership_annual_retention group by retention_end_month_dim_id ) , mo…" at bounding box center [605, 305] width 707 height 516
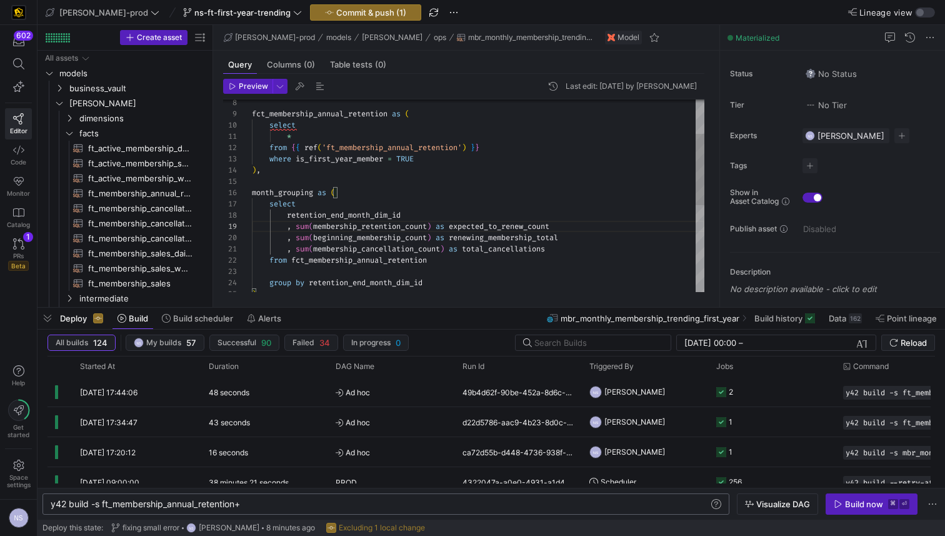
click at [512, 226] on div ") , group by retention_end_month_dim_id from fct_membership_annual_retention , …" at bounding box center [478, 266] width 452 height 516
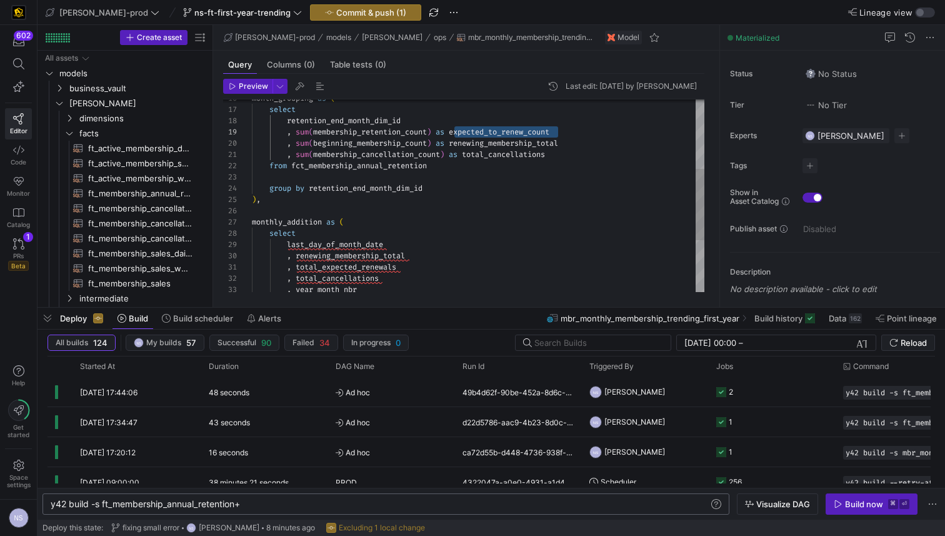
click at [499, 139] on div ") , group by retention_end_month_dim_id from fct_membership_annual_retention , …" at bounding box center [478, 172] width 452 height 516
click at [499, 131] on div ") , group by retention_end_month_dim_id from fct_membership_annual_retention , …" at bounding box center [478, 172] width 452 height 516
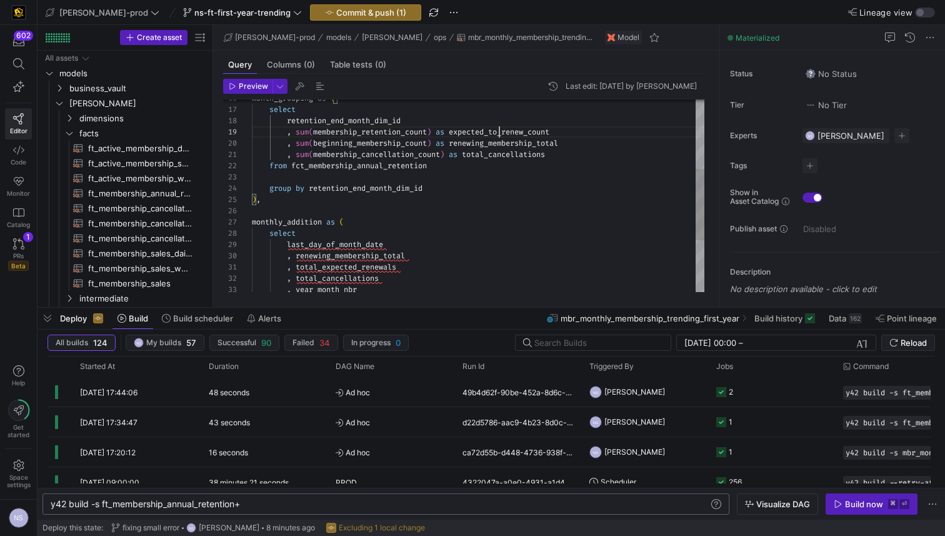
click at [499, 131] on div ") , group by retention_end_month_dim_id from fct_membership_annual_retention , …" at bounding box center [478, 172] width 452 height 516
click at [351, 269] on div ") , group by retention_end_month_dim_id from fct_membership_annual_retention , …" at bounding box center [478, 172] width 452 height 516
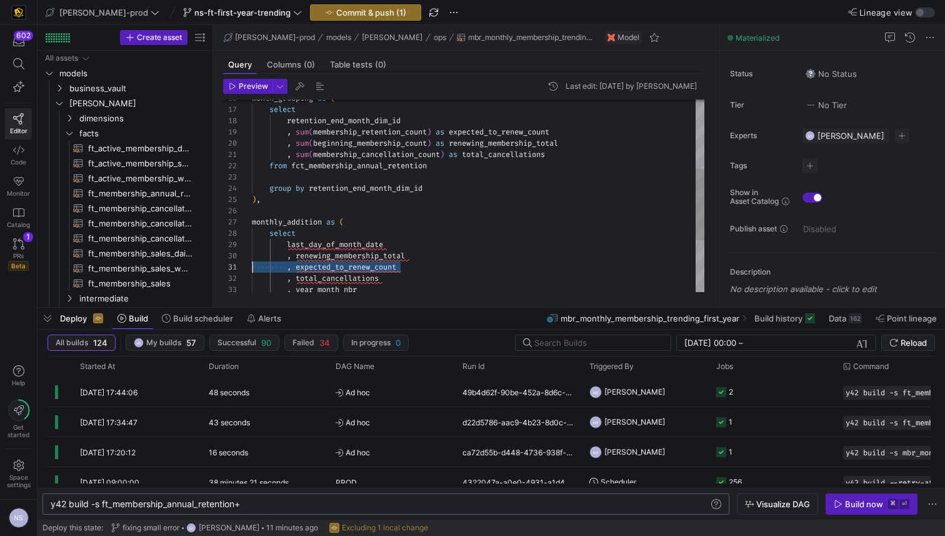
drag, startPoint x: 419, startPoint y: 266, endPoint x: 158, endPoint y: 268, distance: 261.2
click at [252, 268] on div ") , group by retention_end_month_dim_id from fct_membership_annual_retention , …" at bounding box center [478, 172] width 452 height 516
click at [409, 245] on div ") , group by retention_end_month_dim_id from fct_membership_annual_retention , …" at bounding box center [478, 166] width 452 height 505
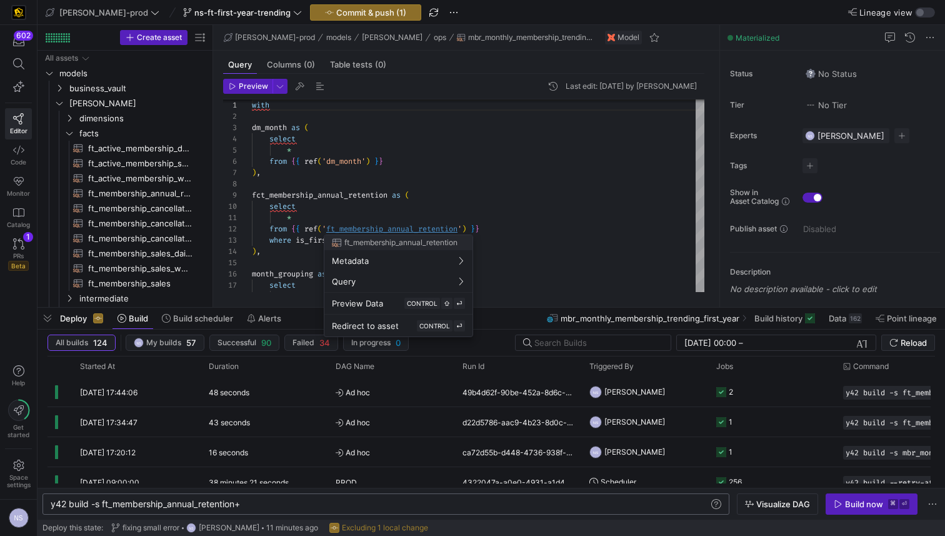
click at [608, 202] on div at bounding box center [472, 268] width 945 height 536
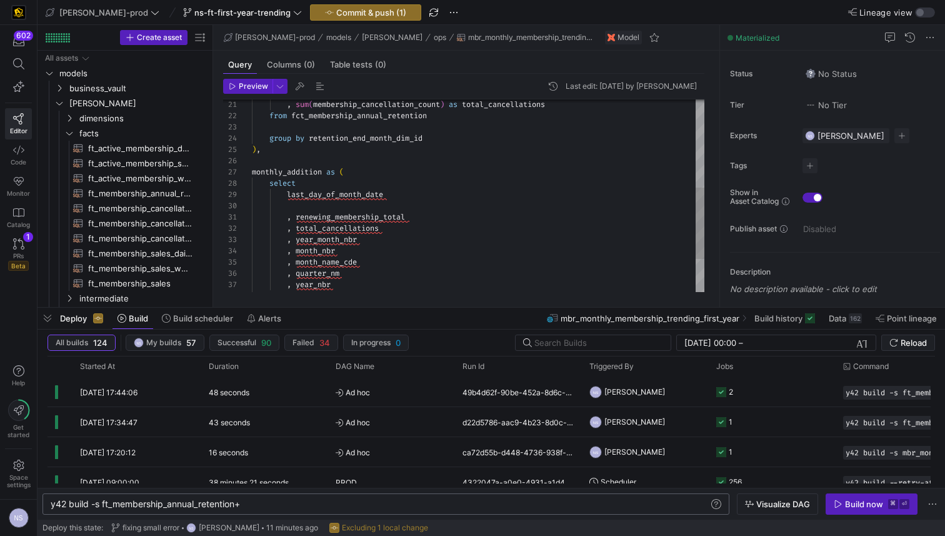
scroll to position [0, 157]
click at [411, 222] on div "select last_day_of_month_date , renewing_membership_total , total_cancellations…" at bounding box center [478, 122] width 452 height 516
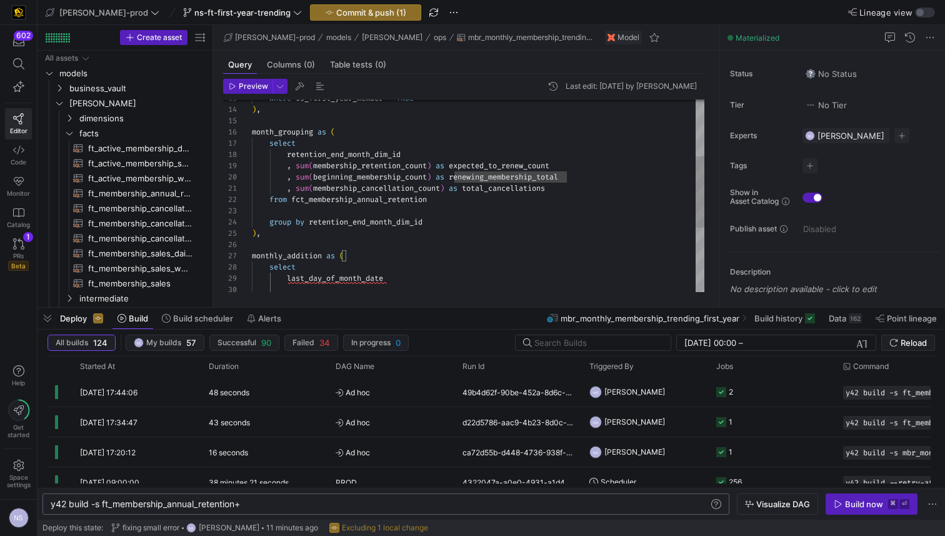
click at [500, 164] on div "select last_day_of_month_date monthly_addition as ( ) , group by retention_end_…" at bounding box center [478, 206] width 452 height 516
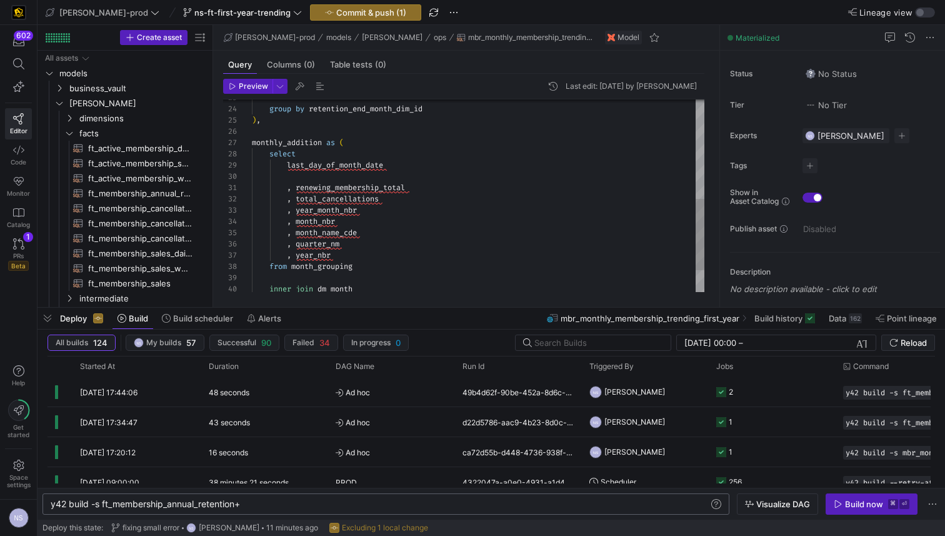
scroll to position [101, 36]
click at [385, 178] on div "select last_day_of_month_date monthly_addition as ( ) , group by retention_end_…" at bounding box center [478, 92] width 452 height 516
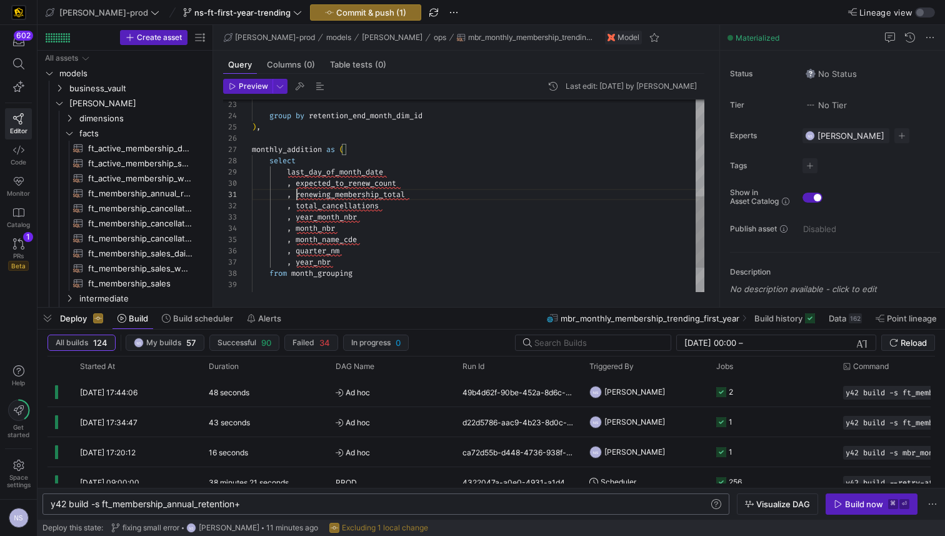
scroll to position [0, 45]
click at [298, 192] on div "select last_day_of_month_date , expected_to_renew_count , renewing_membership_t…" at bounding box center [478, 99] width 452 height 516
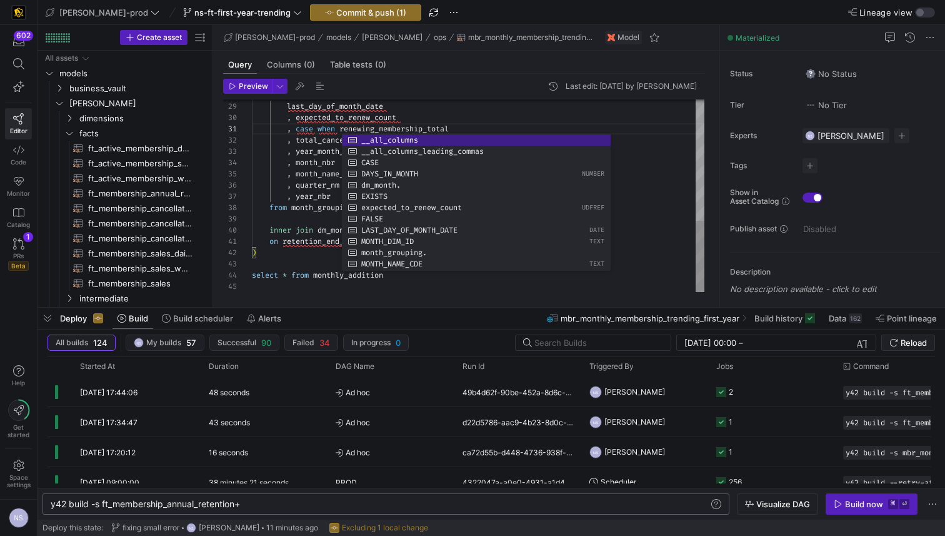
scroll to position [67, 49]
click at [302, 197] on div "select last_day_of_month_date , expected_to_renew_count , case when renewing_me…" at bounding box center [478, 34] width 452 height 516
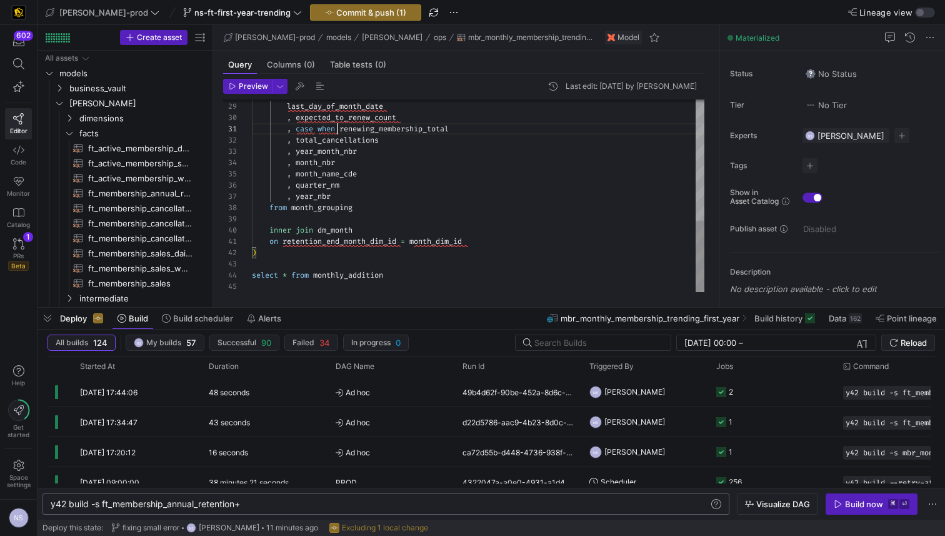
click at [339, 126] on div "select last_day_of_month_date , expected_to_renew_count , case when renewing_me…" at bounding box center [478, 34] width 452 height 516
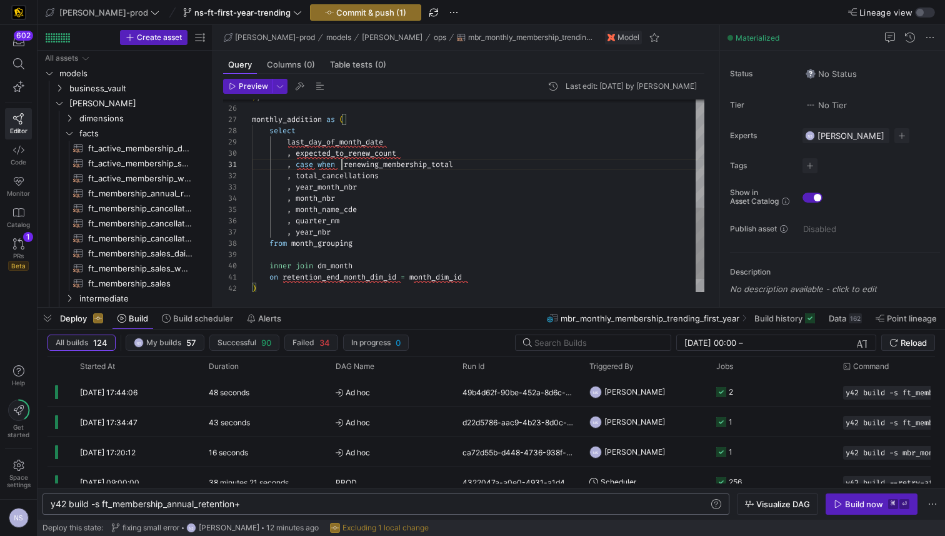
click at [367, 142] on div "select last_day_of_month_date , expected_to_renew_count , case when renewing_me…" at bounding box center [478, 69] width 452 height 516
click at [341, 164] on div "select last_day_of_month_date , expected_to_renew_count , case when renewing_me…" at bounding box center [478, 69] width 452 height 516
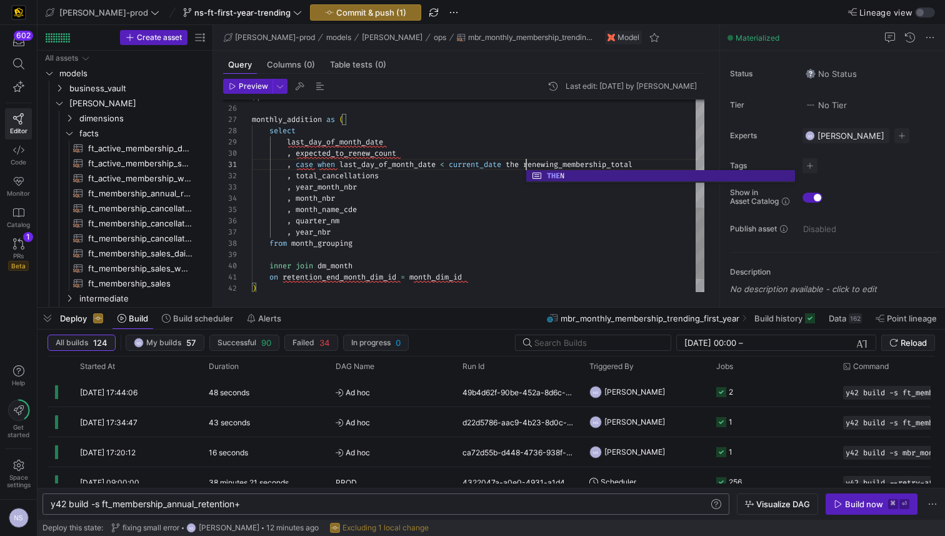
scroll to position [0, 279]
click at [319, 163] on div "select last_day_of_month_date , expected_to_renew_count , case when last_day_of…" at bounding box center [478, 69] width 452 height 516
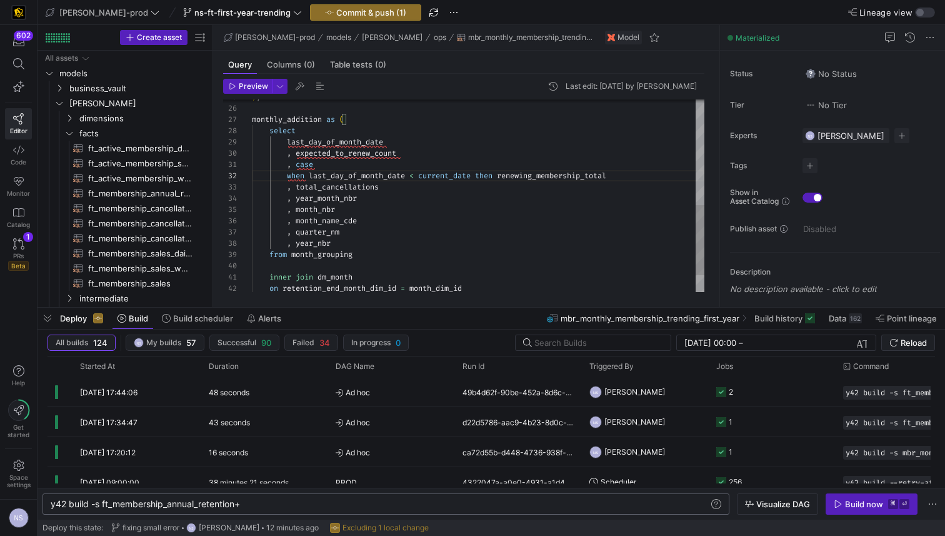
scroll to position [11, 54]
click at [649, 175] on div "select last_day_of_month_date , expected_to_renew_count , case , total_cancella…" at bounding box center [478, 74] width 452 height 527
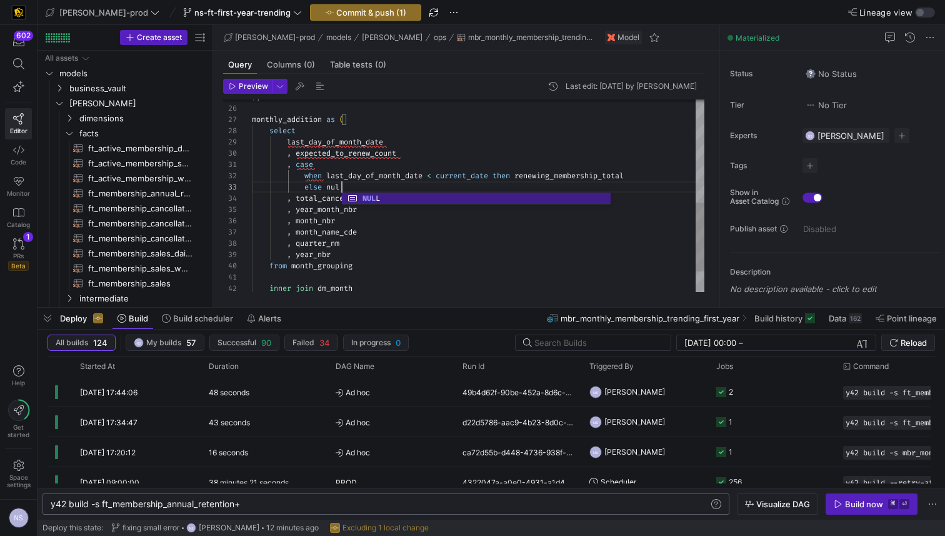
scroll to position [22, 94]
click at [459, 181] on div "select last_day_of_month_date , expected_to_renew_count , case , total_cancella…" at bounding box center [478, 80] width 452 height 539
click at [382, 157] on div "select last_day_of_month_date , expected_to_renew_count , case , total_cancella…" at bounding box center [478, 80] width 452 height 539
click at [389, 183] on div "select last_day_of_month_date , expected_to_renew_count , case , total_cancella…" at bounding box center [478, 80] width 452 height 539
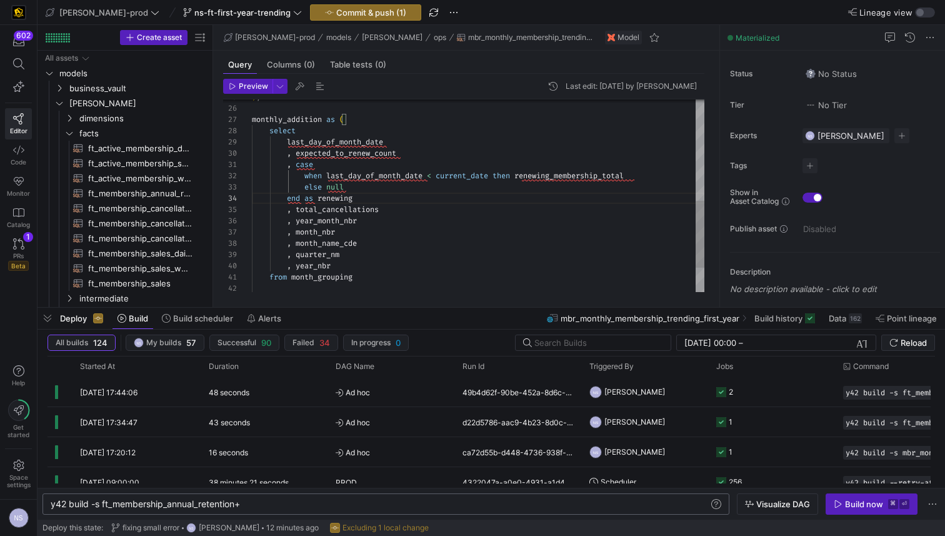
scroll to position [34, 108]
type textarea ", case when last_day_of_month_date < current_date then renewing_membership_tota…"
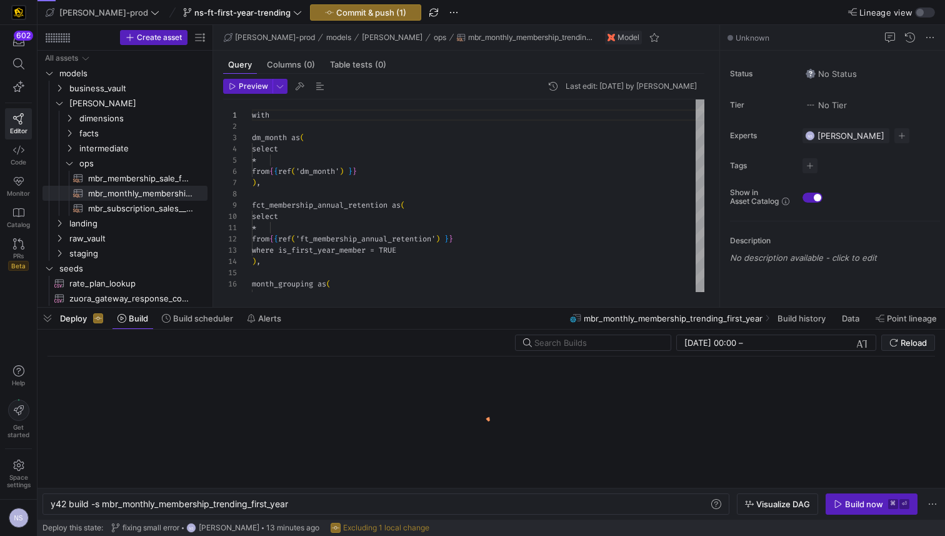
scroll to position [0, 240]
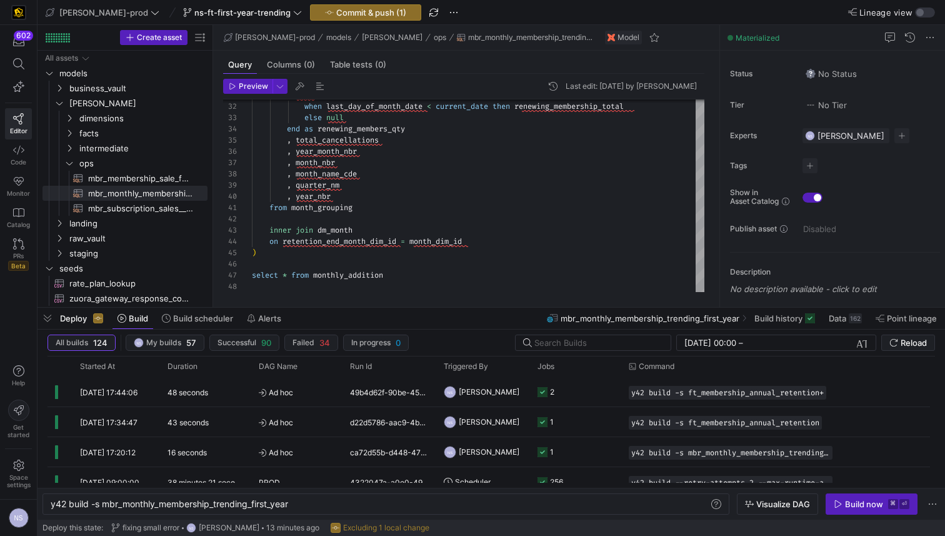
click at [717, 167] on div "Query Columns (0) Table tests (0) Preview Last edit: Monday 18 August 2025 by N…" at bounding box center [466, 179] width 506 height 256
click at [720, 166] on icon at bounding box center [719, 165] width 7 height 7
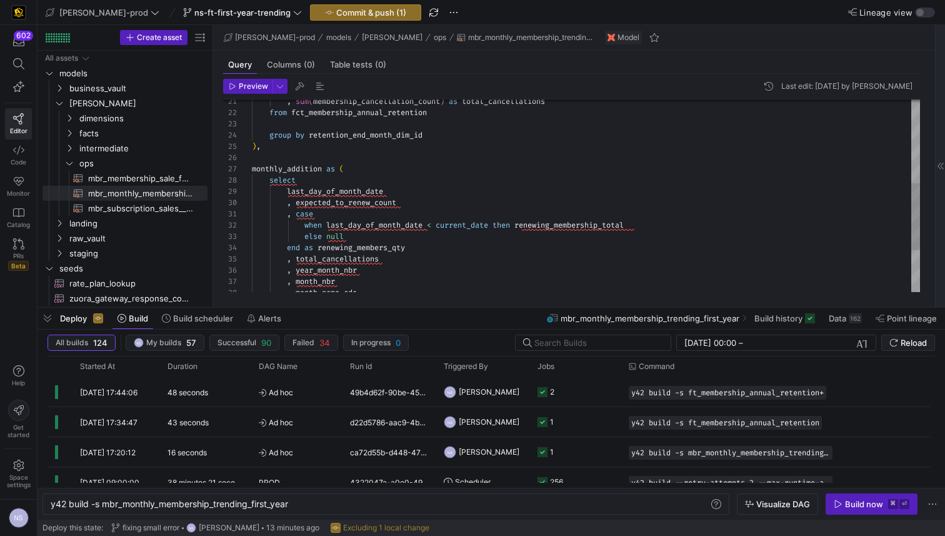
click at [591, 226] on div ", case when last_day_of_month_date < current_date then renewing_membership_tota…" at bounding box center [586, 136] width 668 height 550
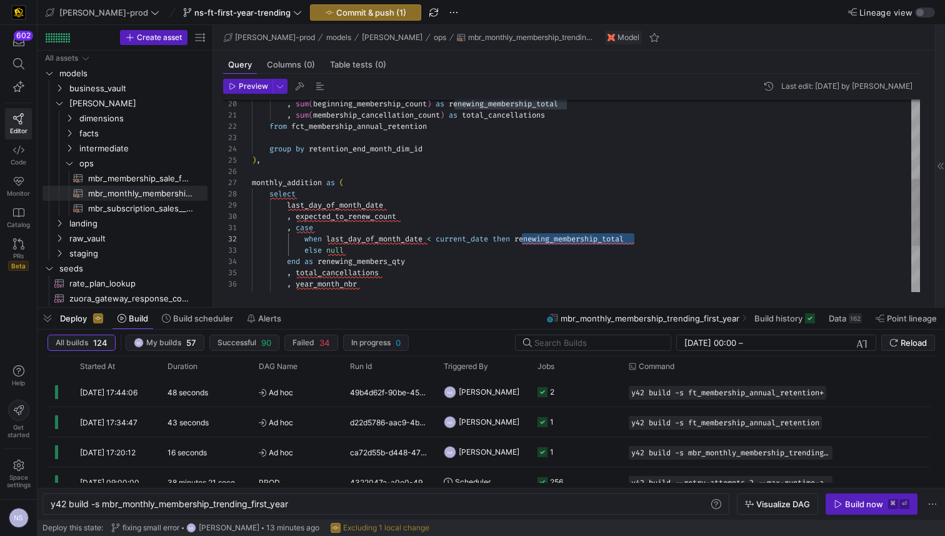
scroll to position [0, 67]
click at [346, 226] on div ", case when last_day_of_month_date < current_date then renewing_membership_tota…" at bounding box center [586, 149] width 668 height 550
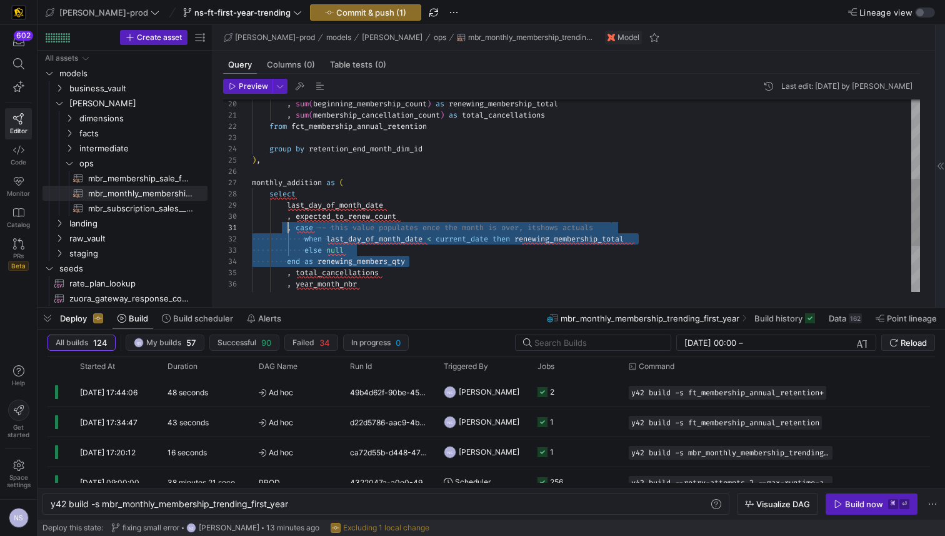
scroll to position [0, 36]
drag, startPoint x: 417, startPoint y: 262, endPoint x: 289, endPoint y: 232, distance: 132.2
click at [289, 232] on div ", case -- this value populates once the month is over, it shows actuals when la…" at bounding box center [586, 149] width 668 height 550
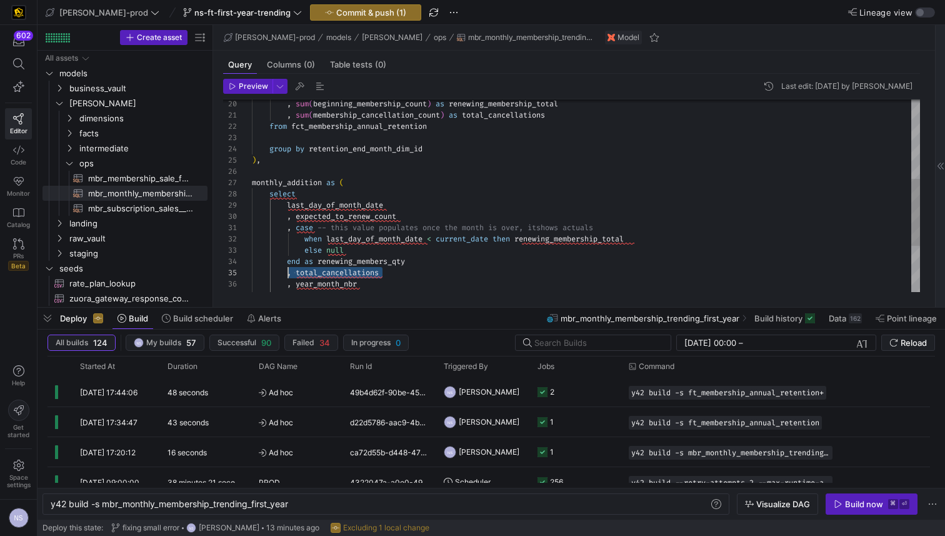
drag, startPoint x: 390, startPoint y: 275, endPoint x: 287, endPoint y: 274, distance: 103.1
click at [287, 274] on div ", case -- this value populates once the month is over, it shows actuals when la…" at bounding box center [586, 149] width 668 height 550
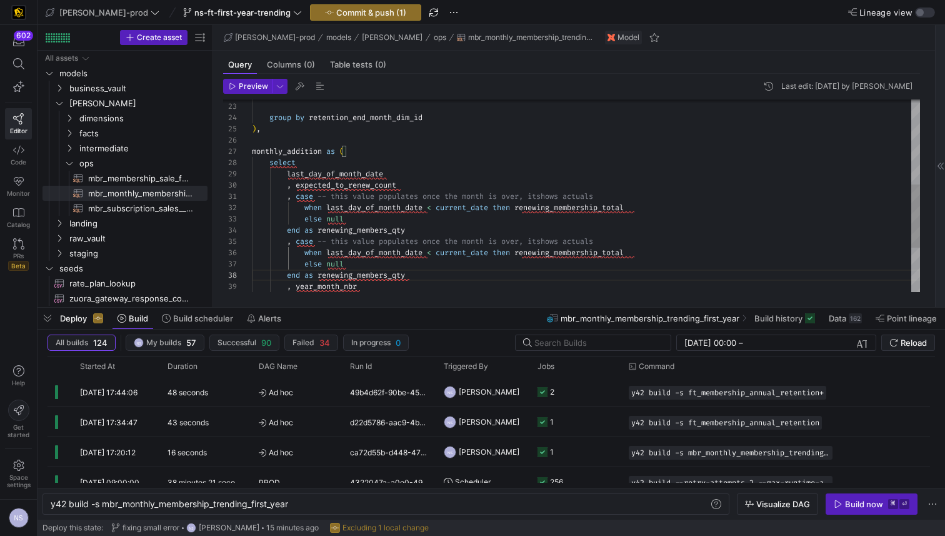
scroll to position [56, 184]
click at [435, 255] on div ", case -- this value populates once the month is over, it shows actuals when la…" at bounding box center [586, 135] width 668 height 584
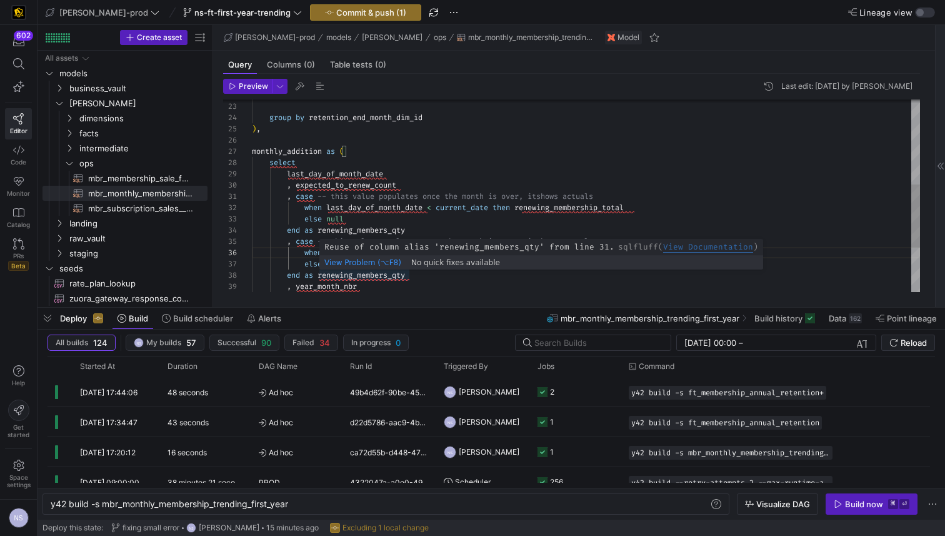
click at [377, 277] on div ", case -- this value populates once the month is over, it shows actuals when la…" at bounding box center [586, 135] width 668 height 584
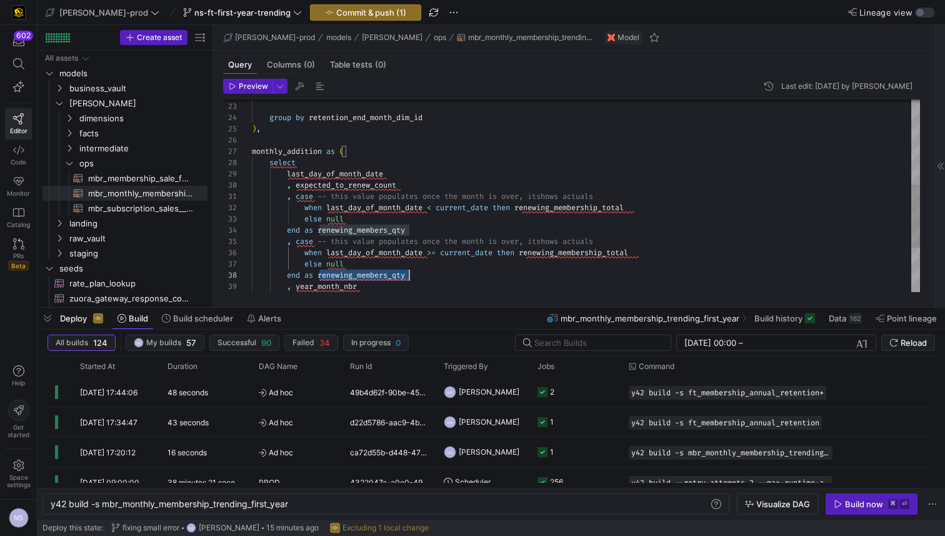
scroll to position [79, 157]
click at [377, 277] on div ", case -- this value populates once the month is over, it shows actuals when la…" at bounding box center [586, 135] width 668 height 584
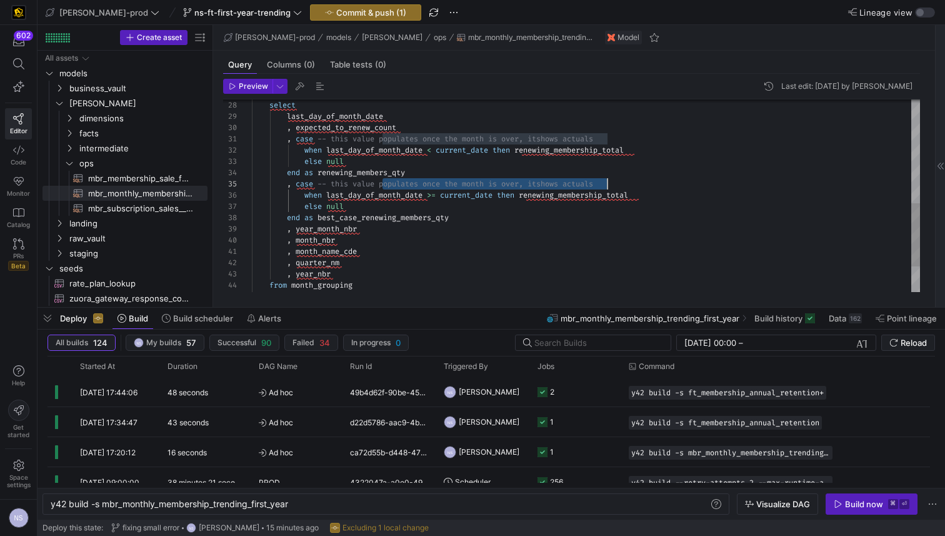
scroll to position [45, 356]
drag, startPoint x: 383, startPoint y: 181, endPoint x: 625, endPoint y: 183, distance: 242.5
click at [625, 183] on div "end as renewing_members_qty , case -- this value populates once the month is ov…" at bounding box center [586, 78] width 668 height 584
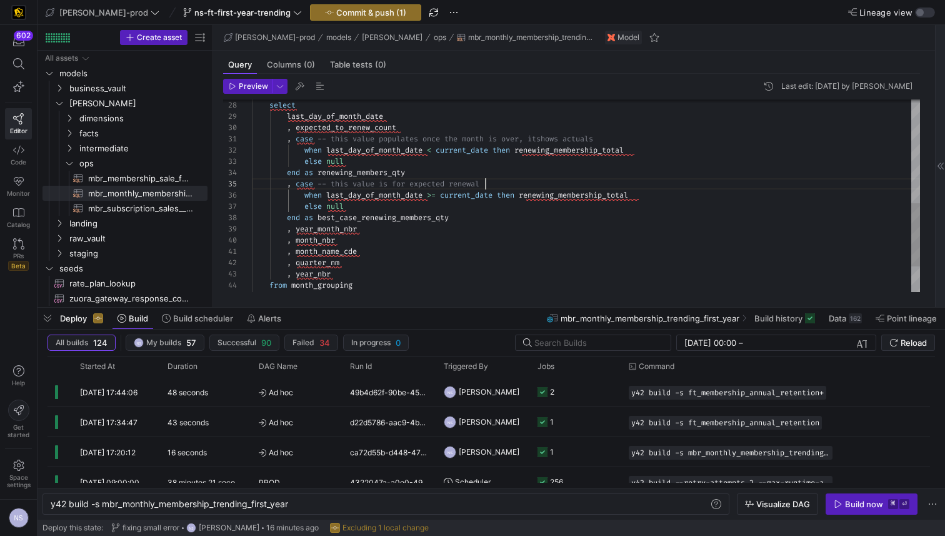
scroll to position [45, 239]
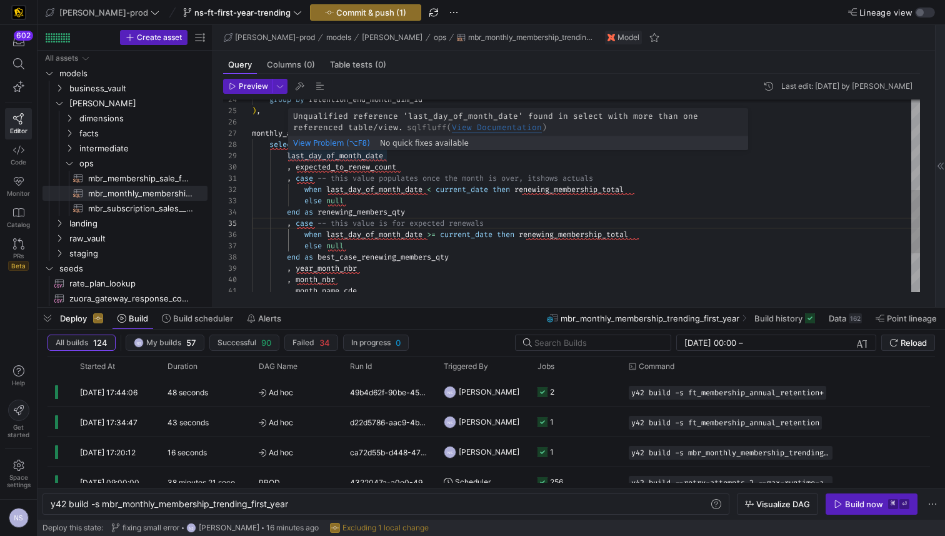
click at [354, 157] on div "end as renewing_members_qty , case -- this value is for expected renewals when …" at bounding box center [586, 117] width 668 height 584
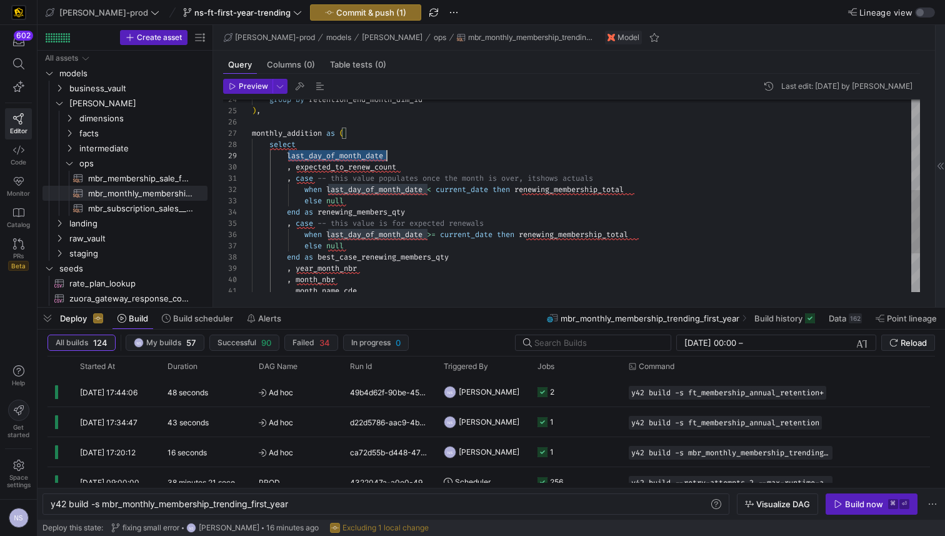
scroll to position [90, 135]
click at [354, 157] on div "end as renewing_members_qty , case -- this value is for expected renewals when …" at bounding box center [586, 117] width 668 height 584
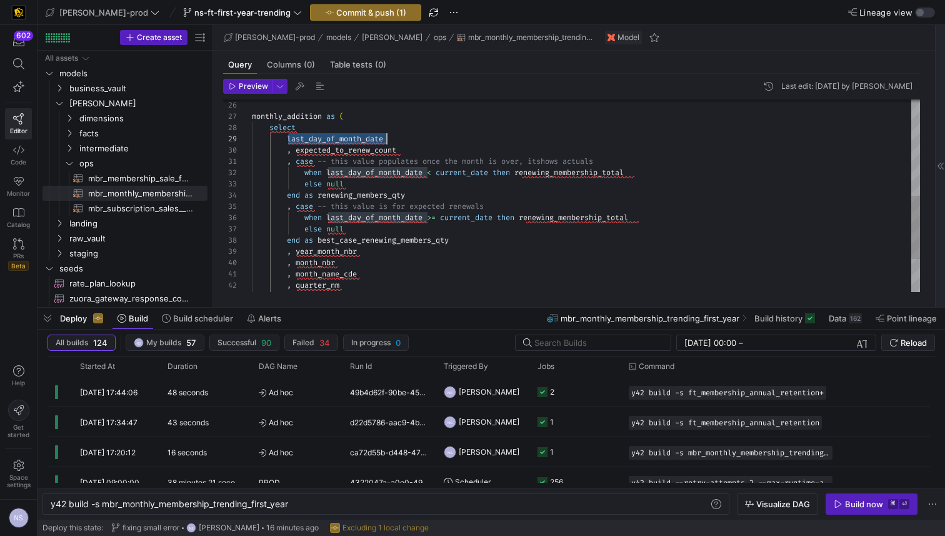
click at [568, 168] on div "end as renewing_members_qty , case -- this value is for expected renewals else …" at bounding box center [586, 100] width 668 height 584
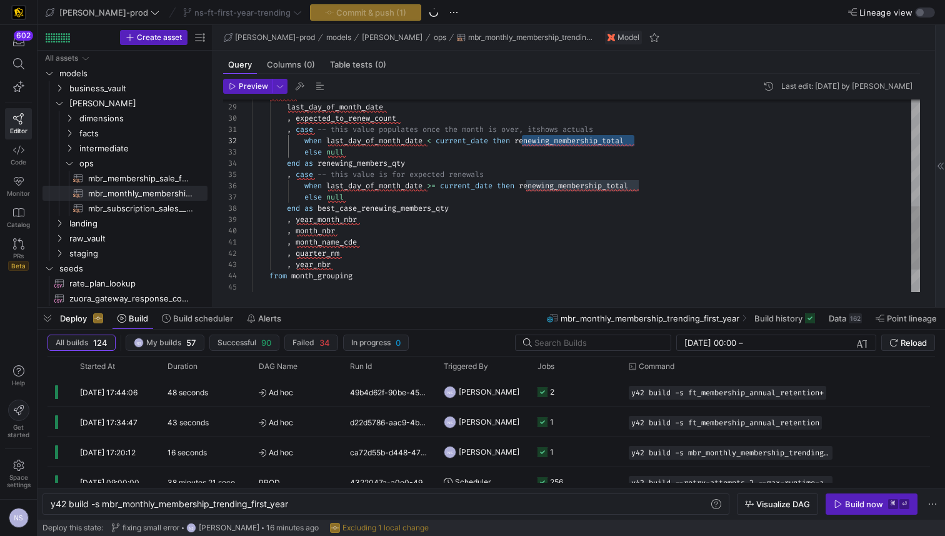
click at [485, 232] on div "select last_day_of_month_date , expected_to_renew_count , case -- this value po…" at bounding box center [586, 68] width 668 height 584
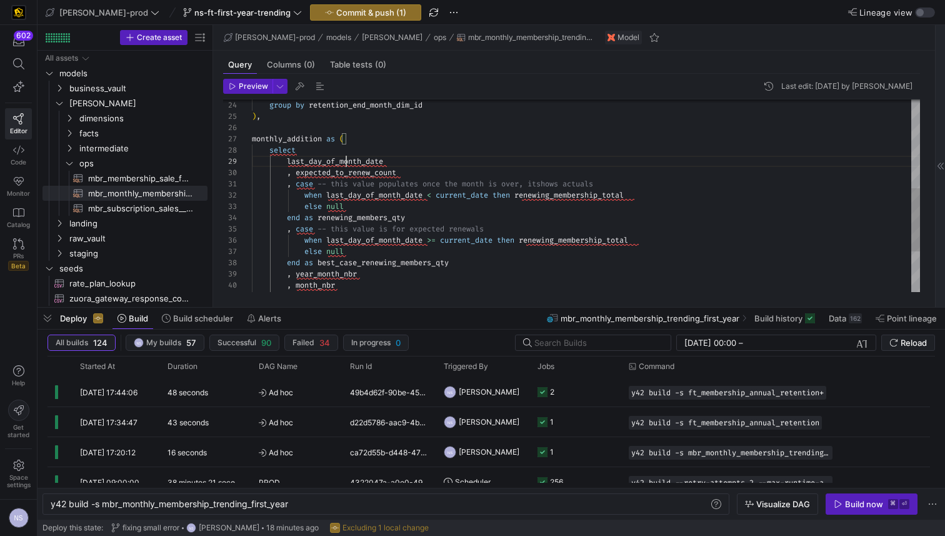
click at [347, 164] on div "end as renewing_members_qty , case -- this value is for expected renewals when …" at bounding box center [586, 123] width 668 height 584
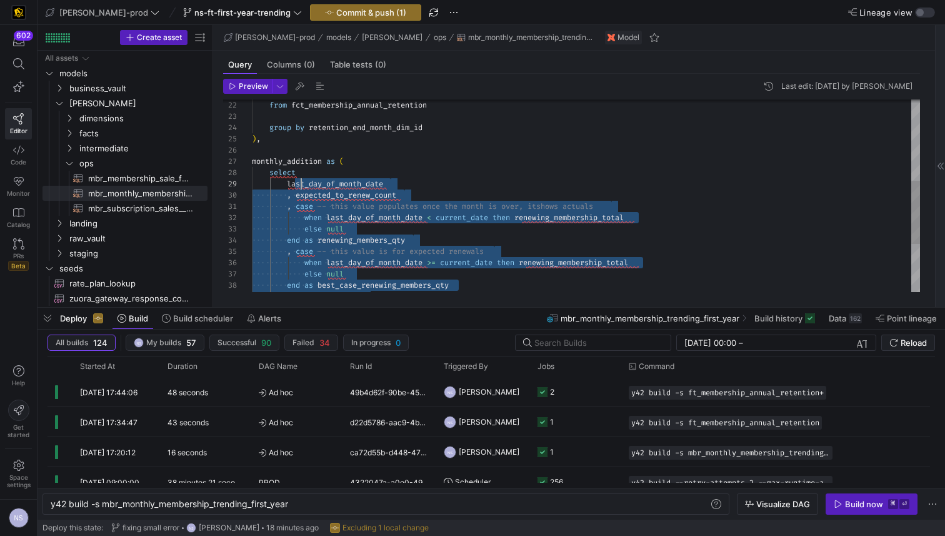
scroll to position [90, 41]
drag, startPoint x: 325, startPoint y: 201, endPoint x: 290, endPoint y: 186, distance: 38.1
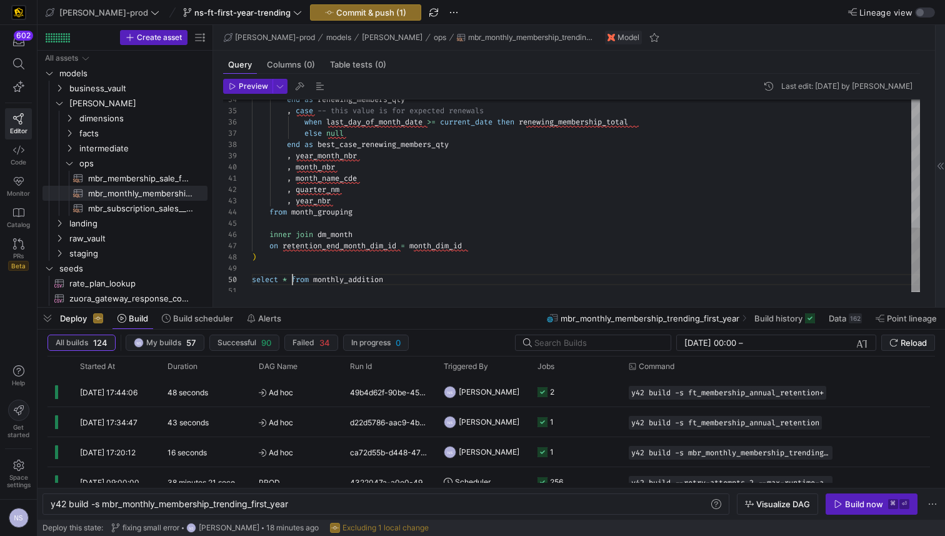
click at [294, 275] on div "end as renewing_members_qty , case -- this value is for expected renewals when …" at bounding box center [586, 5] width 668 height 584
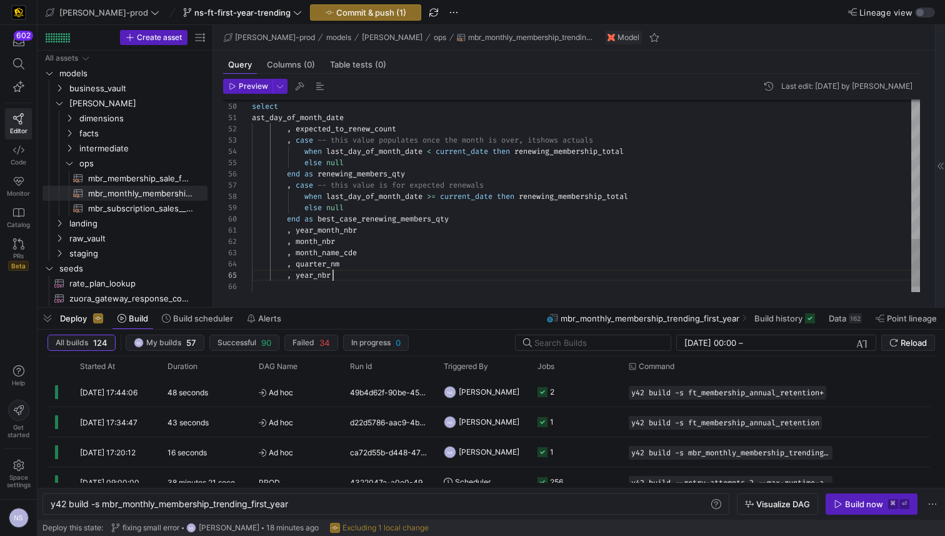
scroll to position [45, 81]
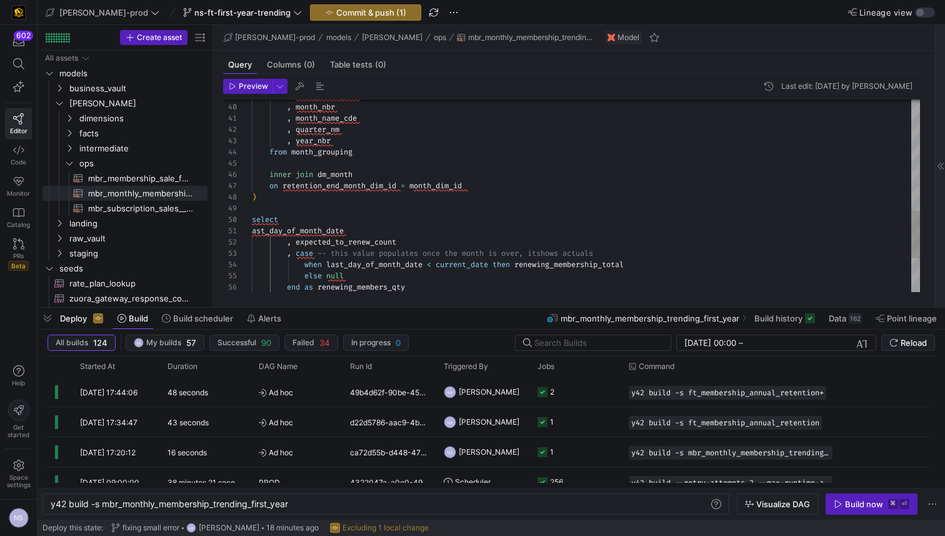
drag, startPoint x: 251, startPoint y: 231, endPoint x: 307, endPoint y: 220, distance: 57.2
click at [252, 231] on span "ast_day_of_month_date" at bounding box center [298, 231] width 92 height 10
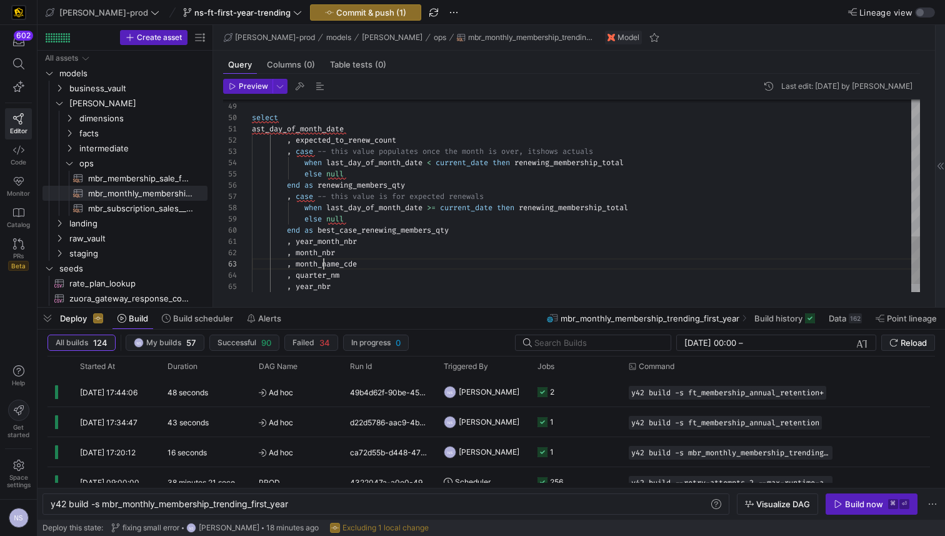
scroll to position [22, 72]
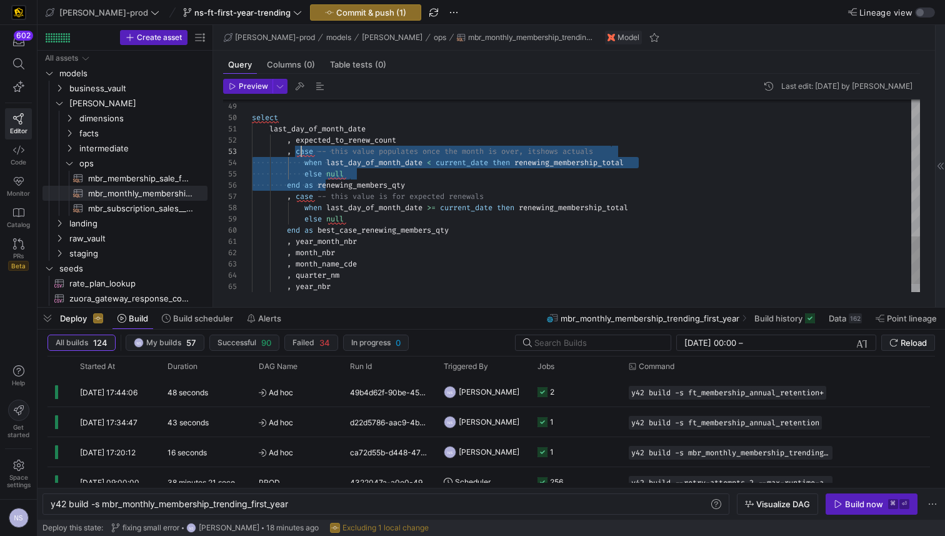
scroll to position [22, 45]
drag, startPoint x: 321, startPoint y: 185, endPoint x: 297, endPoint y: 153, distance: 39.7
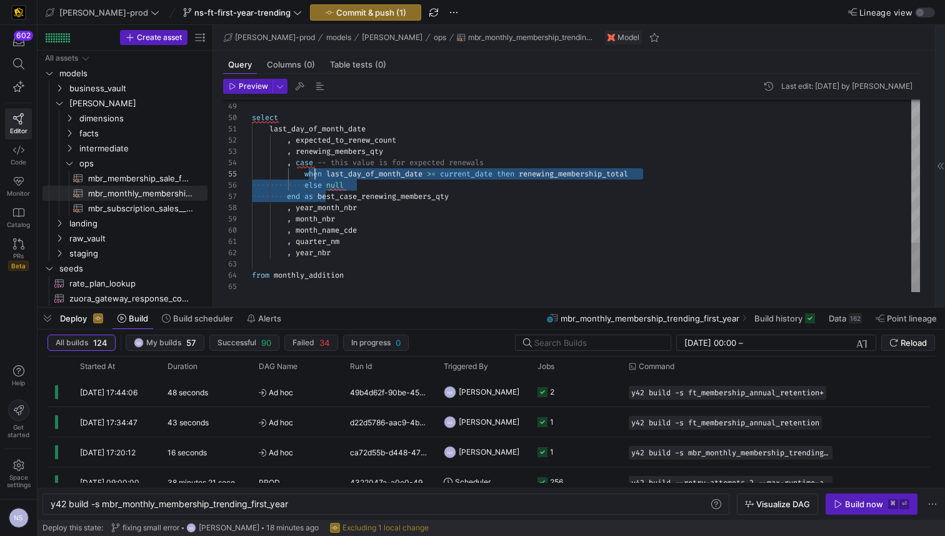
scroll to position [34, 45]
drag, startPoint x: 319, startPoint y: 196, endPoint x: 299, endPoint y: 161, distance: 40.6
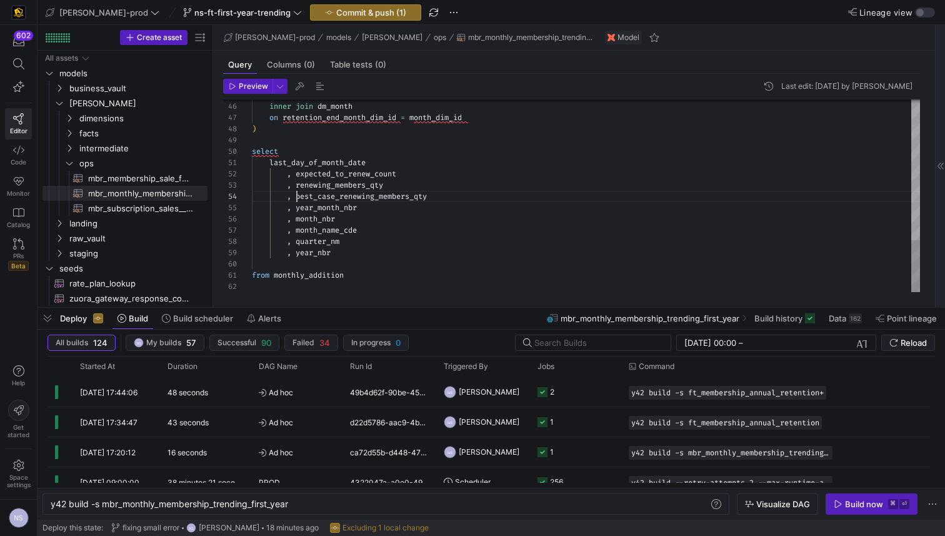
scroll to position [11, 36]
drag, startPoint x: 288, startPoint y: 172, endPoint x: 287, endPoint y: 252, distance: 80.6
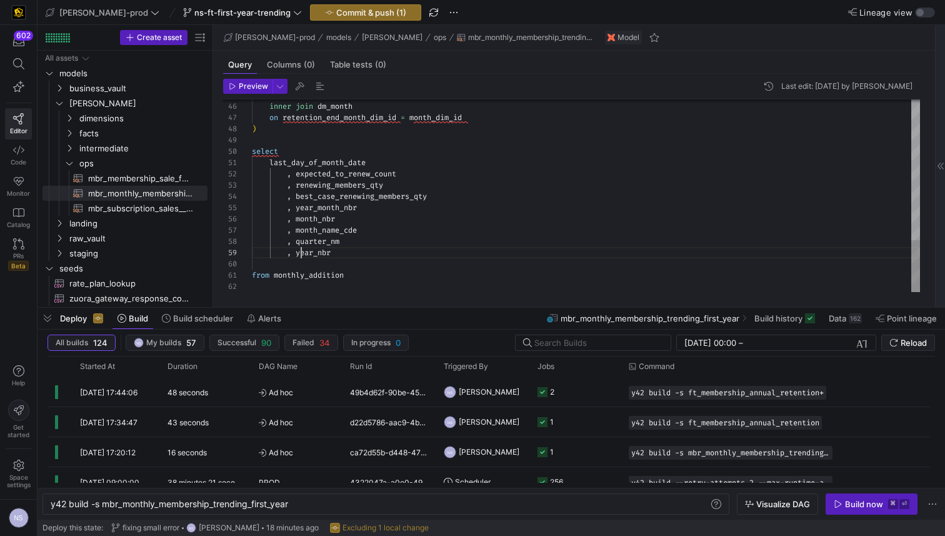
drag, startPoint x: 289, startPoint y: 174, endPoint x: 289, endPoint y: 249, distance: 75.6
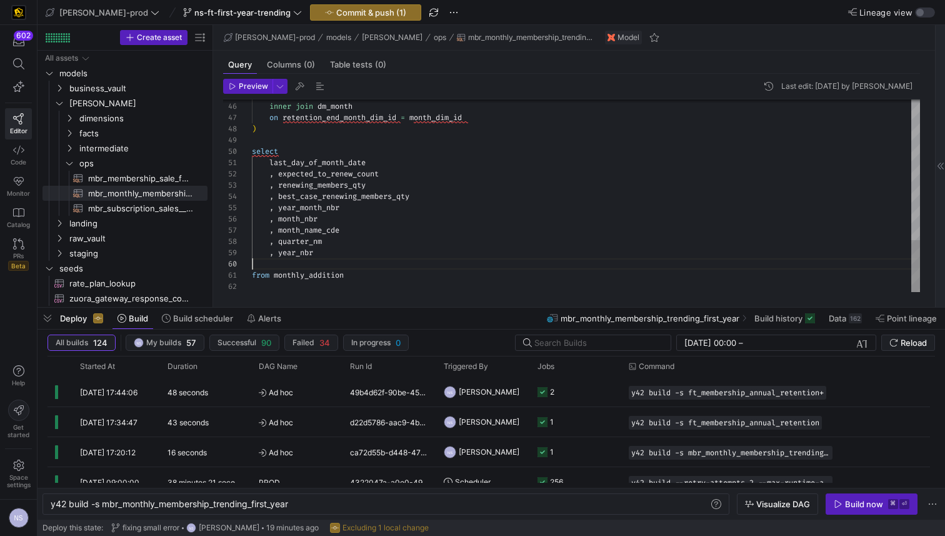
scroll to position [101, 0]
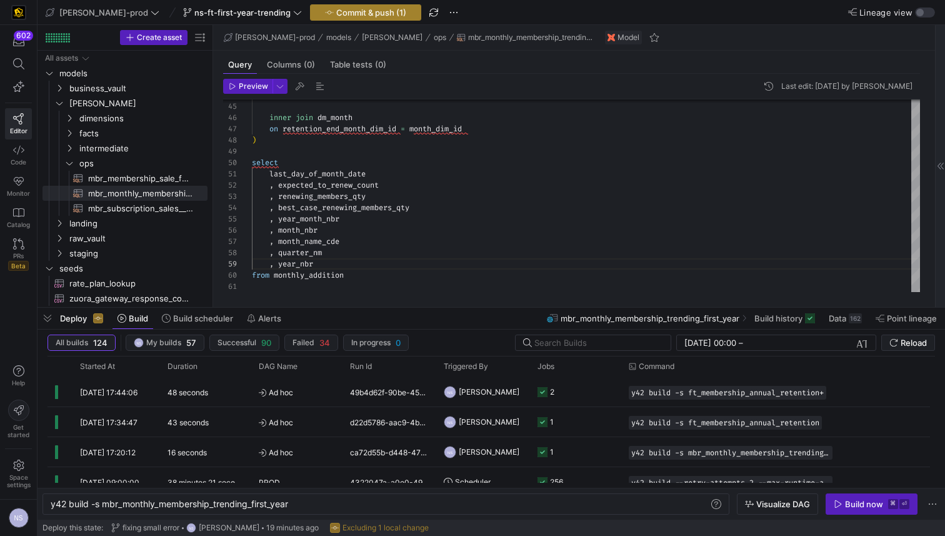
type textarea "last_day_of_month_date , expected_to_renew_count , renewing_members_qty , best_…"
click at [336, 12] on span "Commit & push (1)" at bounding box center [371, 12] width 70 height 10
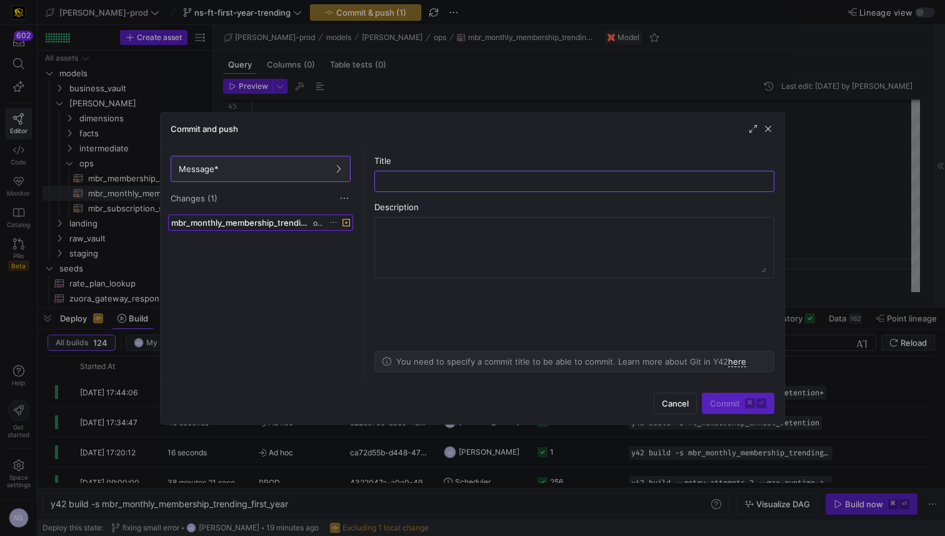
click at [236, 216] on span at bounding box center [261, 222] width 184 height 15
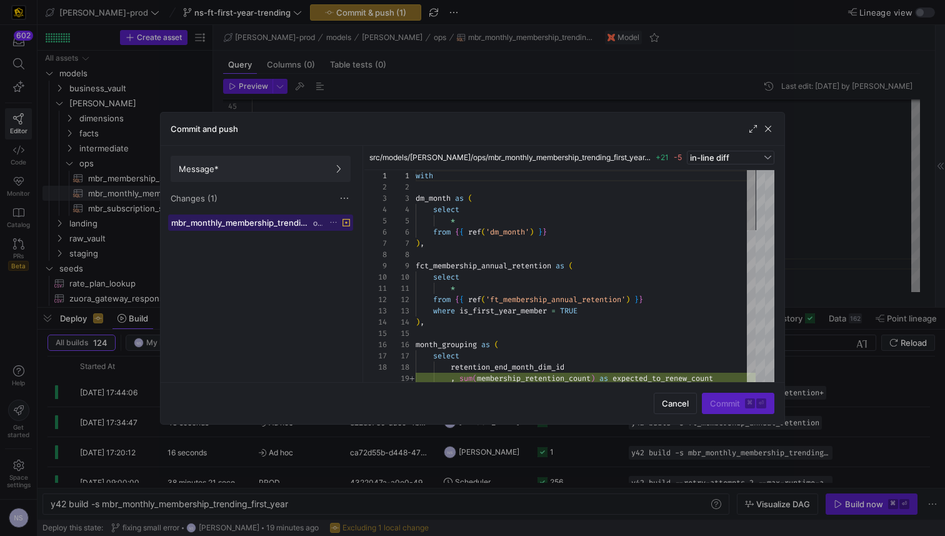
scroll to position [112, 0]
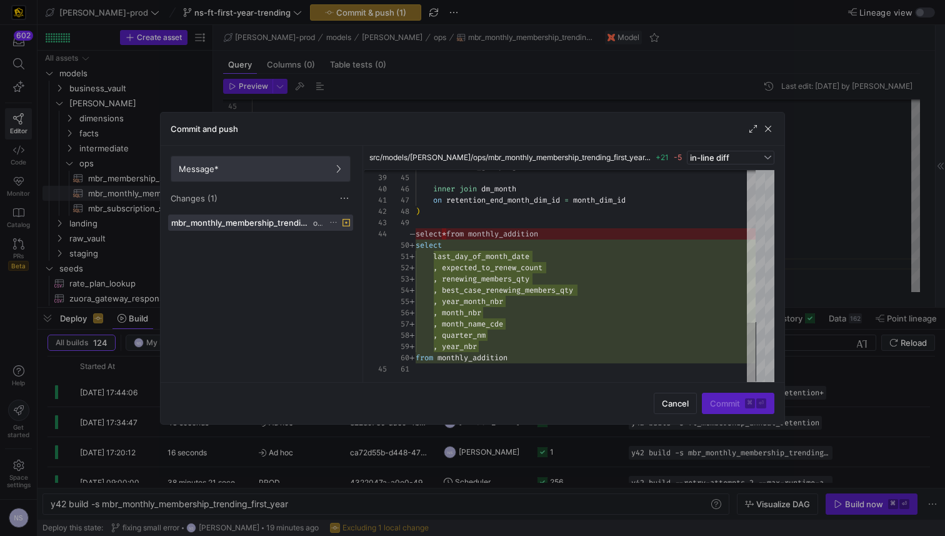
click at [278, 168] on span "Message*" at bounding box center [261, 169] width 164 height 10
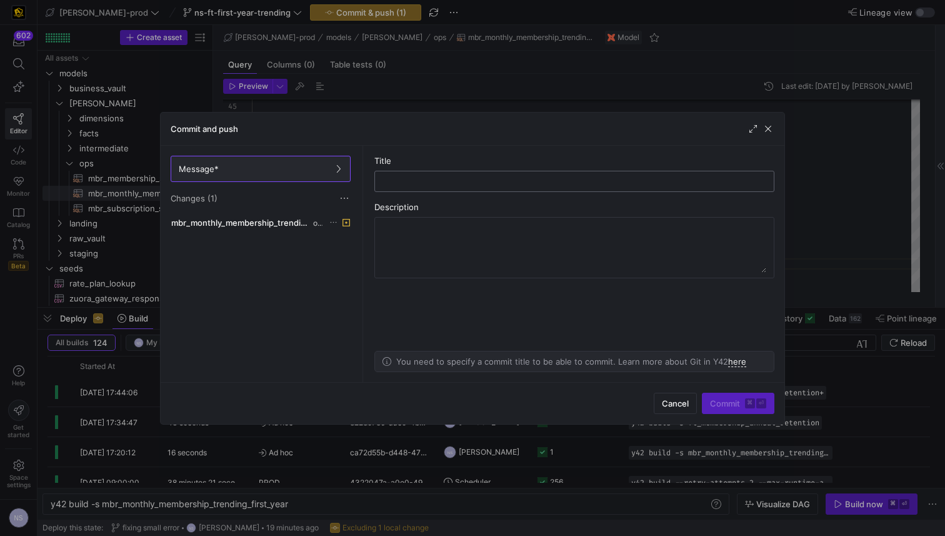
click at [458, 177] on input "text" at bounding box center [574, 181] width 379 height 10
type input "adding the additional fields"
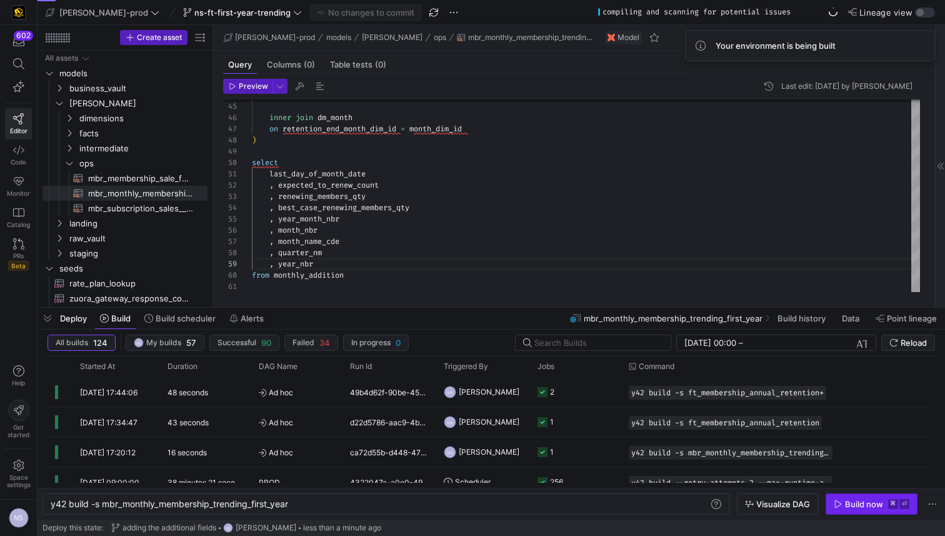
click at [859, 503] on div "Build now" at bounding box center [864, 504] width 38 height 10
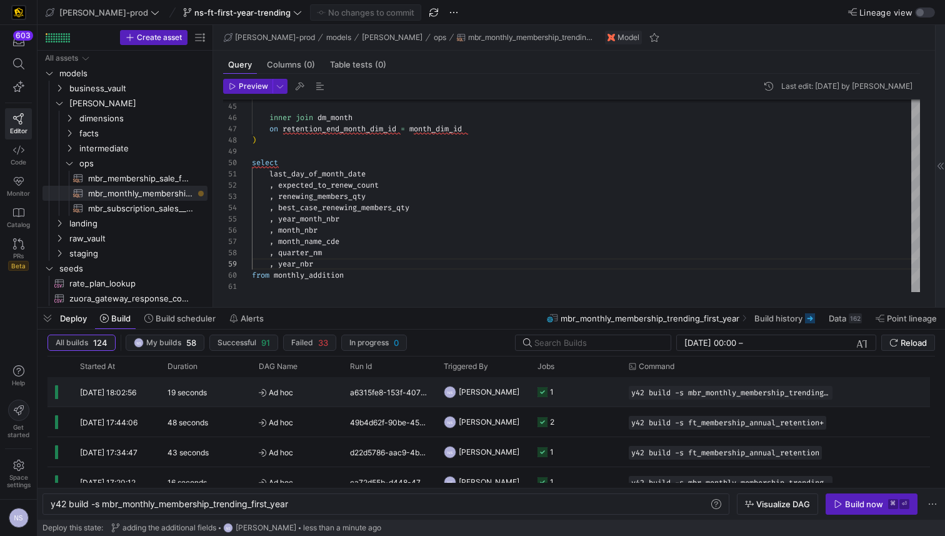
click at [597, 392] on y42-job-status-cell-renderer "1" at bounding box center [575, 391] width 76 height 28
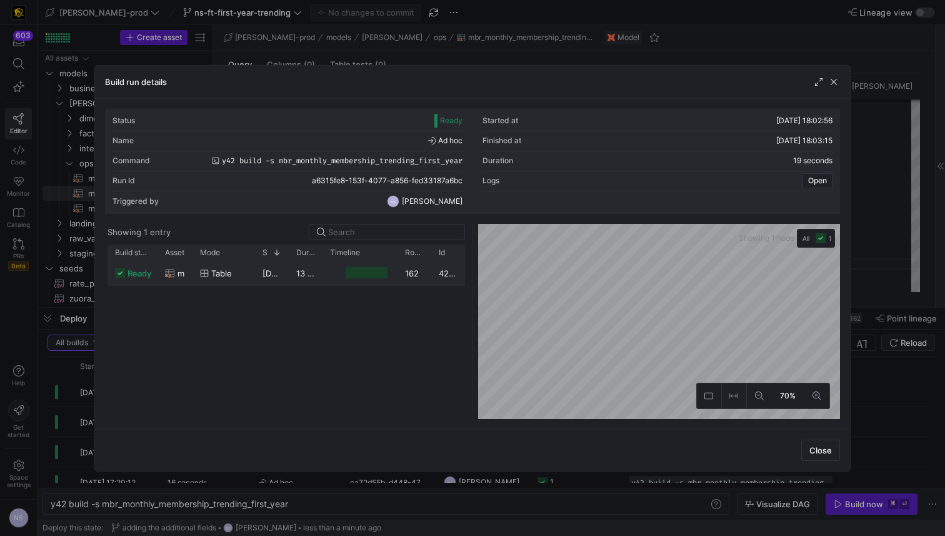
click at [357, 273] on div at bounding box center [366, 273] width 41 height 12
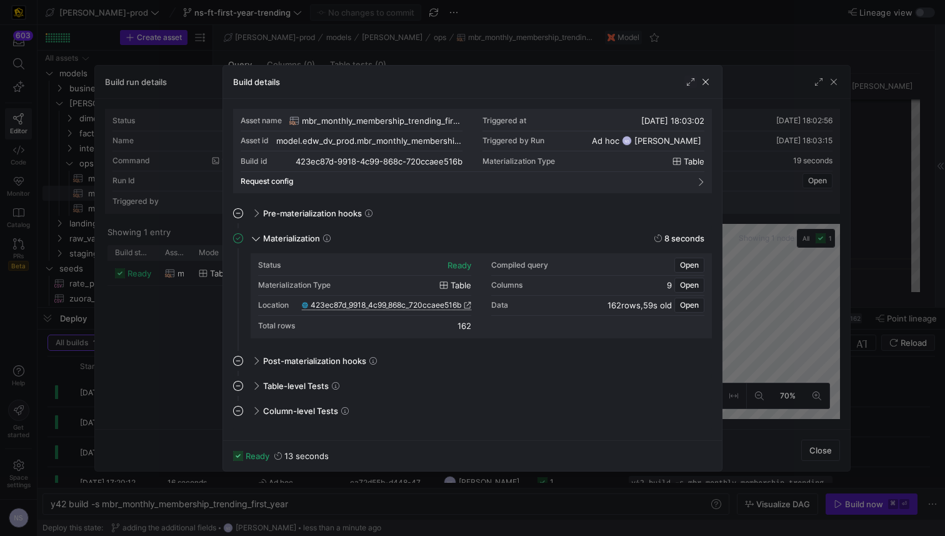
click at [468, 306] on icon at bounding box center [467, 304] width 7 height 7
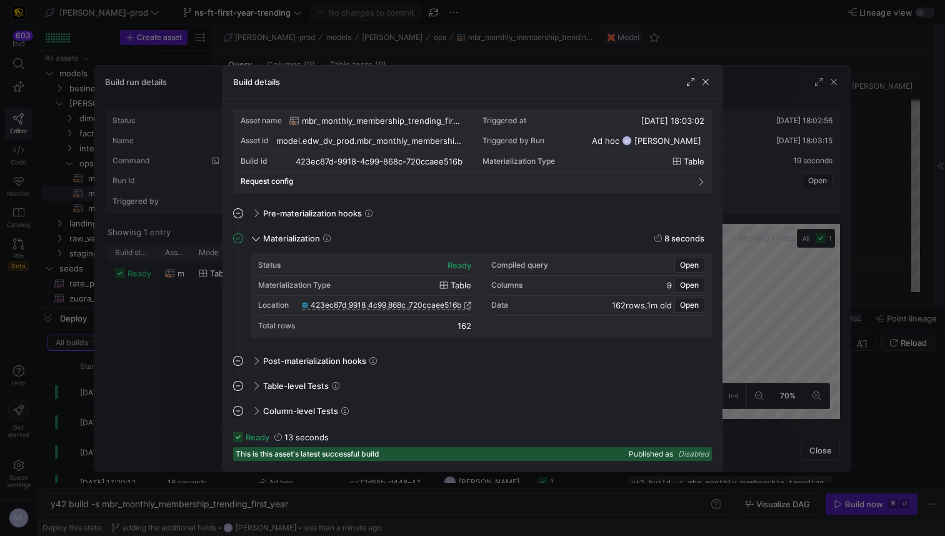
drag, startPoint x: 900, startPoint y: 177, endPoint x: 869, endPoint y: 182, distance: 31.6
click at [897, 177] on div at bounding box center [472, 268] width 945 height 536
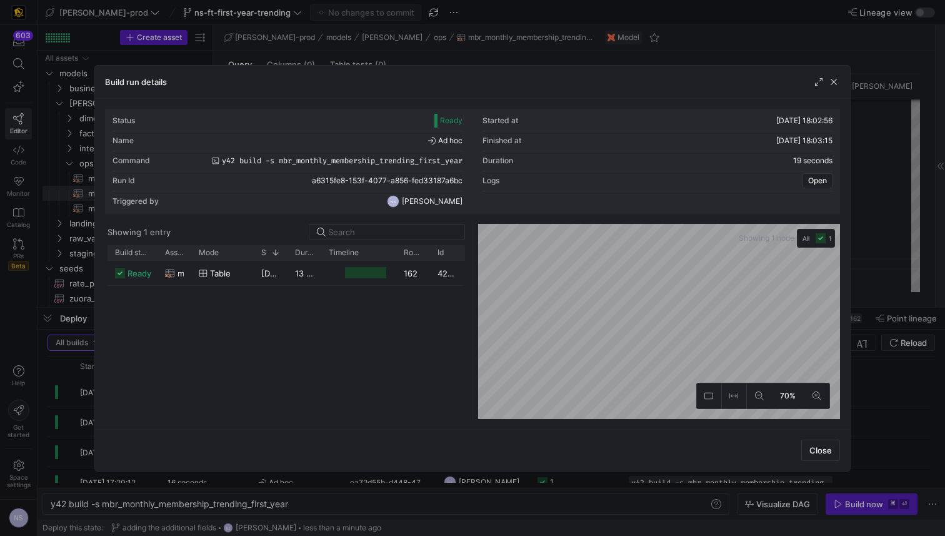
click at [855, 185] on div at bounding box center [472, 268] width 945 height 536
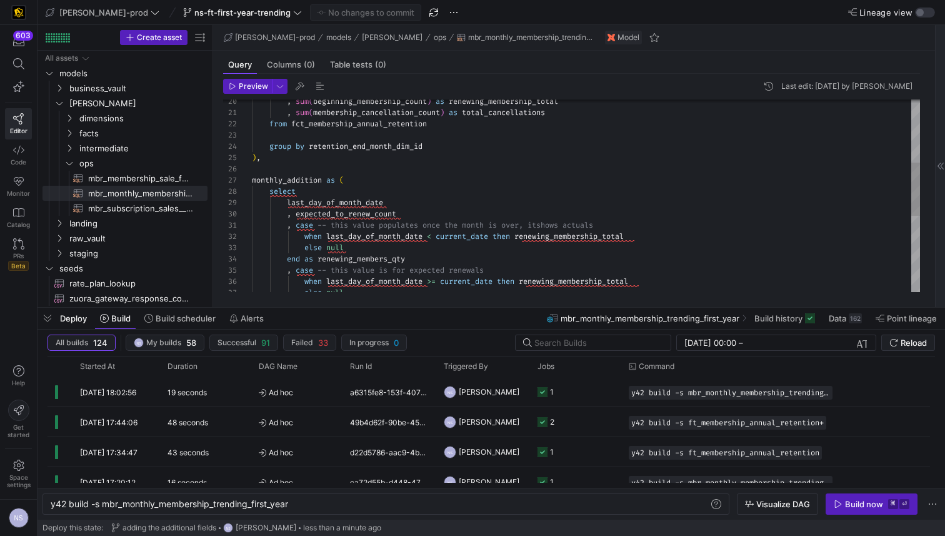
click at [334, 205] on div "else null when last_day_of_month_date >= current_date then renewing_membership_…" at bounding box center [586, 220] width 668 height 696
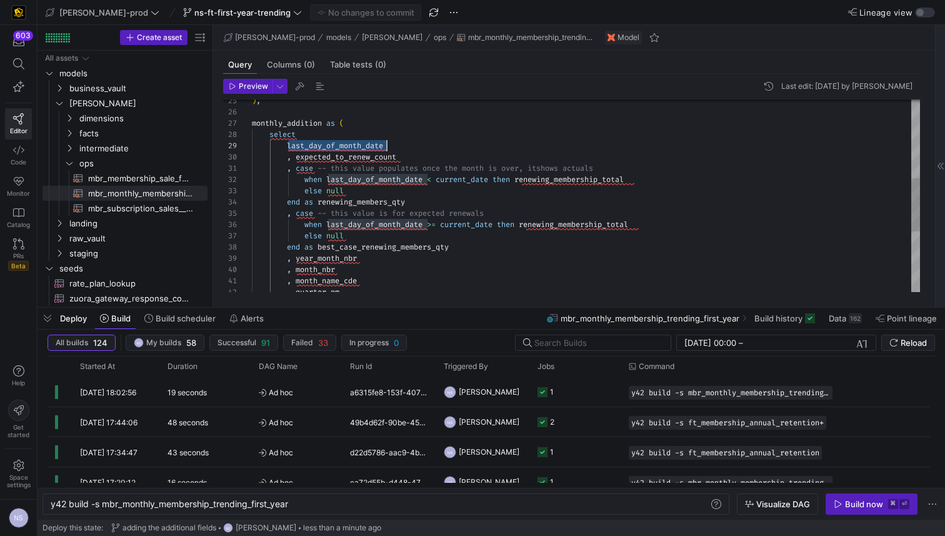
click at [407, 148] on div ") , monthly_addition as ( select last_day_of_month_date , expected_to_renew_cou…" at bounding box center [586, 163] width 668 height 696
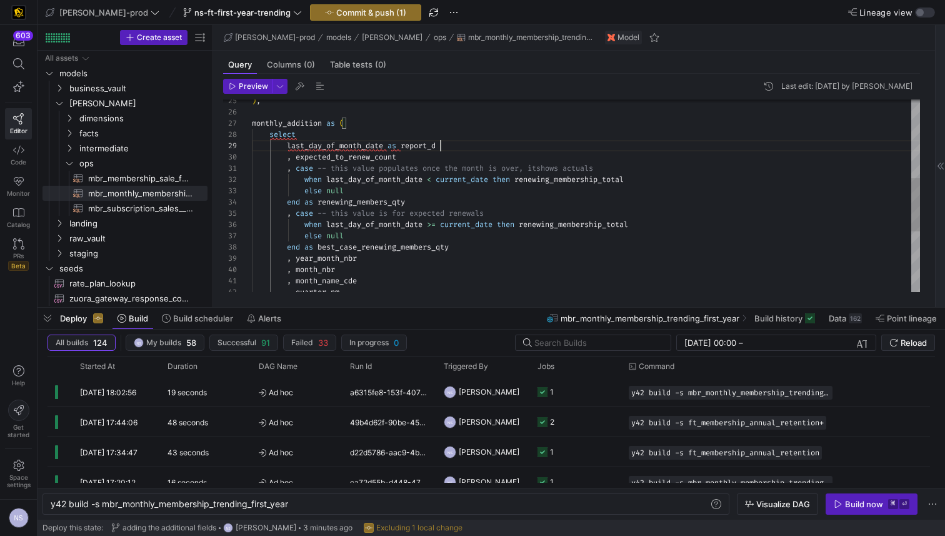
scroll to position [90, 194]
click at [354, 142] on div ") , monthly_addition as ( select last_day_of_month_date as report_dt , expected…" at bounding box center [586, 163] width 668 height 696
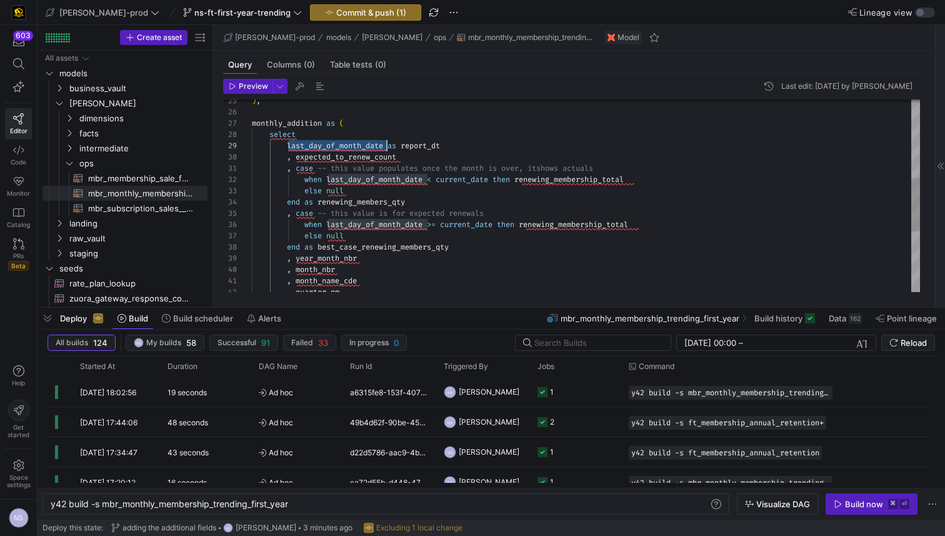
click at [354, 142] on div ") , monthly_addition as ( select last_day_of_month_date as report_dt , expected…" at bounding box center [586, 163] width 668 height 696
click at [416, 144] on div ") , monthly_addition as ( select last_day_of_month_date as report_dt , expected…" at bounding box center [586, 163] width 668 height 696
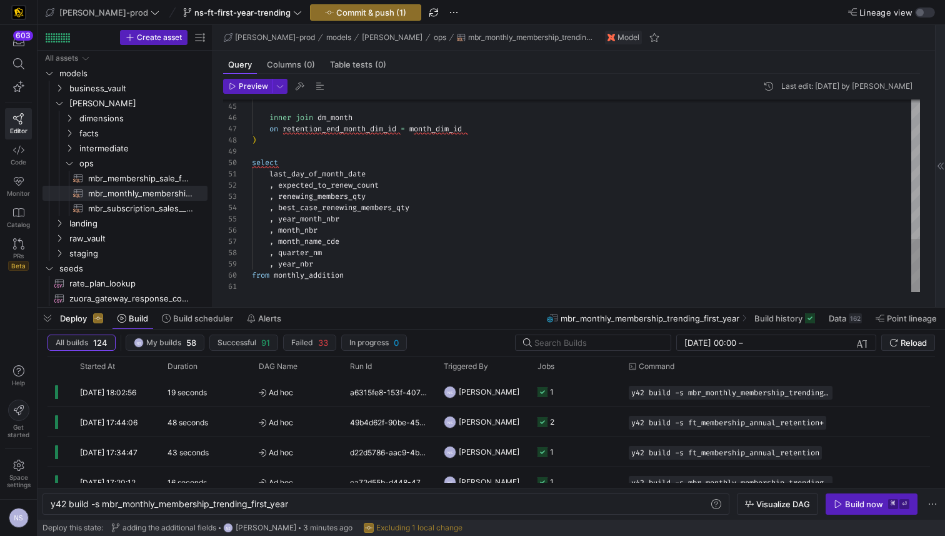
type textarea "report_dt , expected_to_renew_count , renewing_members_qty , best_case_renewing…"
click at [349, 16] on span "Commit & push (1)" at bounding box center [371, 12] width 70 height 10
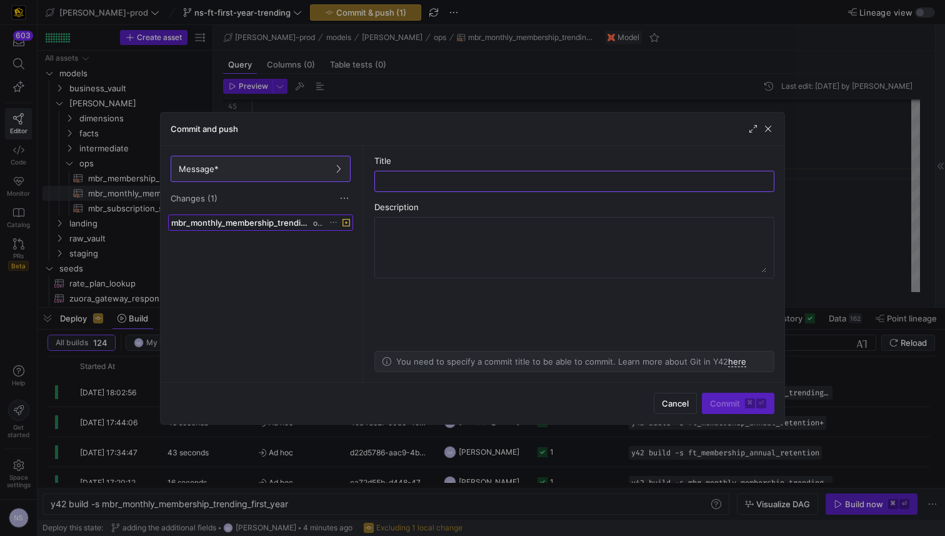
click at [271, 219] on span "mbr_monthly_membership_trending_first_year.sql" at bounding box center [240, 222] width 139 height 10
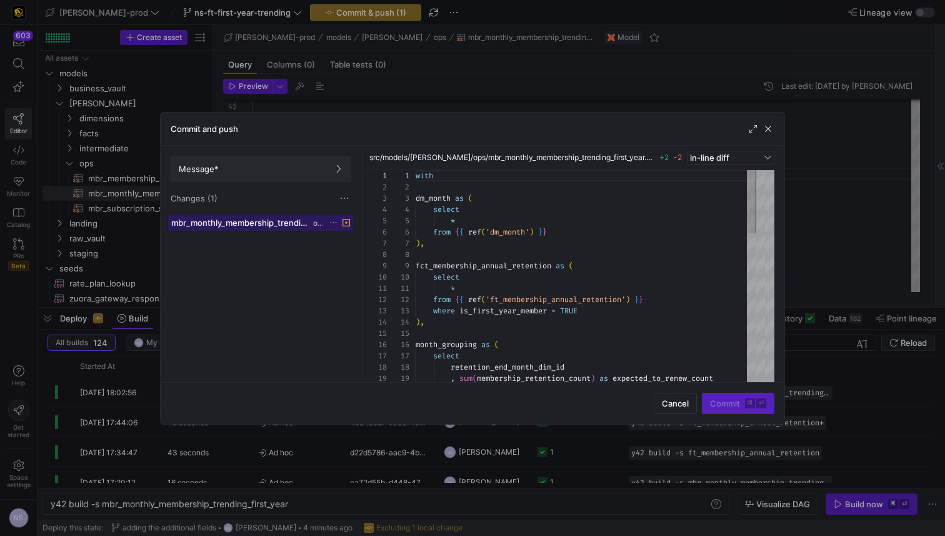
scroll to position [112, 0]
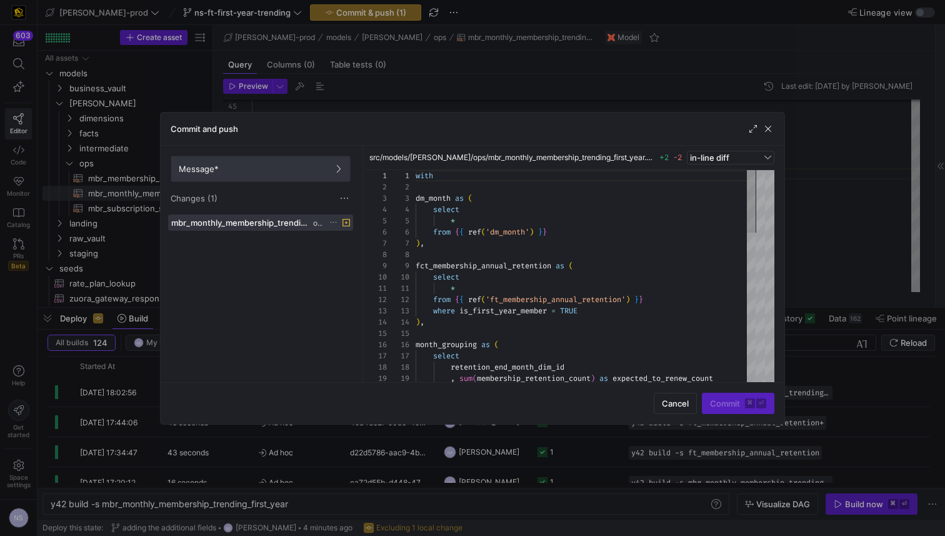
click at [267, 181] on div "Message* Changes (1)" at bounding box center [261, 180] width 200 height 69
click at [306, 154] on div "Message* Changes (1)" at bounding box center [261, 180] width 200 height 69
click at [324, 165] on span "Message*" at bounding box center [261, 169] width 164 height 10
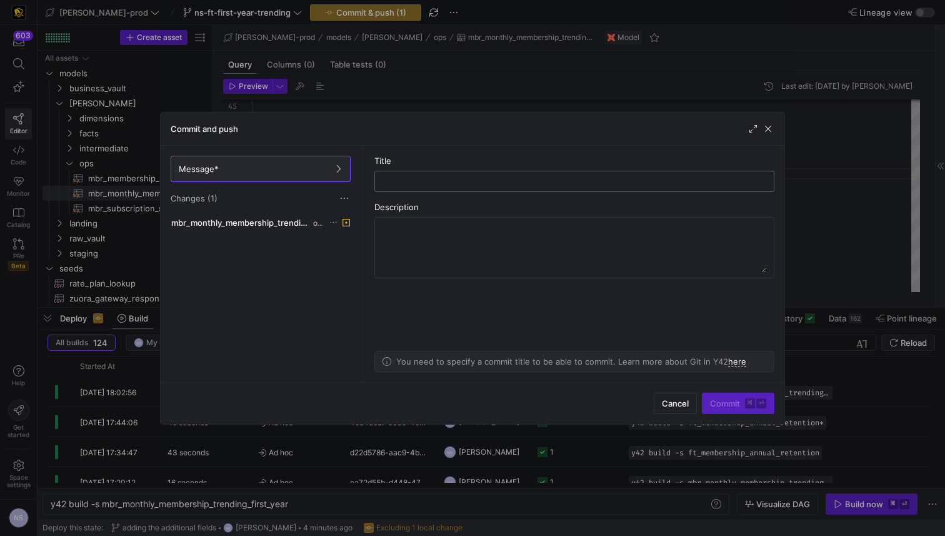
click at [450, 184] on input "text" at bounding box center [574, 181] width 379 height 10
type input "updating the alias"
click at [450, 184] on input "updating the alias" at bounding box center [574, 181] width 379 height 10
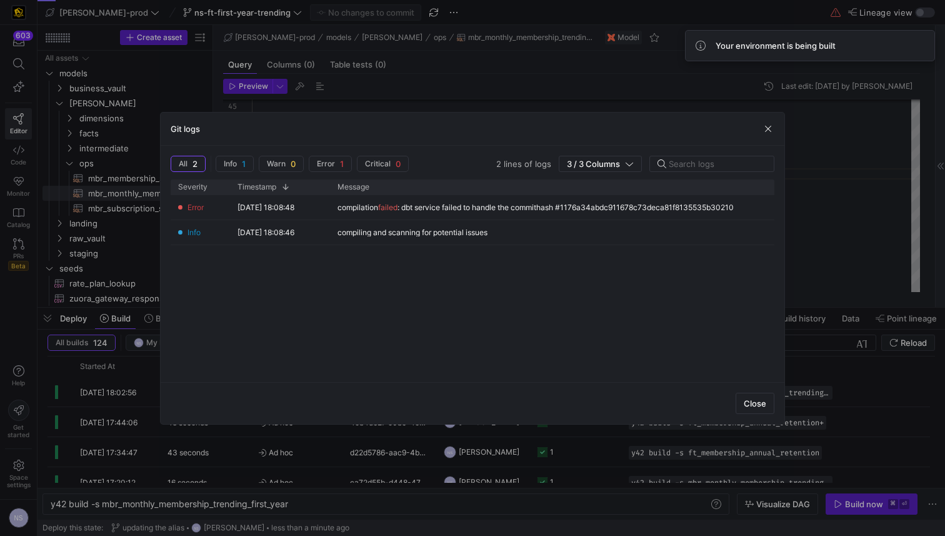
drag, startPoint x: 785, startPoint y: 168, endPoint x: 804, endPoint y: 168, distance: 18.7
click at [785, 168] on div at bounding box center [472, 268] width 945 height 536
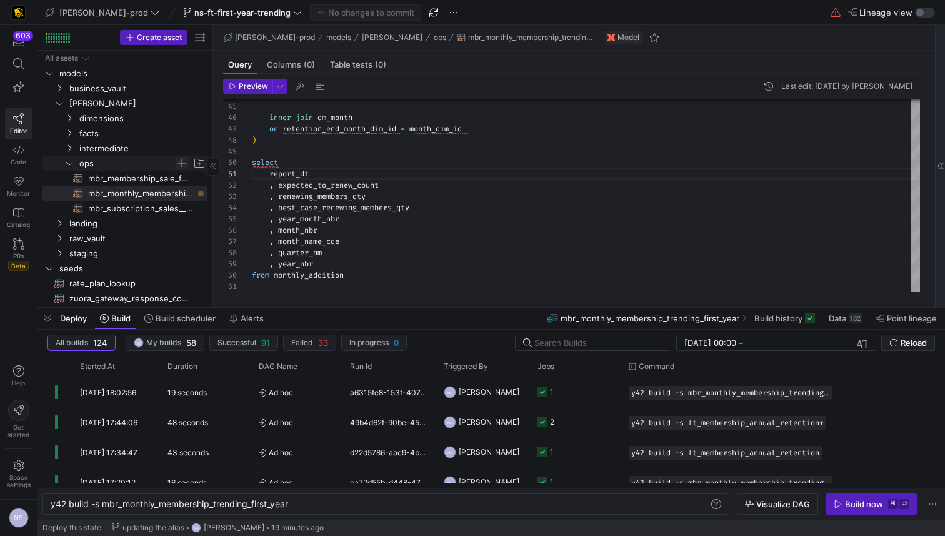
click at [182, 159] on span "Press SPACE to select this row." at bounding box center [182, 163] width 12 height 12
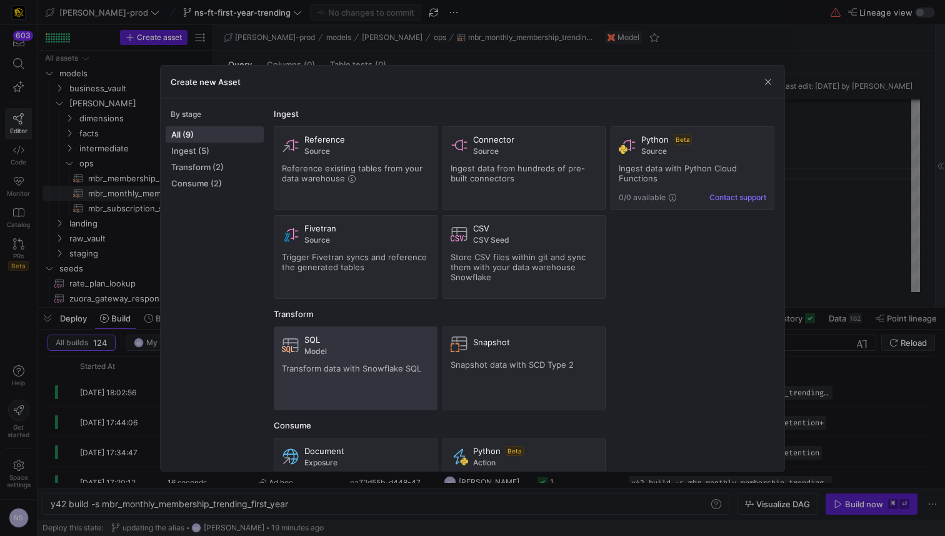
click at [364, 357] on div "SQL Model Transform data with Snowflake SQL" at bounding box center [355, 367] width 147 height 67
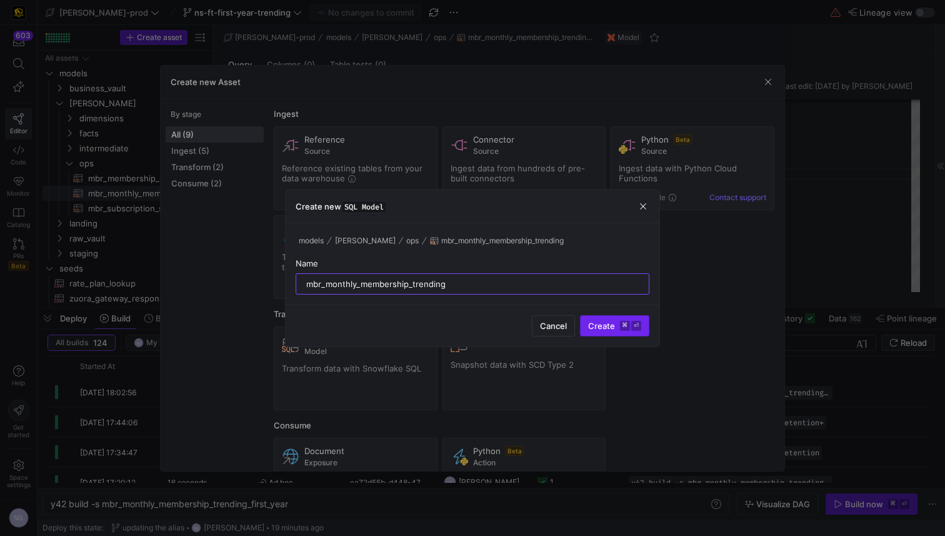
type input "mbr_monthly_membership_trending"
click at [617, 322] on span "Create ⌘ ⏎" at bounding box center [614, 326] width 53 height 10
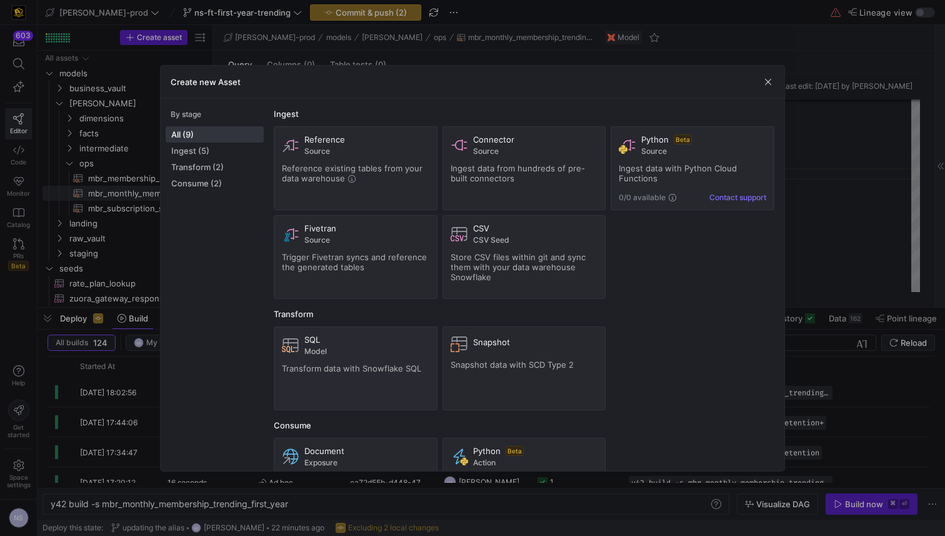
type textarea "y42 build -s mbr_monthly_membership_trending"
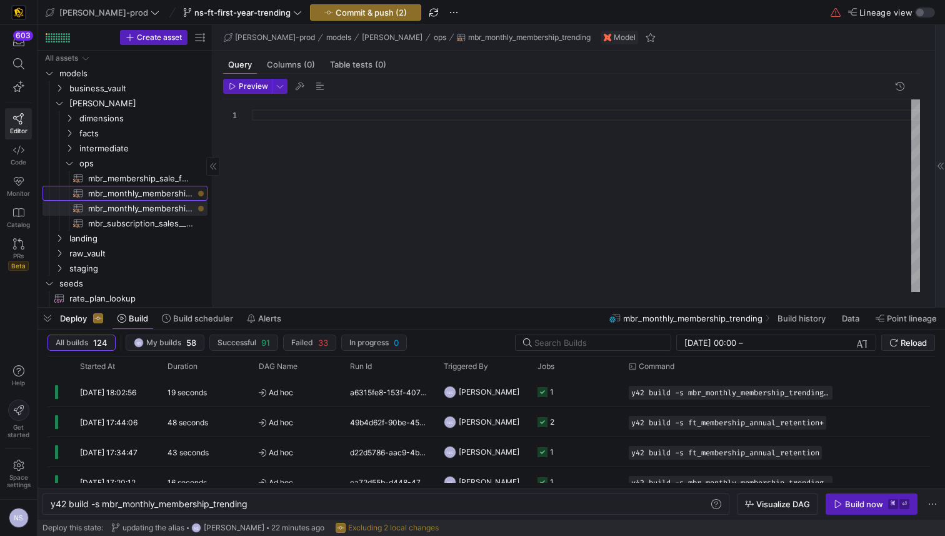
click at [135, 187] on span "mbr_monthly_membership_trending_first_year​​​​​​​​​​" at bounding box center [140, 193] width 105 height 14
type textarea "y42 build -s mbr_monthly_membership_trending_first_year"
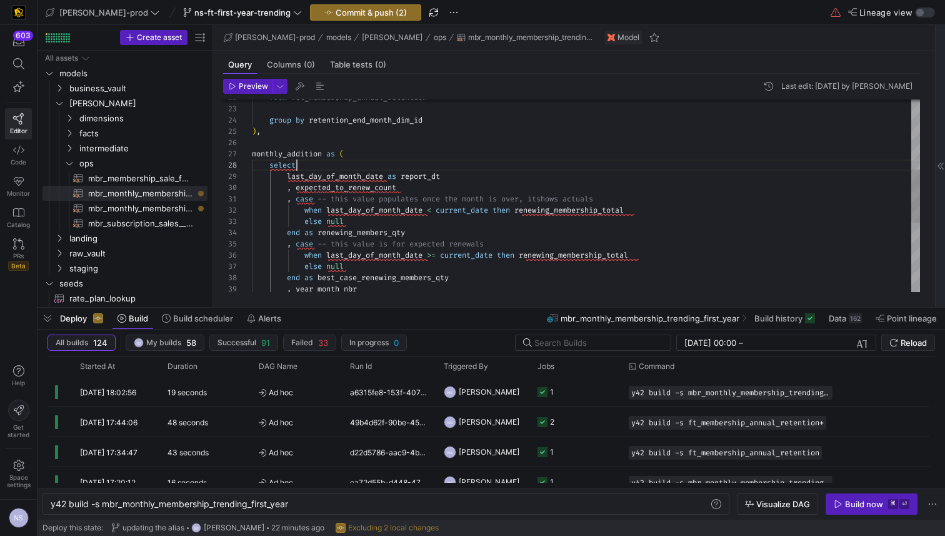
scroll to position [79, 45]
click at [540, 162] on div ", year_month_nbr end as best_case_renewing_members_qty else null when last_day_…" at bounding box center [586, 194] width 668 height 696
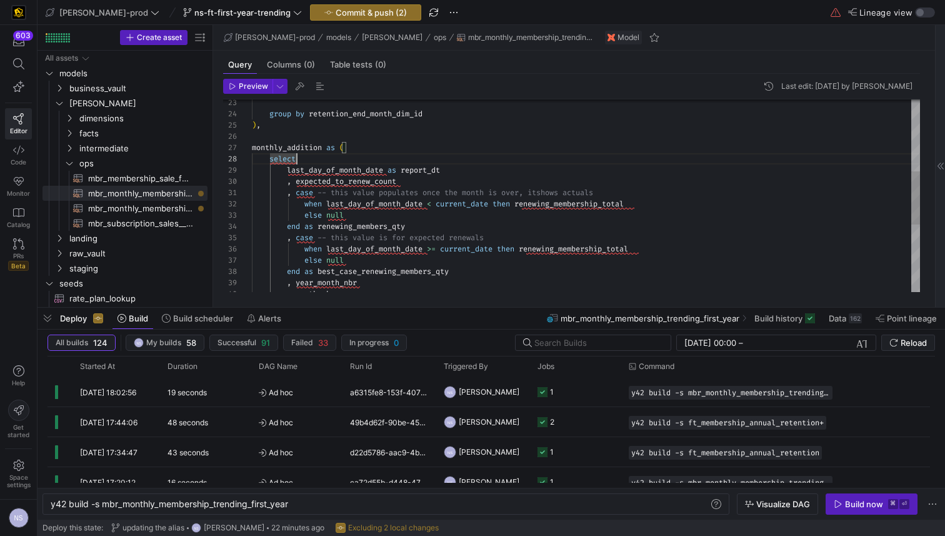
type textarea "with dm_month as ( select * from {{ ref('dm_month') }} ), fct_membership_annual…"
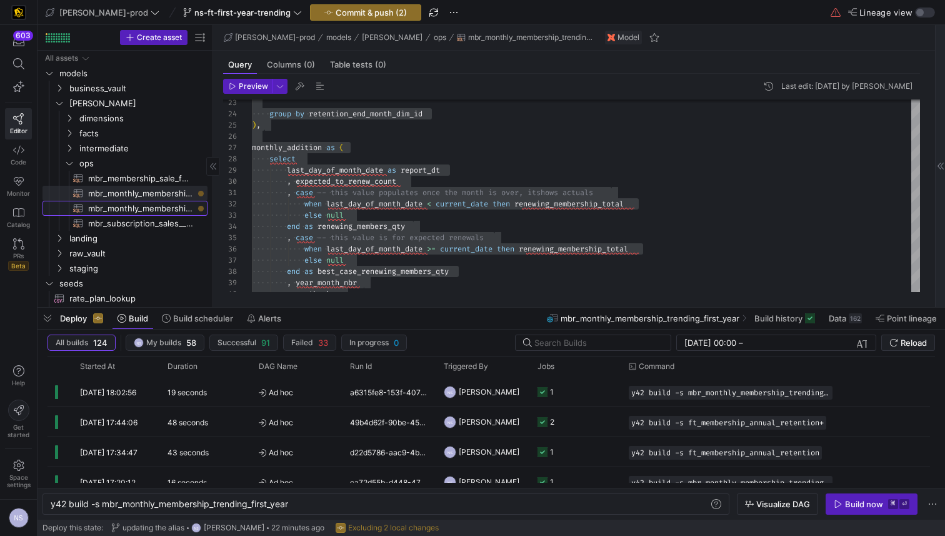
click at [156, 207] on span "mbr_monthly_membership_trending​​​​​​​​​​" at bounding box center [140, 208] width 105 height 14
type textarea "y42 build -s mbr_monthly_membership_trending"
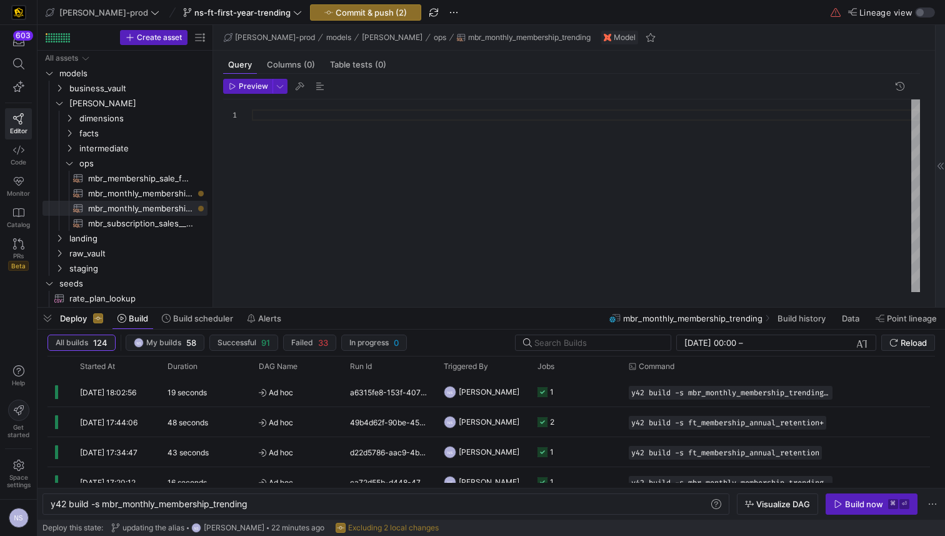
click at [489, 169] on div at bounding box center [586, 195] width 668 height 192
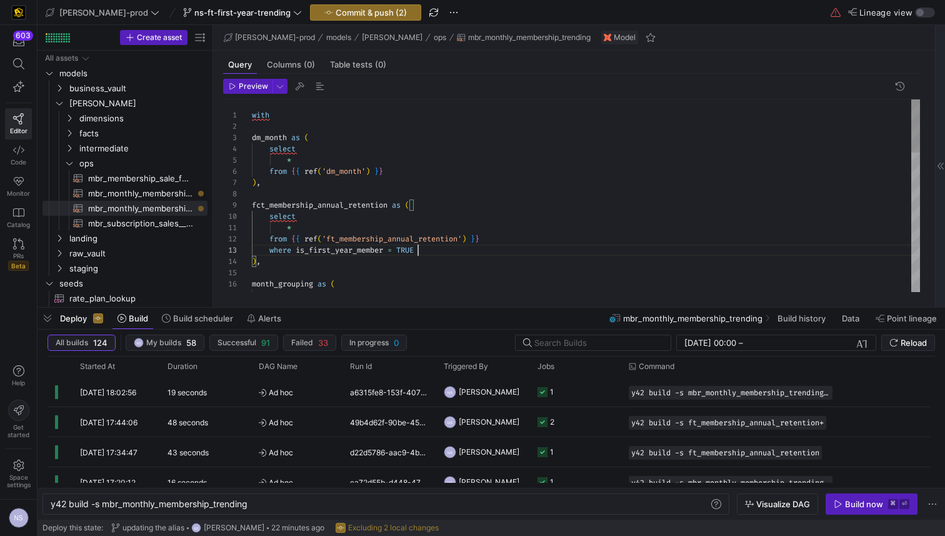
scroll to position [22, 0]
drag, startPoint x: 435, startPoint y: 250, endPoint x: 150, endPoint y: 250, distance: 284.9
click at [252, 250] on div ") , month_grouping as ( select fct_membership_annual_retention as ( select * fr…" at bounding box center [586, 447] width 668 height 696
type textarea "* from {{ ref('ft_membership_annual_retention') }} ), month_grouping as ( selec…"
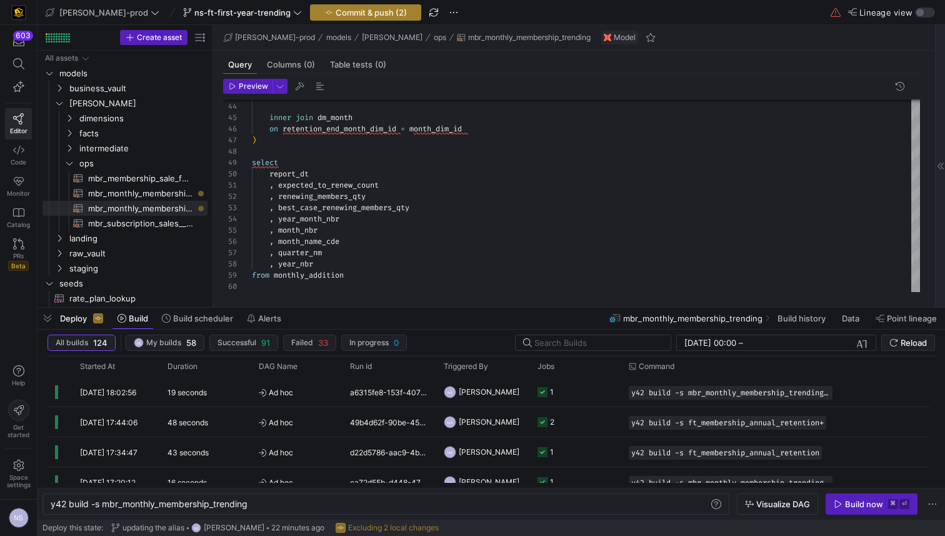
click at [336, 12] on span "Commit & push (2)" at bounding box center [371, 12] width 71 height 10
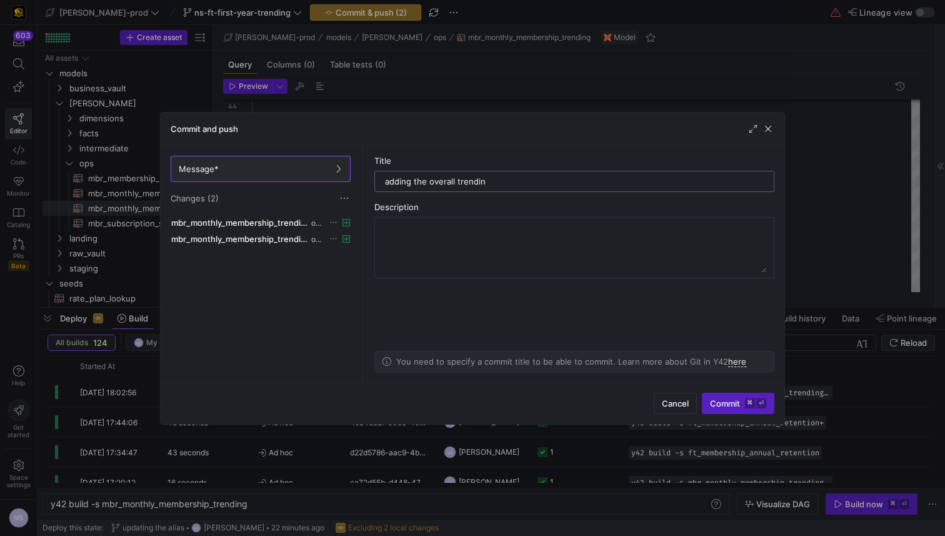
type input "adding the overall trending"
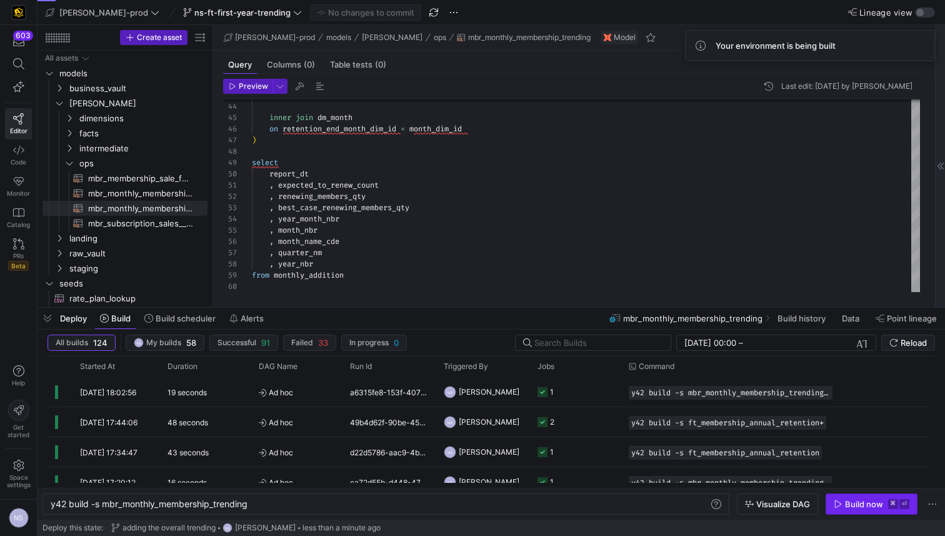
click at [839, 503] on icon "button" at bounding box center [838, 503] width 9 height 9
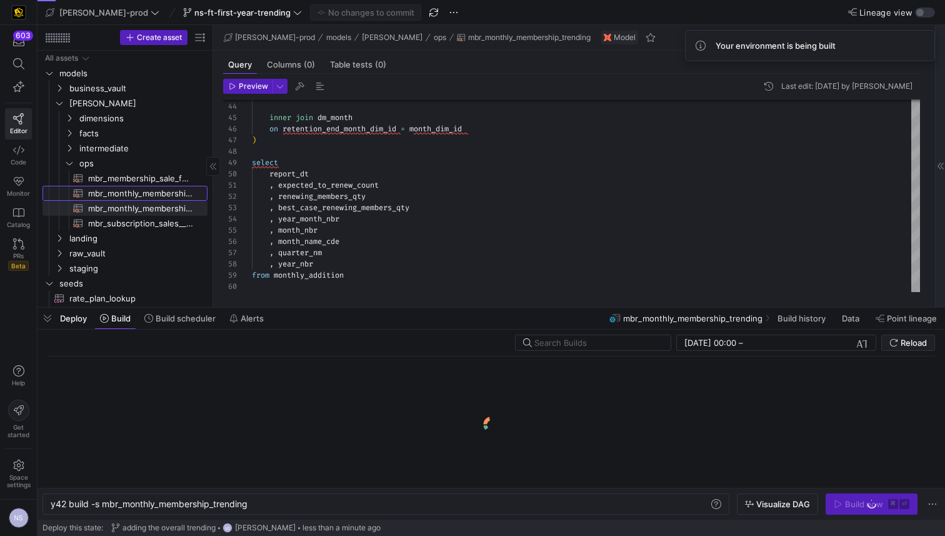
click at [142, 192] on span "mbr_monthly_membership_trending_first_year​​​​​​​​​​" at bounding box center [140, 193] width 105 height 14
type textarea "y42 build -s mbr_monthly_membership_trending_first_year"
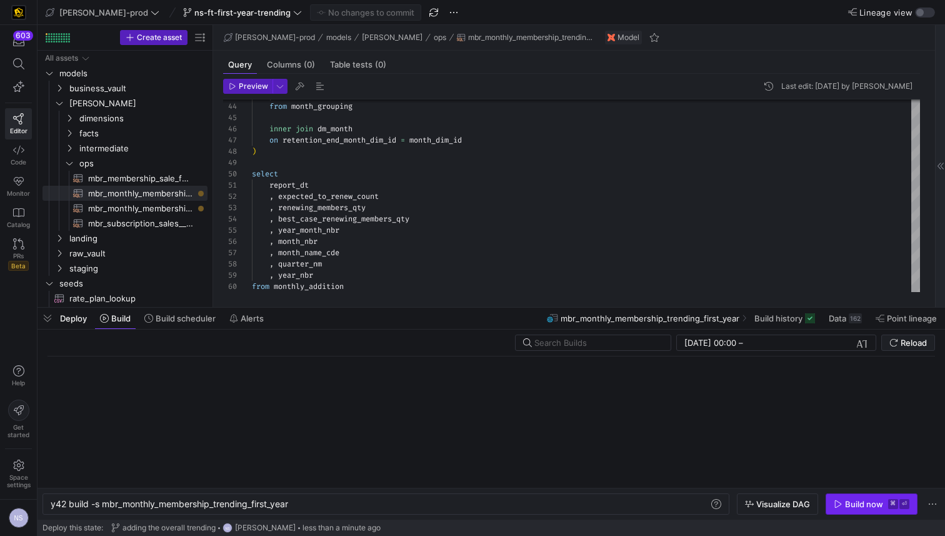
click at [844, 502] on span "Build now ⌘ ⏎" at bounding box center [872, 504] width 76 height 10
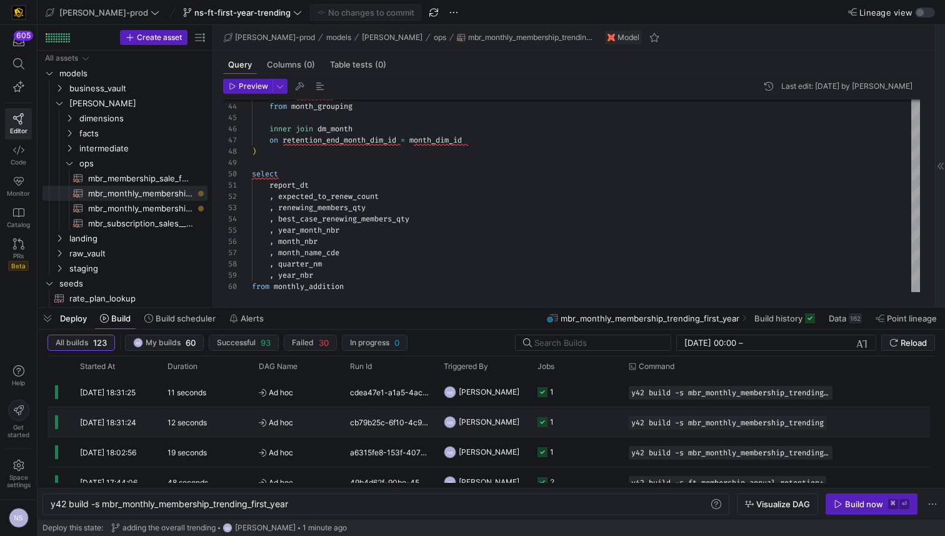
click at [599, 417] on y42-job-status-cell-renderer "1" at bounding box center [575, 421] width 76 height 28
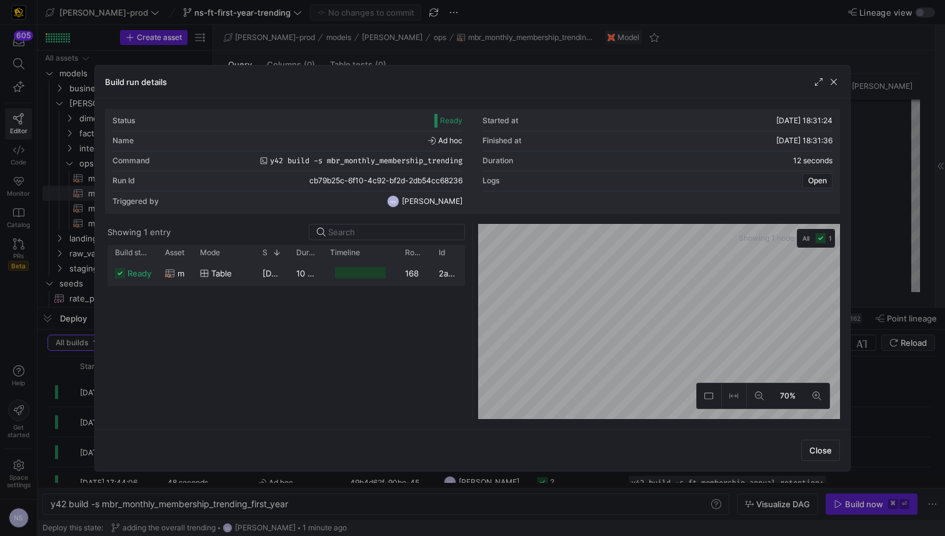
click at [418, 279] on div "168" at bounding box center [414, 273] width 34 height 24
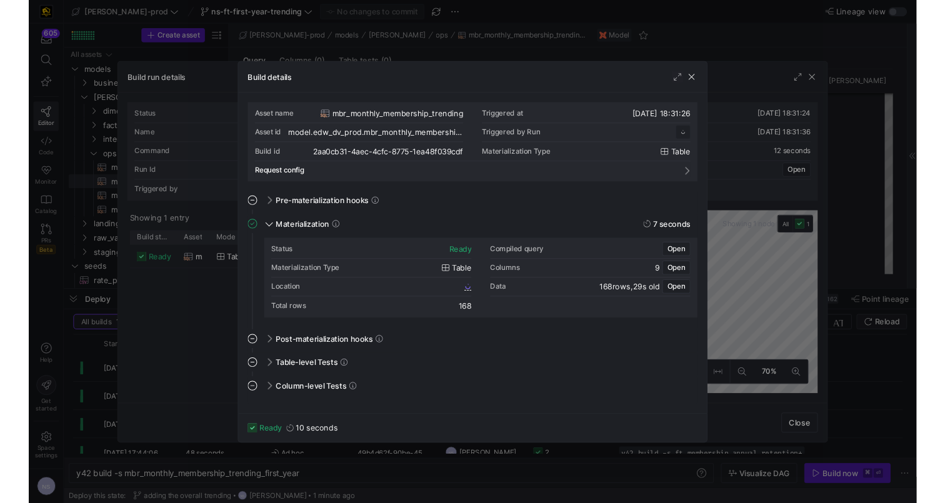
scroll to position [112, 0]
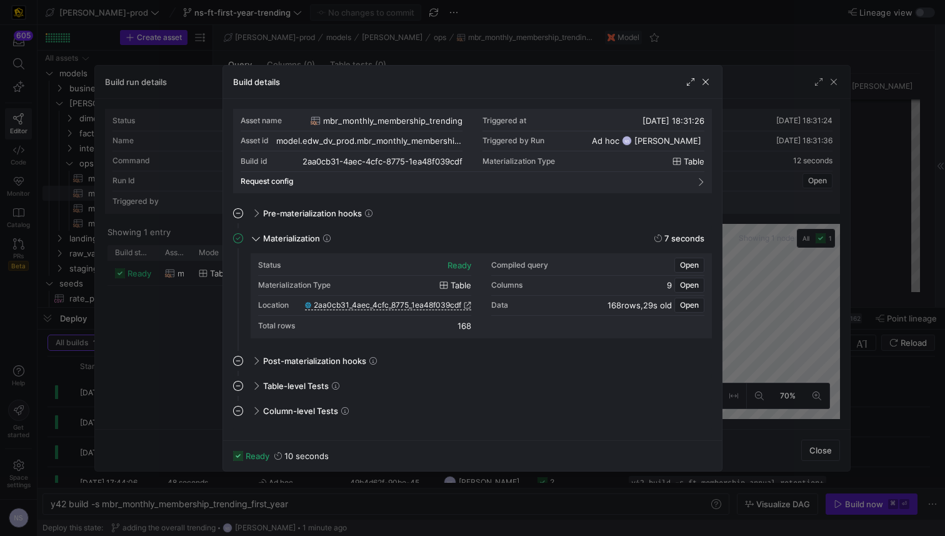
click at [453, 302] on span "2aa0cb31_4aec_4cfc_8775_1ea48f039cdf" at bounding box center [387, 305] width 147 height 9
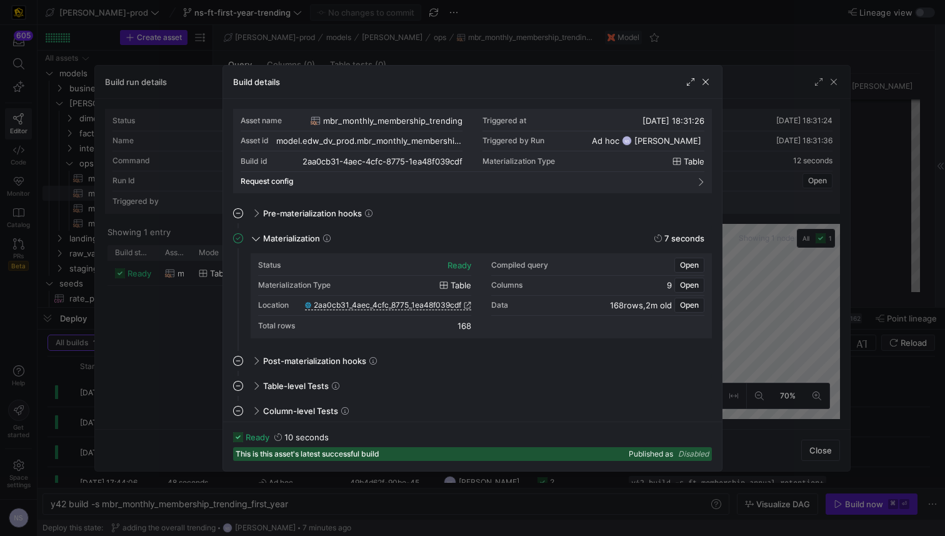
drag, startPoint x: 838, startPoint y: 141, endPoint x: 849, endPoint y: 141, distance: 10.6
click at [838, 141] on div at bounding box center [472, 268] width 945 height 536
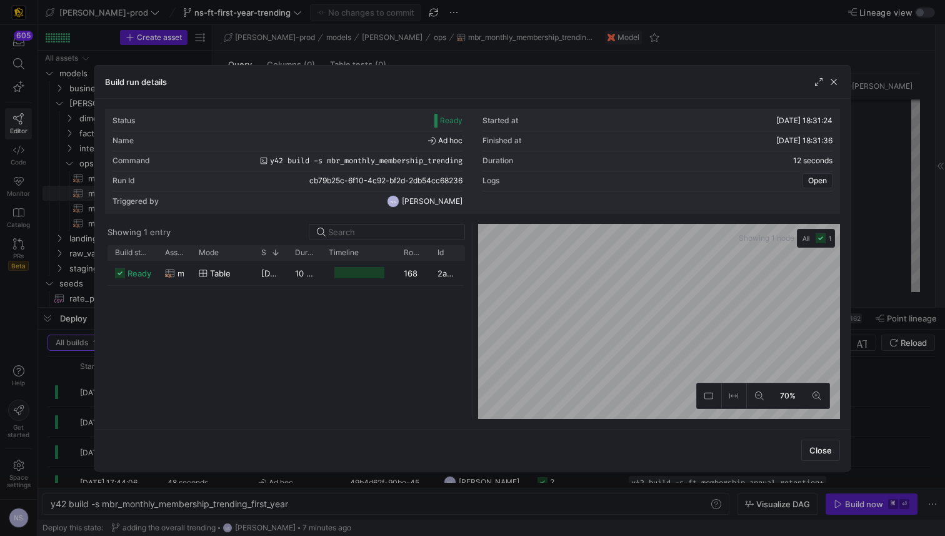
click at [873, 145] on div at bounding box center [472, 268] width 945 height 536
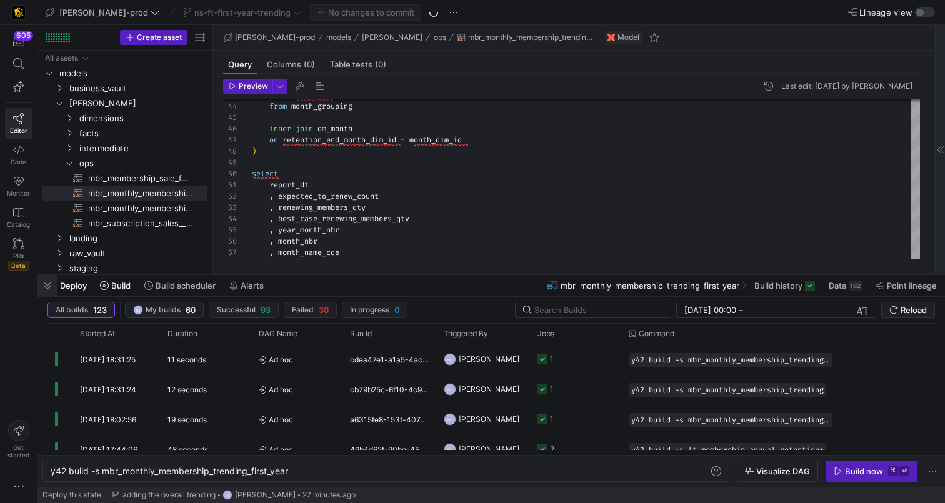
click at [46, 285] on span "button" at bounding box center [47, 285] width 20 height 21
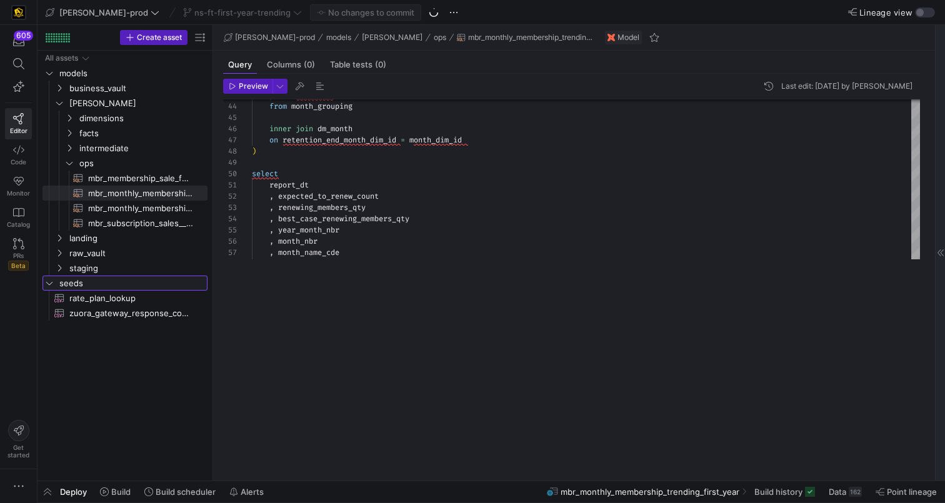
drag, startPoint x: 46, startPoint y: 285, endPoint x: 36, endPoint y: 288, distance: 9.9
click at [46, 286] on icon "Press SPACE to select this row." at bounding box center [49, 282] width 9 height 7
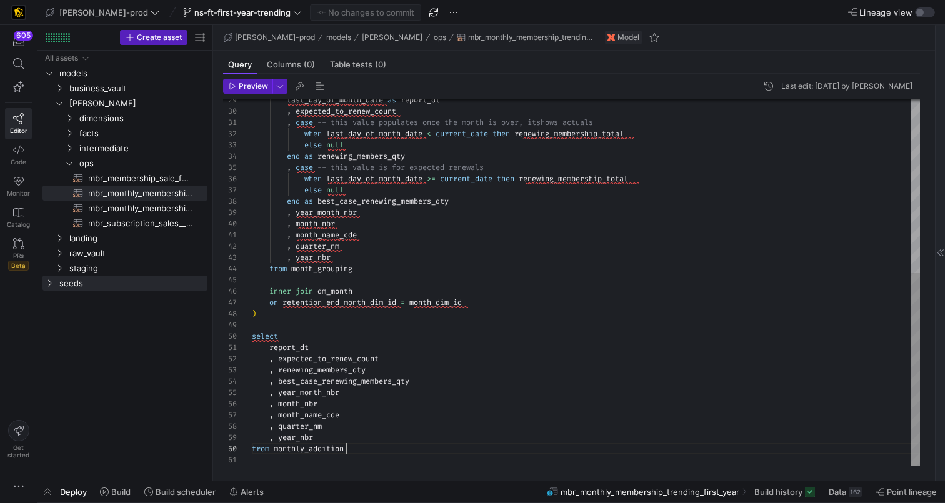
scroll to position [101, 94]
drag, startPoint x: 362, startPoint y: 447, endPoint x: 324, endPoint y: 451, distance: 38.9
click at [362, 448] on div ", year_nbr last_day_of_month_date as report_dt , expected_to_renew_count , case…" at bounding box center [586, 117] width 668 height 696
click at [494, 32] on span "button" at bounding box center [525, 38] width 142 height 14
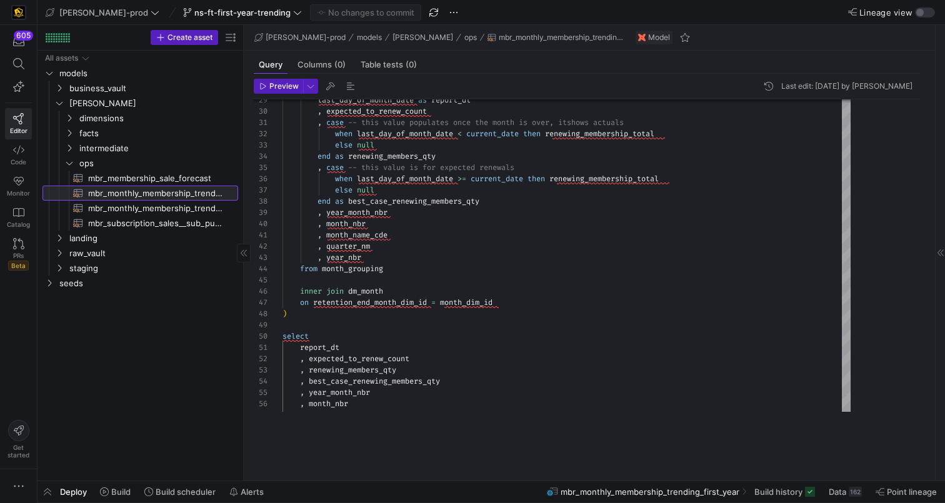
drag, startPoint x: 211, startPoint y: 199, endPoint x: 242, endPoint y: 197, distance: 30.7
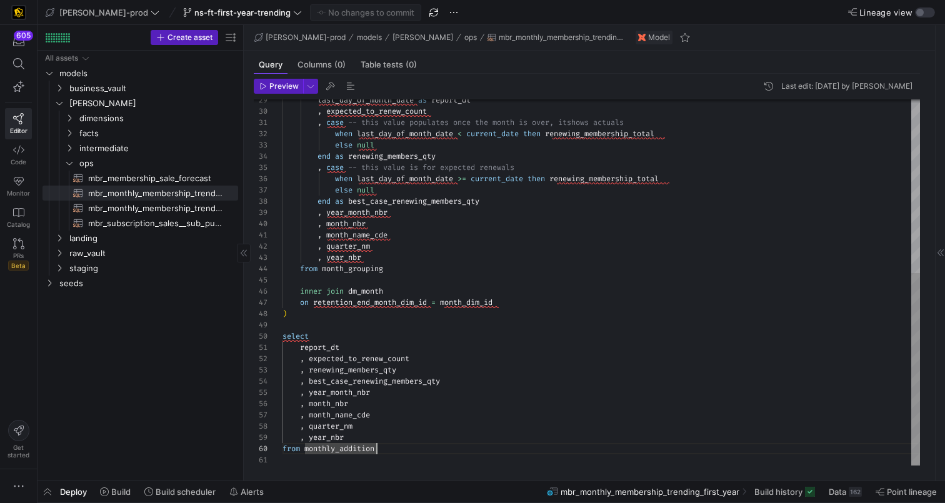
scroll to position [101, 94]
click at [379, 453] on div ", year_nbr last_day_of_month_date as report_dt , expected_to_renew_count , case…" at bounding box center [600, 117] width 637 height 696
click at [180, 206] on span "mbr_monthly_membership_trending​​​​​​​​​​" at bounding box center [156, 208] width 136 height 14
click at [394, 448] on div "last_day_of_month_date as report_dt , expected_to_renew_count , case -- this va…" at bounding box center [600, 123] width 637 height 685
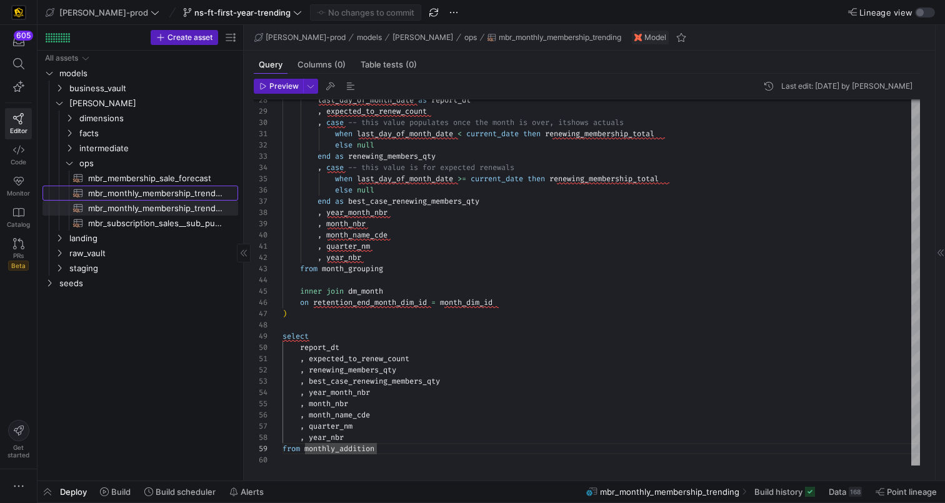
click at [176, 192] on span "mbr_monthly_membership_trending_first_year​​​​​​​​​​" at bounding box center [156, 193] width 136 height 14
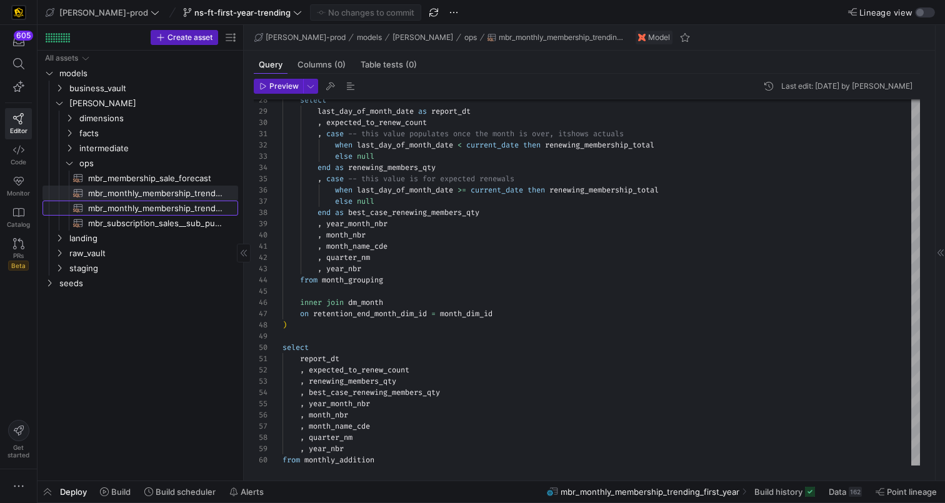
click at [182, 206] on span "mbr_monthly_membership_trending​​​​​​​​​​" at bounding box center [156, 208] width 136 height 14
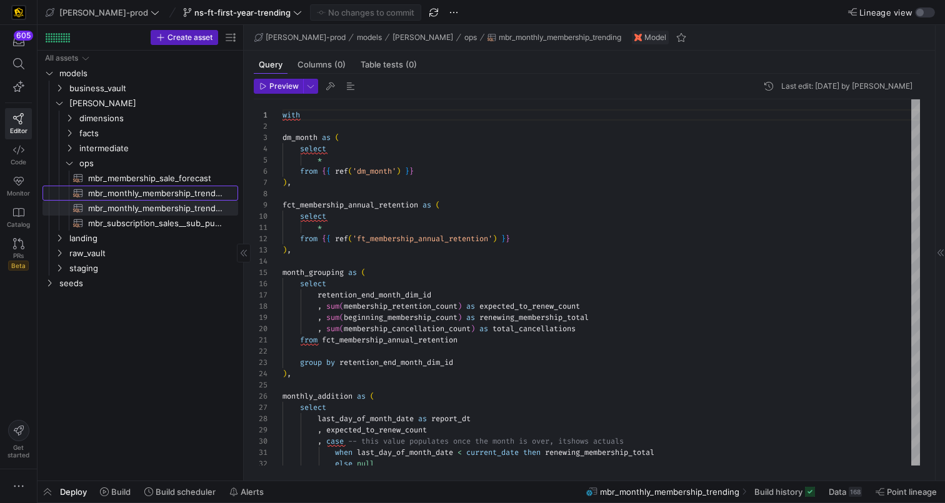
click at [166, 190] on span "mbr_monthly_membership_trending_first_year​​​​​​​​​​" at bounding box center [156, 193] width 136 height 14
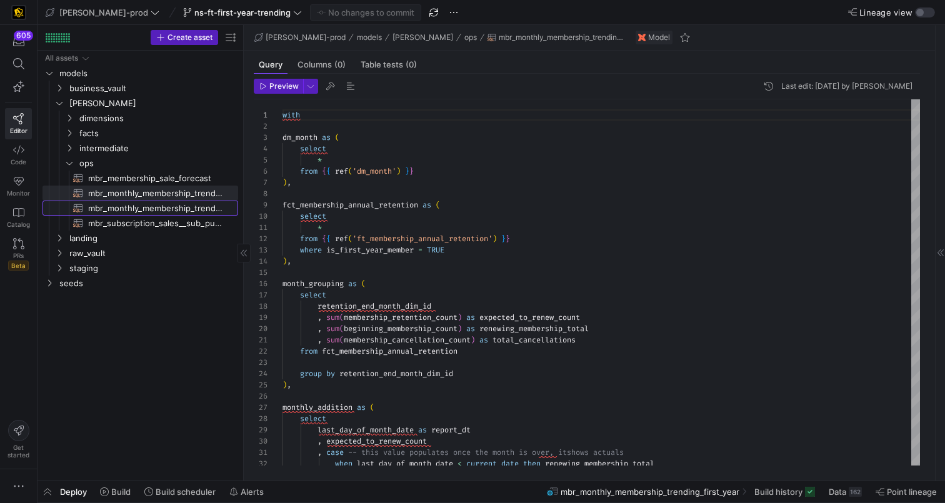
click at [182, 206] on span "mbr_monthly_membership_trending​​​​​​​​​​" at bounding box center [156, 208] width 136 height 14
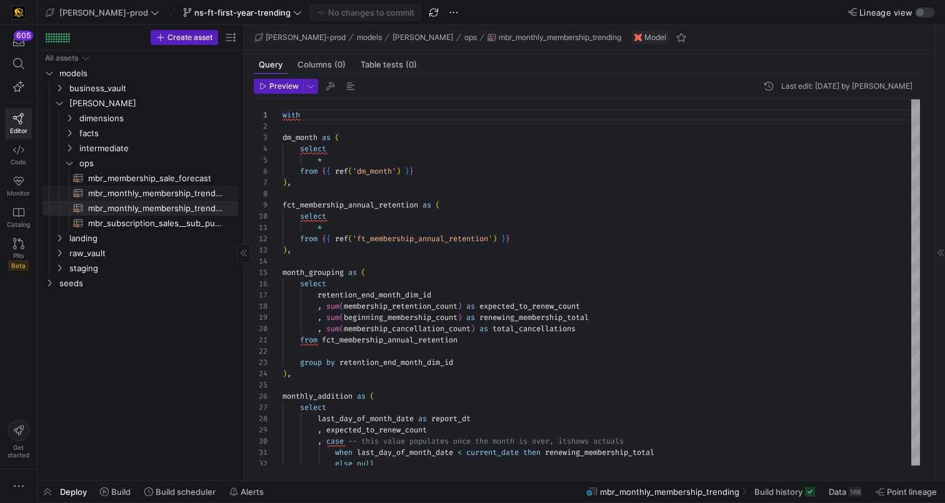
click at [192, 191] on span "mbr_monthly_membership_trending_first_year​​​​​​​​​​" at bounding box center [156, 193] width 136 height 14
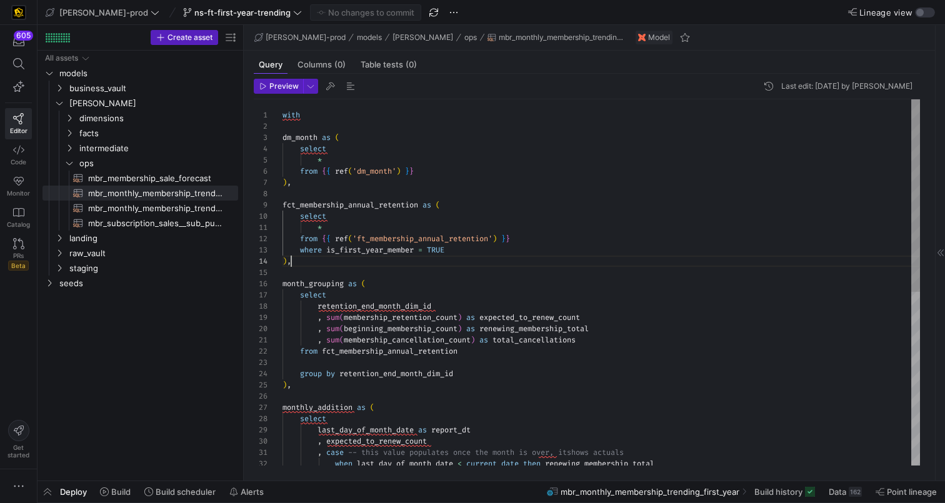
drag, startPoint x: 479, startPoint y: 257, endPoint x: 466, endPoint y: 256, distance: 12.6
click at [472, 256] on div "with dm_month as ( select * from { { ref ( 'dm_month' ) } } ) , fct_membership_…" at bounding box center [600, 447] width 637 height 696
drag, startPoint x: 461, startPoint y: 249, endPoint x: 144, endPoint y: 251, distance: 316.8
click at [282, 252] on div "with dm_month as ( select * from { { ref ( 'dm_month' ) } } ) , fct_membership_…" at bounding box center [600, 447] width 637 height 696
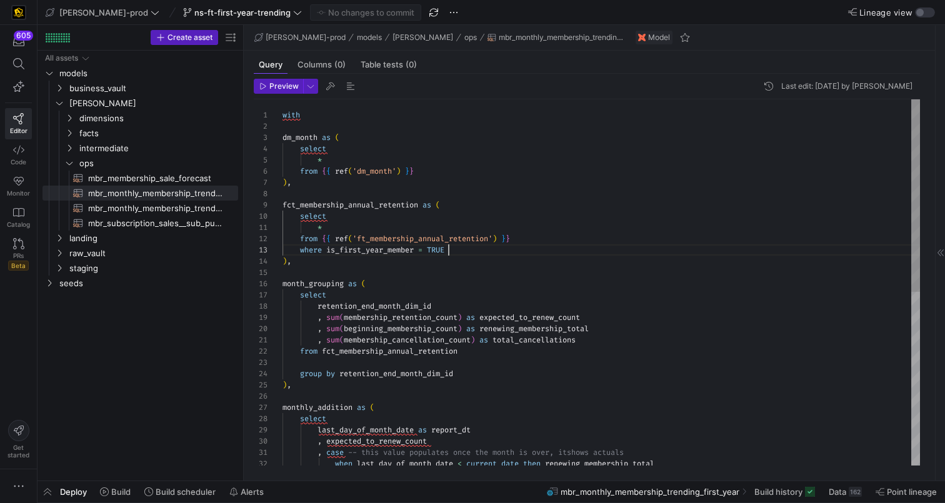
scroll to position [22, 166]
click at [461, 252] on div "with dm_month as ( select * from { { ref ( 'dm_month' ) } } ) , fct_membership_…" at bounding box center [600, 447] width 637 height 696
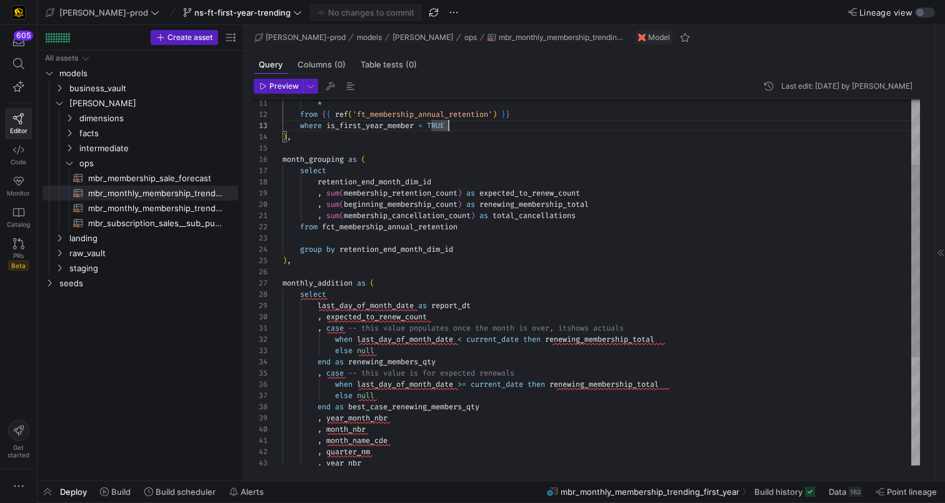
scroll to position [34, 176]
click at [520, 249] on div "last_day_of_month_date as report_dt , expected_to_renew_count , case -- this va…" at bounding box center [600, 323] width 637 height 696
click at [586, 201] on div "last_day_of_month_date as report_dt , expected_to_renew_count , case -- this va…" at bounding box center [600, 323] width 637 height 696
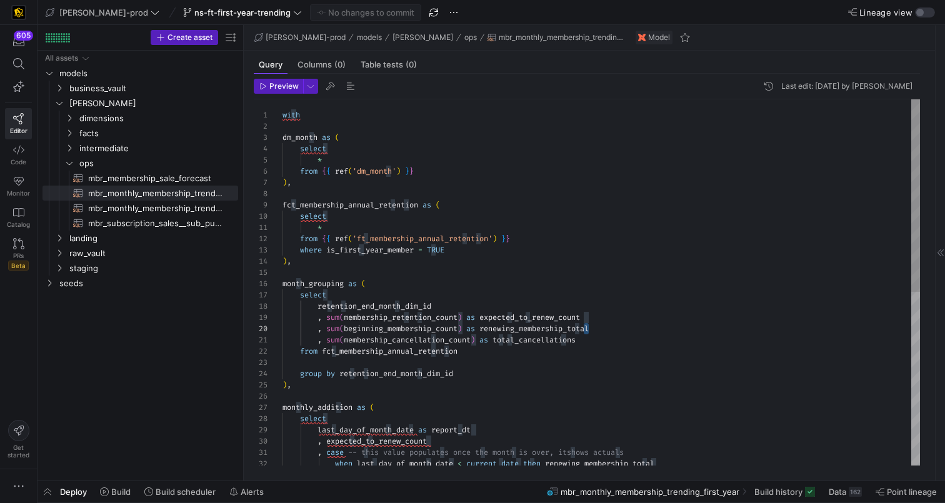
scroll to position [34, 9]
click at [514, 257] on div "last_day_of_month_date as report_dt , expected_to_renew_count , case -- this va…" at bounding box center [600, 447] width 637 height 696
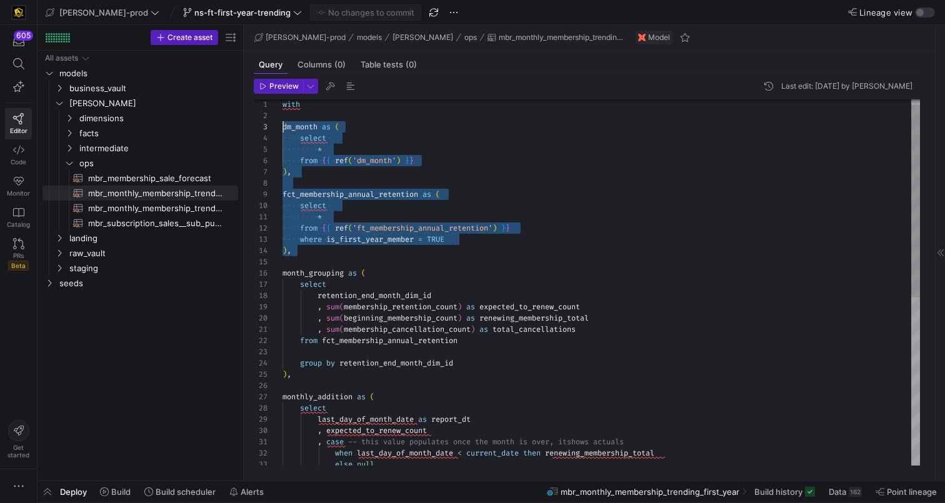
scroll to position [22, 0]
drag, startPoint x: 314, startPoint y: 249, endPoint x: 242, endPoint y: 128, distance: 140.7
click at [282, 128] on div "last_day_of_month_date as report_dt , expected_to_renew_count , case -- this va…" at bounding box center [600, 437] width 637 height 696
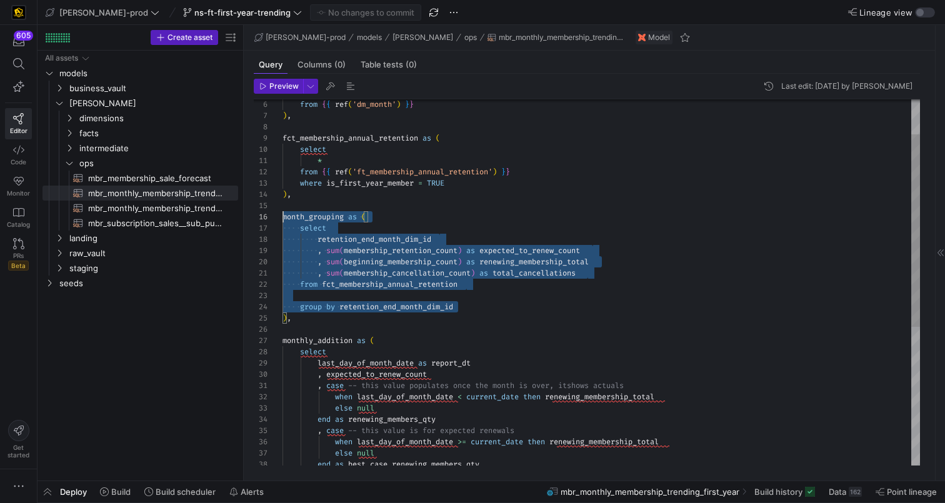
scroll to position [56, 0]
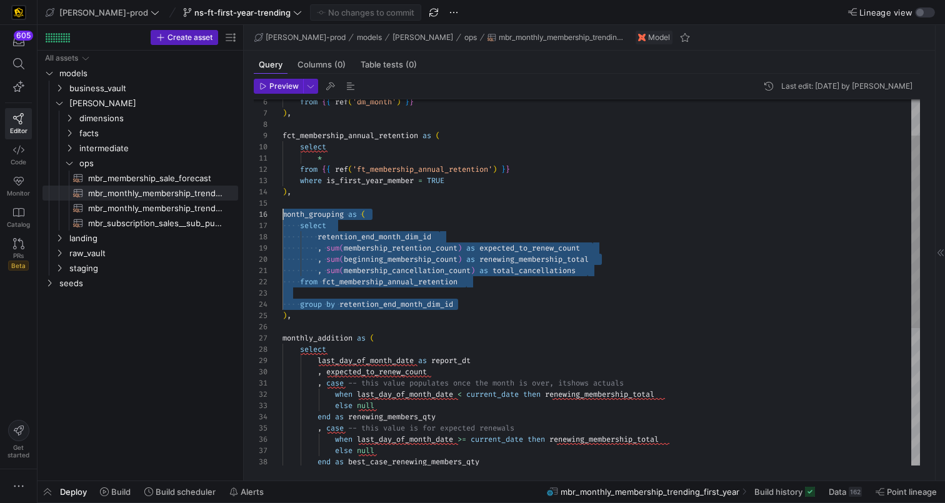
drag, startPoint x: 483, startPoint y: 311, endPoint x: 275, endPoint y: 219, distance: 227.2
click at [282, 219] on div "last_day_of_month_date as report_dt , expected_to_renew_count , case -- this va…" at bounding box center [600, 378] width 637 height 696
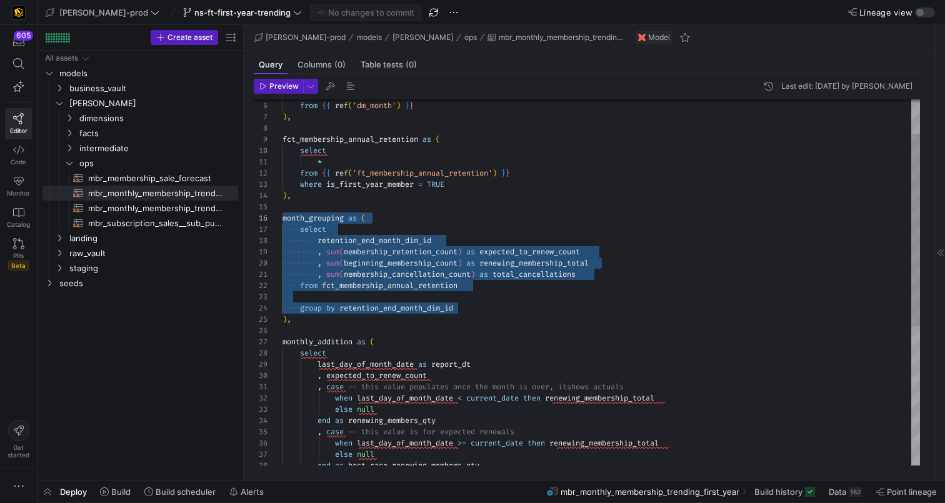
scroll to position [34, 176]
click at [476, 307] on div "last_day_of_month_date as report_dt , expected_to_renew_count , case -- this va…" at bounding box center [600, 382] width 637 height 696
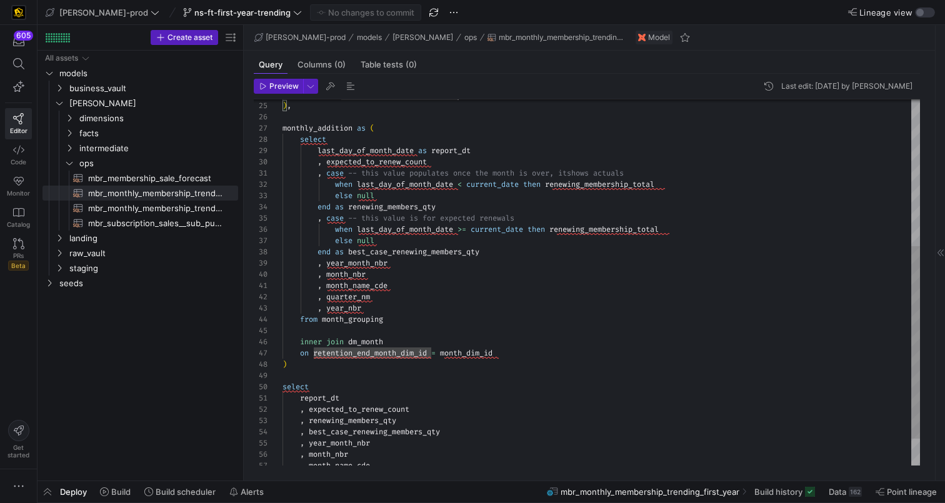
click at [375, 340] on div "last_day_of_month_date as report_dt , expected_to_renew_count , case -- this va…" at bounding box center [600, 168] width 637 height 696
click at [384, 147] on div "last_day_of_month_date as report_dt , expected_to_renew_count , case -- this va…" at bounding box center [600, 168] width 637 height 696
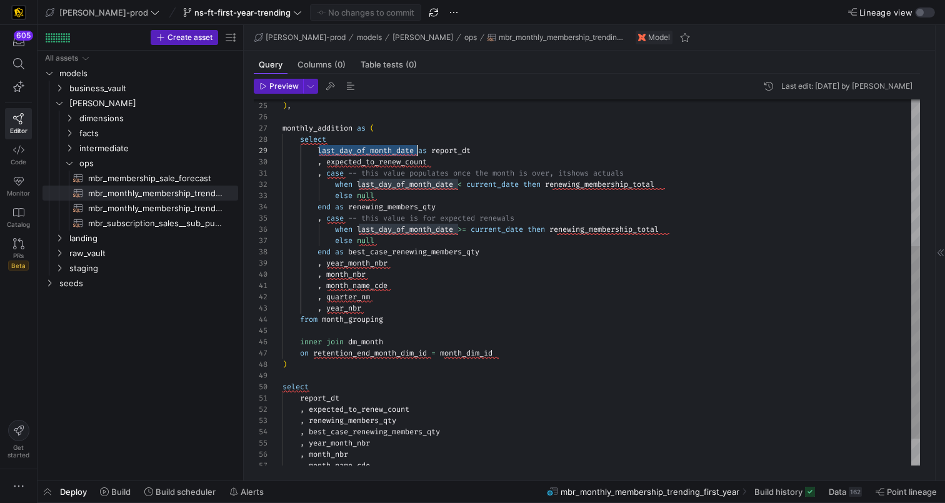
click at [384, 147] on div "last_day_of_month_date as report_dt , expected_to_renew_count , case -- this va…" at bounding box center [600, 168] width 637 height 696
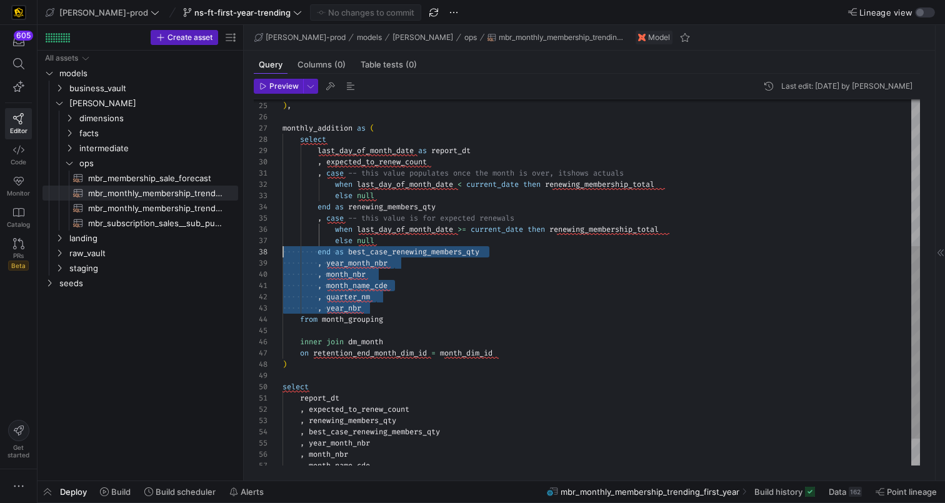
scroll to position [90, 0]
drag, startPoint x: 367, startPoint y: 308, endPoint x: 264, endPoint y: 262, distance: 113.0
click at [282, 262] on div "last_day_of_month_date as report_dt , expected_to_renew_count , case -- this va…" at bounding box center [600, 168] width 637 height 696
click at [447, 251] on div "last_day_of_month_date as report_dt , expected_to_renew_count , case -- this va…" at bounding box center [600, 168] width 637 height 696
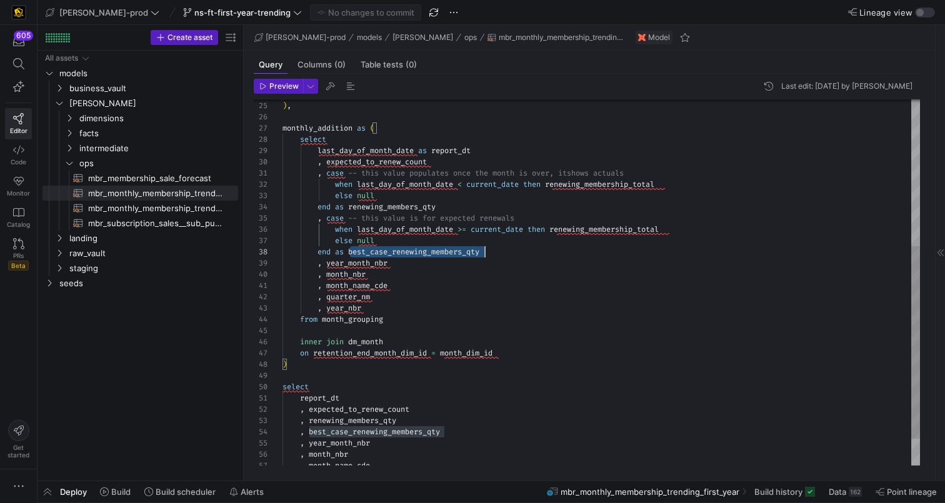
scroll to position [79, 202]
click at [447, 251] on div "last_day_of_month_date as report_dt , expected_to_renew_count , case -- this va…" at bounding box center [600, 168] width 637 height 696
click at [672, 231] on div "last_day_of_month_date as report_dt , expected_to_renew_count , case -- this va…" at bounding box center [600, 168] width 637 height 696
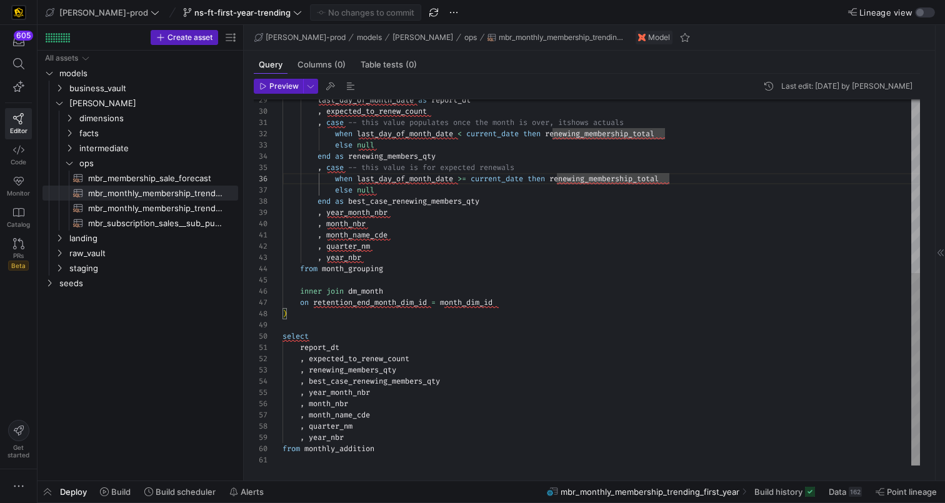
type textarea ", month_name_cde , quarter_nm , year_nbr from month_grouping inner join dm_mont…"
click at [549, 257] on div "last_day_of_month_date as report_dt , expected_to_renew_count , case -- this va…" at bounding box center [600, 117] width 637 height 696
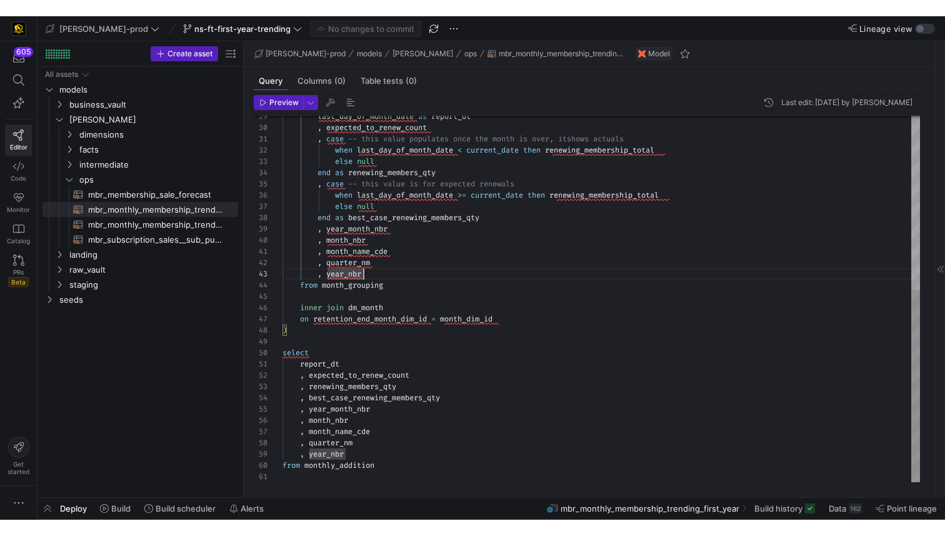
scroll to position [34, 104]
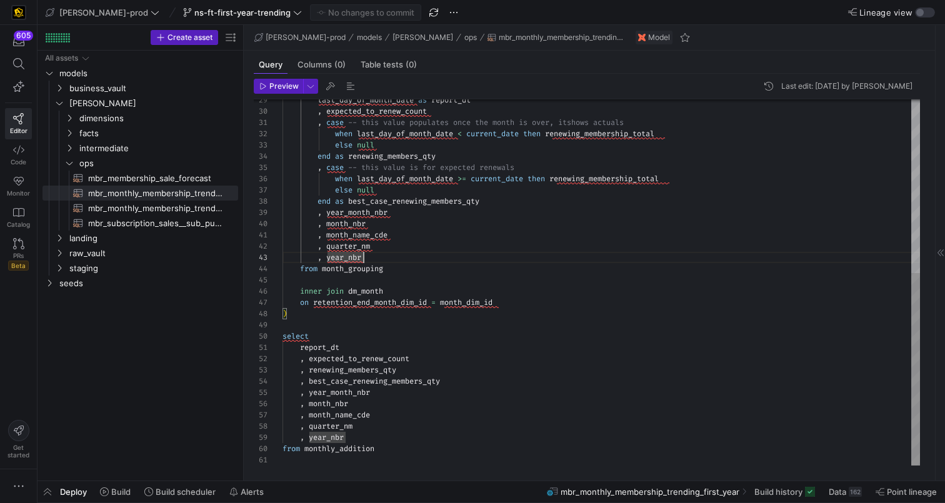
click at [469, 264] on div "last_day_of_month_date as report_dt , expected_to_renew_count , case -- this va…" at bounding box center [600, 117] width 637 height 696
